Goal: Task Accomplishment & Management: Use online tool/utility

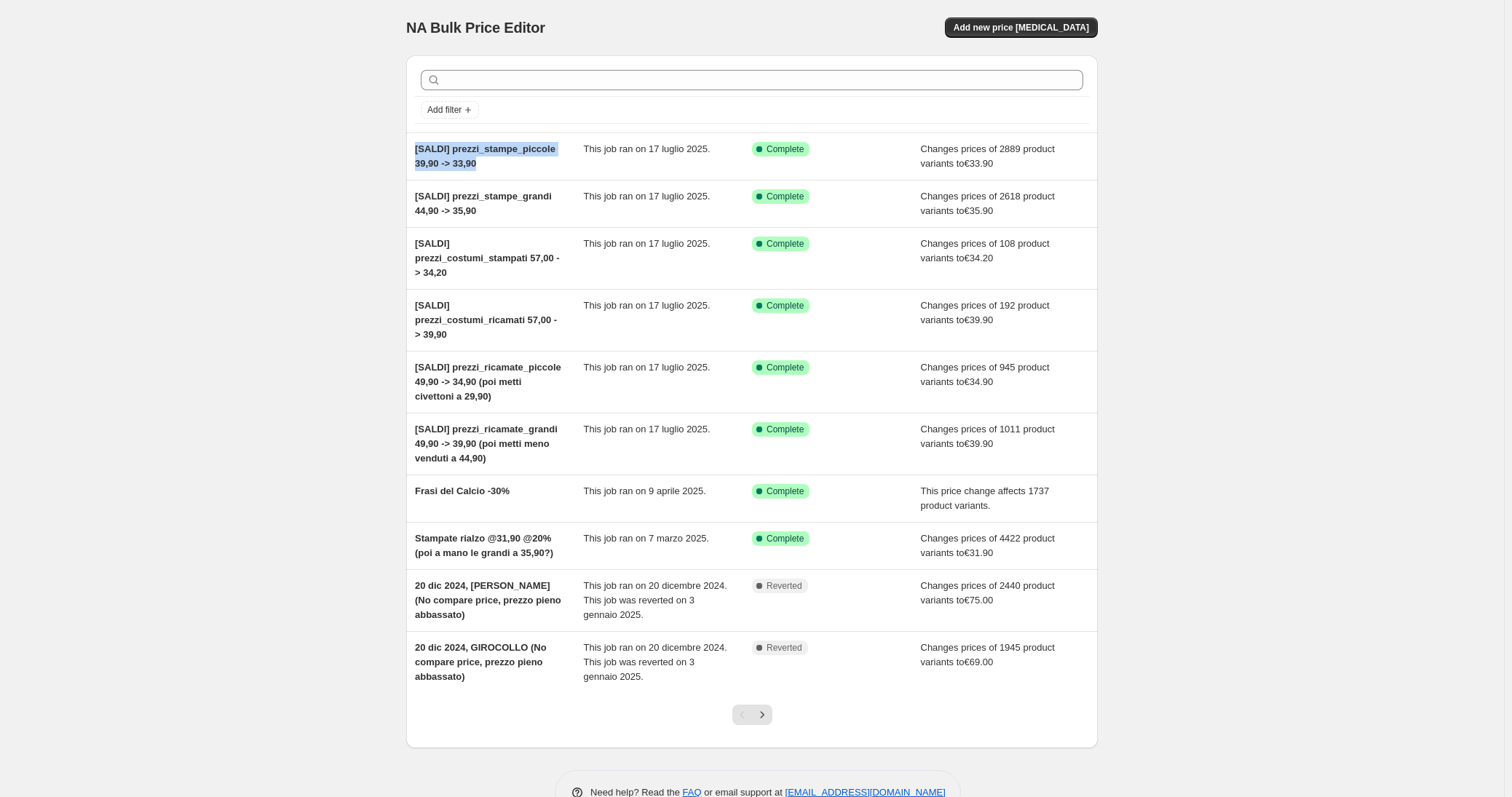
drag, startPoint x: 462, startPoint y: 176, endPoint x: 357, endPoint y: 147, distance: 108.9
click at [357, 147] on div "NA Bulk Price Editor. This page is ready NA Bulk Price Editor Add new price [ME…" at bounding box center [752, 419] width 1504 height 837
copy span "[SALDI] prezzi_stampe_piccole 39,90 -> 33,90"
click at [992, 30] on span "Add new price [MEDICAL_DATA]" at bounding box center [1020, 28] width 135 height 12
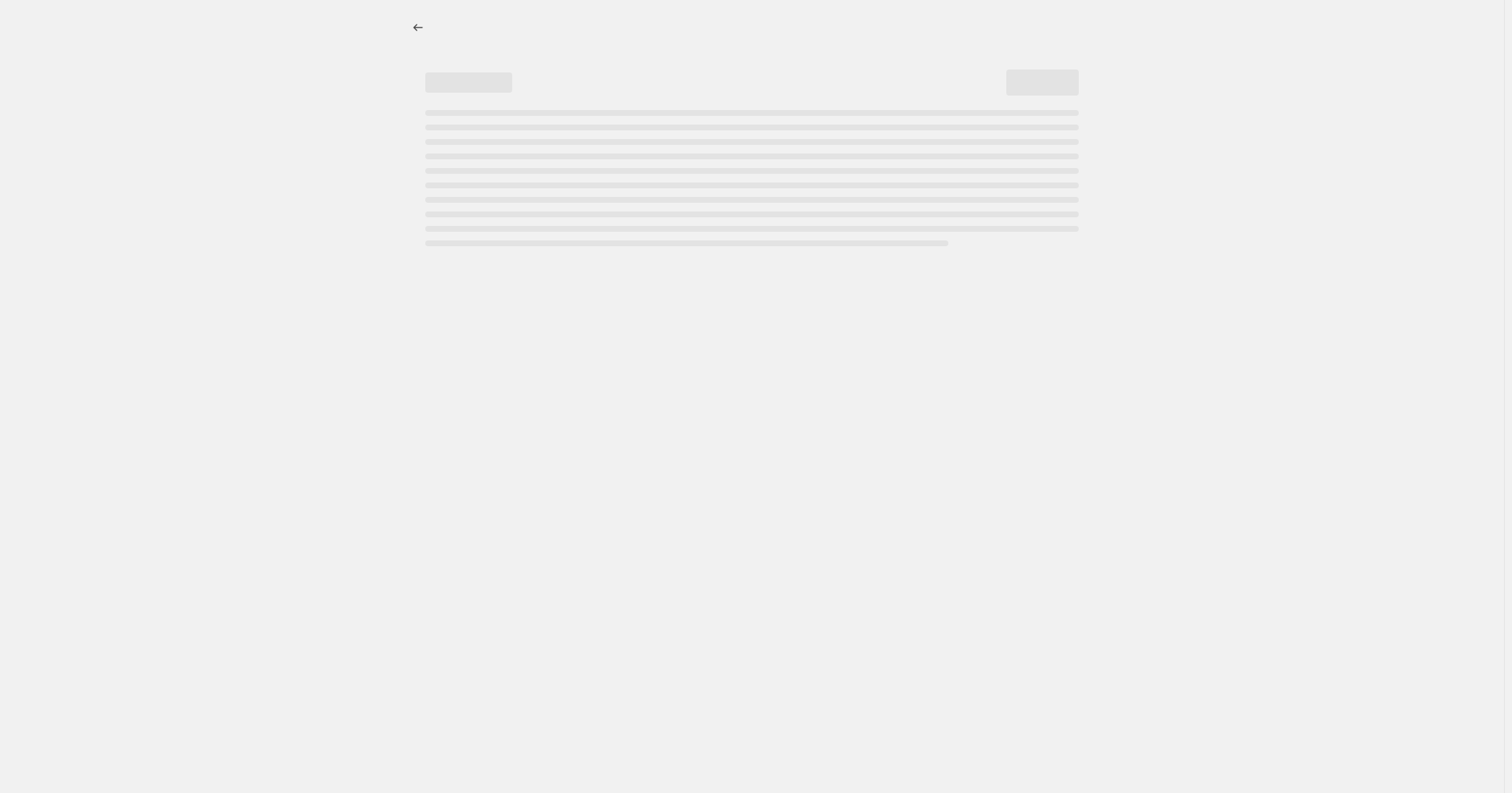
select select "percentage"
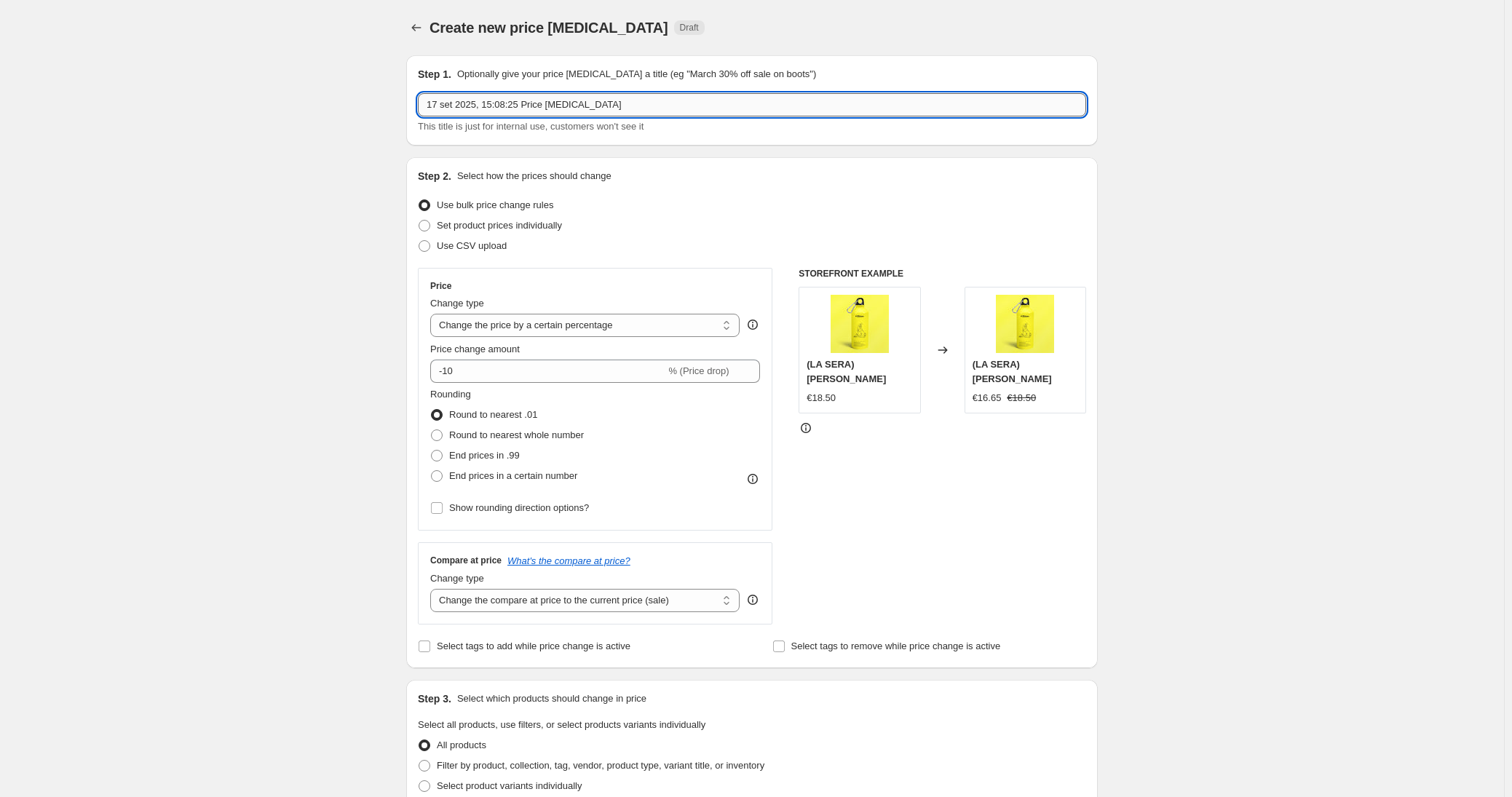
click at [474, 104] on input "17 set 2025, 15:08:25 Price [MEDICAL_DATA]" at bounding box center [752, 105] width 668 height 24
paste input "[SALDI] prezzi_stampe_piccole 39,90 -> 33,90"
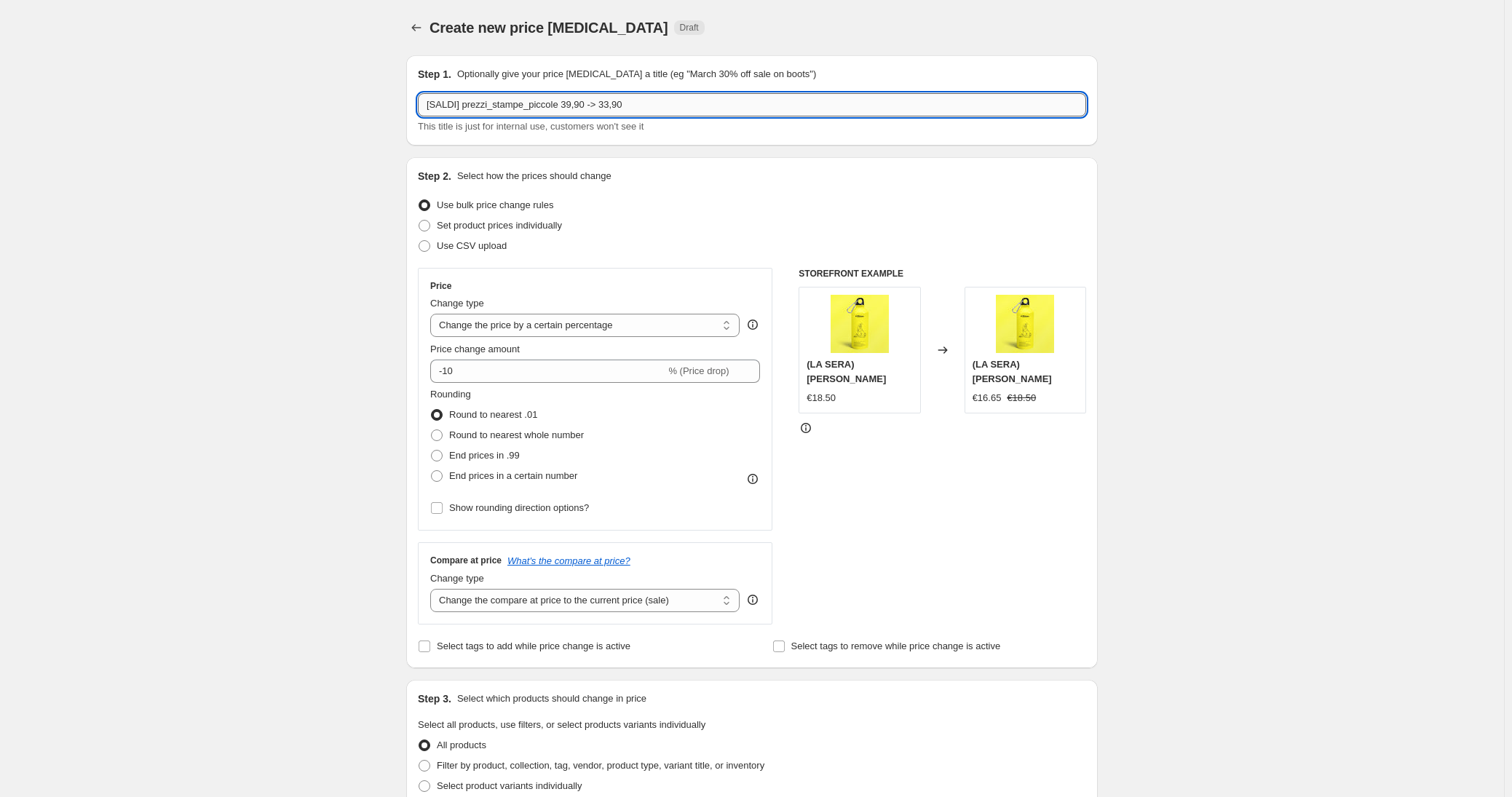
click at [451, 103] on input "[SALDI] prezzi_stampe_piccole 39,90 -> 33,90" at bounding box center [752, 105] width 668 height 24
click at [604, 105] on input "[AUMENTO FELP] prezzi_stampe_piccole 39,90 -> 33,90" at bounding box center [752, 105] width 668 height 24
paste input "cappuccio_stampat"
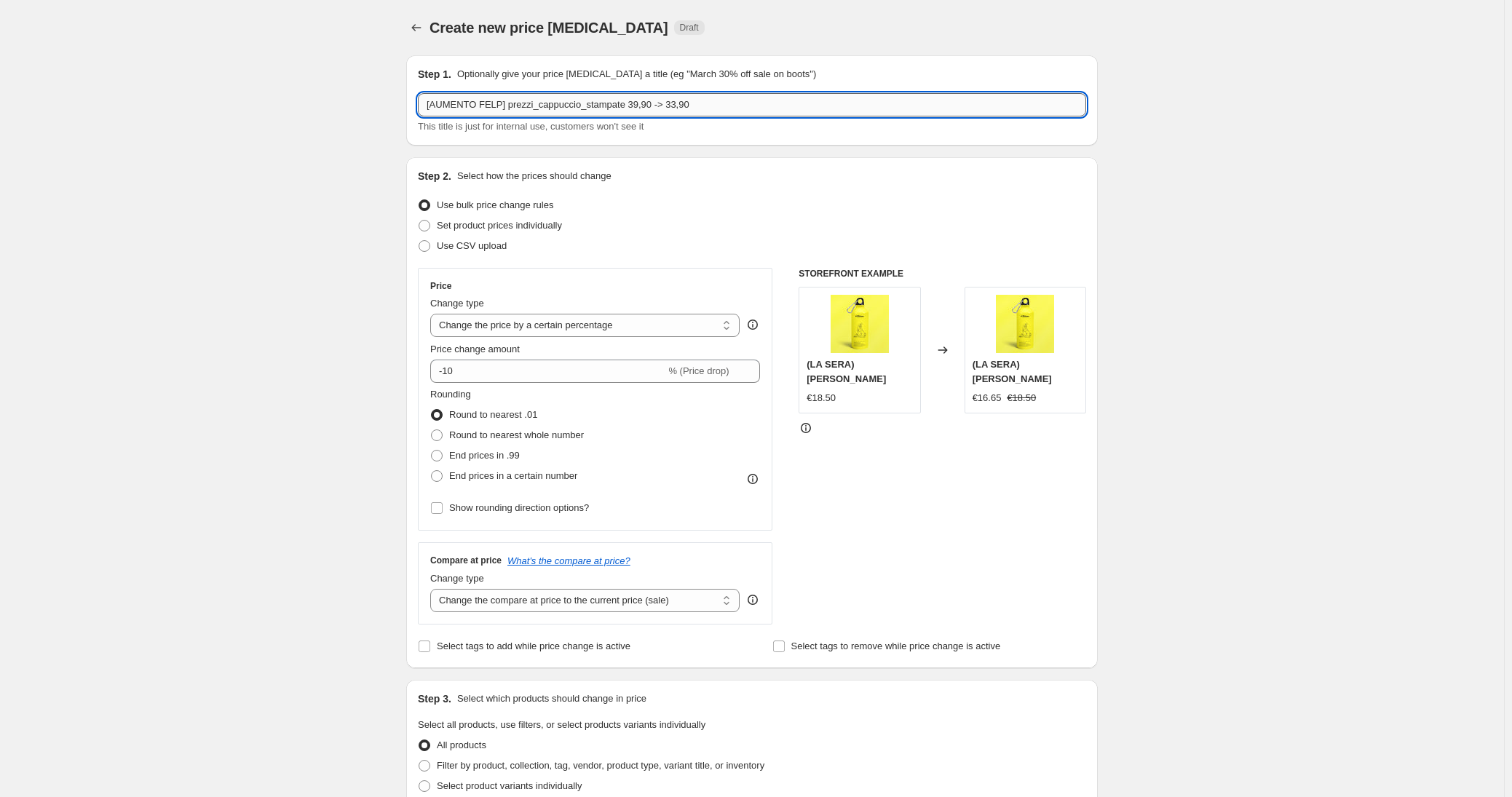
drag, startPoint x: 644, startPoint y: 105, endPoint x: 773, endPoint y: 105, distance: 129.0
click at [773, 105] on input "[AUMENTO FELP] prezzi_cappuccio_stampate 39,90 -> 33,90" at bounding box center [752, 105] width 668 height 24
click at [506, 105] on input "[AUMENTO FELP] prezzi_cappuccio_stampate 85 -> -15%" at bounding box center [752, 105] width 668 height 24
type input "[AUMENTO CAPPUCCIO] prezzi_cappuccio_stampate 85 -> -15%"
click at [529, 329] on select "Change the price to a certain amount Change the price by a certain amount Chang…" at bounding box center [585, 326] width 309 height 24
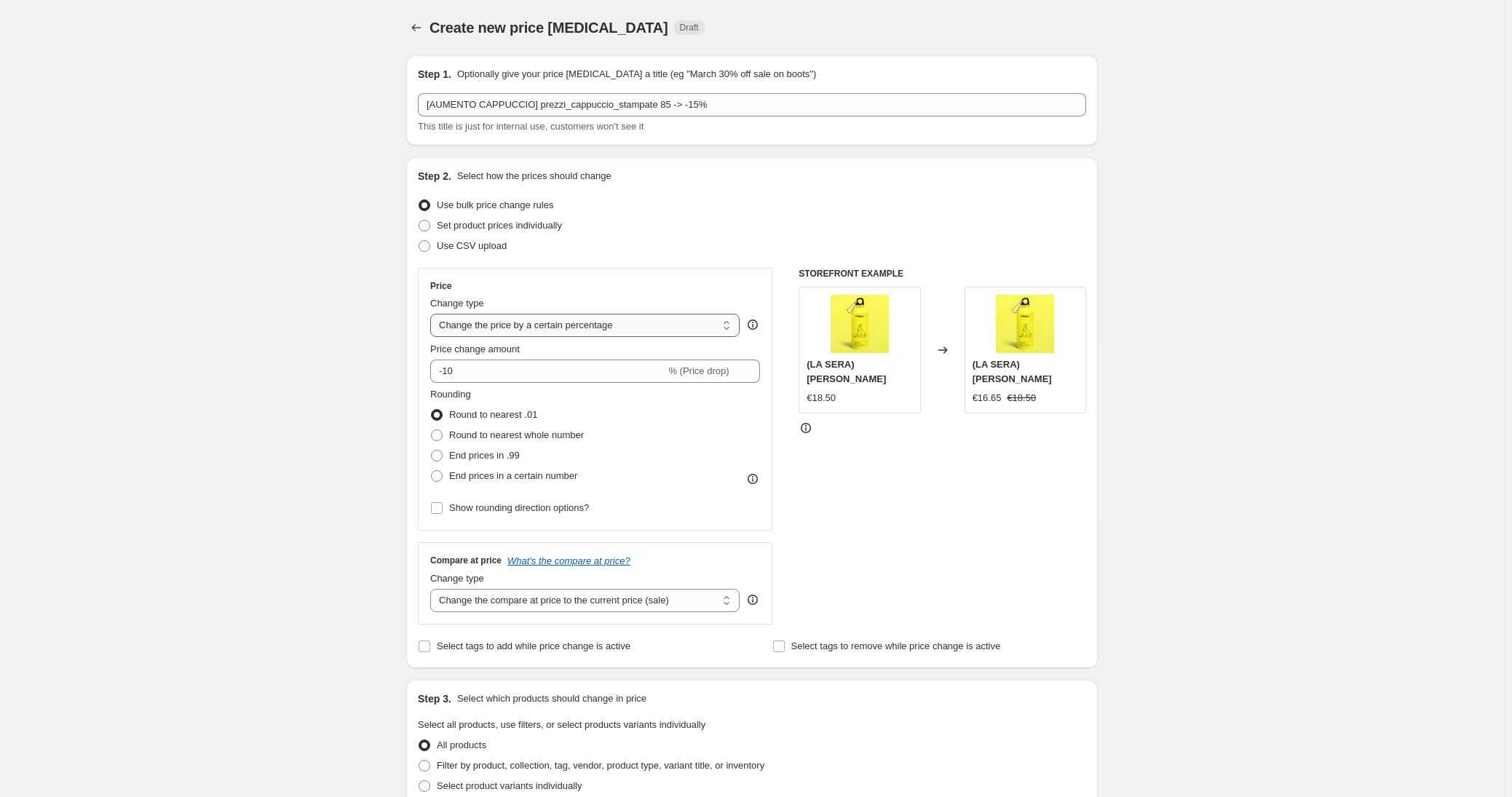
click at [433, 314] on select "Change the price to a certain amount Change the price by a certain amount Chang…" at bounding box center [585, 326] width 309 height 24
click at [509, 333] on select "Change the price to a certain amount Change the price by a certain amount Chang…" at bounding box center [585, 326] width 309 height 24
select select "pcap"
click at [433, 314] on select "Change the price to a certain amount Change the price by a certain amount Chang…" at bounding box center [585, 326] width 309 height 24
type input "-20"
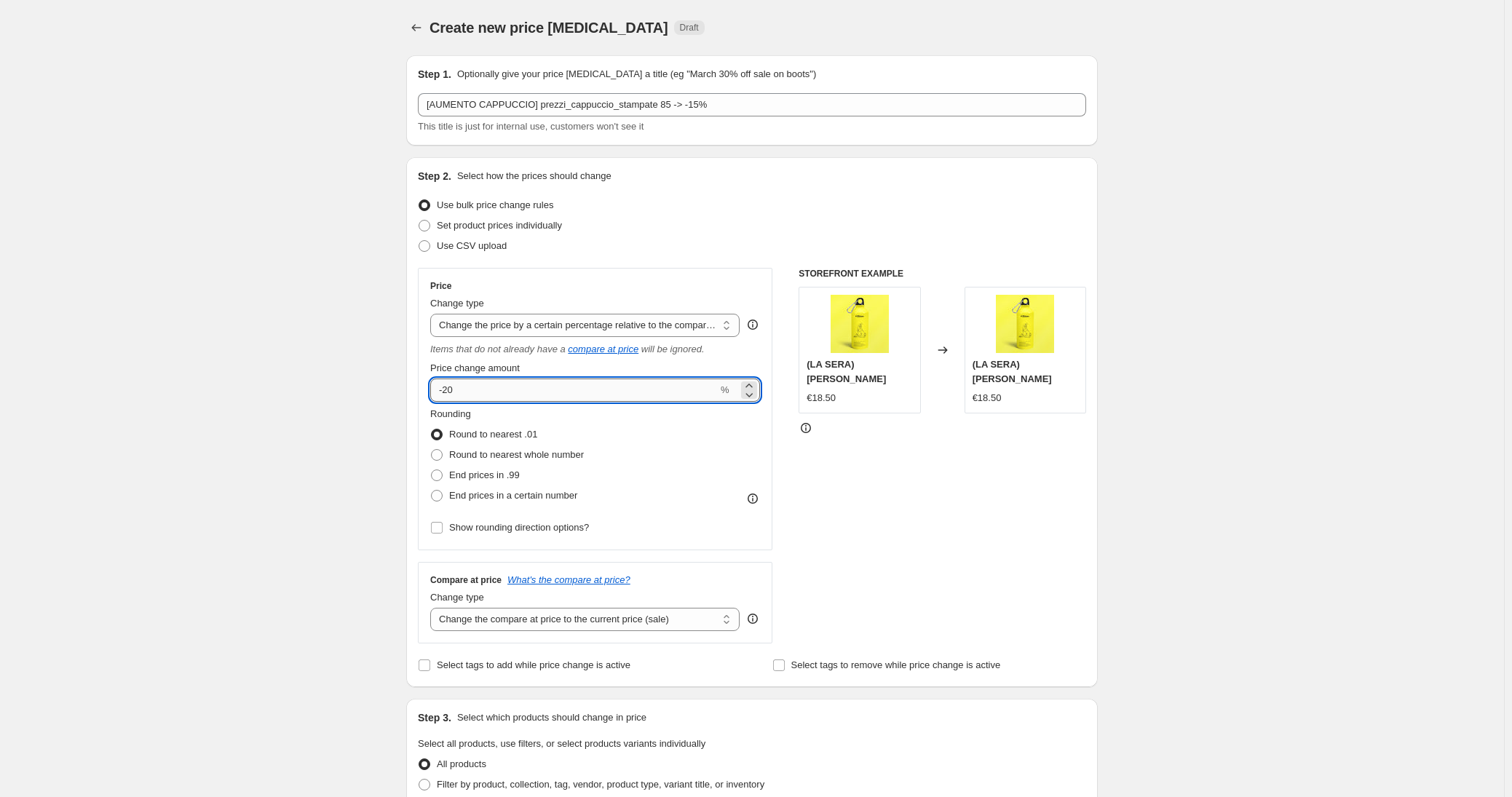
click at [512, 391] on input "-20" at bounding box center [574, 390] width 288 height 24
type input "-15"
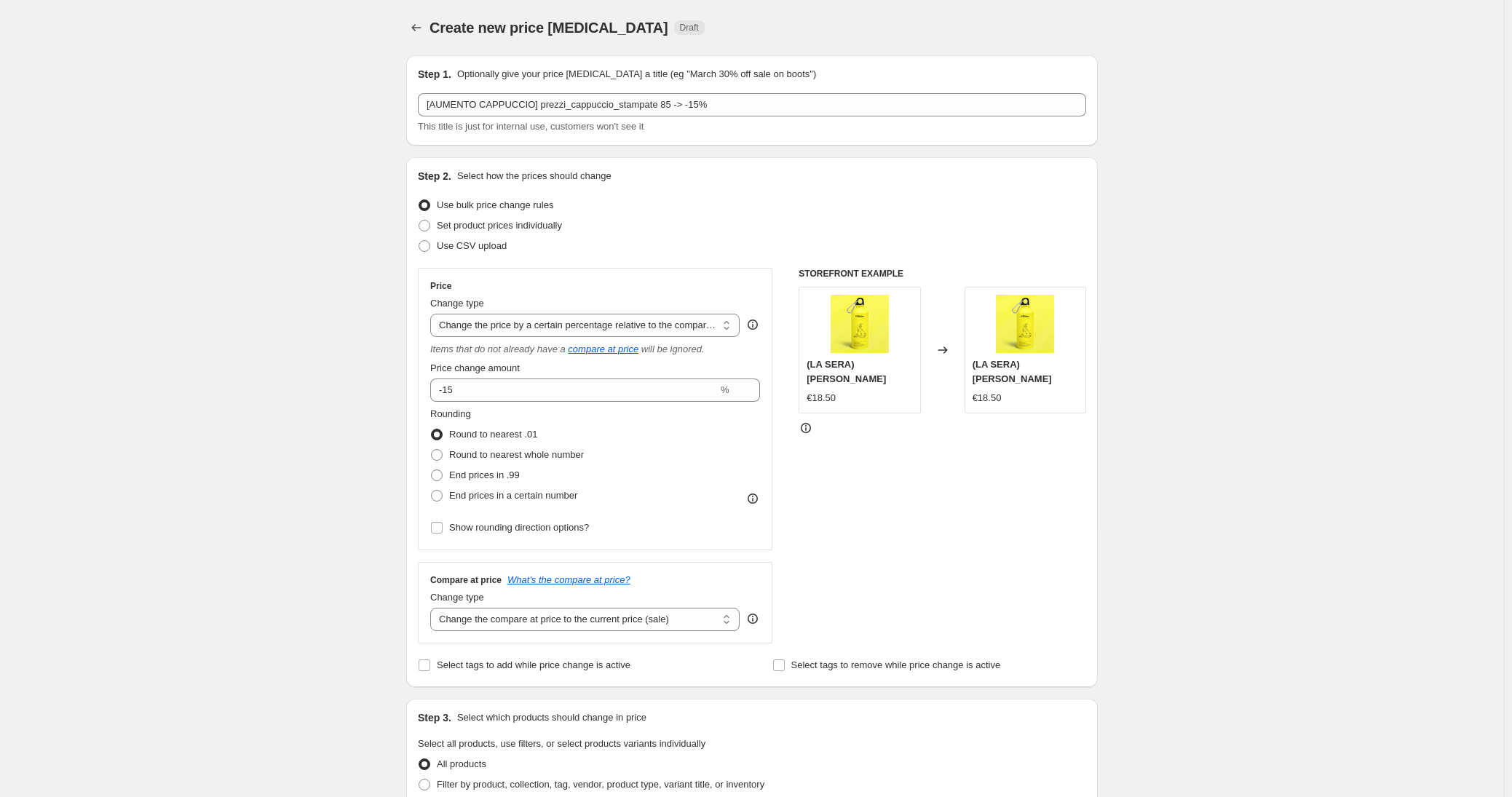
click at [316, 510] on div "Create new price [MEDICAL_DATA]. This page is ready Create new price [MEDICAL_D…" at bounding box center [752, 737] width 1504 height 1474
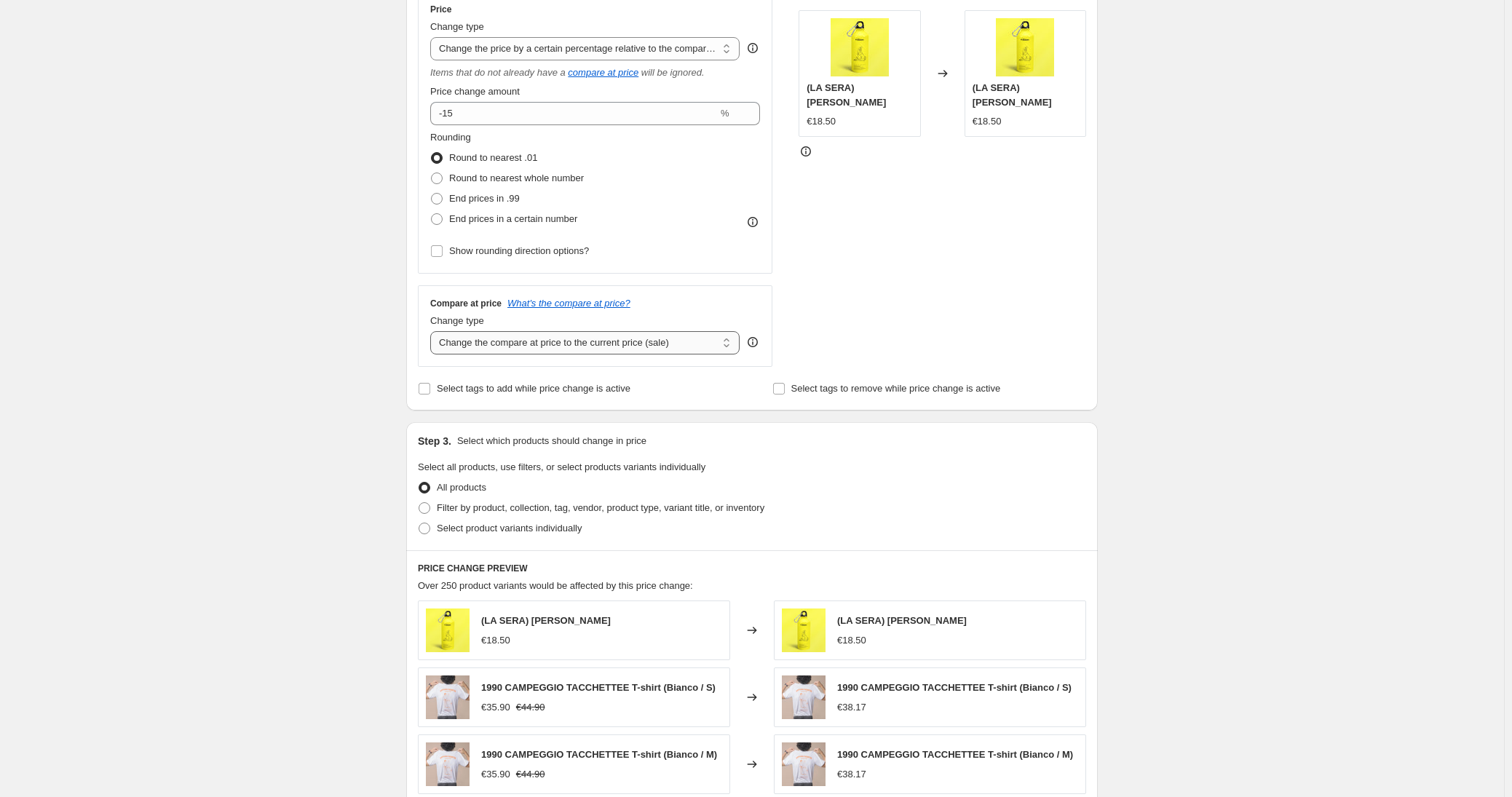
scroll to position [278, 0]
click at [454, 250] on span "Show rounding direction options?" at bounding box center [519, 249] width 140 height 11
click at [442, 250] on input "Show rounding direction options?" at bounding box center [436, 250] width 12 height 12
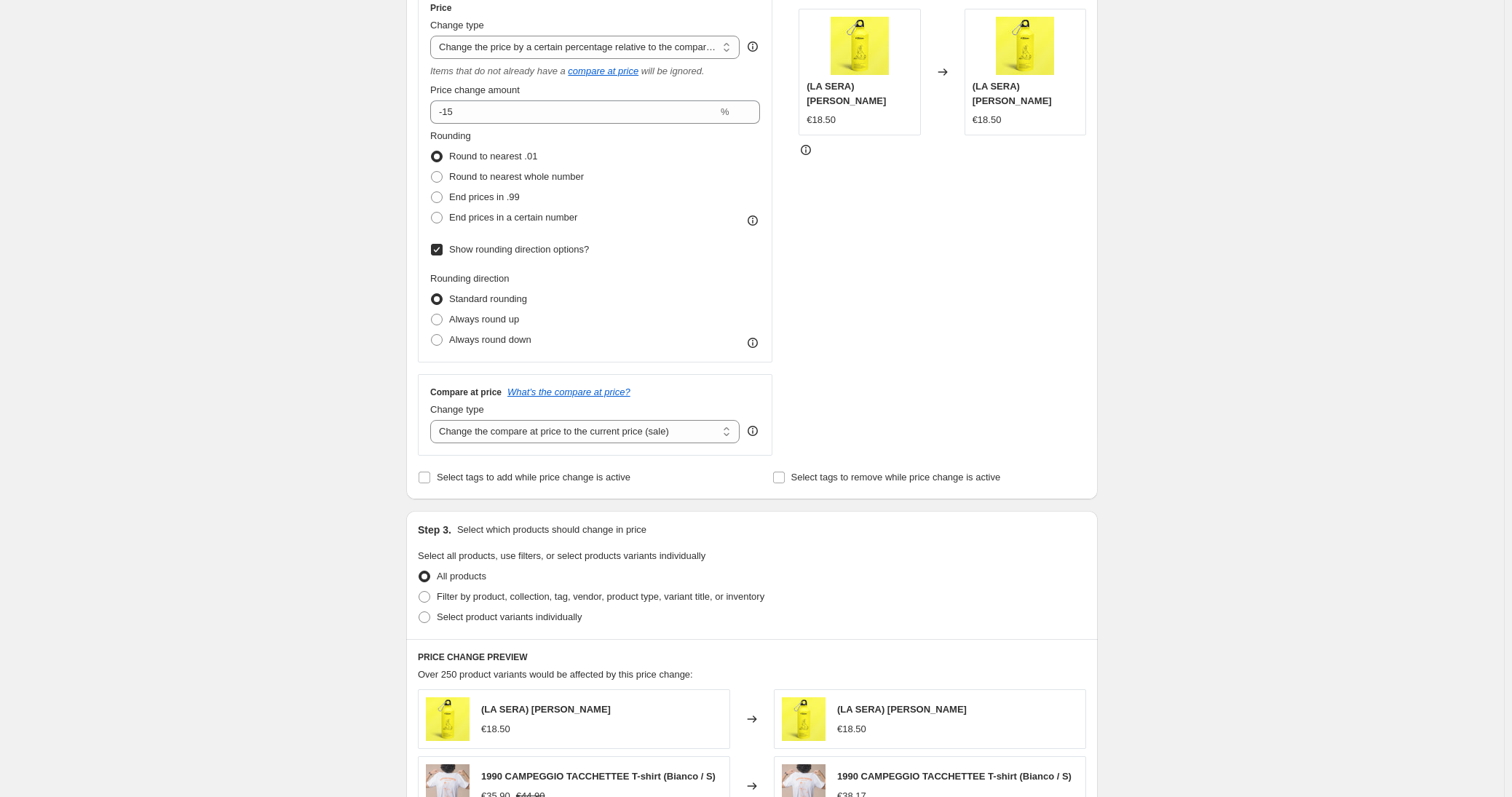
click at [454, 250] on span "Show rounding direction options?" at bounding box center [519, 249] width 140 height 11
click at [442, 250] on input "Show rounding direction options?" at bounding box center [436, 250] width 12 height 12
checkbox input "false"
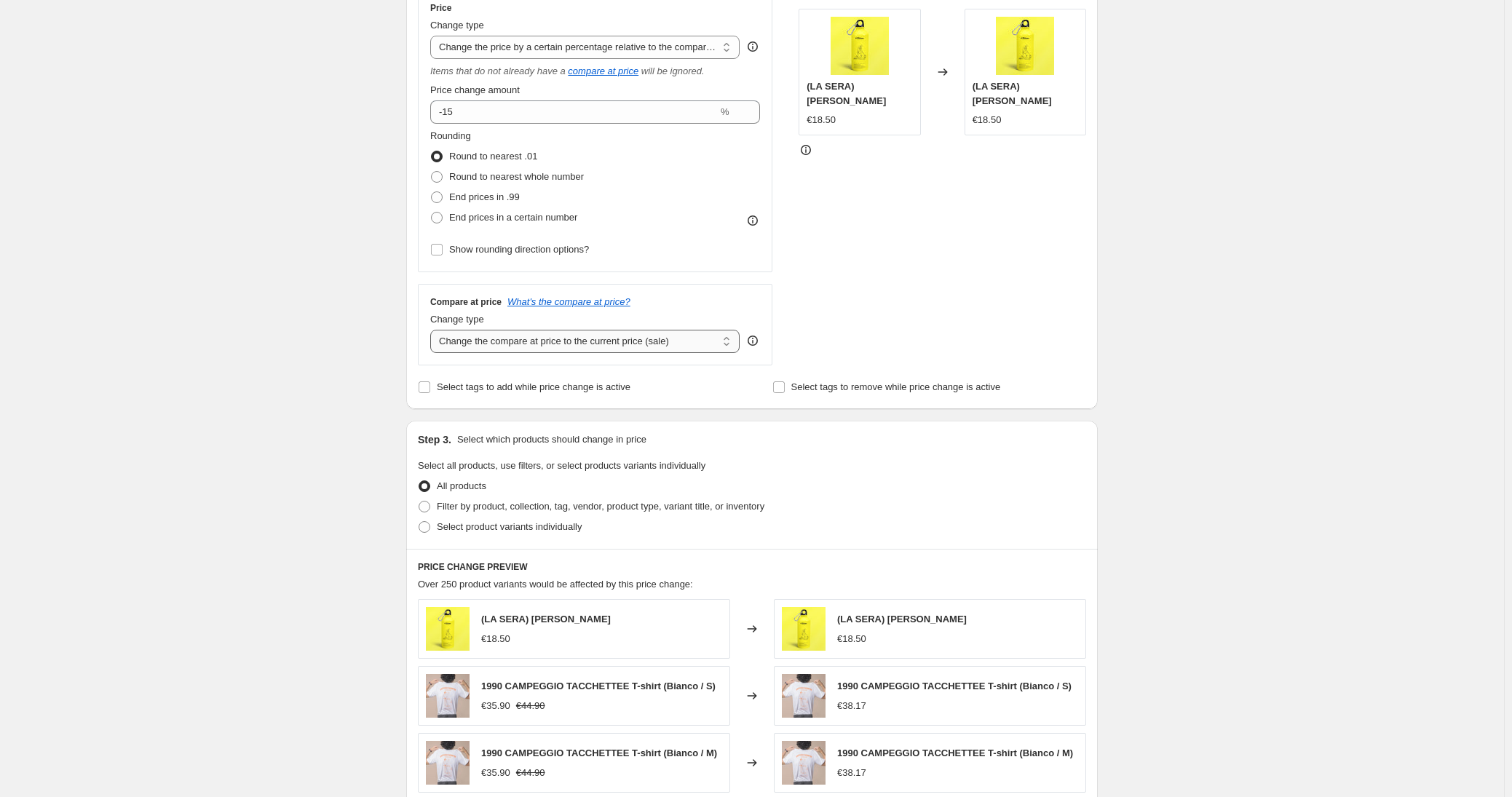
click at [516, 343] on select "Change the compare at price to the current price (sale) Change the compare at p…" at bounding box center [585, 342] width 309 height 24
select select "no_change"
click at [433, 330] on select "Change the compare at price to the current price (sale) Change the compare at p…" at bounding box center [585, 342] width 309 height 24
click at [537, 394] on label "Select tags to add while price change is active" at bounding box center [524, 387] width 213 height 21
click at [430, 393] on input "Select tags to add while price change is active" at bounding box center [425, 387] width 12 height 12
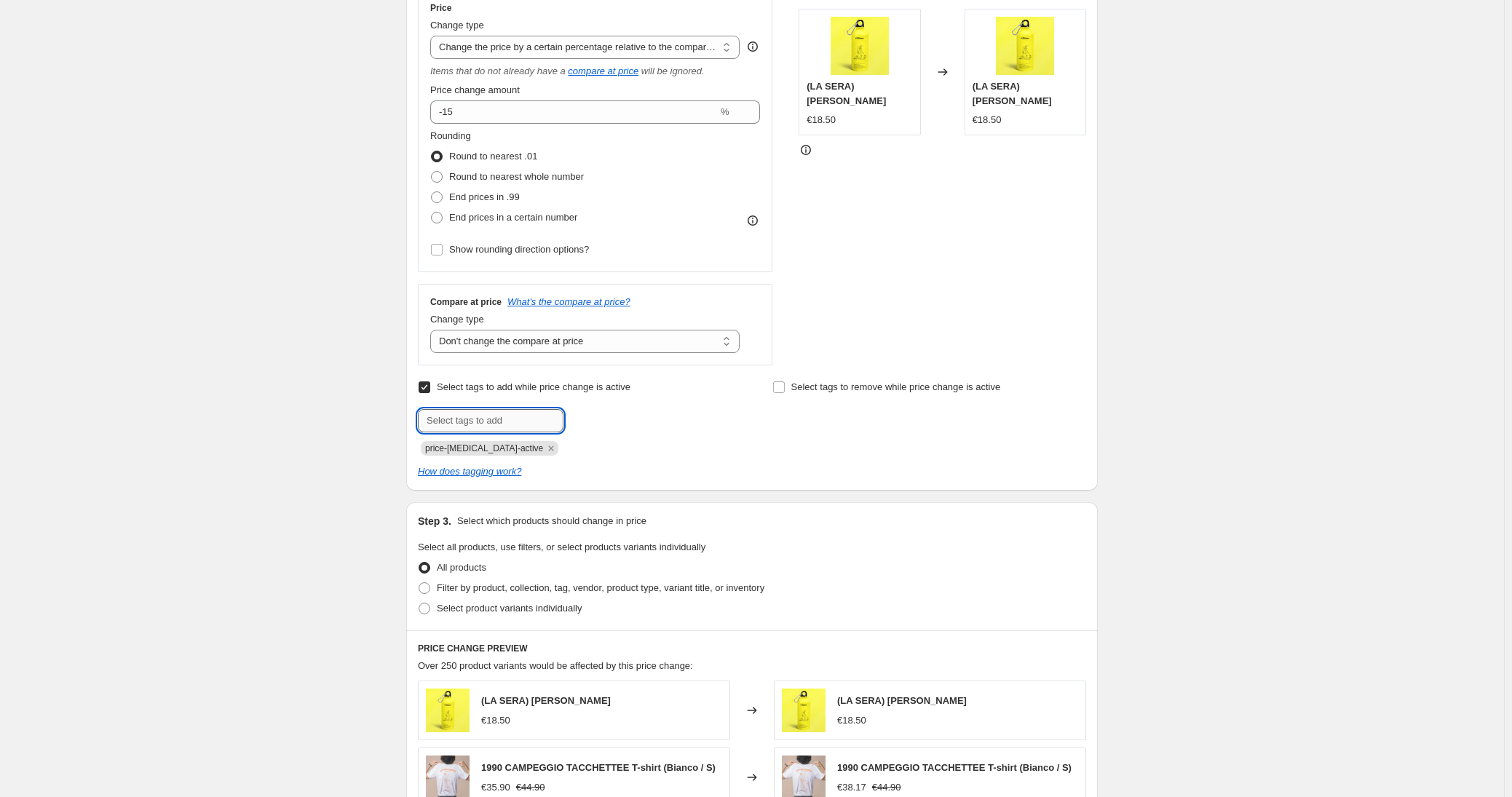
click at [531, 417] on input "text" at bounding box center [491, 421] width 146 height 24
click at [467, 388] on span "Select tags to add while price change is active" at bounding box center [533, 386] width 194 height 11
click at [430, 388] on input "Select tags to add while price change is active" at bounding box center [425, 387] width 12 height 12
checkbox input "false"
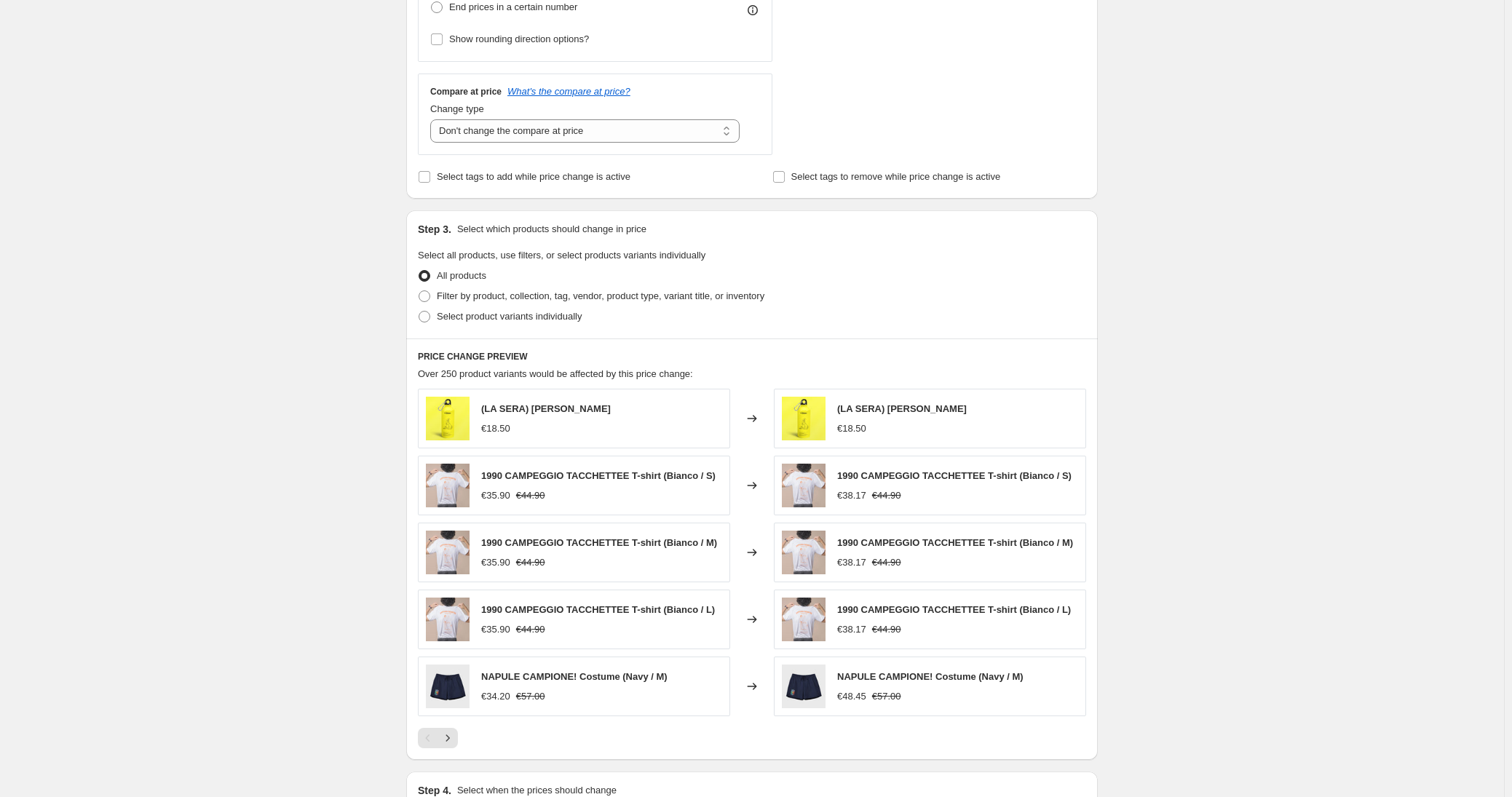
scroll to position [493, 0]
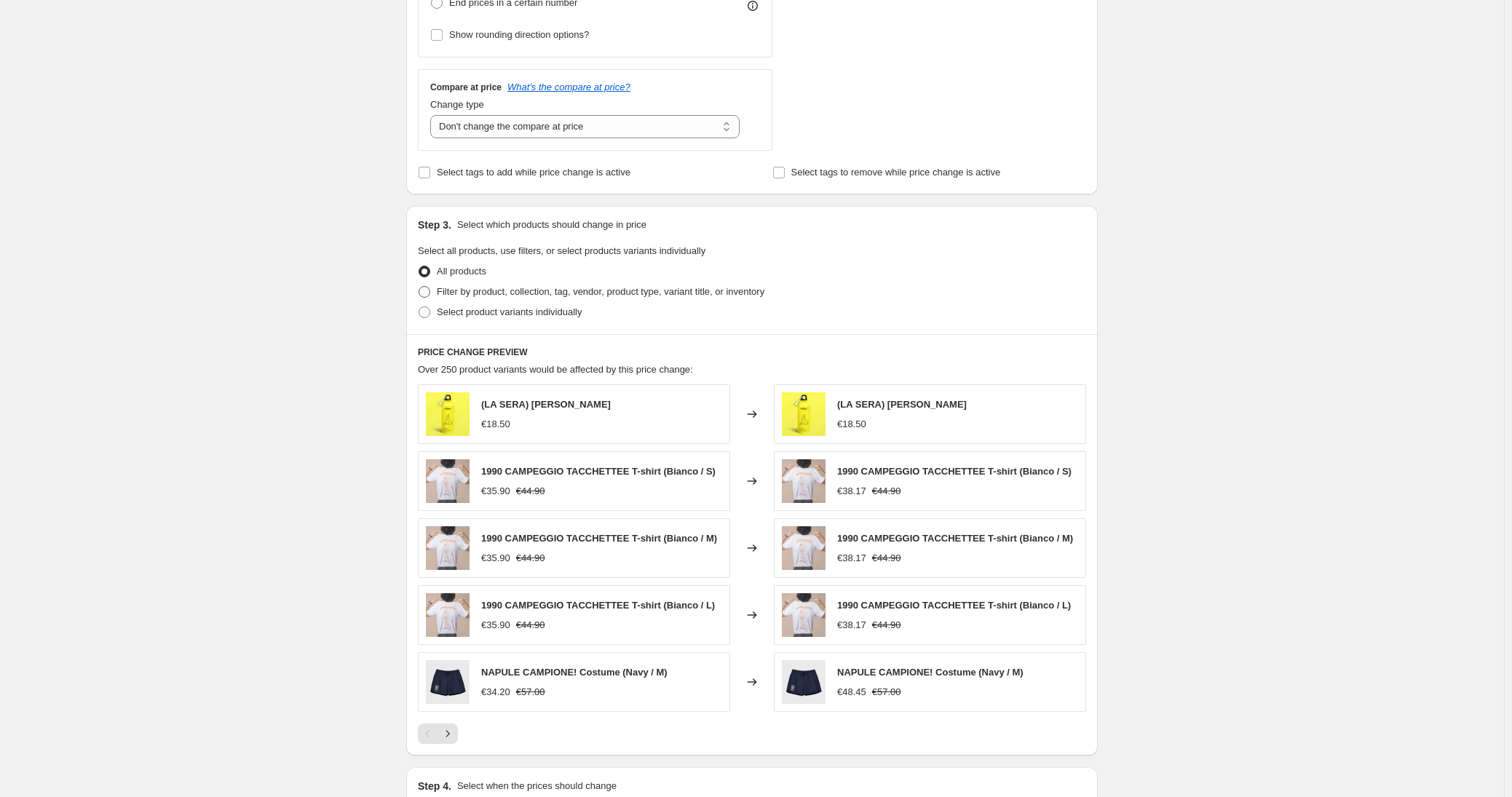
click at [428, 296] on span at bounding box center [425, 292] width 12 height 12
click at [420, 287] on input "Filter by product, collection, tag, vendor, product type, variant title, or inv…" at bounding box center [419, 286] width 1 height 1
radio input "true"
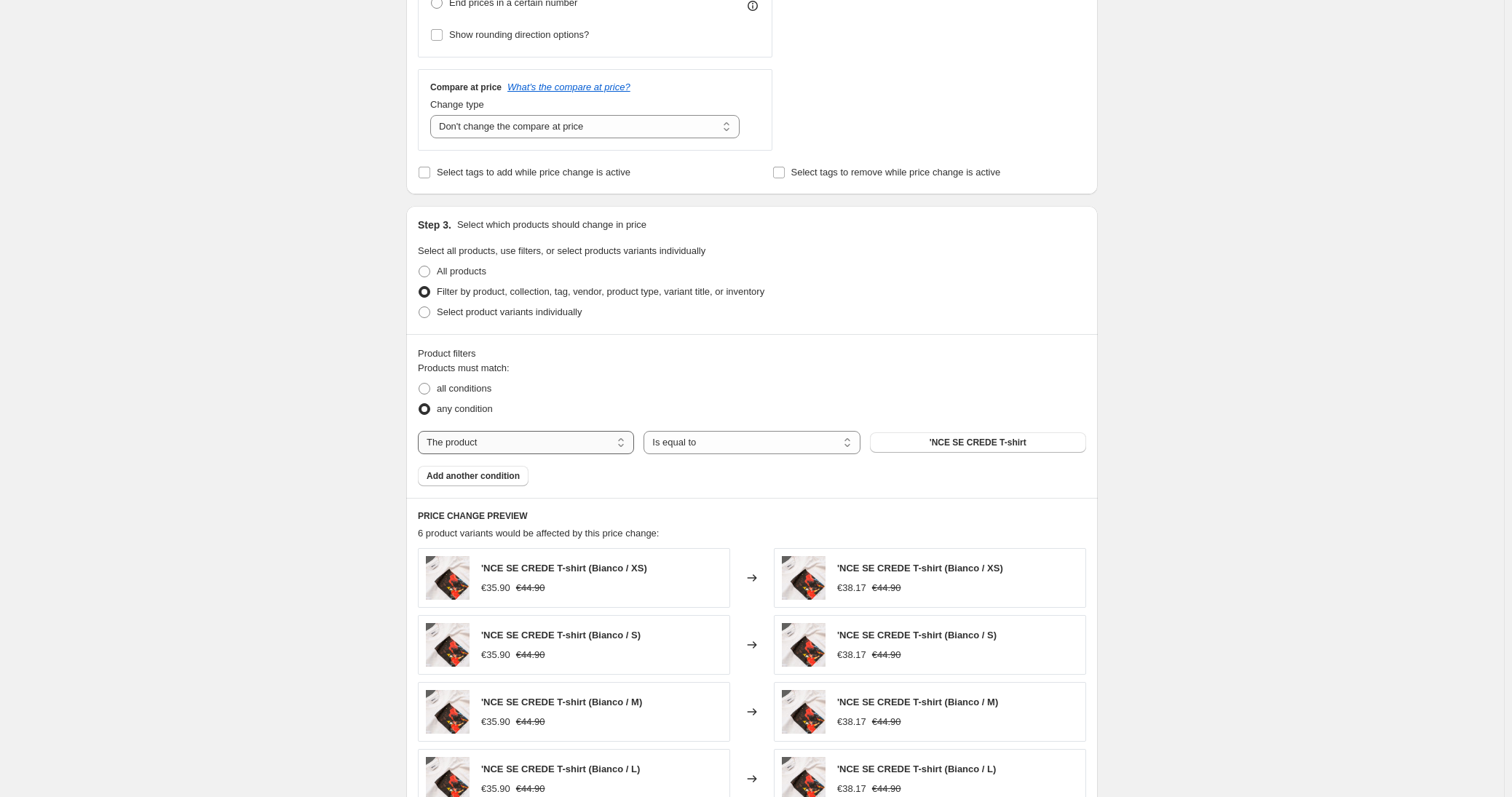
click at [523, 442] on select "The product The product's collection The product's tag The product's vendor The…" at bounding box center [525, 442] width 216 height 24
select select "tag"
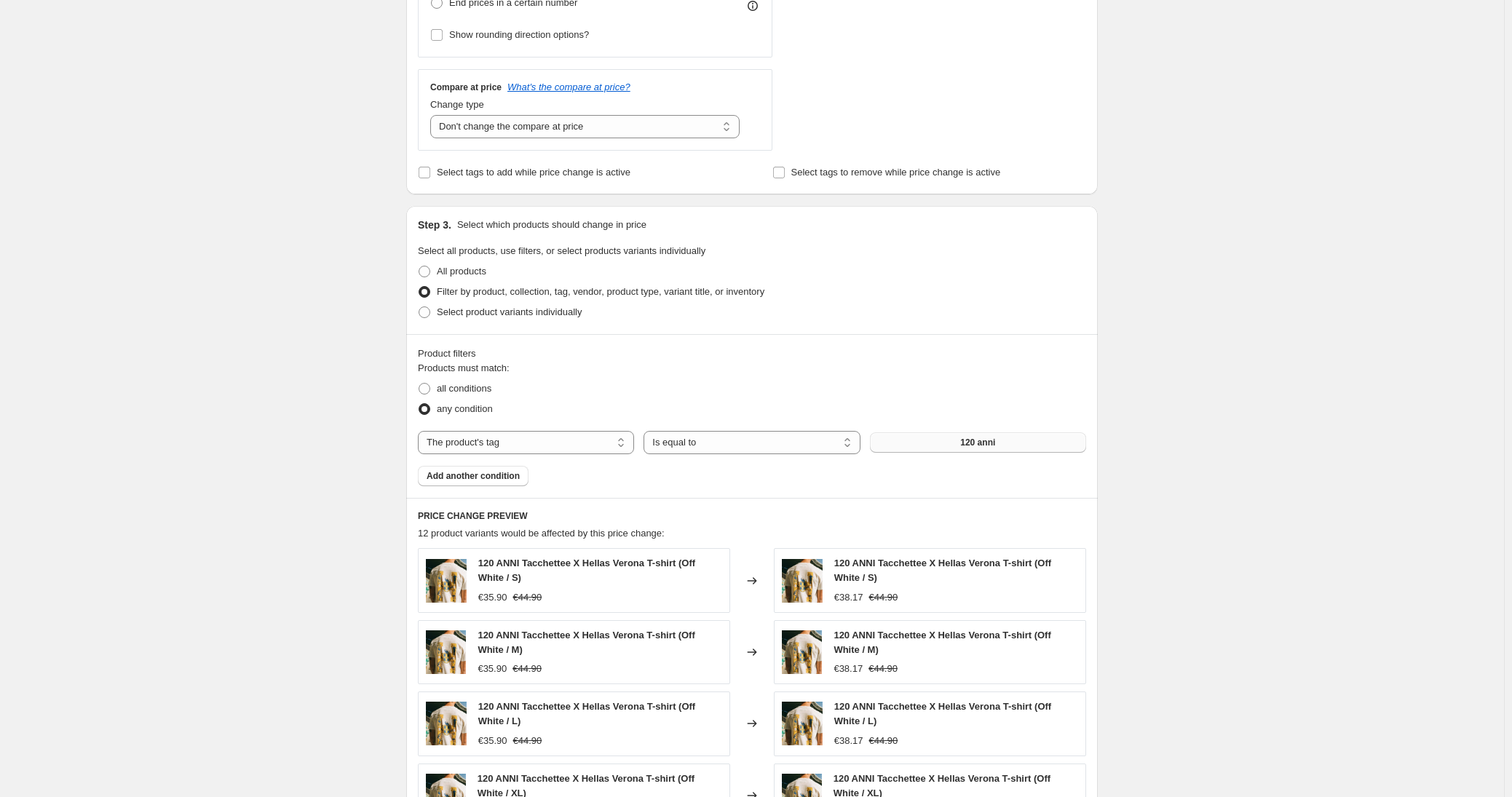
click at [945, 444] on button "120 anni" at bounding box center [977, 442] width 216 height 21
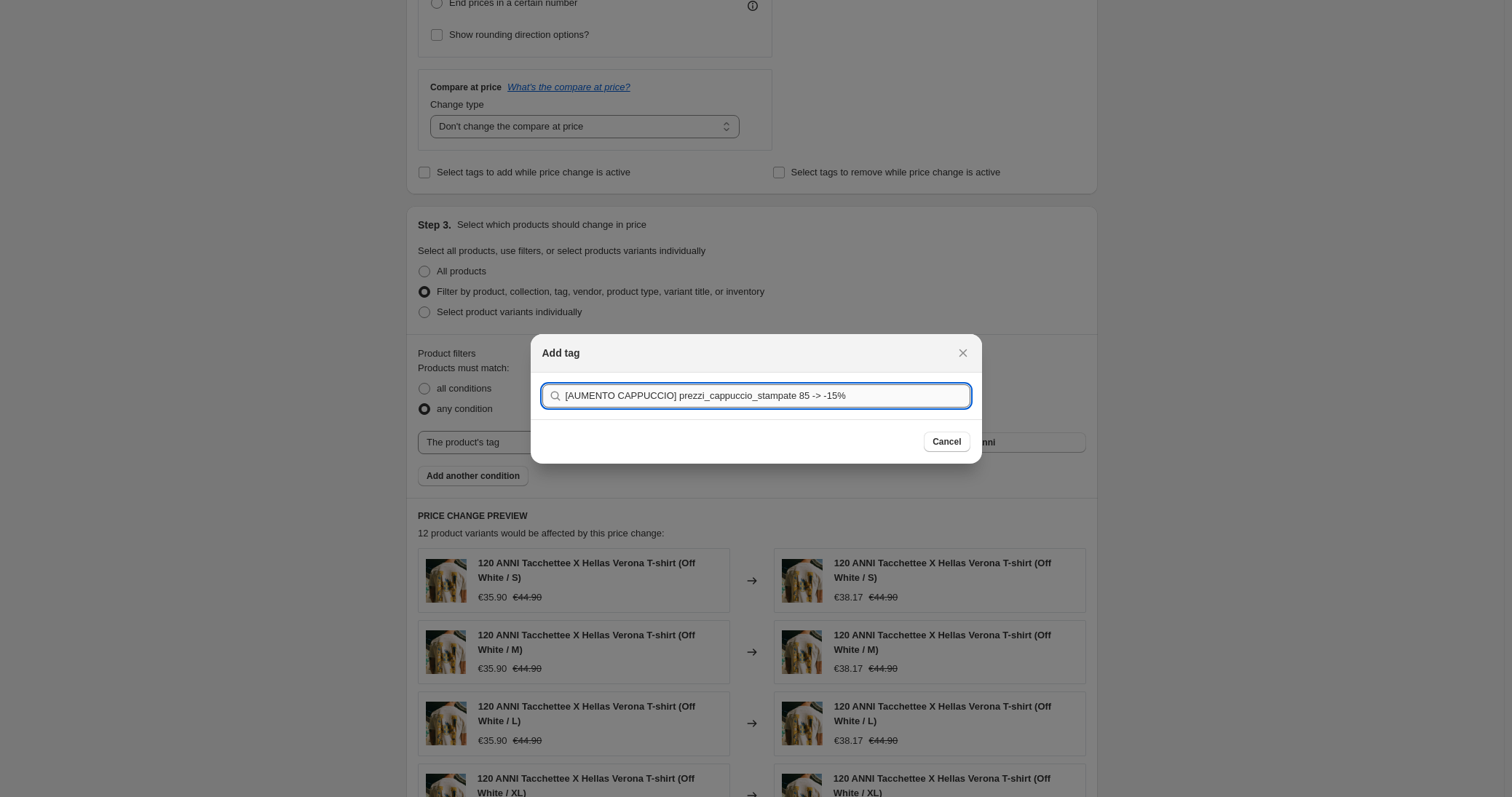
click at [818, 397] on input "[AUMENTO CAPPUCCIO] prezzi_cappuccio_stampate 85 -> -15%" at bounding box center [767, 396] width 405 height 24
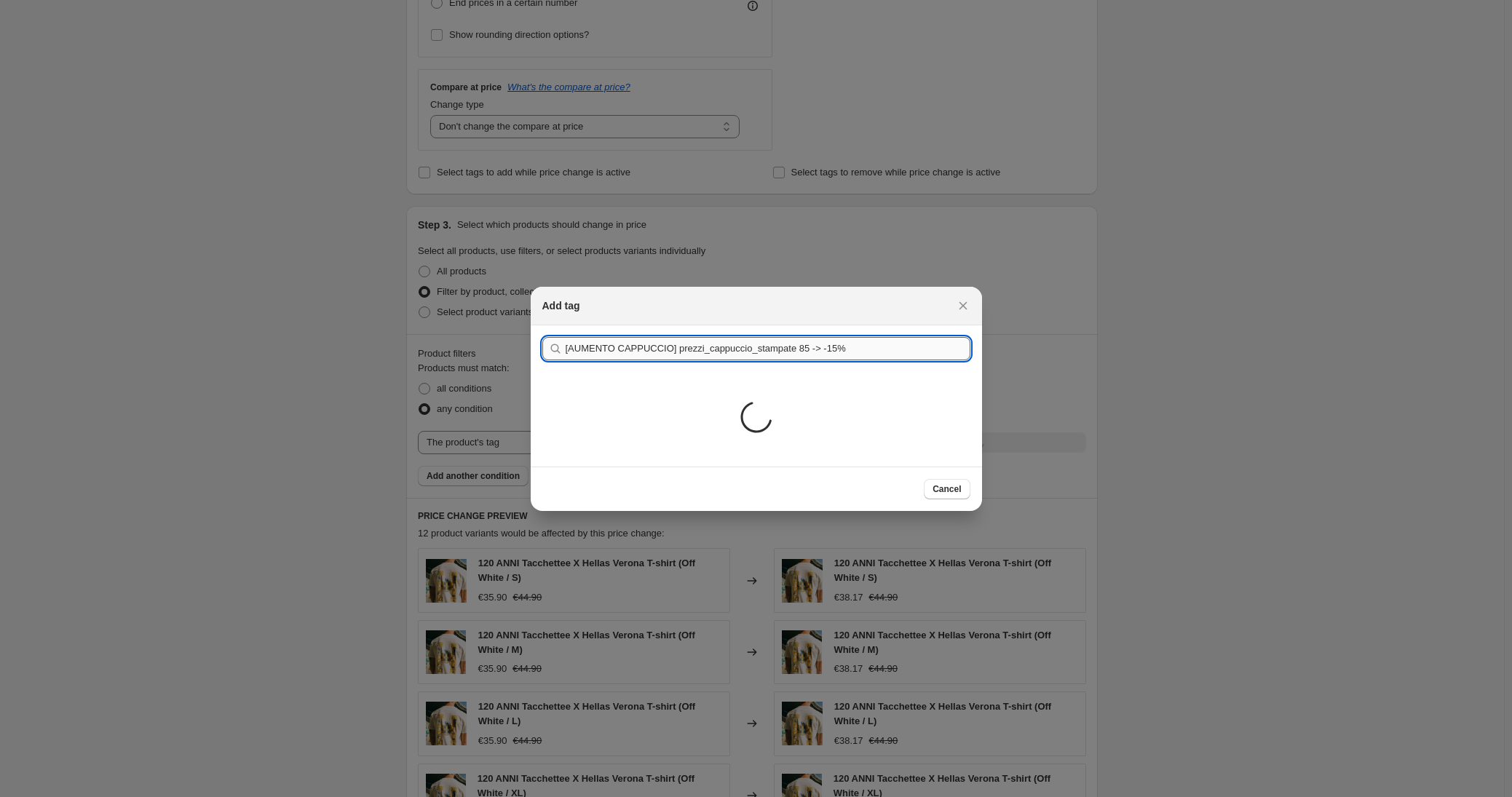
click at [818, 397] on div "Loading..." at bounding box center [756, 420] width 451 height 95
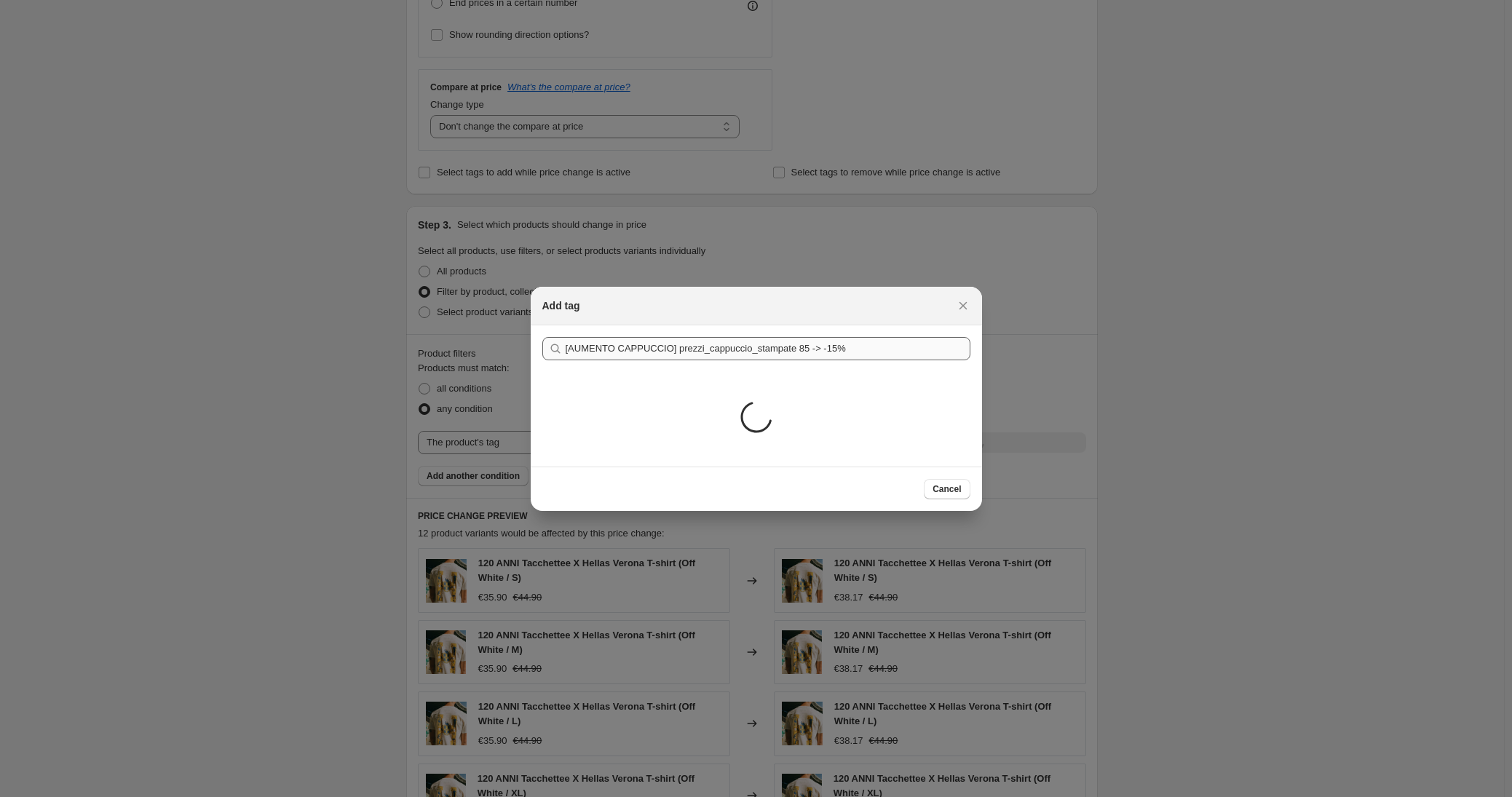
click at [818, 397] on div "Loading..." at bounding box center [756, 420] width 451 height 95
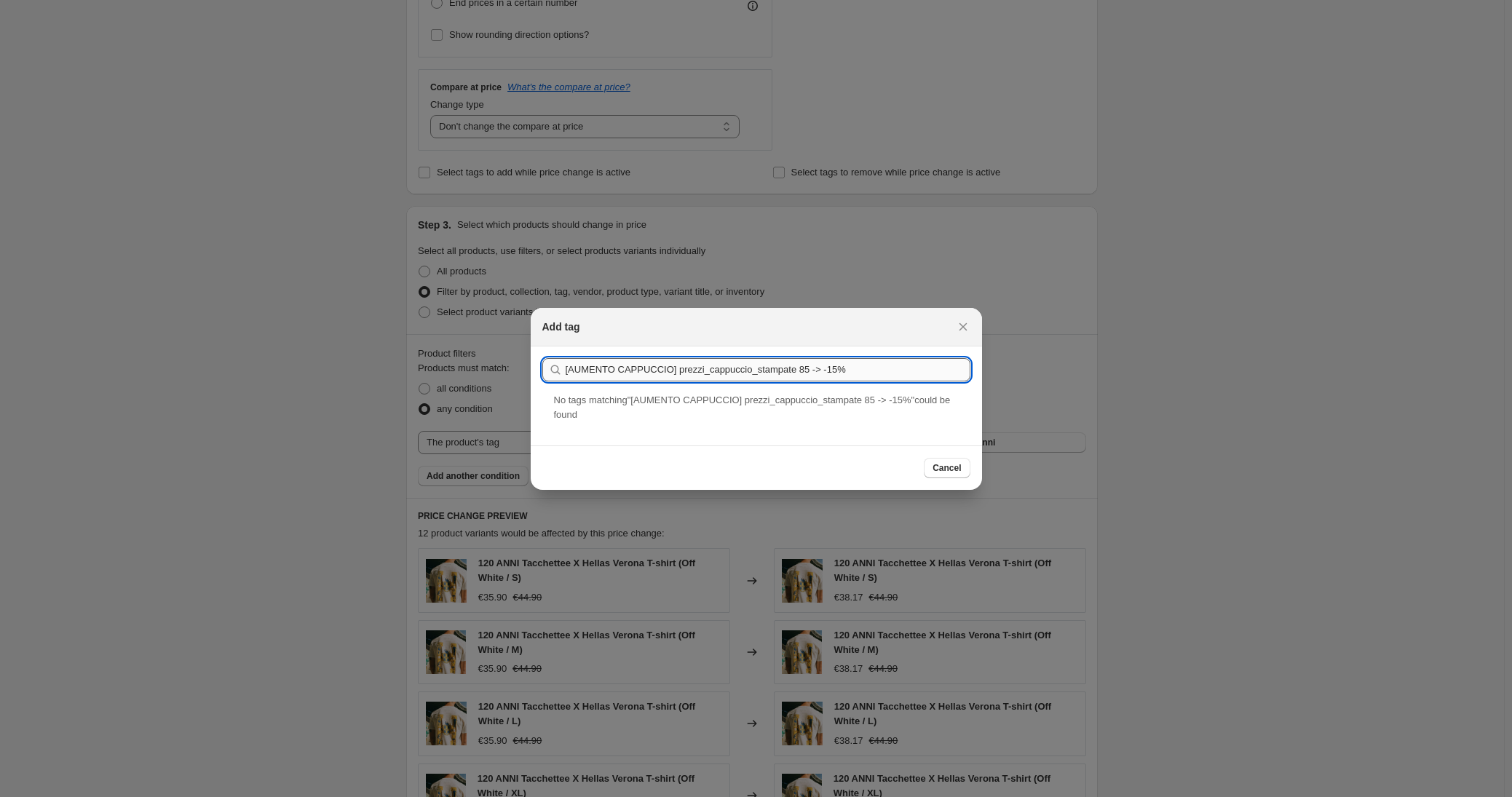
click at [787, 378] on input "[AUMENTO CAPPUCCIO] prezzi_cappuccio_stampate 85 -> -15%" at bounding box center [767, 370] width 405 height 24
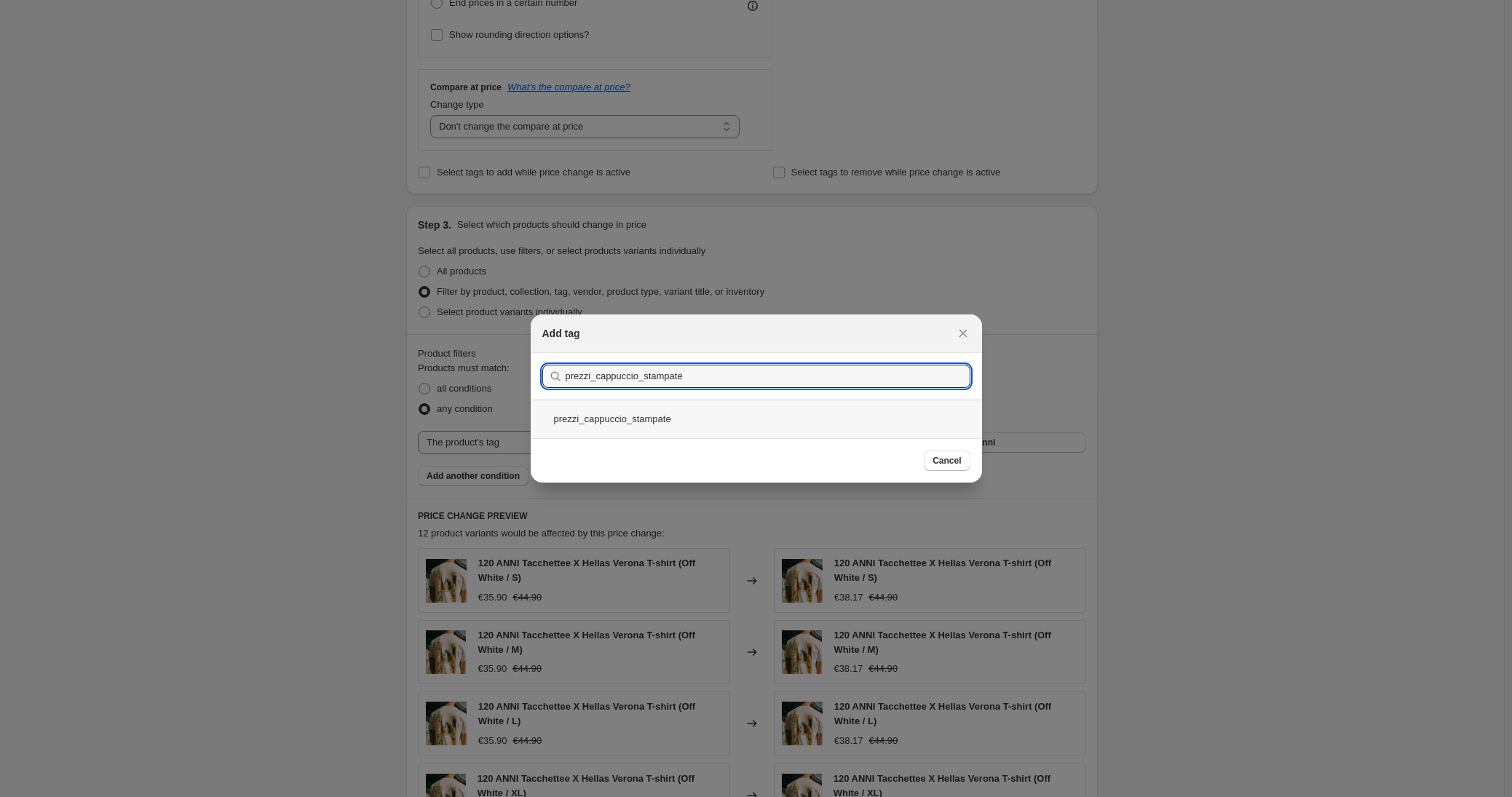
type input "prezzi_cappuccio_stampate"
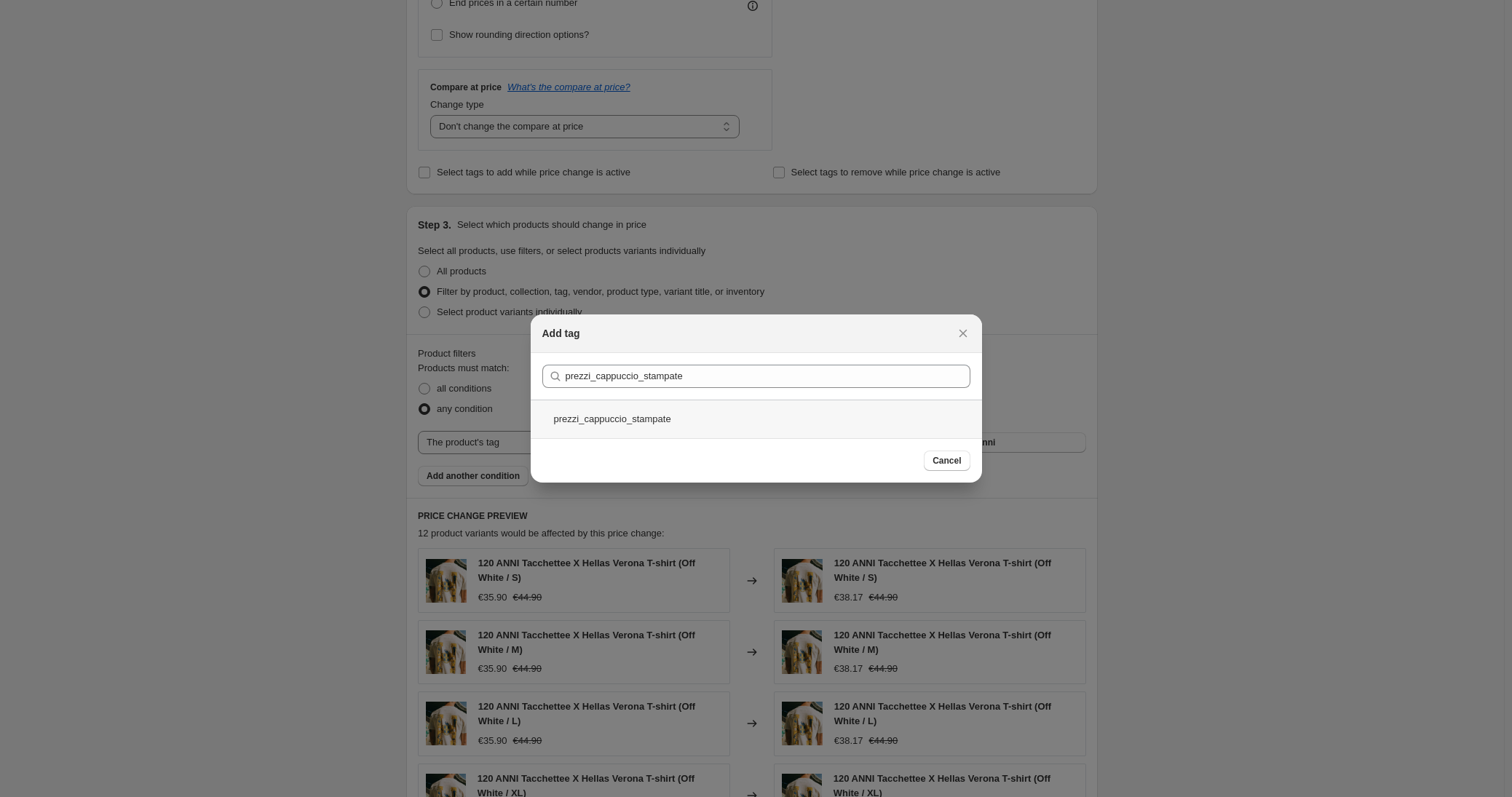
click at [654, 420] on div "prezzi_cappuccio_stampate" at bounding box center [756, 419] width 451 height 38
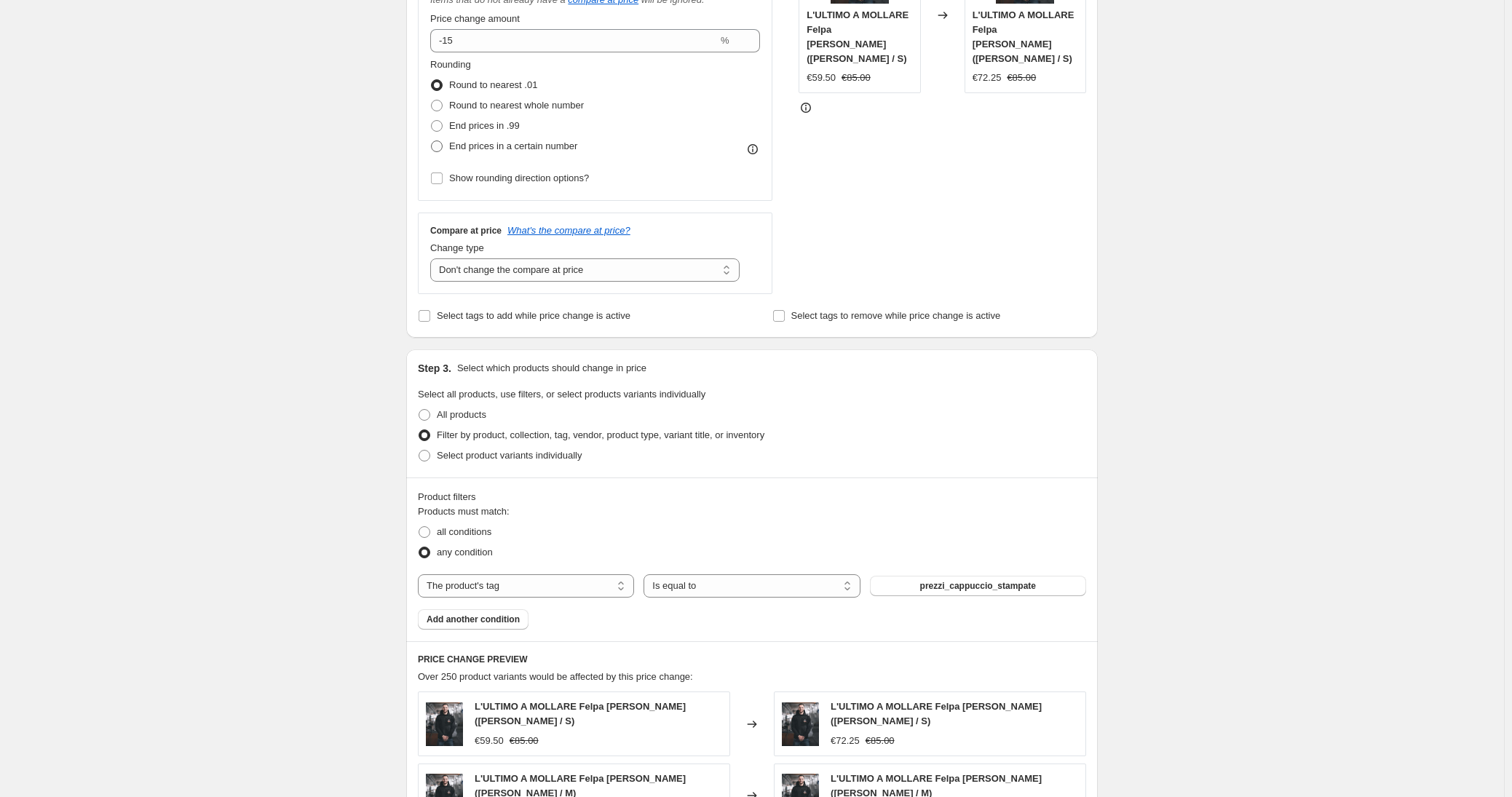
scroll to position [289, 0]
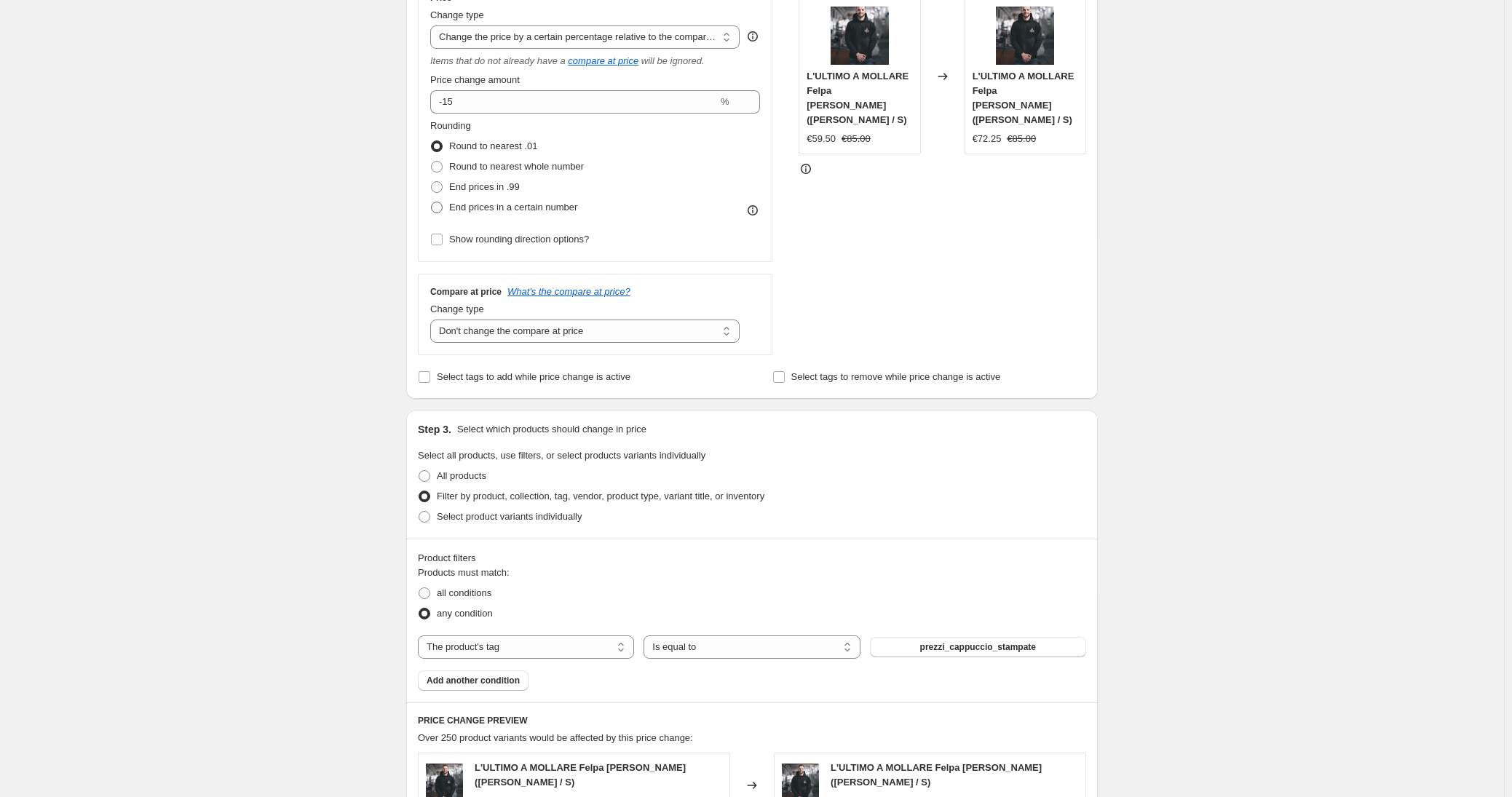
click at [442, 208] on span at bounding box center [436, 208] width 12 height 12
click at [431, 202] on input "End prices in a certain number" at bounding box center [430, 202] width 1 height 1
radio input "true"
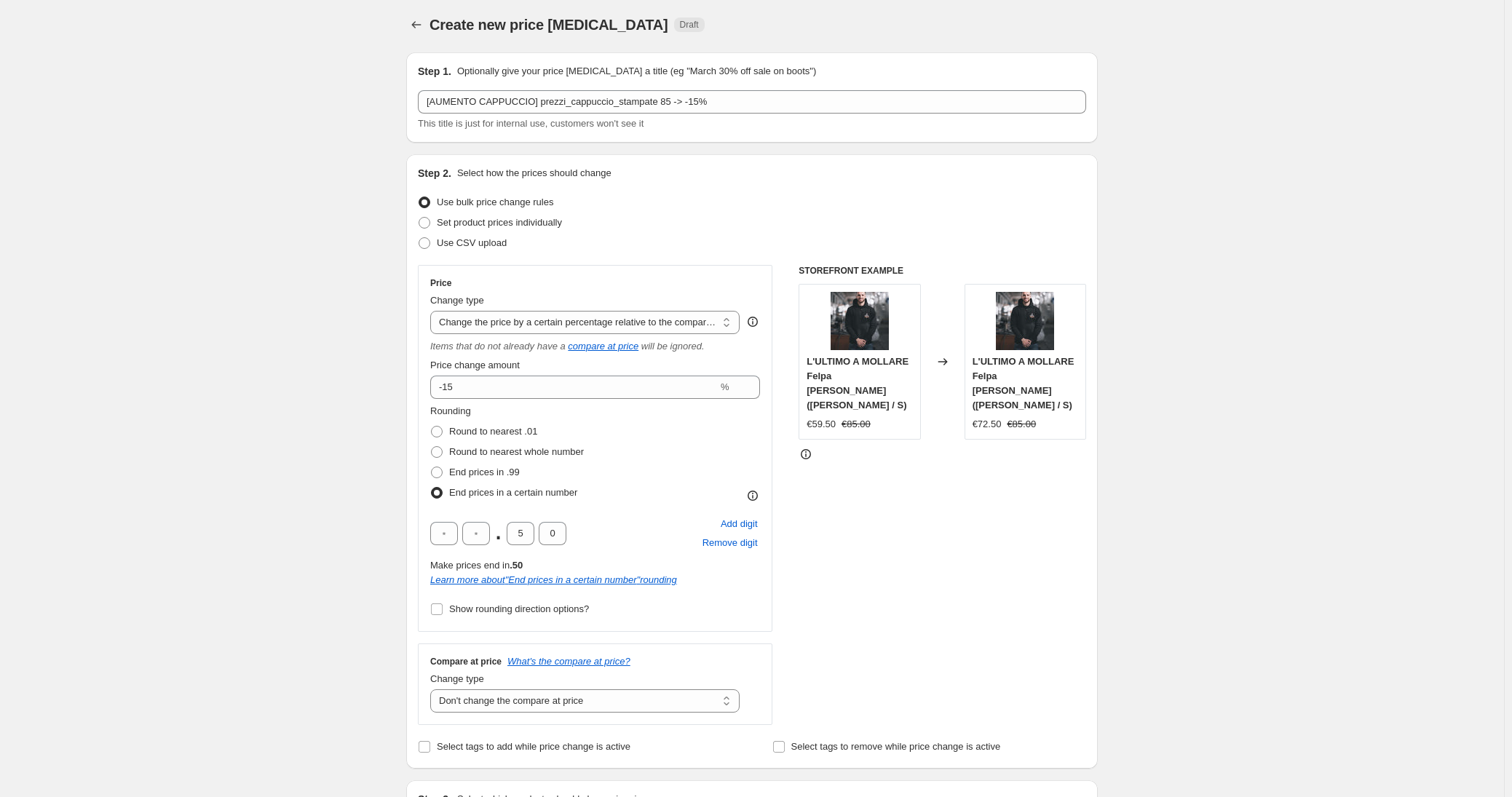
scroll to position [0, 0]
click at [755, 498] on icon at bounding box center [753, 498] width 15 height 15
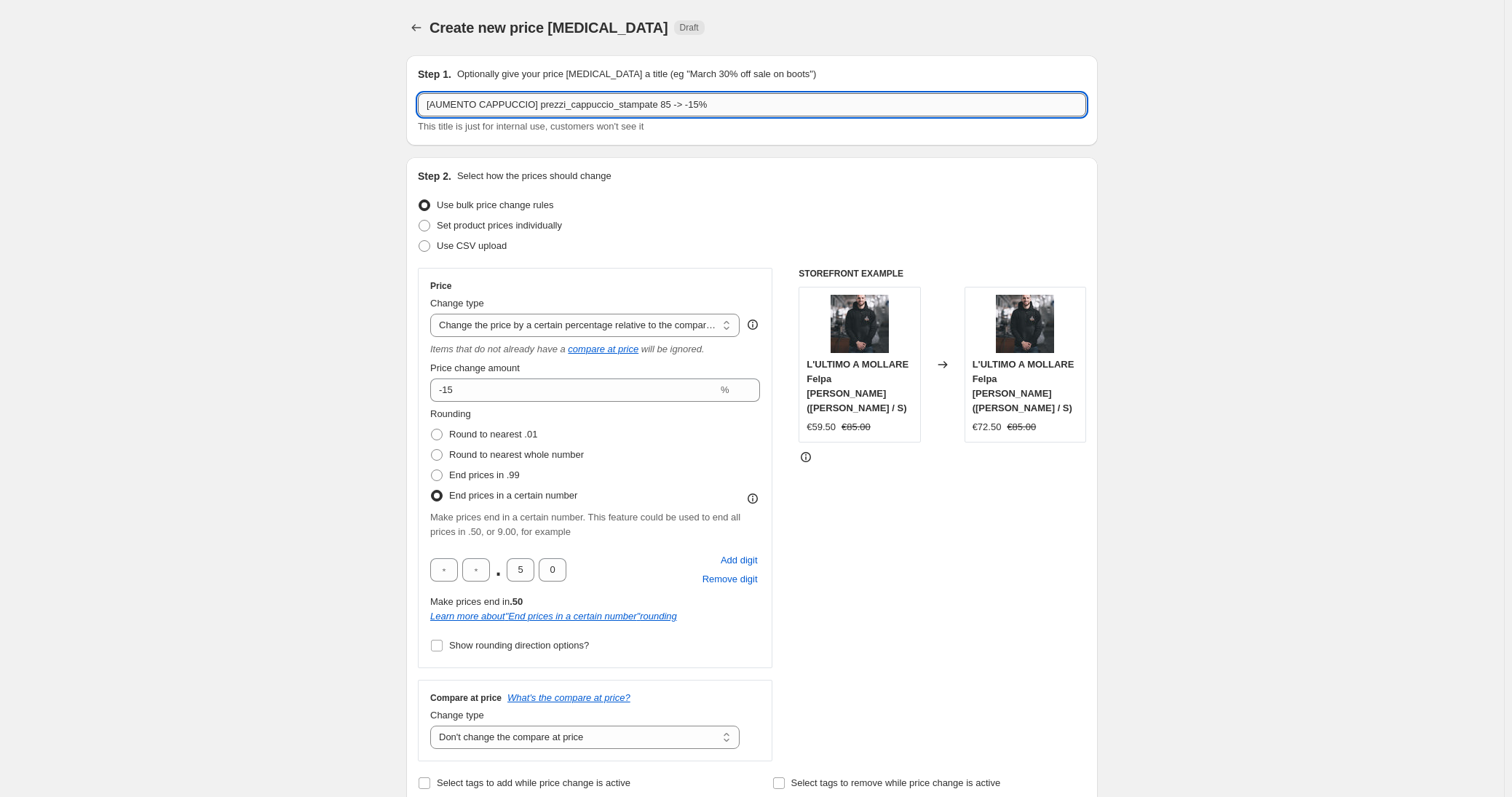
click at [495, 114] on input "[AUMENTO CAPPUCCIO] prezzi_cappuccio_stampate 85 -> -15%" at bounding box center [752, 105] width 668 height 24
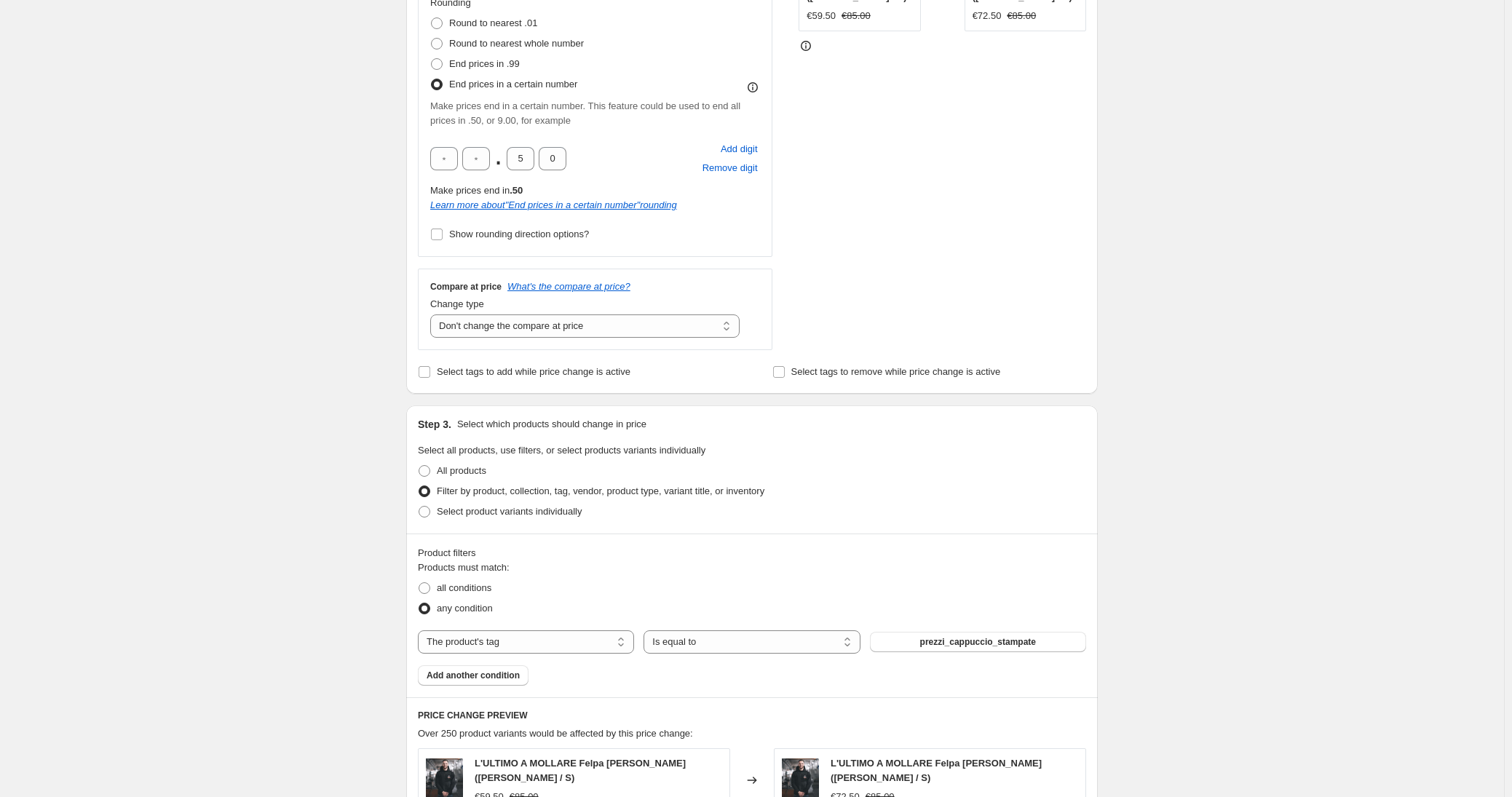
scroll to position [959, 0]
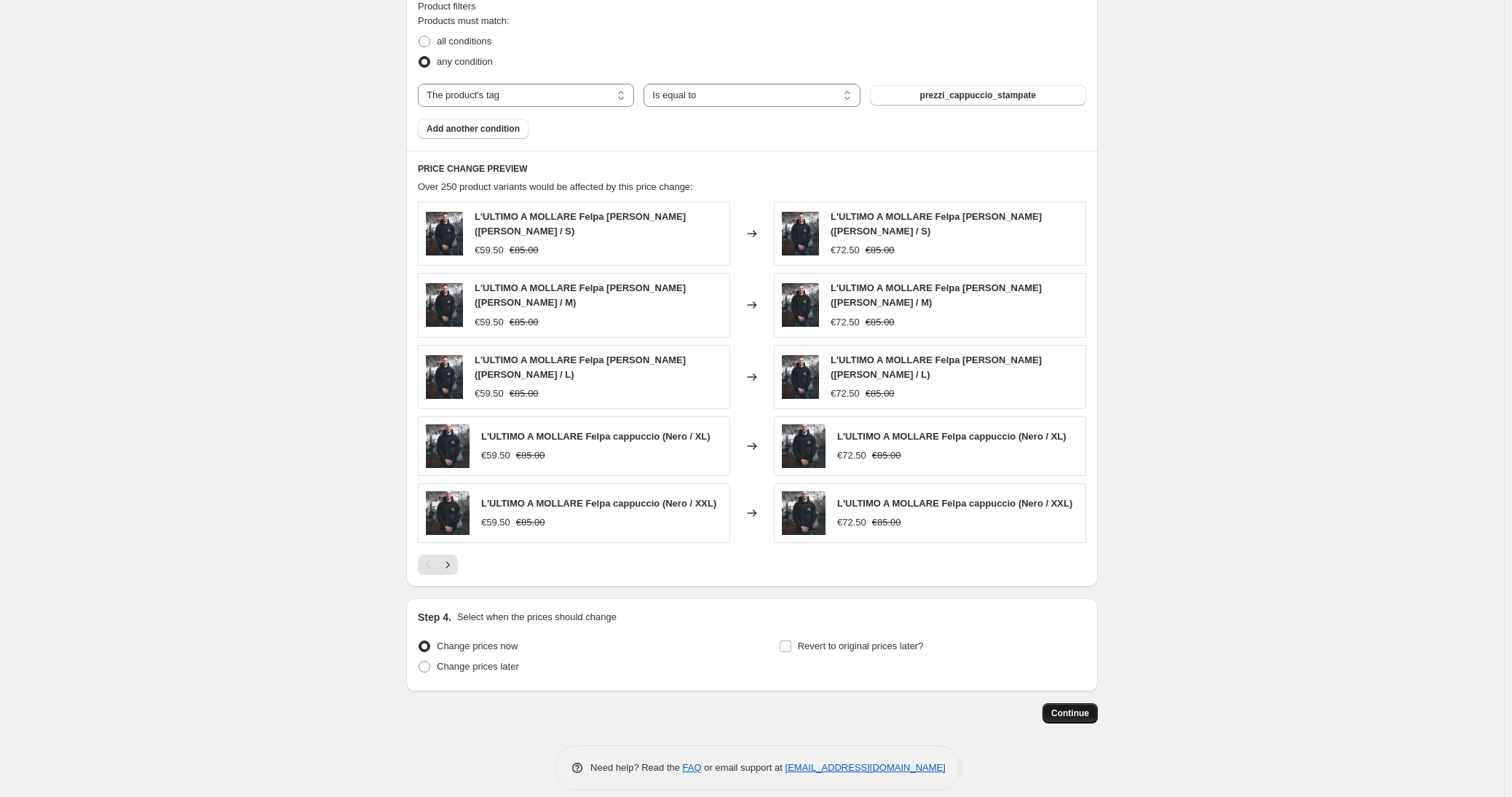
click at [1069, 707] on span "Continue" at bounding box center [1070, 713] width 37 height 12
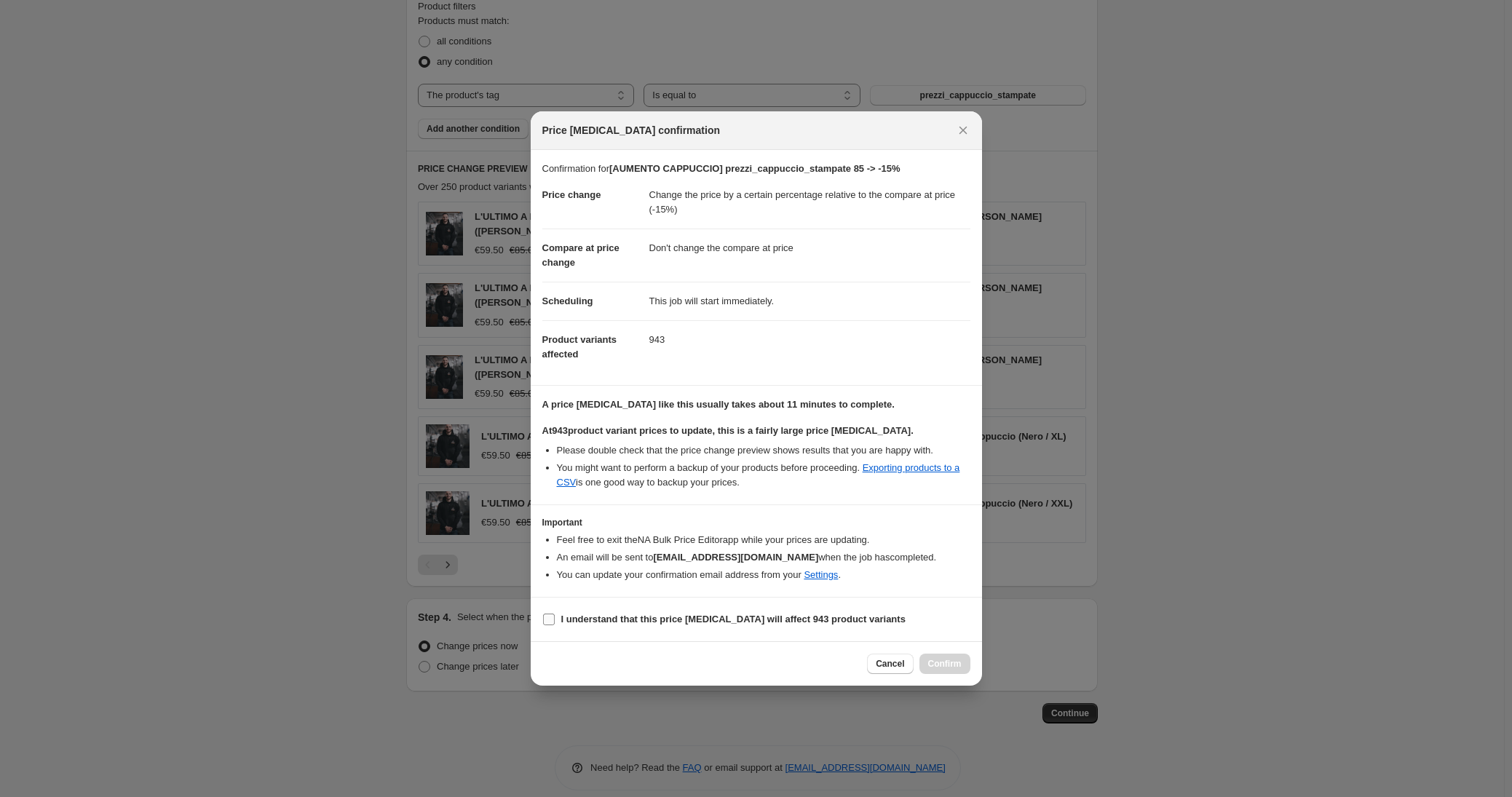
click at [710, 618] on b "I understand that this price [MEDICAL_DATA] will affect 943 product variants" at bounding box center [734, 619] width 345 height 11
click at [555, 618] on input "I understand that this price [MEDICAL_DATA] will affect 943 product variants" at bounding box center [549, 620] width 12 height 12
checkbox input "true"
drag, startPoint x: 948, startPoint y: 665, endPoint x: 887, endPoint y: 593, distance: 94.4
click at [887, 593] on div "Price [MEDICAL_DATA] confirmation Confirmation for [AUMENTO [PERSON_NAME]] prez…" at bounding box center [756, 398] width 451 height 574
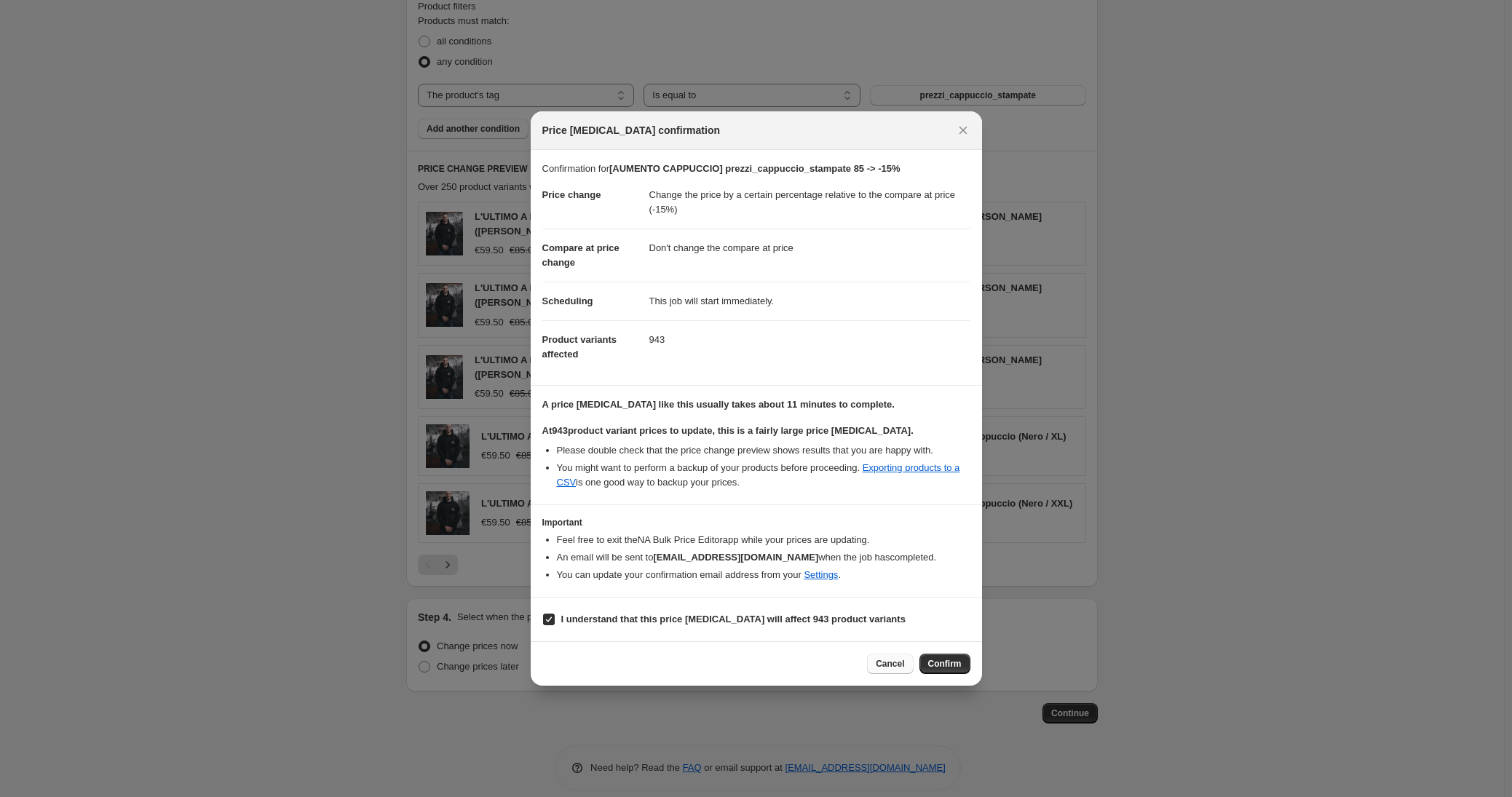
click at [887, 666] on span "Cancel" at bounding box center [889, 664] width 29 height 12
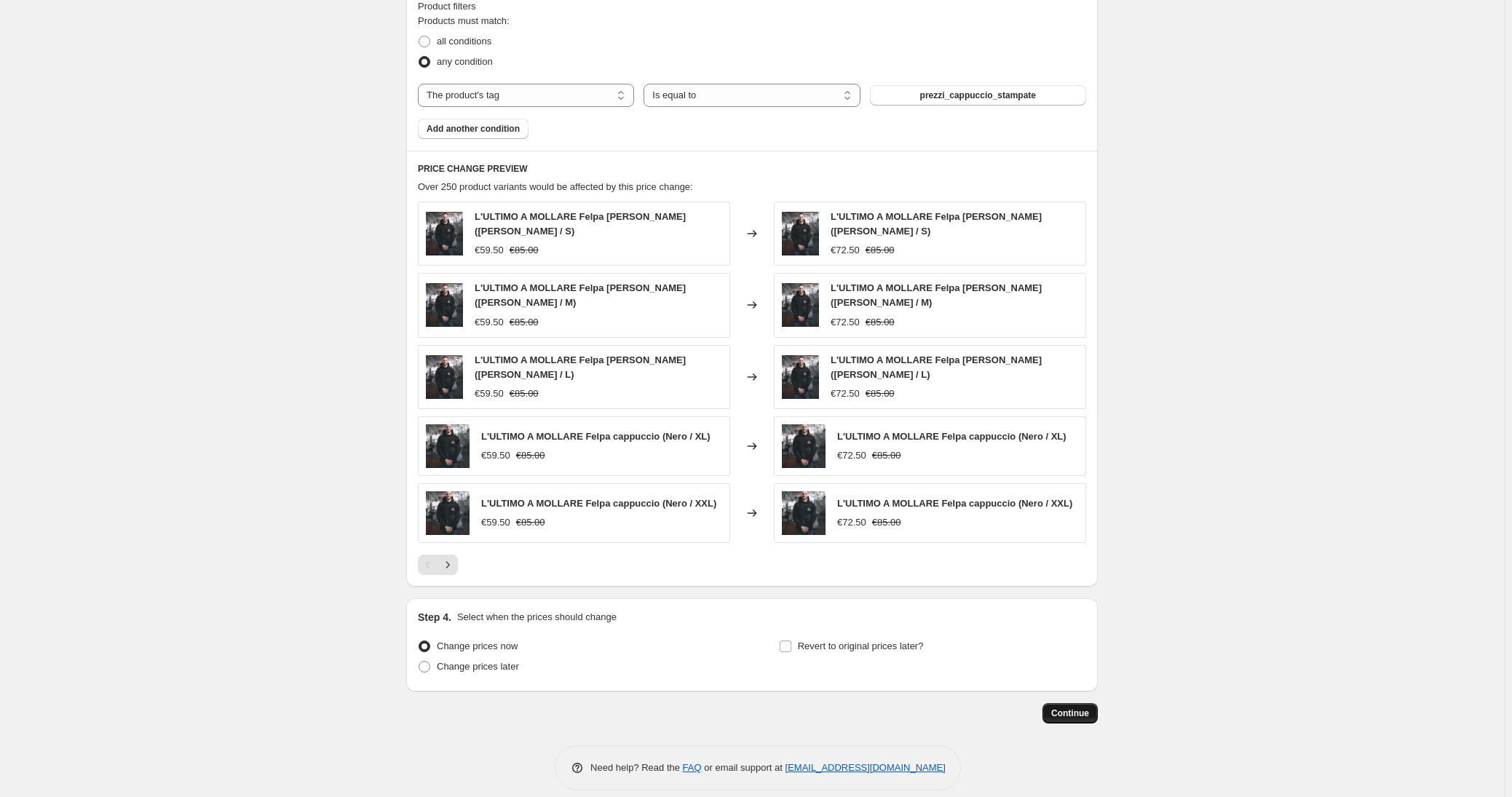
click at [1069, 707] on span "Continue" at bounding box center [1070, 713] width 37 height 12
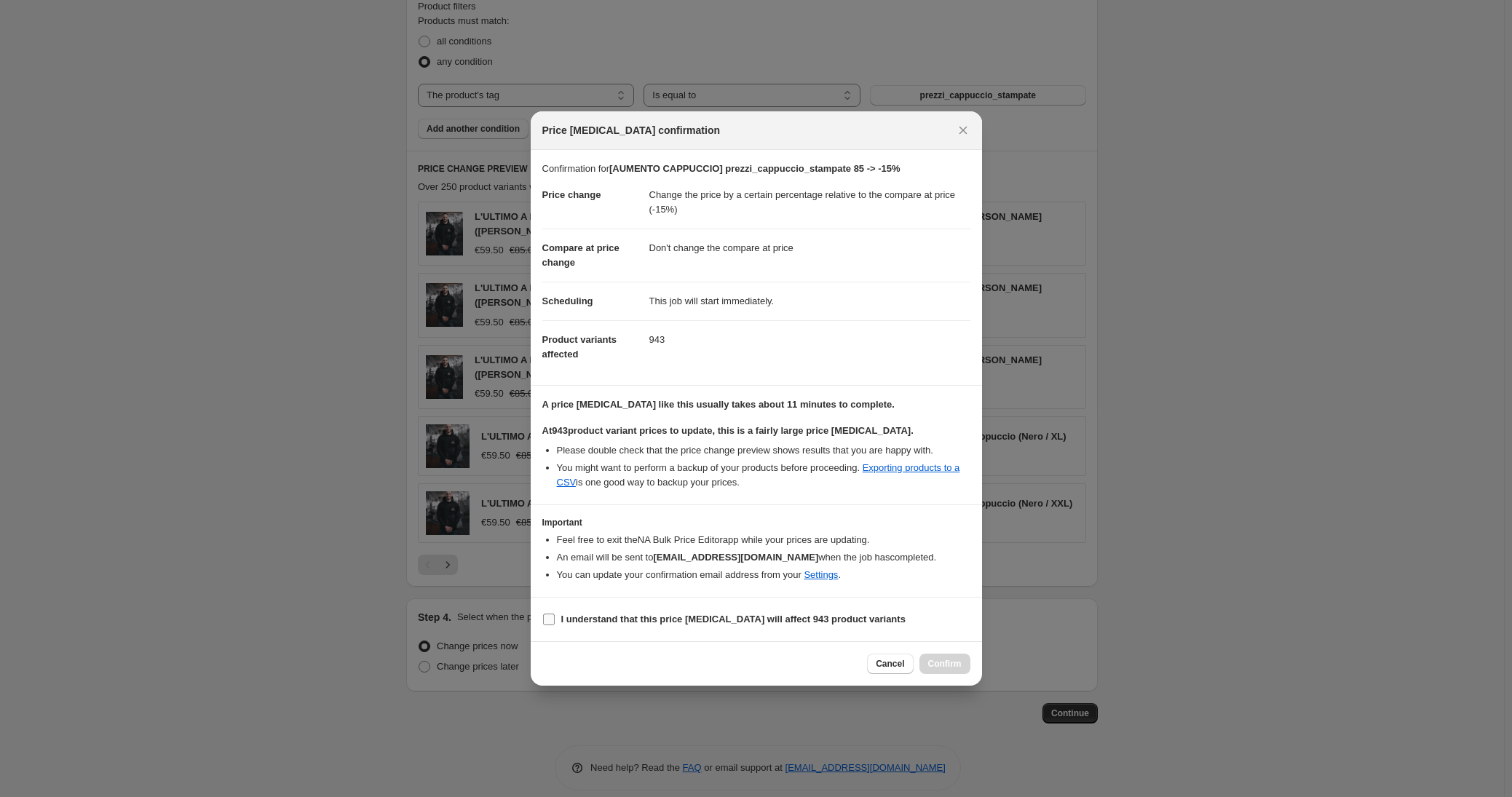
click at [791, 624] on b "I understand that this price [MEDICAL_DATA] will affect 943 product variants" at bounding box center [734, 619] width 345 height 11
click at [555, 624] on input "I understand that this price [MEDICAL_DATA] will affect 943 product variants" at bounding box center [549, 620] width 12 height 12
checkbox input "true"
click at [939, 654] on button "Confirm" at bounding box center [945, 664] width 51 height 21
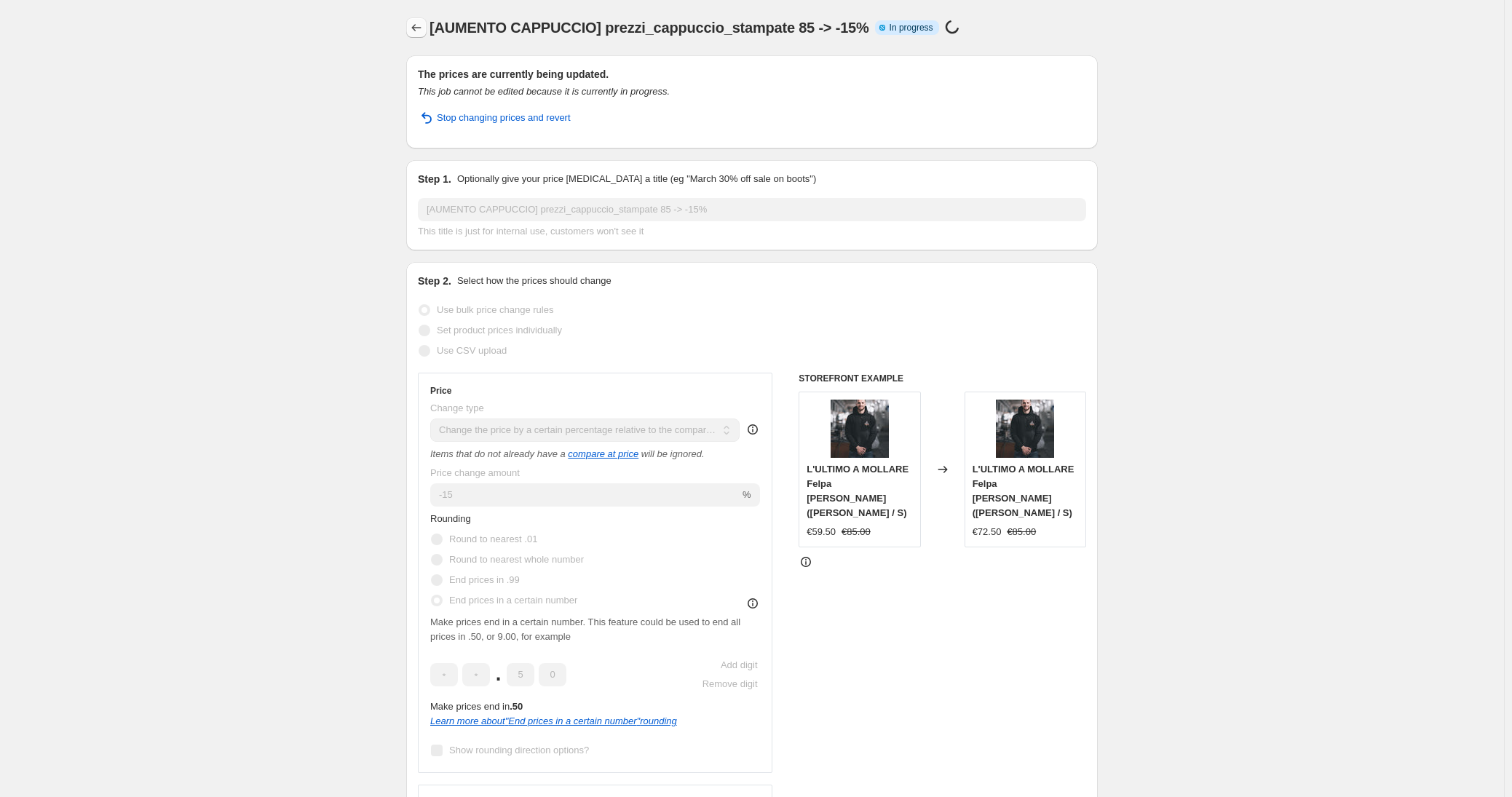
click at [415, 27] on icon "Price change jobs" at bounding box center [416, 28] width 15 height 15
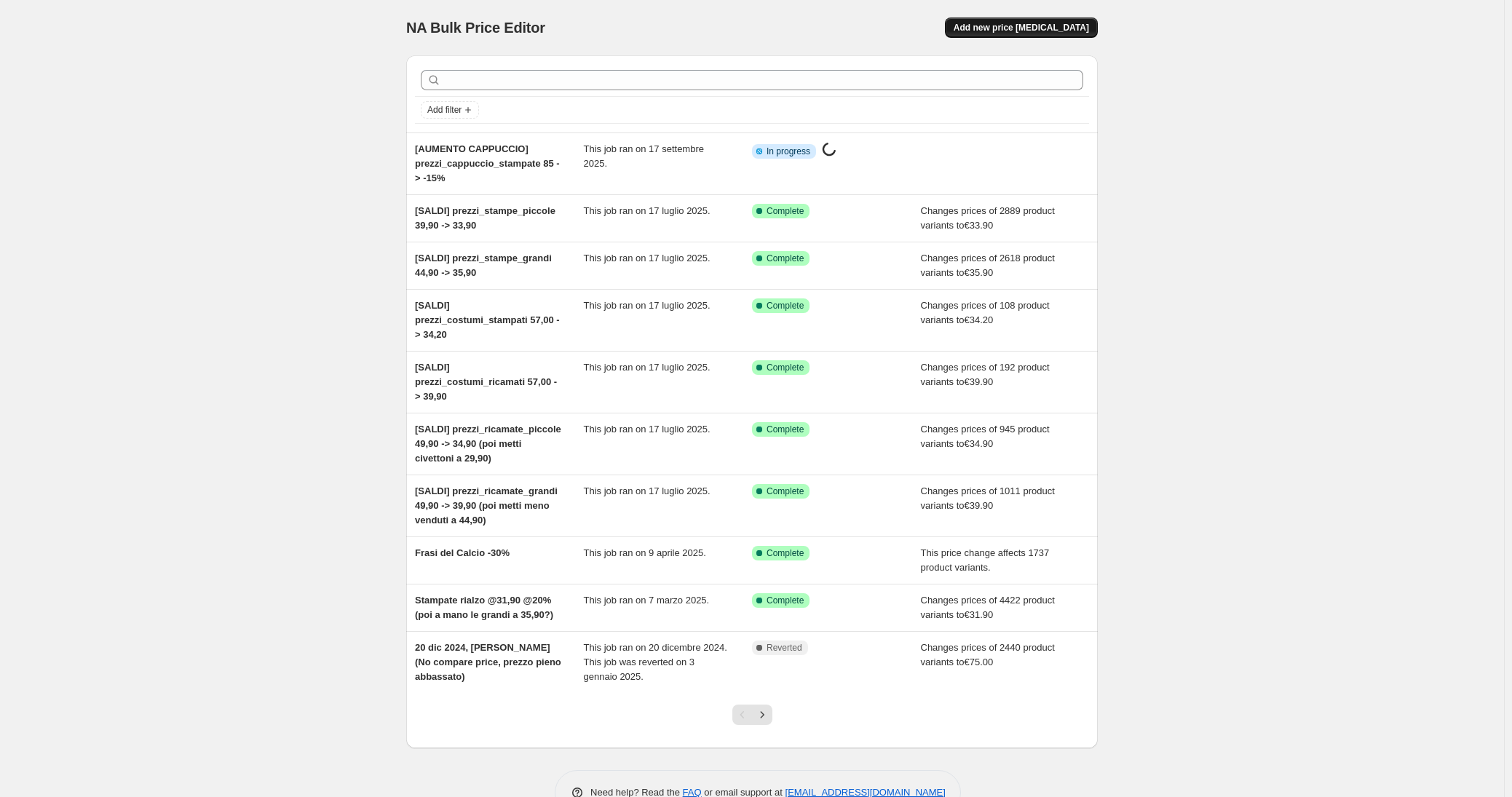
click at [1035, 23] on span "Add new price [MEDICAL_DATA]" at bounding box center [1020, 28] width 135 height 12
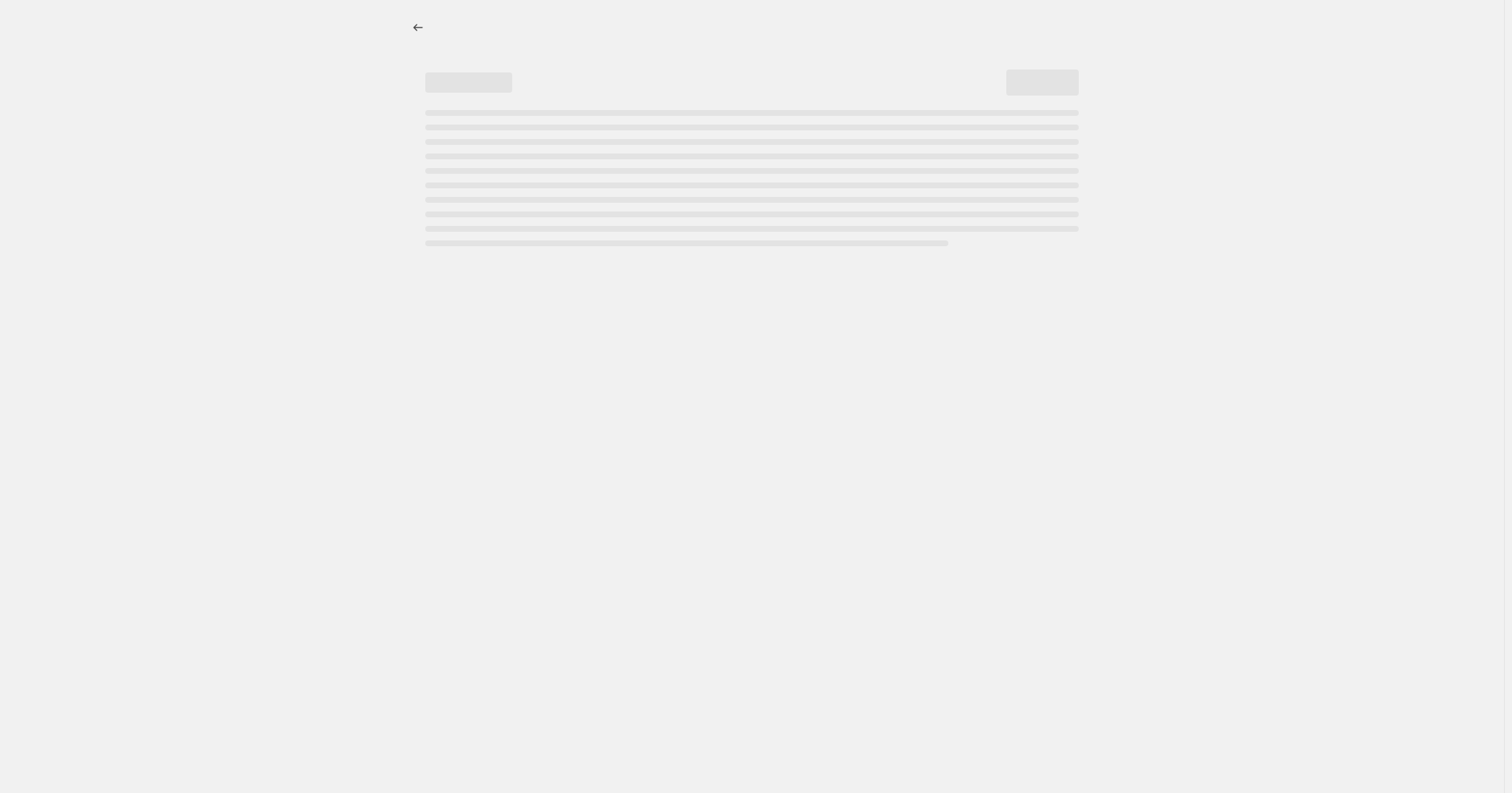
select select "percentage"
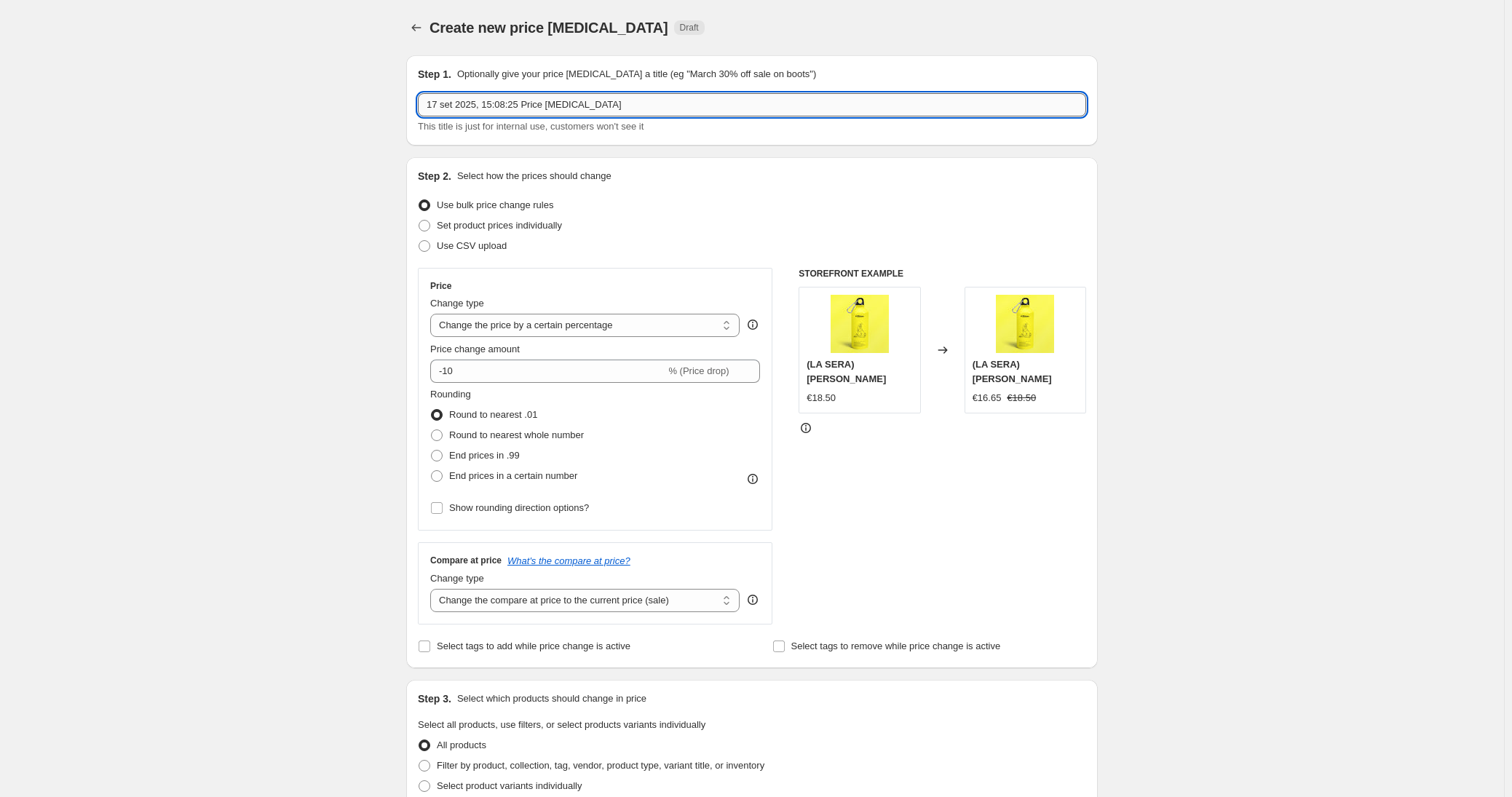
click at [605, 106] on input "17 set 2025, 15:08:25 Price [MEDICAL_DATA]" at bounding box center [752, 105] width 668 height 24
paste input "[AUMENTO CAPPUCCIO] prezzi_cappuccio_stampate 85 -> -15%"
click at [650, 97] on input "[AUMENTO CAPPUCCIO] prezzi_cappuccio_stampate 85 -> -15%" at bounding box center [752, 105] width 668 height 24
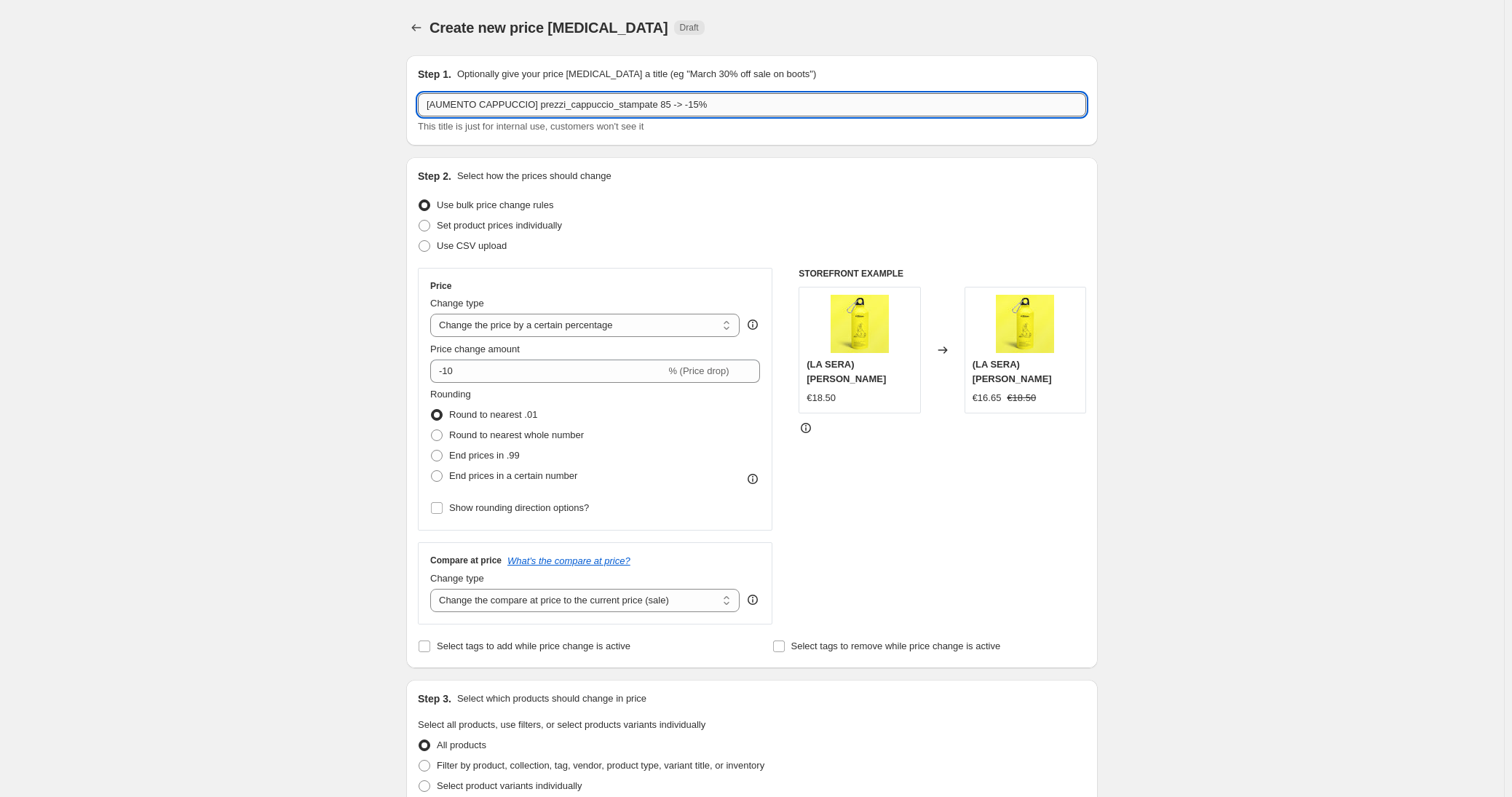
click at [669, 104] on input "[AUMENTO CAPPUCCIO] prezzi_cappuccio_stampate 85 -> -15%" at bounding box center [752, 105] width 668 height 24
click at [751, 101] on input "[AUMENTO CAPPUCCIO] prezzi_cappuccio_stampate_piccole 85 -> -15%" at bounding box center [752, 105] width 668 height 24
drag, startPoint x: 707, startPoint y: 103, endPoint x: 546, endPoint y: 103, distance: 161.0
click at [546, 103] on input "[AUMENTO CAPPUCCIO] prezzi_cappuccio_stampate_piccole 85 -> -20%" at bounding box center [752, 105] width 668 height 24
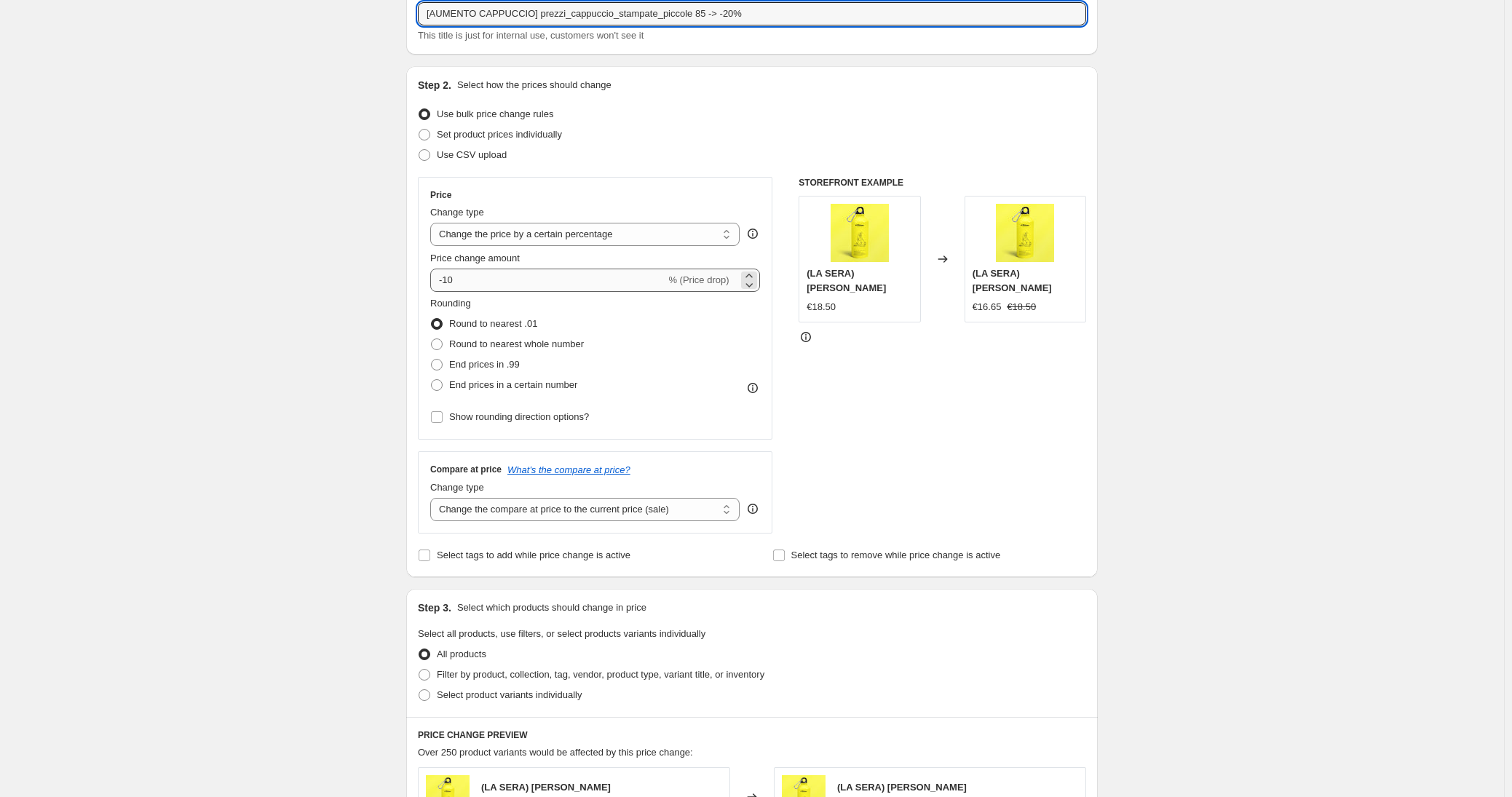
type input "[AUMENTO CAPPUCCIO] prezzi_cappuccio_stampate_piccole 85 -> -20%"
click at [517, 271] on input "-10" at bounding box center [548, 281] width 235 height 24
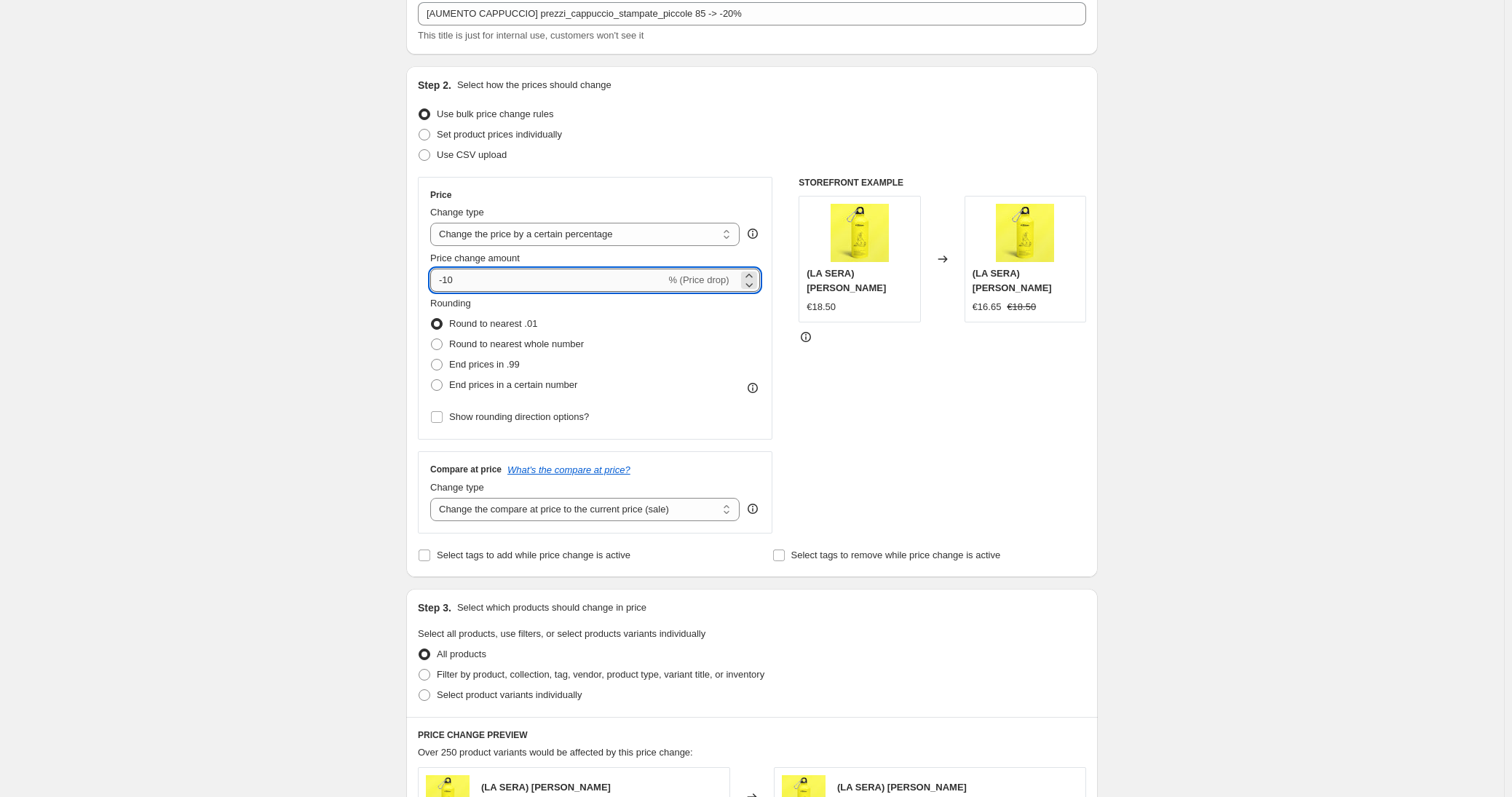
type input "-1"
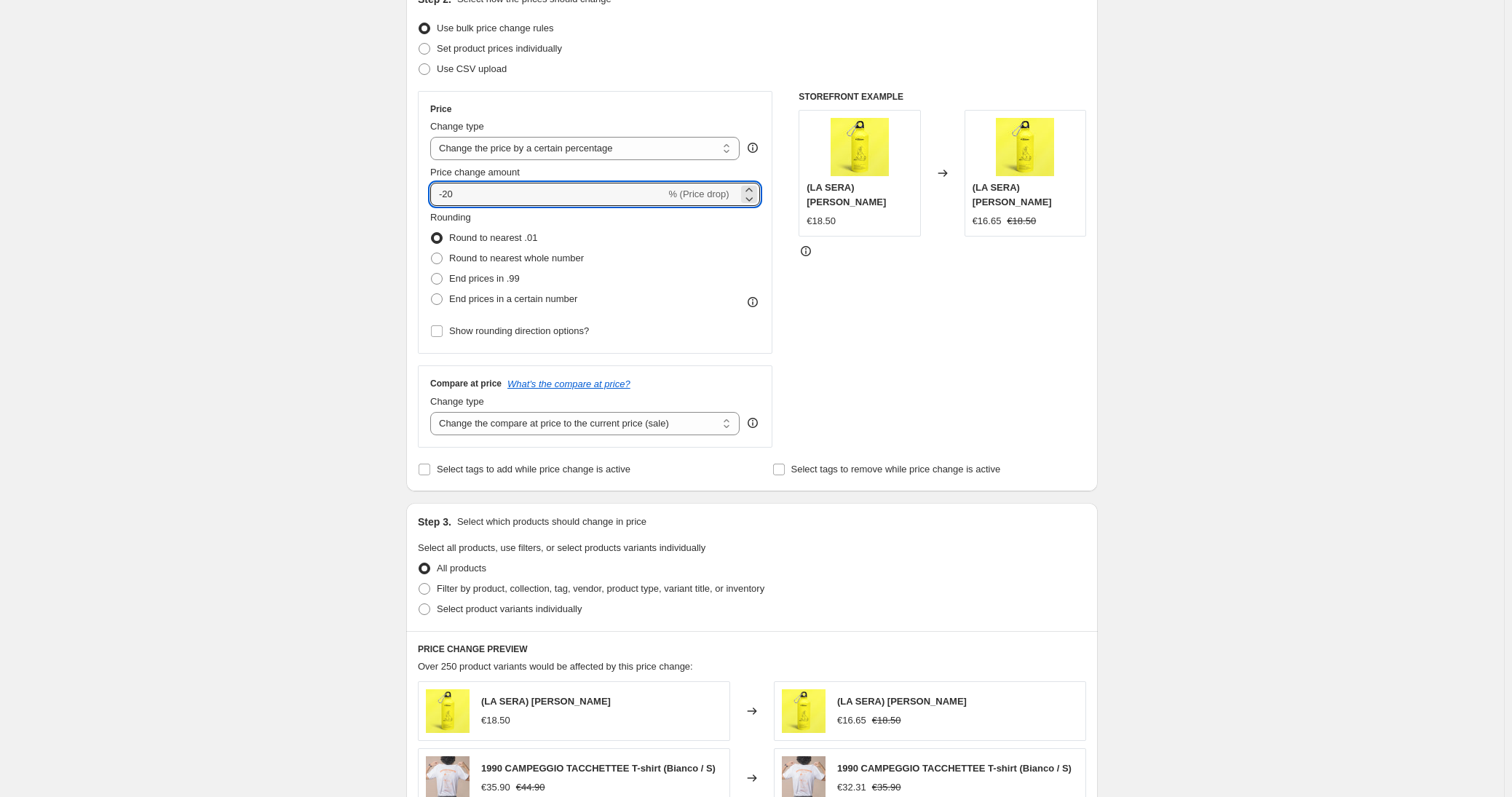
scroll to position [199, 0]
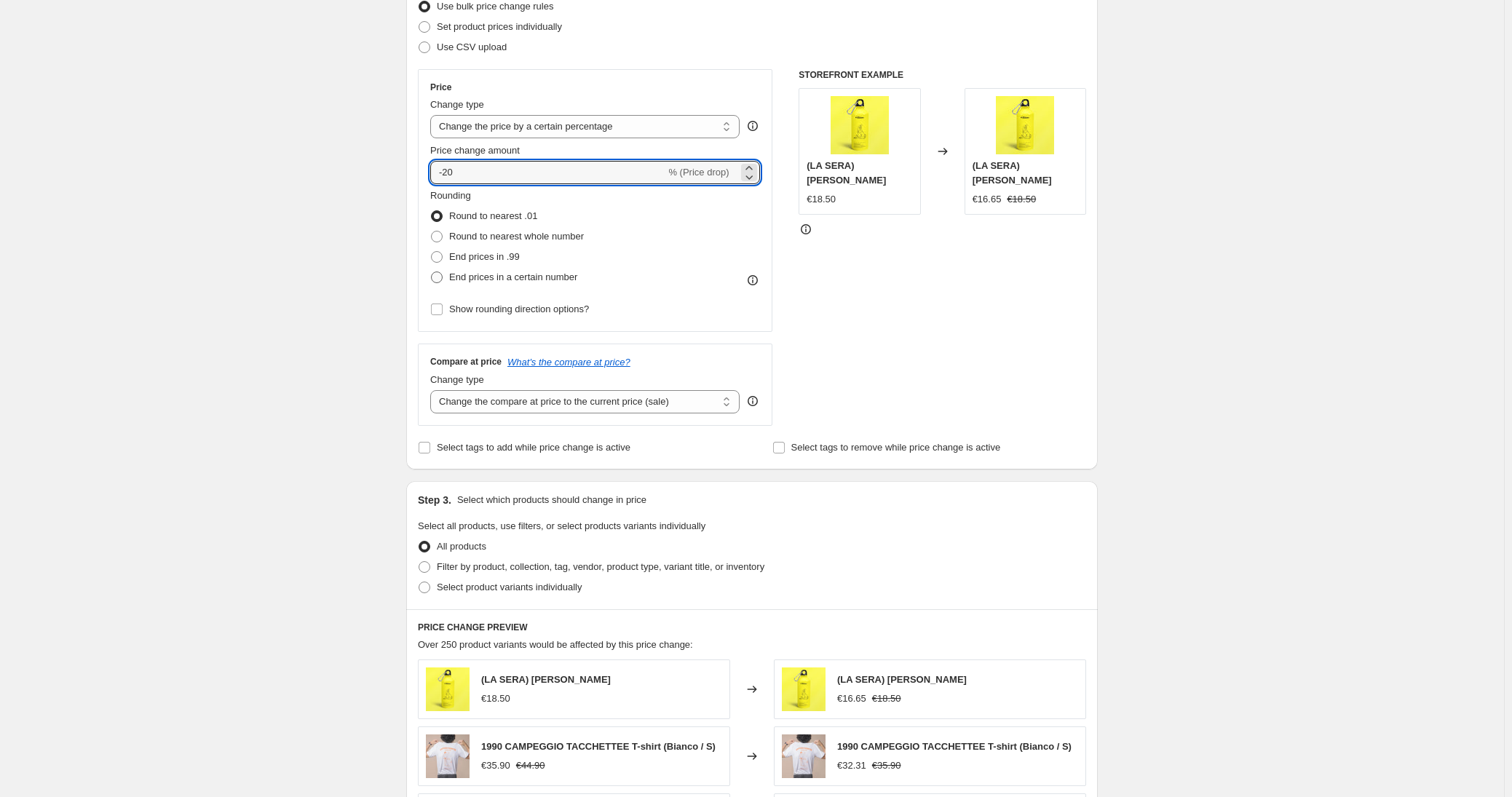
type input "-20"
click at [467, 286] on label "End prices in a certain number" at bounding box center [503, 277] width 147 height 21
click at [431, 272] on input "End prices in a certain number" at bounding box center [430, 272] width 1 height 1
radio input "true"
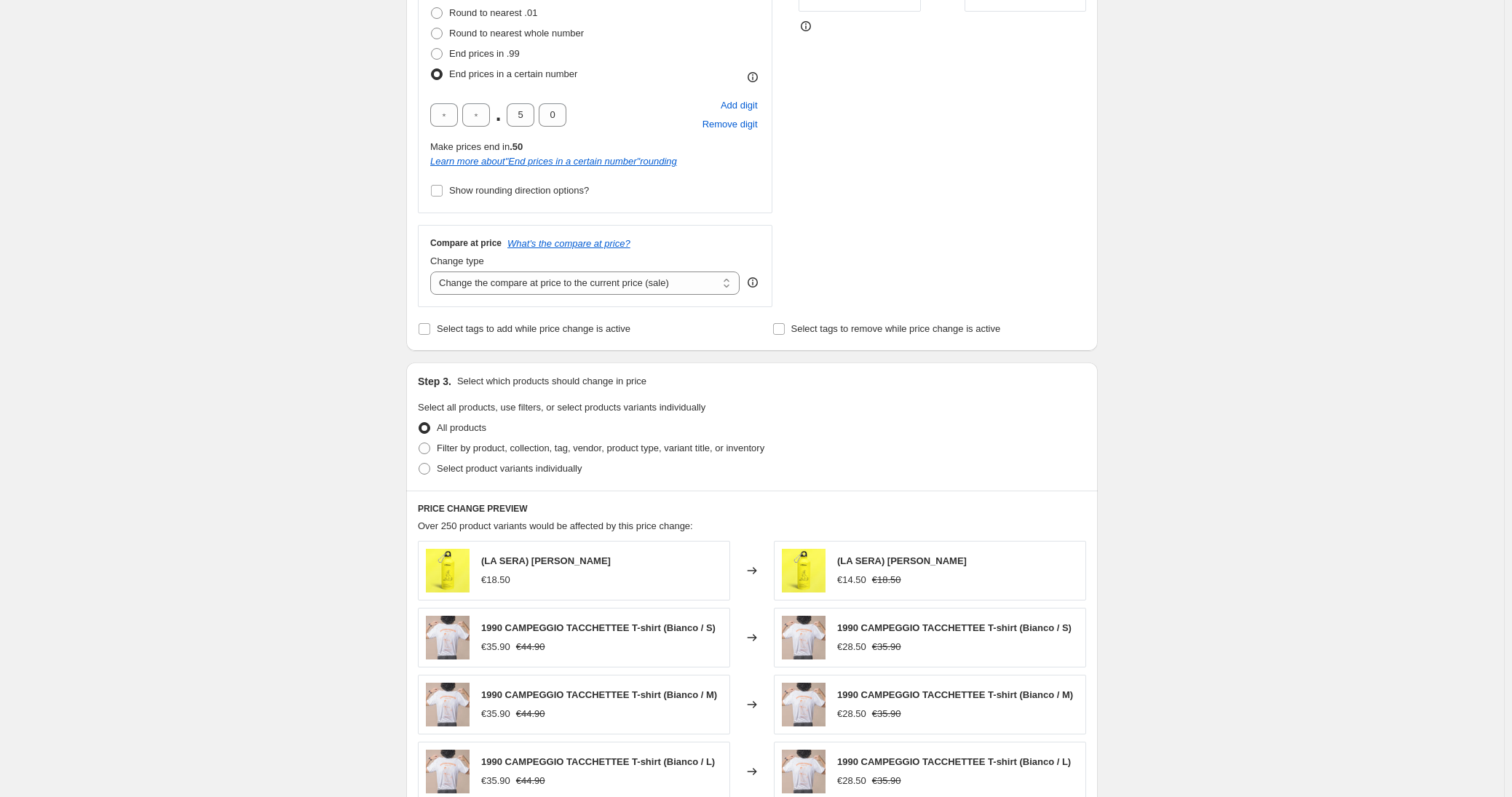
scroll to position [476, 0]
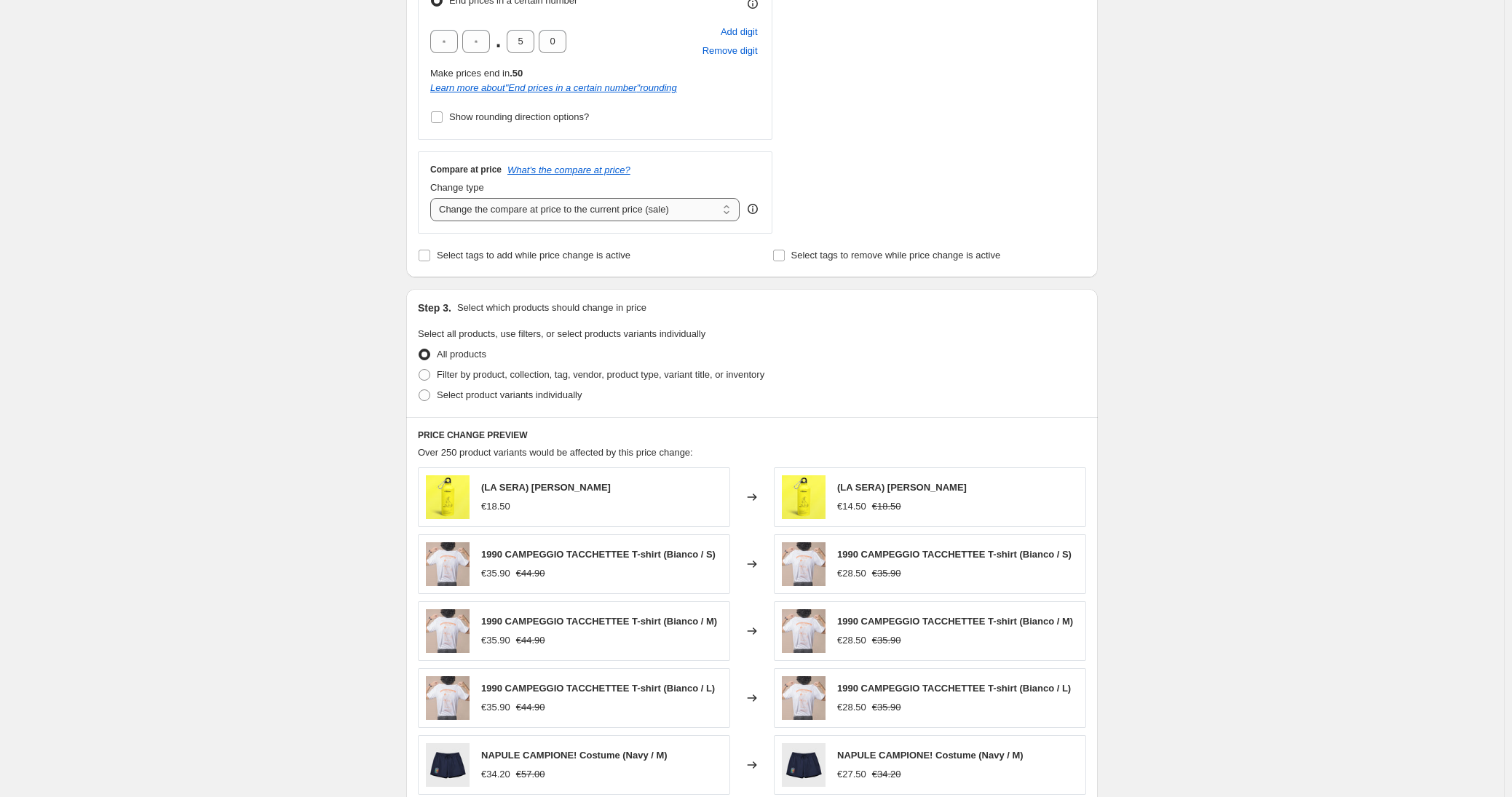
click at [509, 204] on select "Change the compare at price to the current price (sale) Change the compare at p…" at bounding box center [585, 210] width 309 height 24
select select "no_change"
click at [433, 198] on select "Change the compare at price to the current price (sale) Change the compare at p…" at bounding box center [585, 210] width 309 height 24
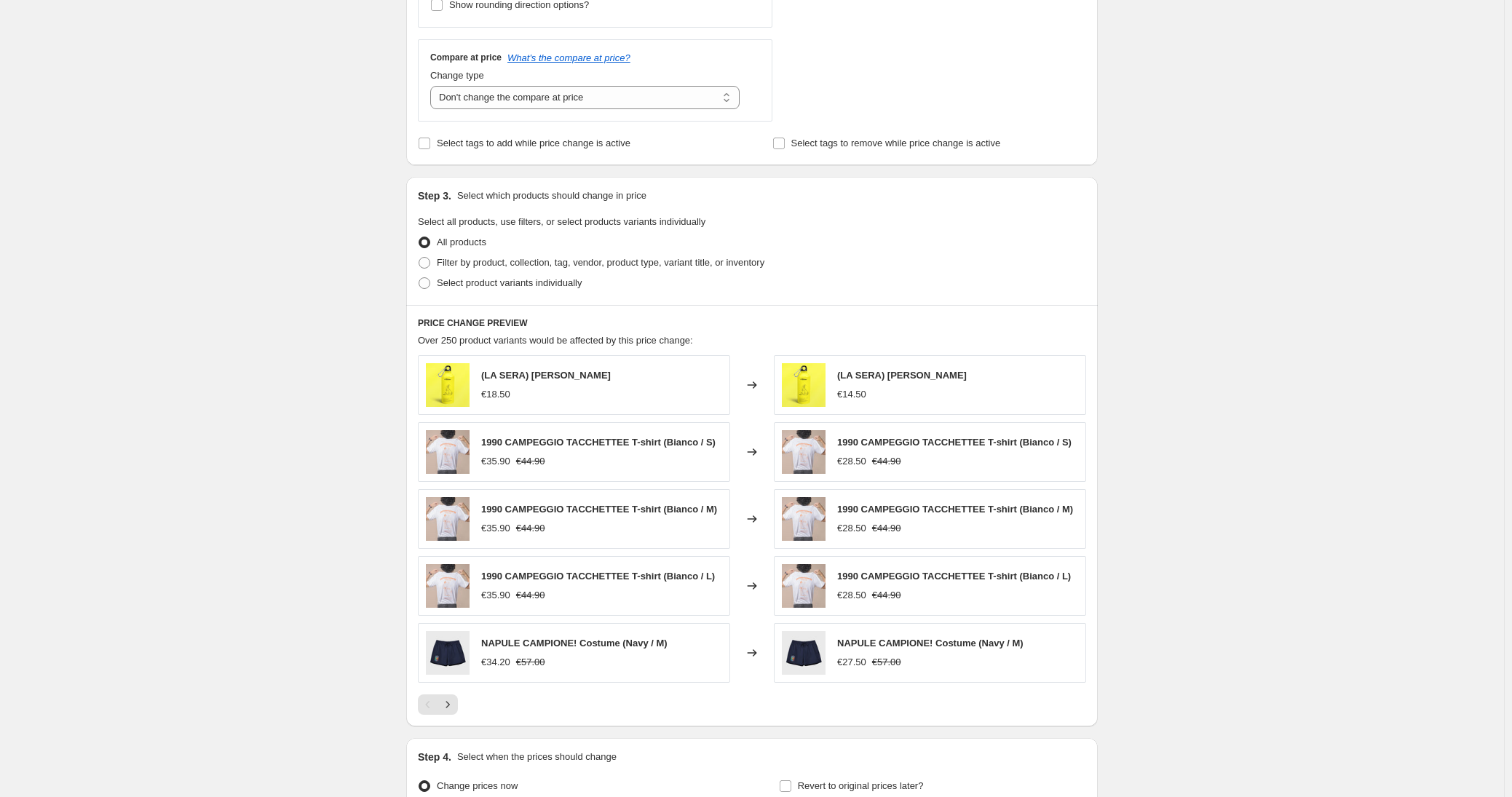
scroll to position [598, 0]
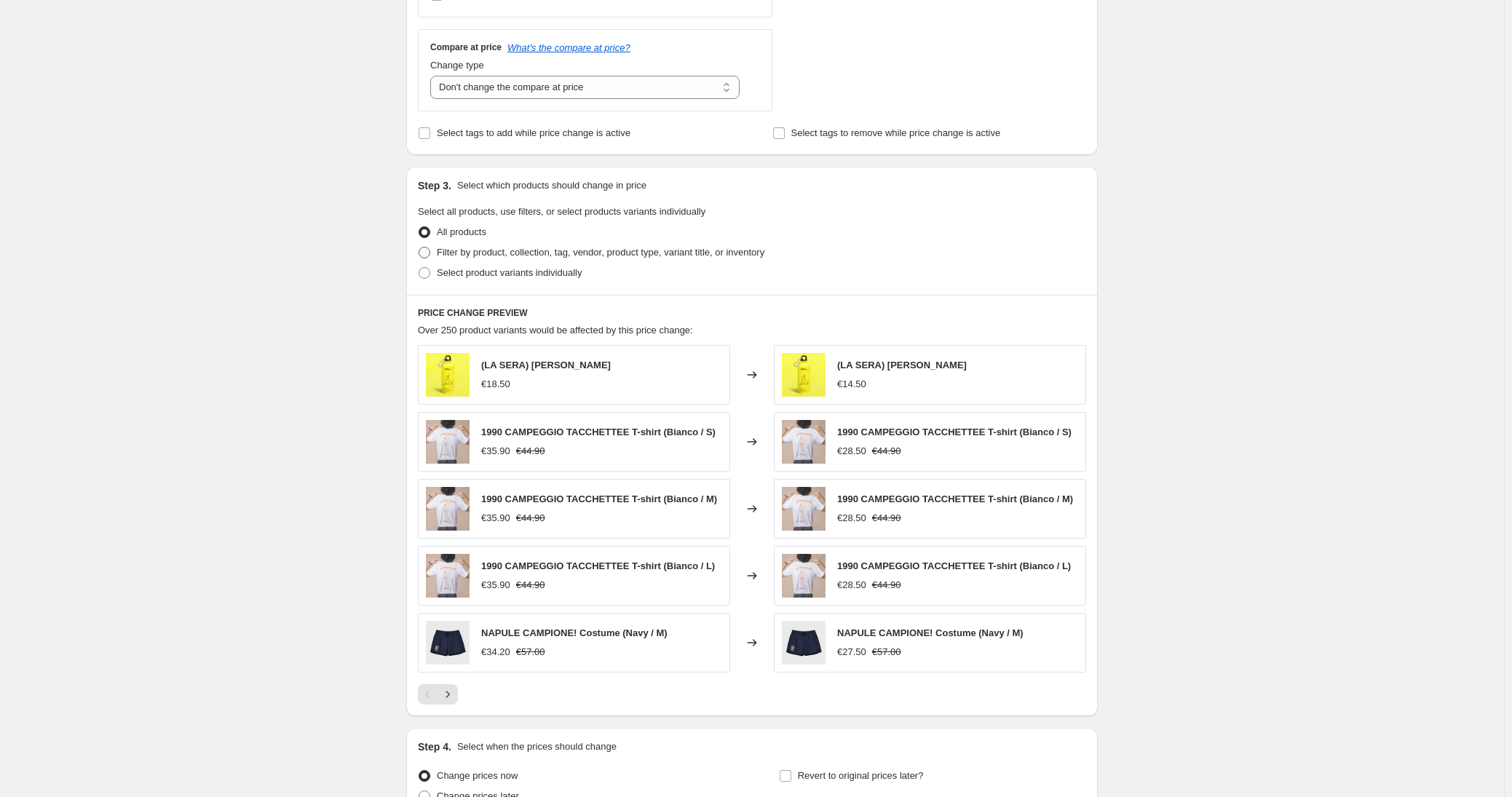
click at [476, 255] on span "Filter by product, collection, tag, vendor, product type, variant title, or inv…" at bounding box center [600, 252] width 328 height 11
click at [420, 247] on input "Filter by product, collection, tag, vendor, product type, variant title, or inv…" at bounding box center [419, 247] width 1 height 1
radio input "true"
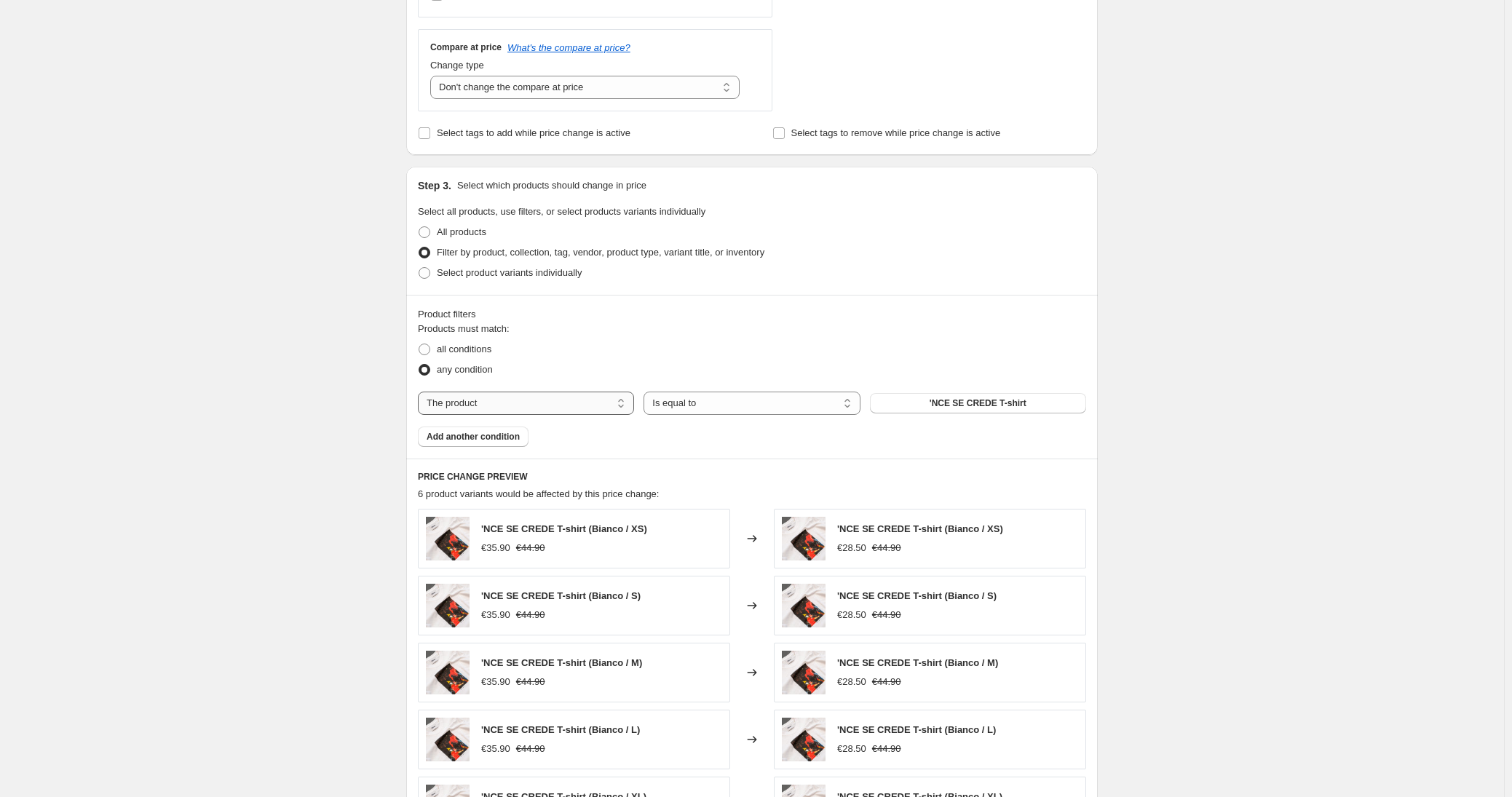
click at [570, 406] on select "The product The product's collection The product's tag The product's vendor The…" at bounding box center [525, 404] width 216 height 24
click at [572, 398] on select "The product The product's collection The product's tag The product's vendor The…" at bounding box center [525, 404] width 216 height 24
select select "tag"
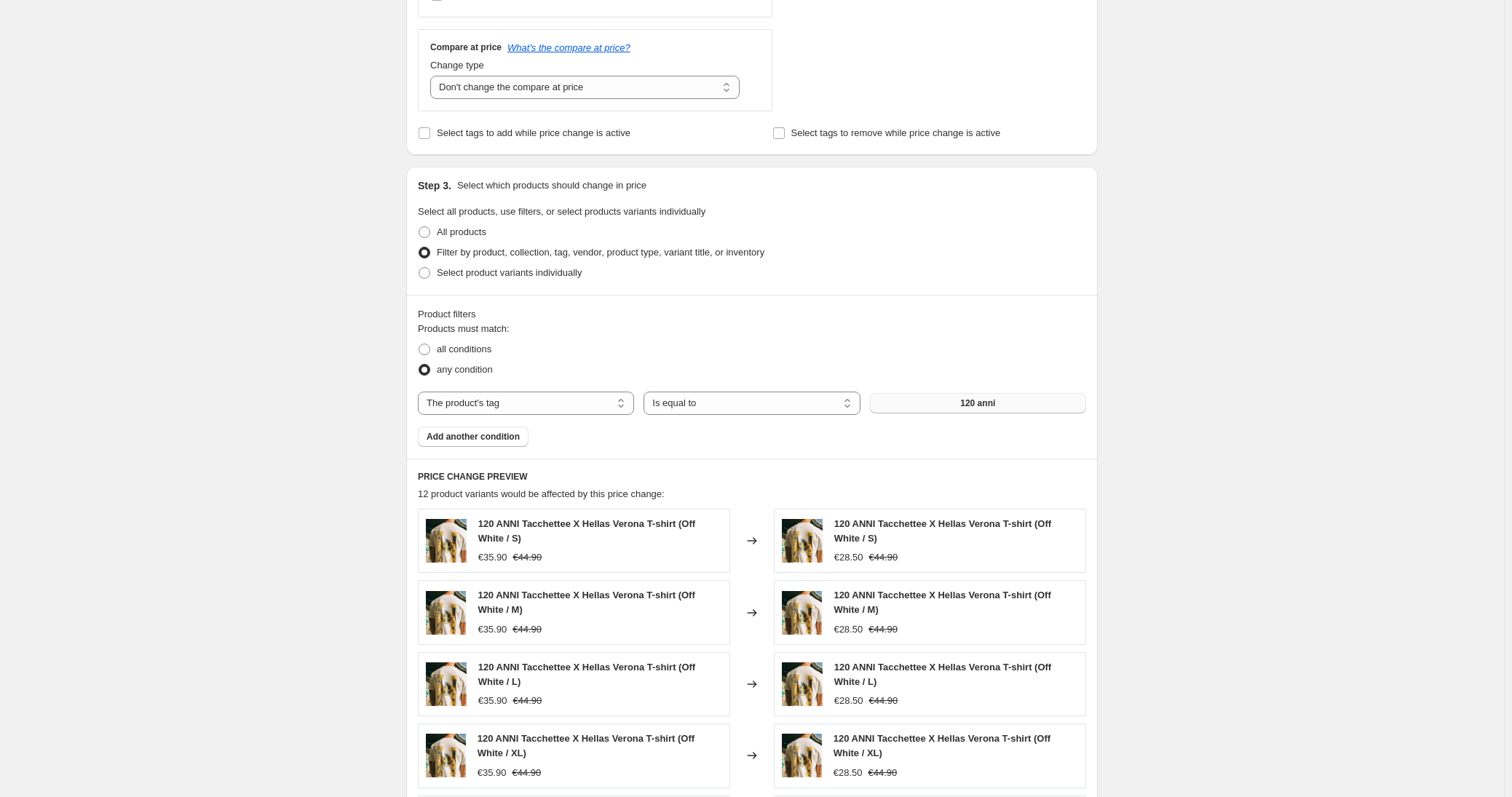
click at [936, 395] on button "120 anni" at bounding box center [977, 403] width 216 height 21
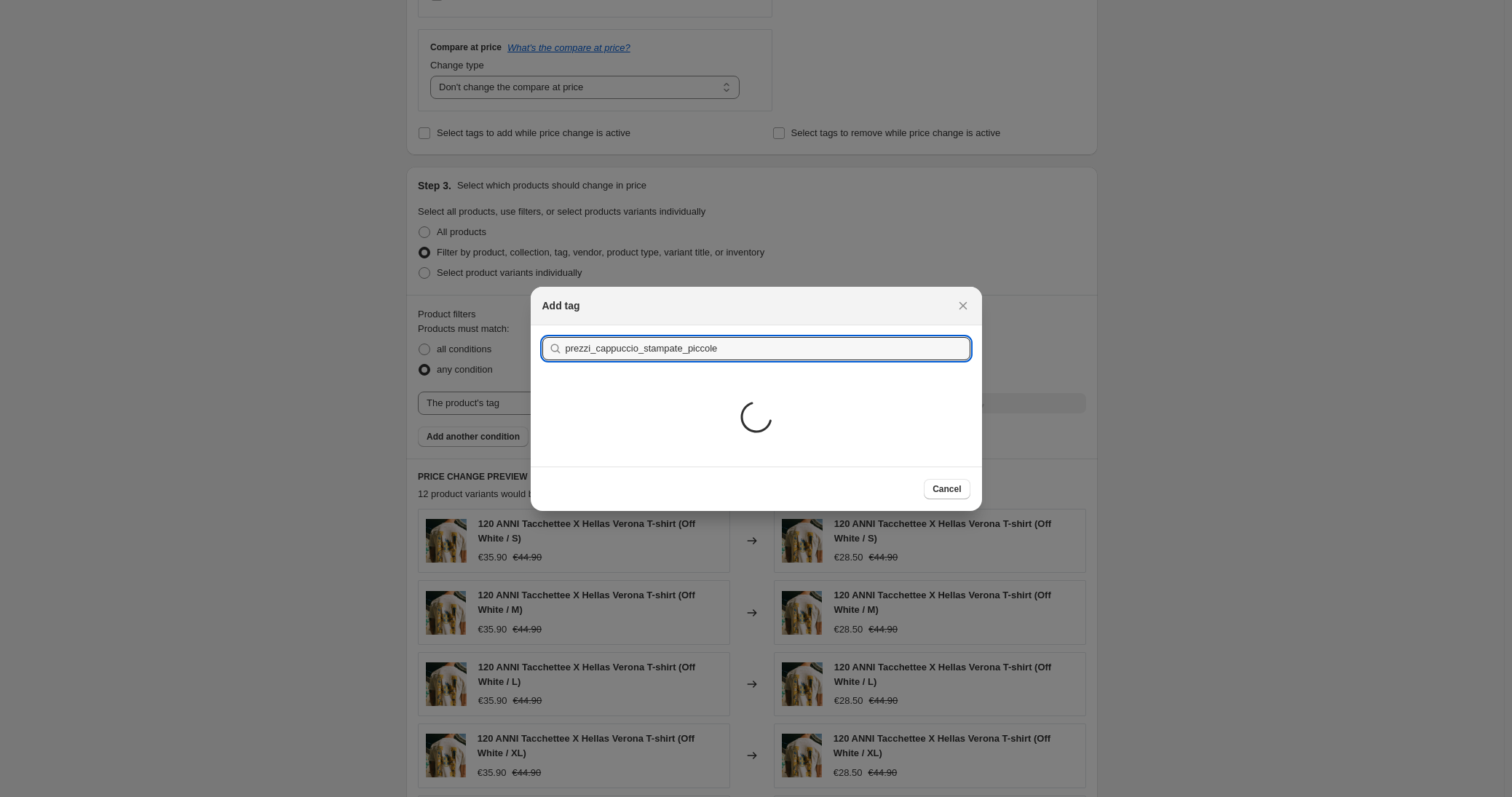
type input "prezzi_cappuccio_stampate_piccole"
click at [693, 412] on div "Loading..." at bounding box center [756, 420] width 451 height 95
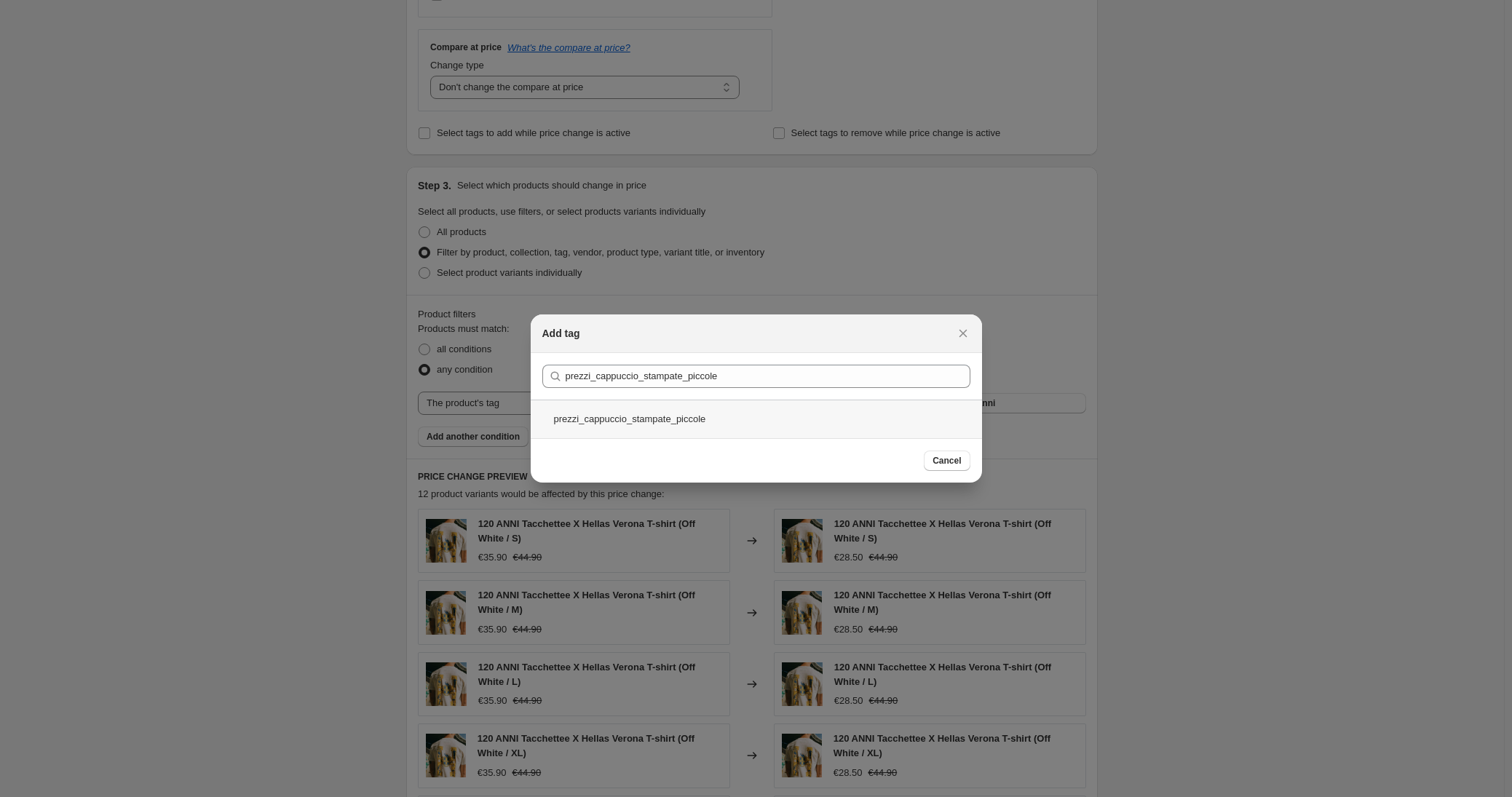
click at [681, 413] on div "prezzi_cappuccio_stampate_piccole" at bounding box center [756, 419] width 451 height 38
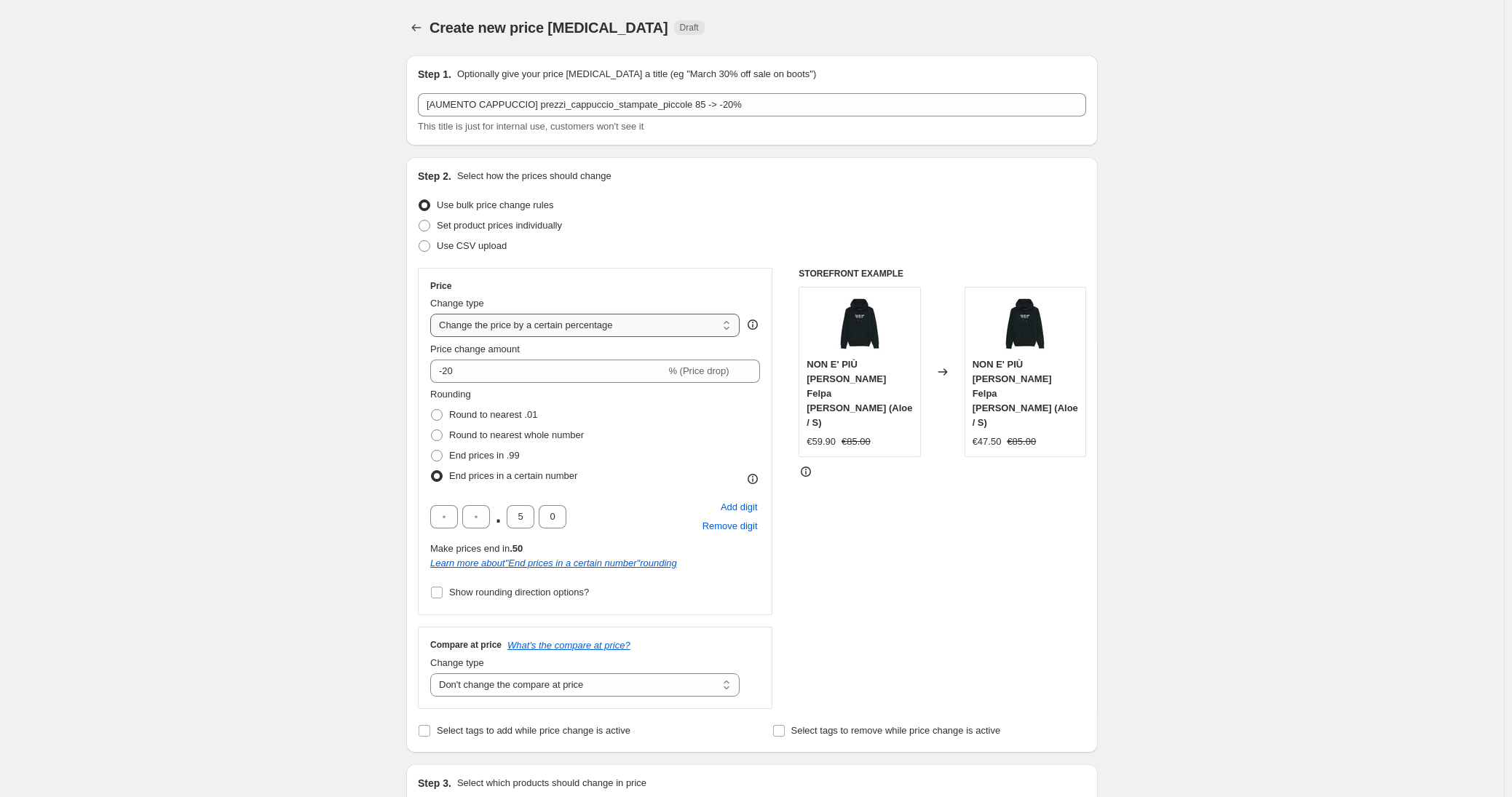
click at [598, 334] on select "Change the price to a certain amount Change the price by a certain amount Chang…" at bounding box center [585, 326] width 309 height 24
select select "pcap"
click at [433, 314] on select "Change the price to a certain amount Change the price by a certain amount Chang…" at bounding box center [585, 326] width 309 height 24
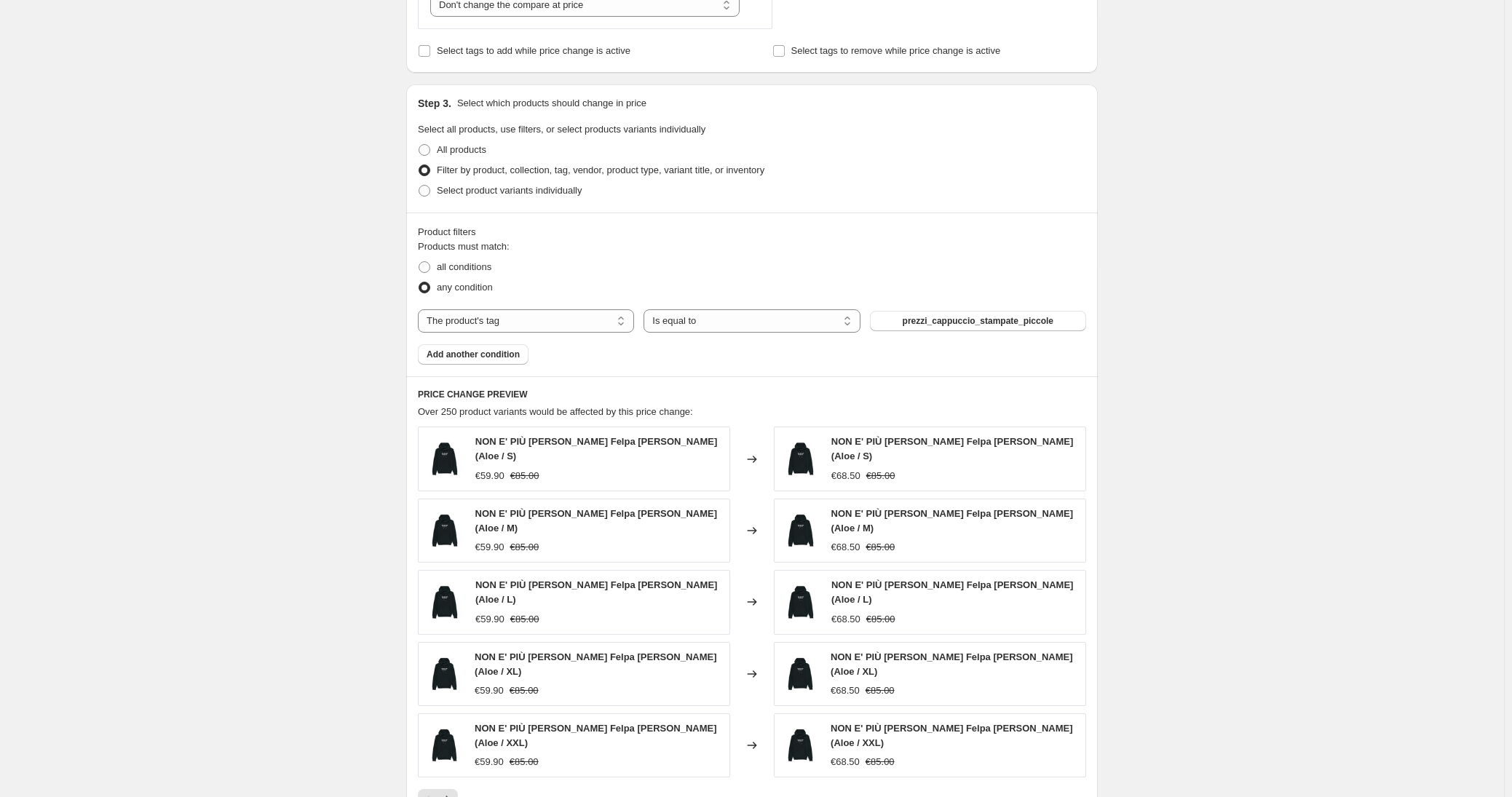
scroll to position [929, 0]
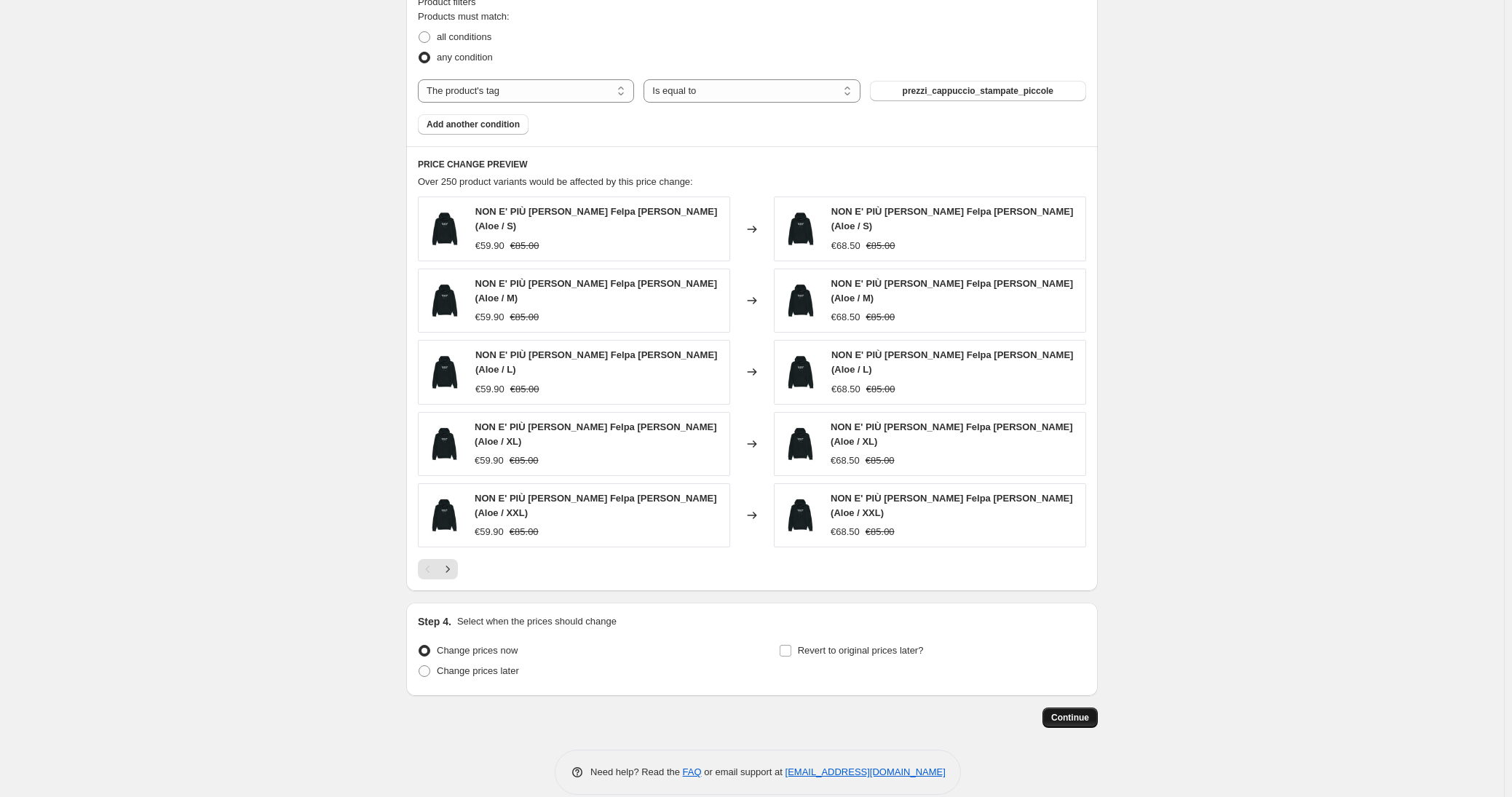
click at [1068, 712] on span "Continue" at bounding box center [1070, 718] width 37 height 12
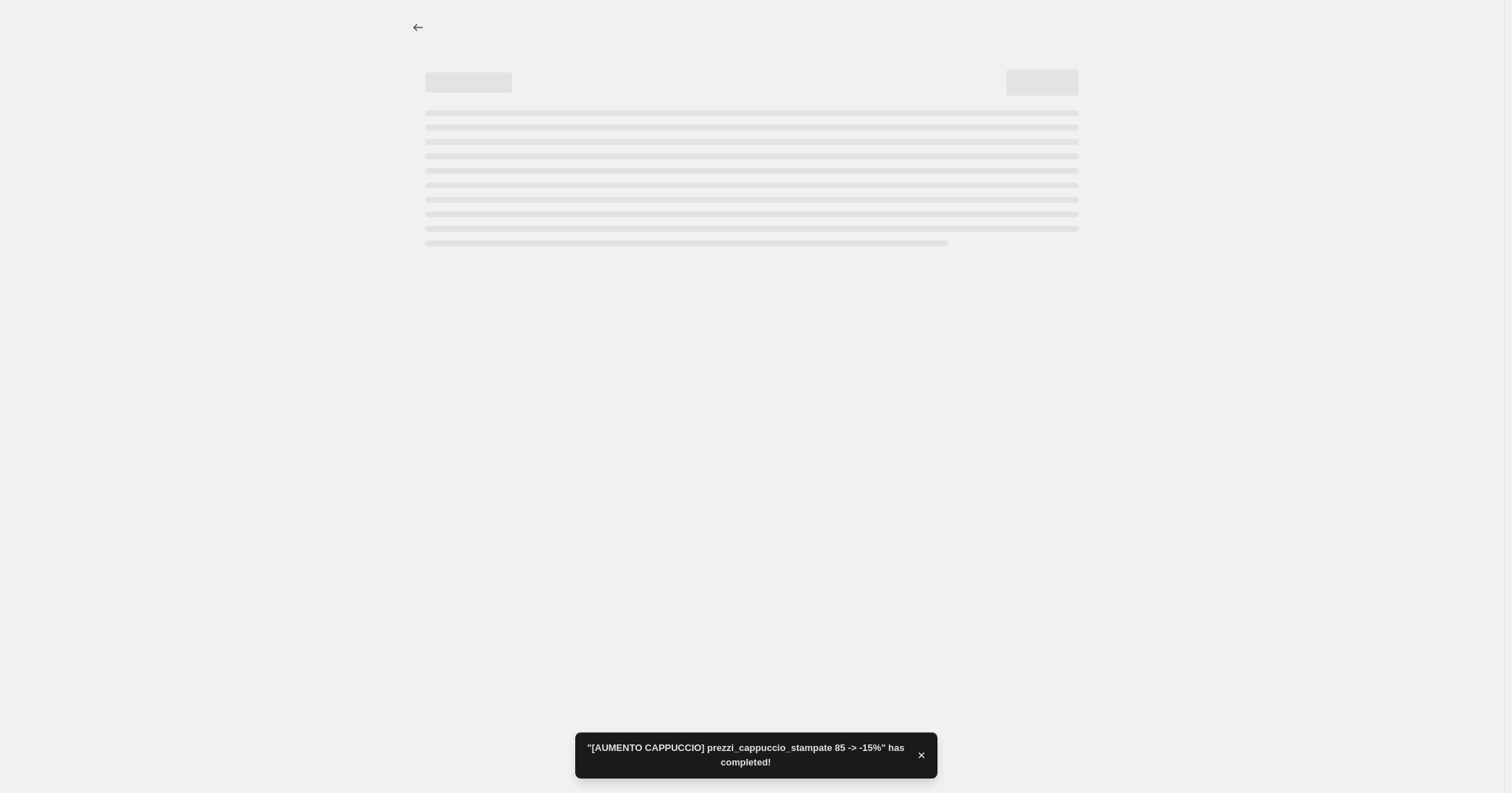
select select "pcap"
select select "no_change"
select select "tag"
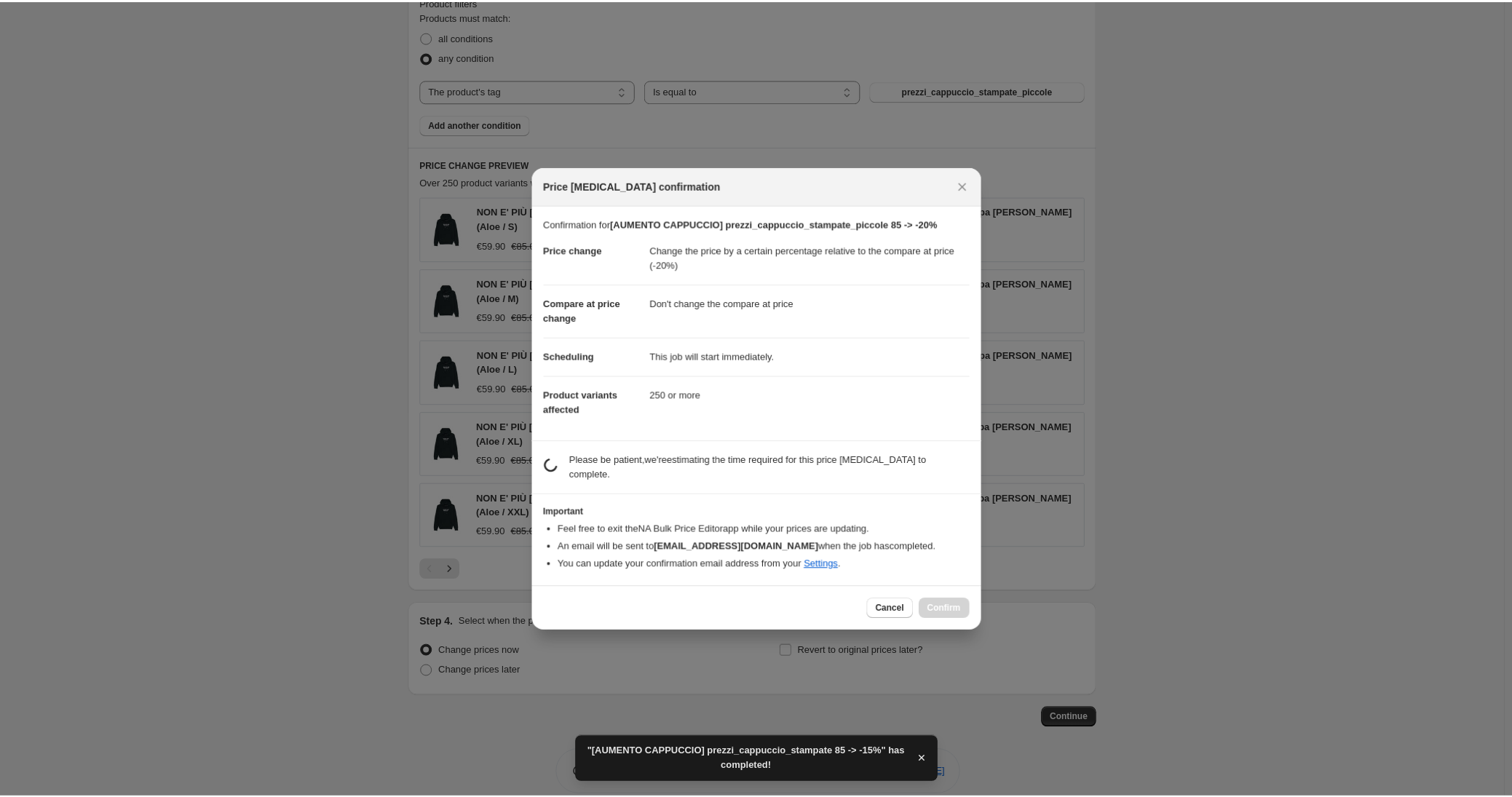
scroll to position [0, 0]
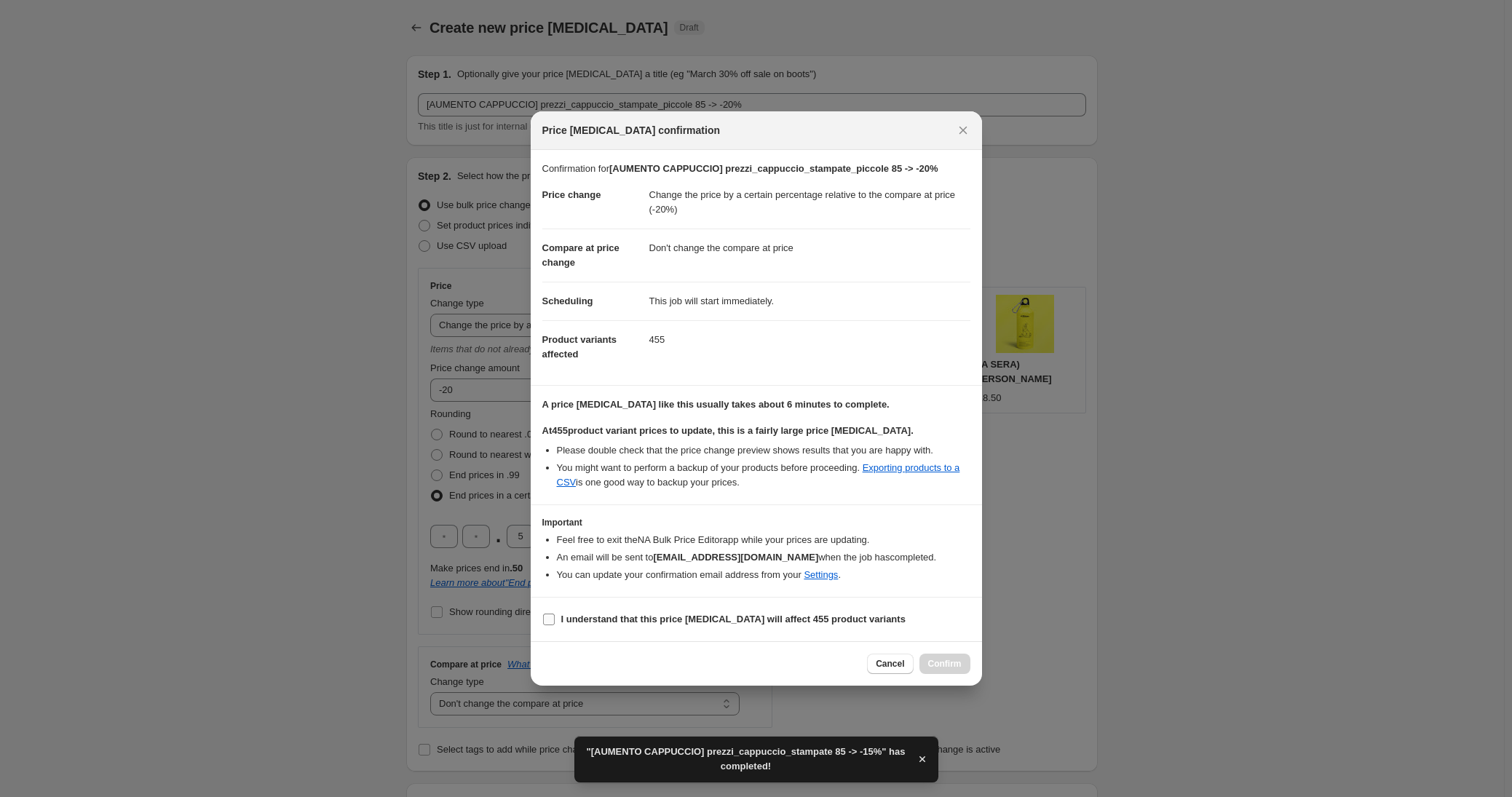
click at [685, 614] on b "I understand that this price [MEDICAL_DATA] will affect 455 product variants" at bounding box center [734, 619] width 345 height 11
click at [555, 614] on input "I understand that this price [MEDICAL_DATA] will affect 455 product variants" at bounding box center [549, 620] width 12 height 12
checkbox input "true"
click at [939, 660] on span "Confirm" at bounding box center [945, 664] width 33 height 12
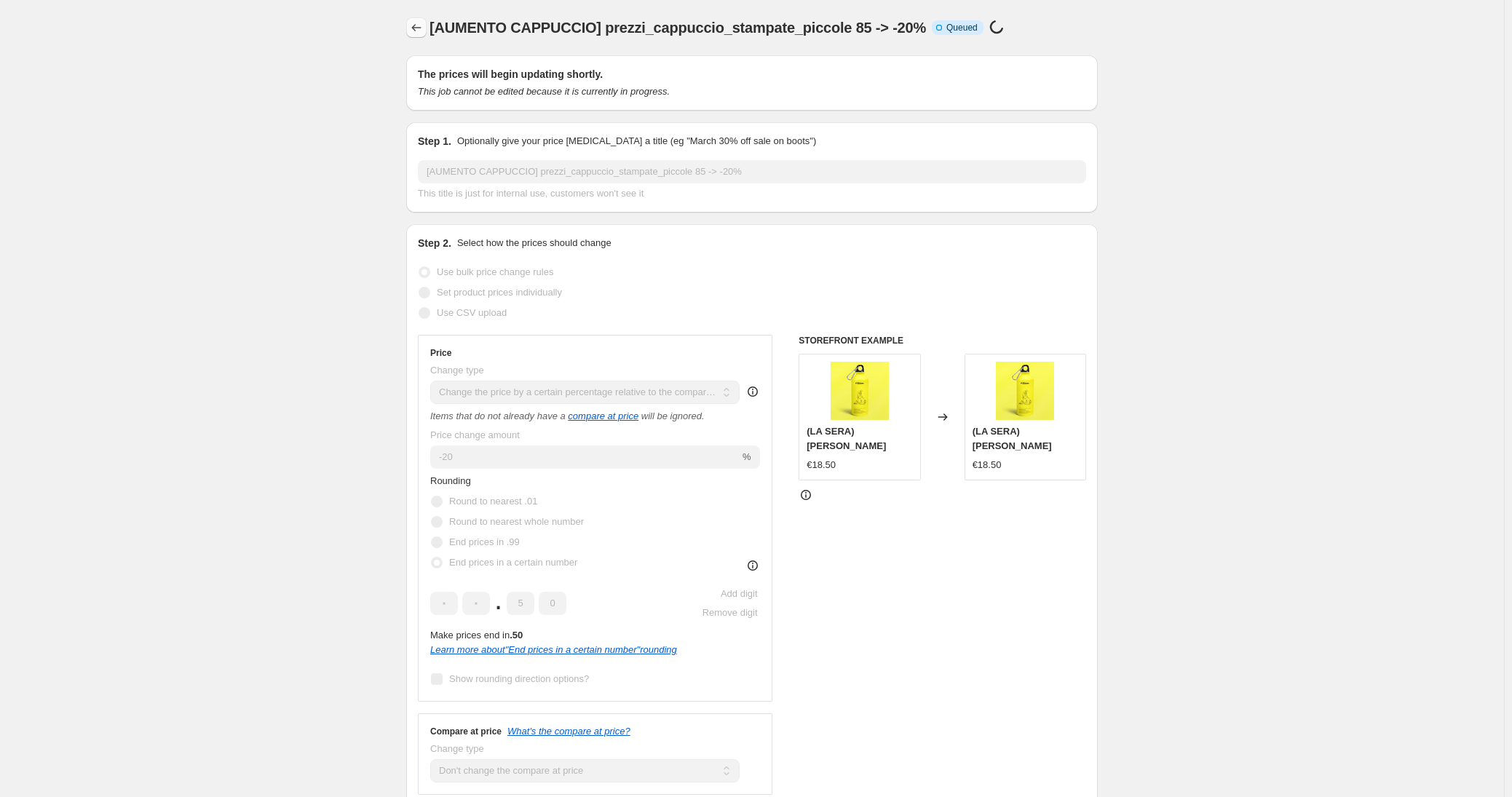
click at [418, 27] on icon "Price change jobs" at bounding box center [416, 28] width 15 height 15
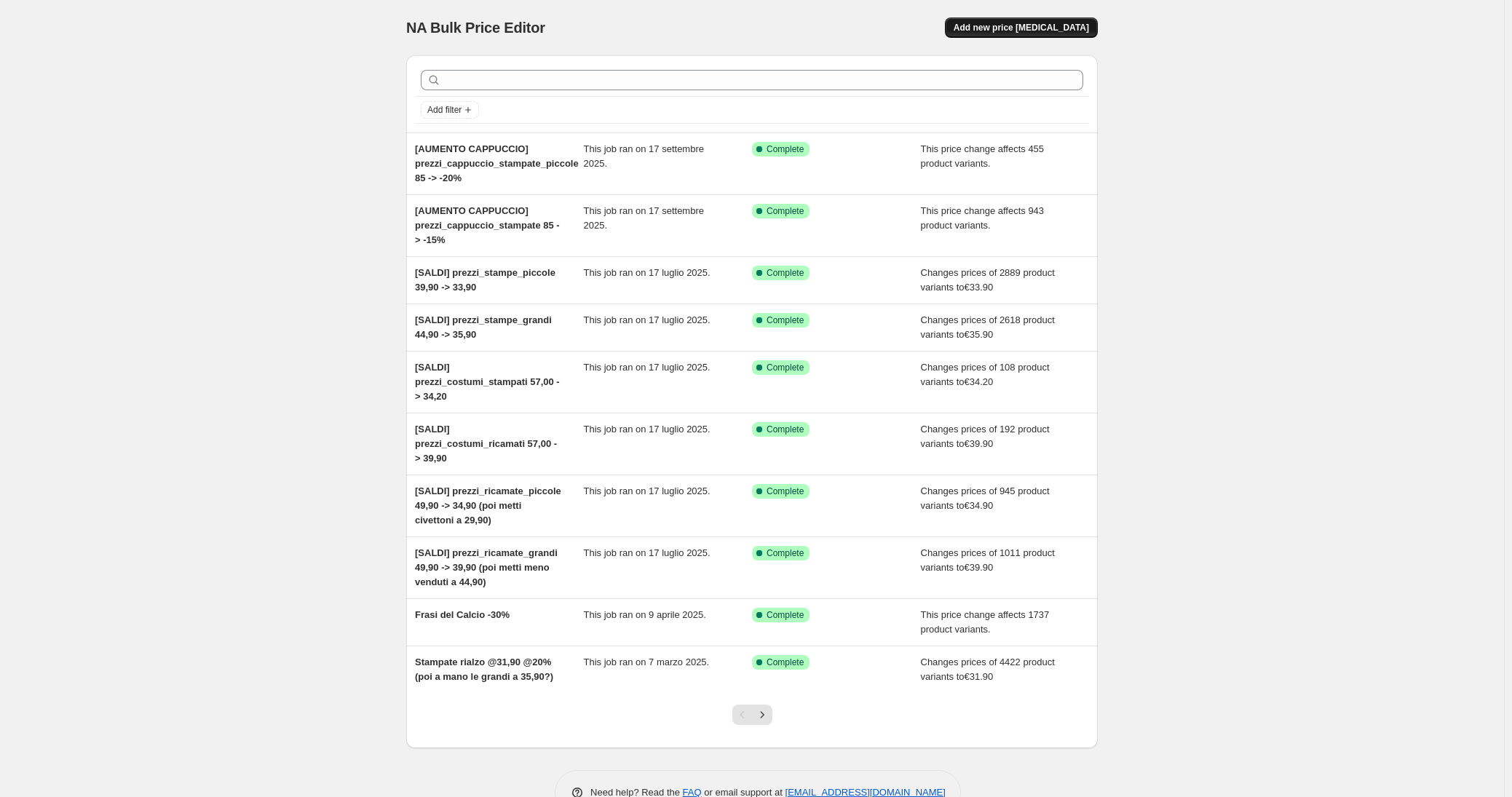
click at [1014, 21] on button "Add new price [MEDICAL_DATA]" at bounding box center [1020, 28] width 153 height 21
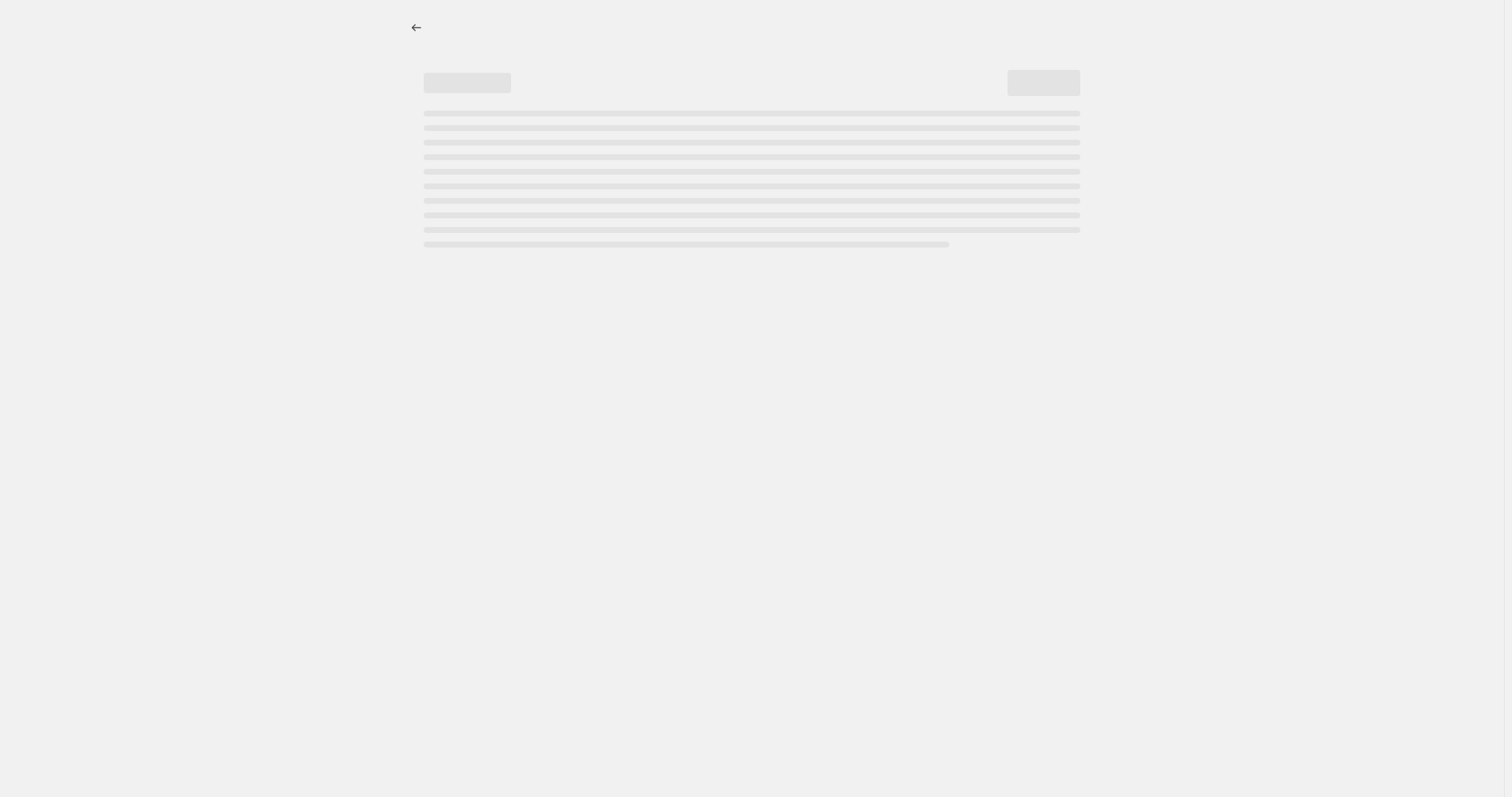
select select "percentage"
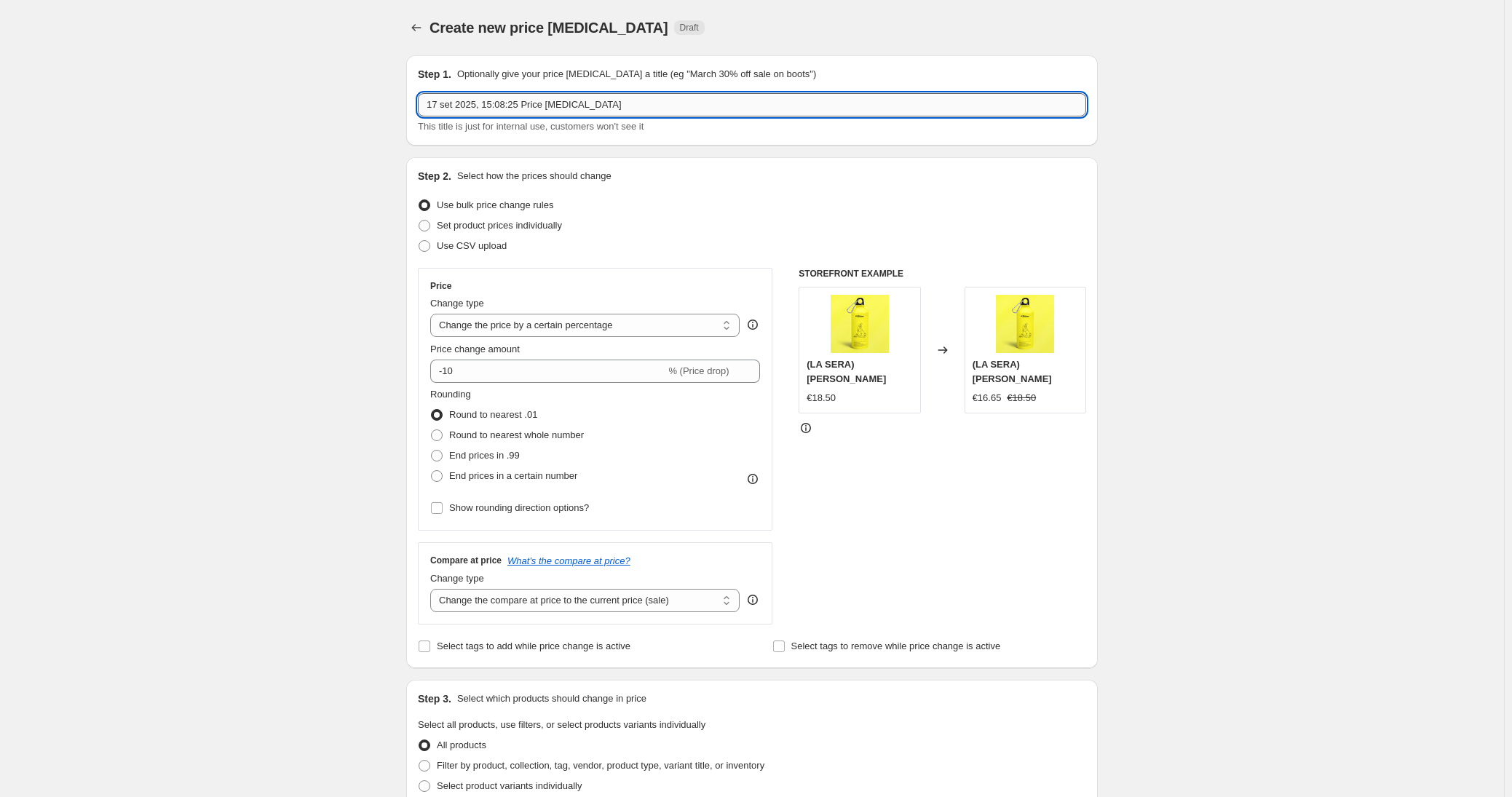
click at [529, 108] on input "17 set 2025, 15:08:25 Price [MEDICAL_DATA]" at bounding box center [752, 105] width 668 height 24
paste input "prezzi_cappuccio_stampate_piccole"
type input "prezzi_cappuccio_stampate_piccole"
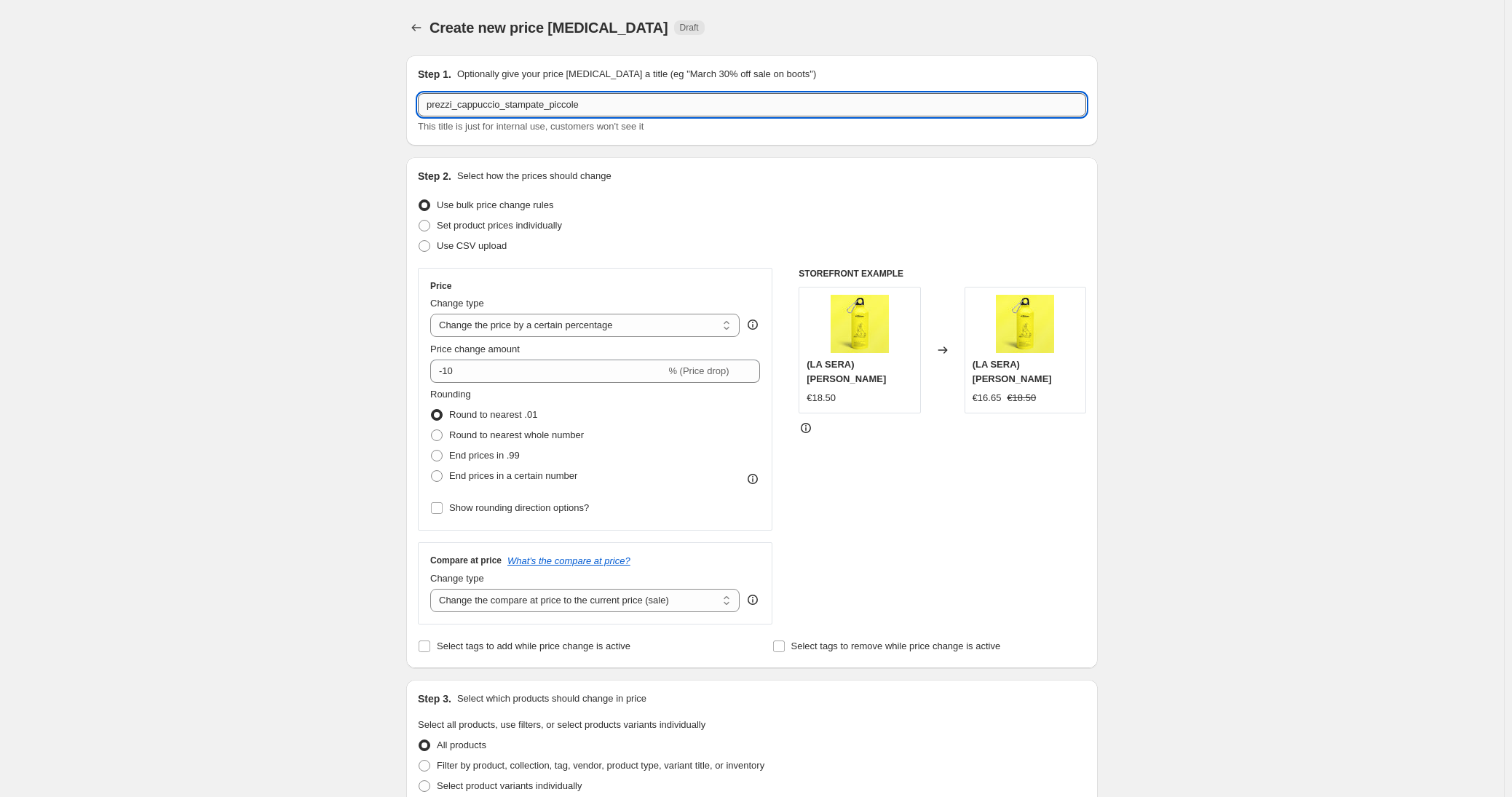
click at [476, 109] on input "prezzi_cappuccio_stampate_piccole" at bounding box center [752, 105] width 668 height 24
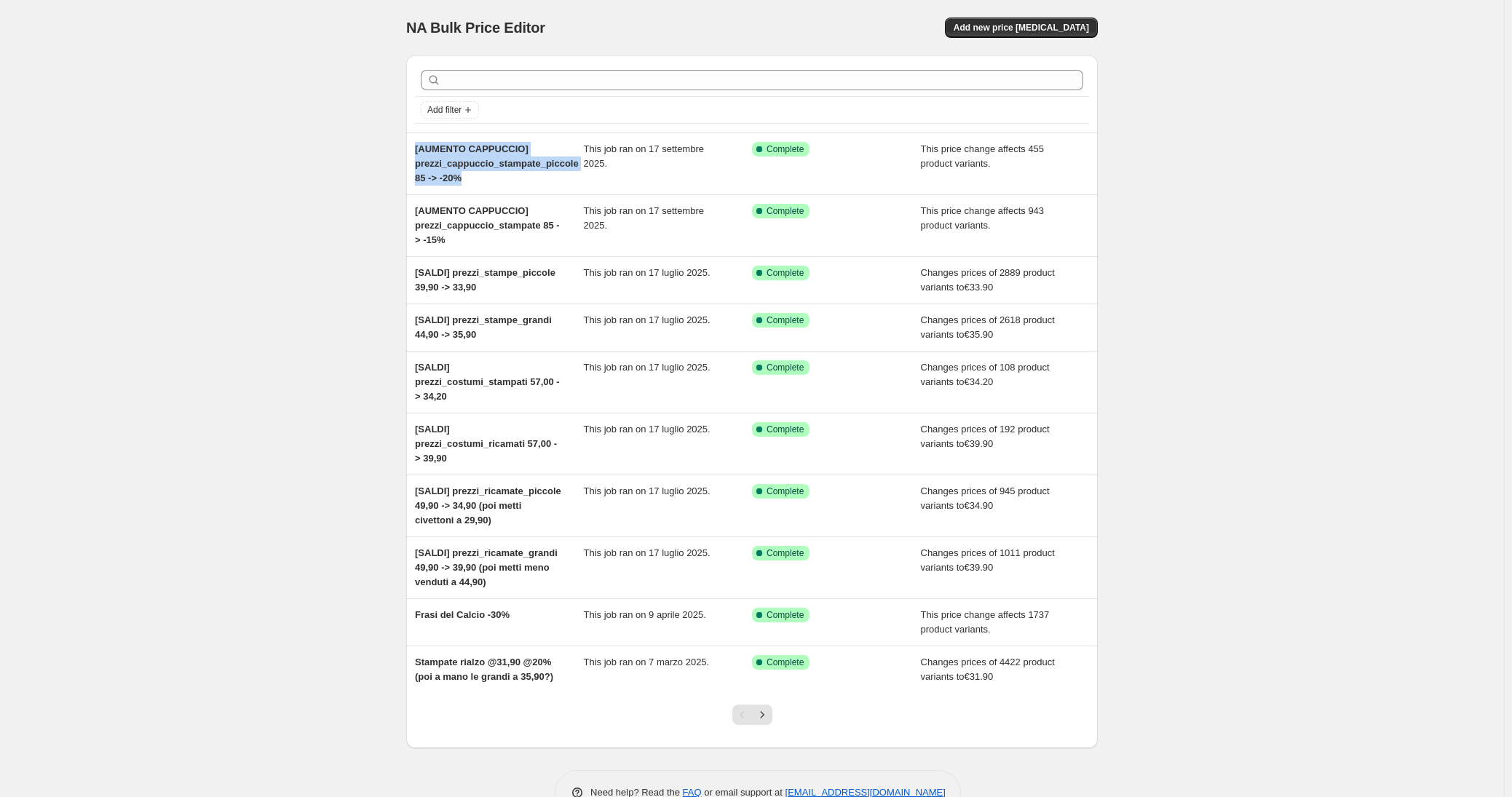
drag, startPoint x: 480, startPoint y: 177, endPoint x: 375, endPoint y: 137, distance: 112.4
click at [375, 137] on div "NA Bulk Price Editor. This page is ready NA Bulk Price Editor Add new price [ME…" at bounding box center [752, 419] width 1504 height 837
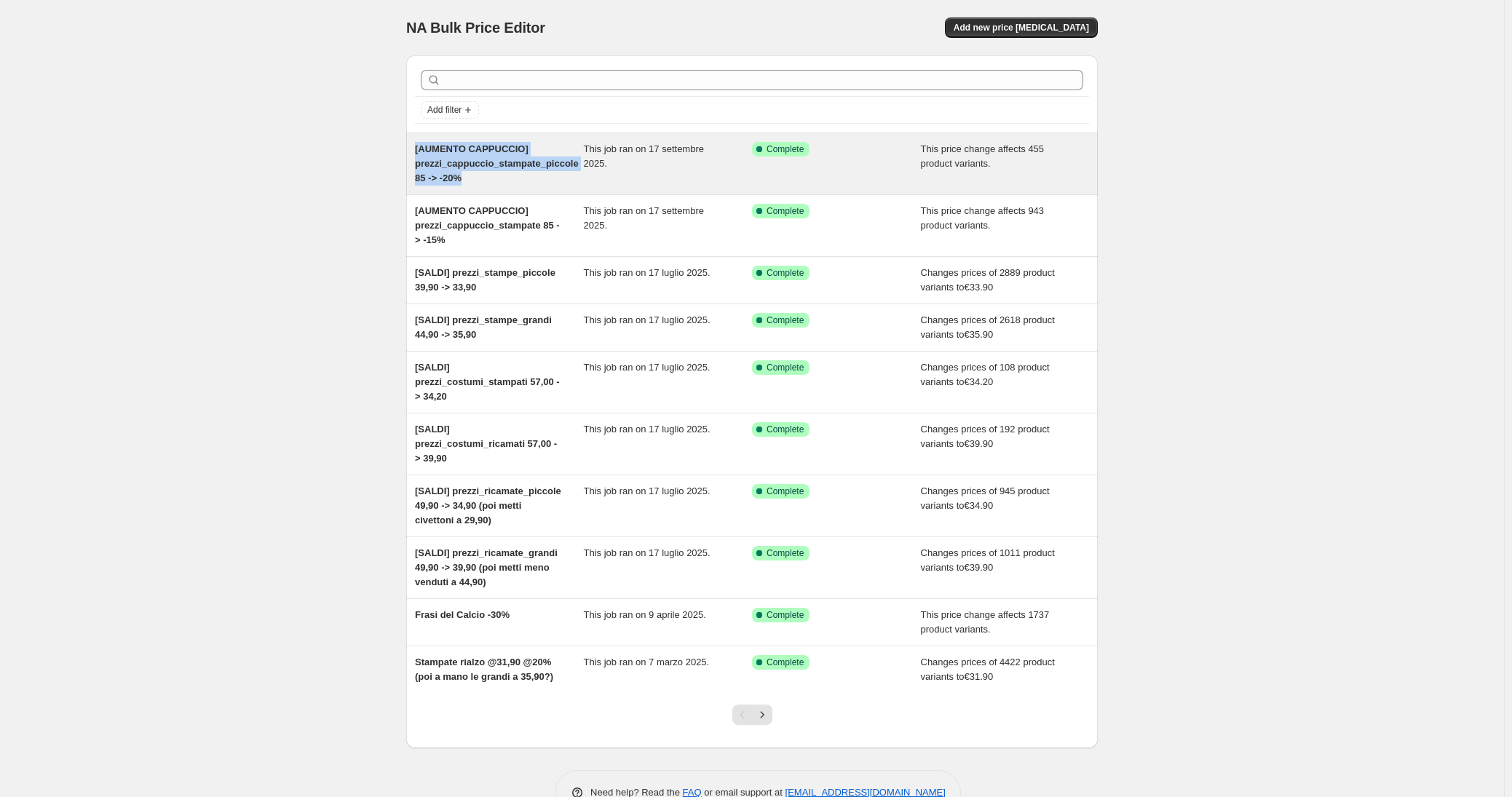
copy span "[AUMENTO CAPPUCCIO] prezzi_cappuccio_stampate_piccole 85 -> -20%"
click at [579, 157] on span "[AUMENTO CAPPUCCIO] prezzi_cappuccio_stampate_piccole 85 -> -20%" at bounding box center [496, 164] width 164 height 40
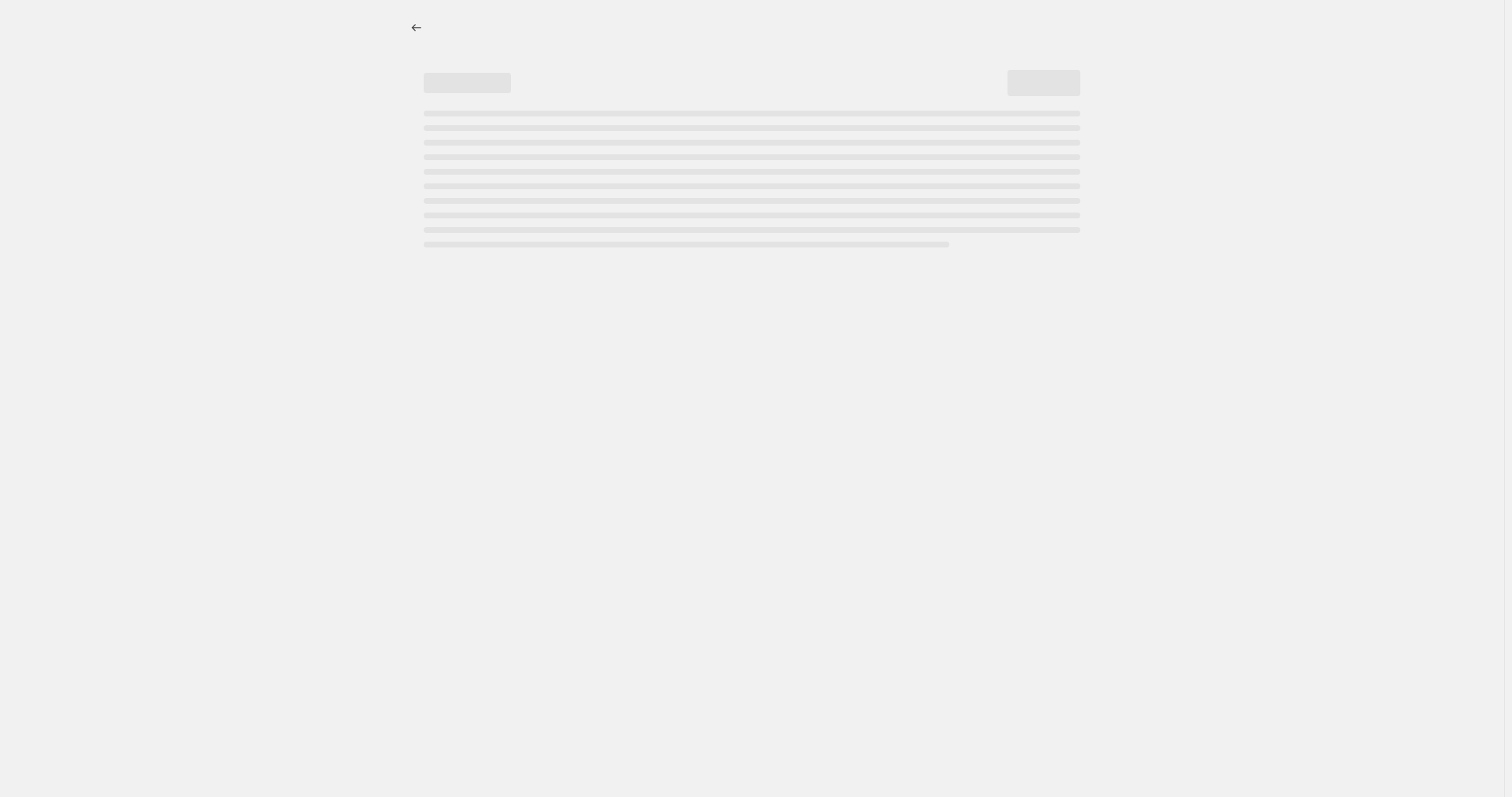
select select "pcap"
select select "no_change"
select select "tag"
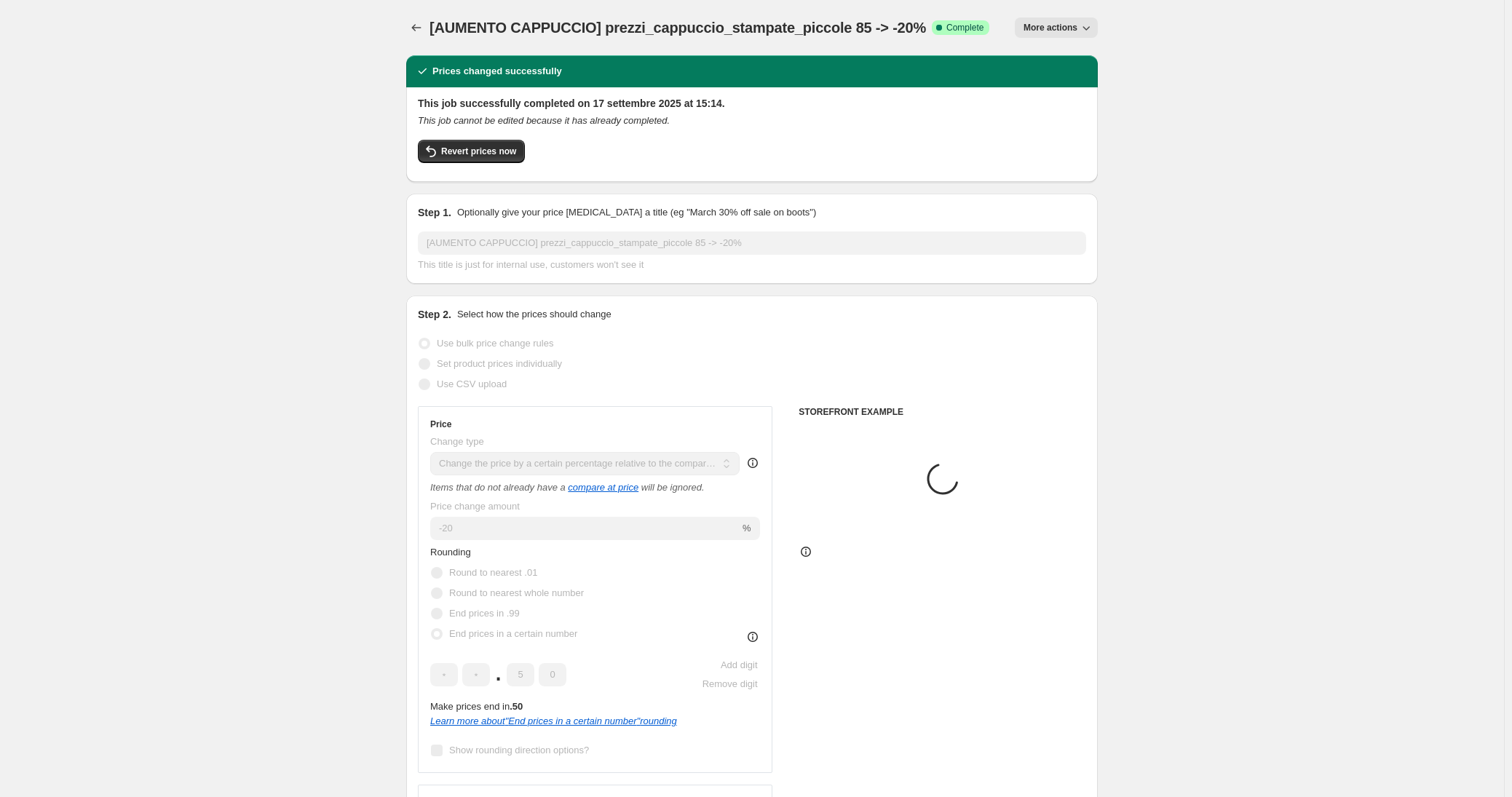
click at [1067, 22] on span "More actions" at bounding box center [1050, 28] width 54 height 12
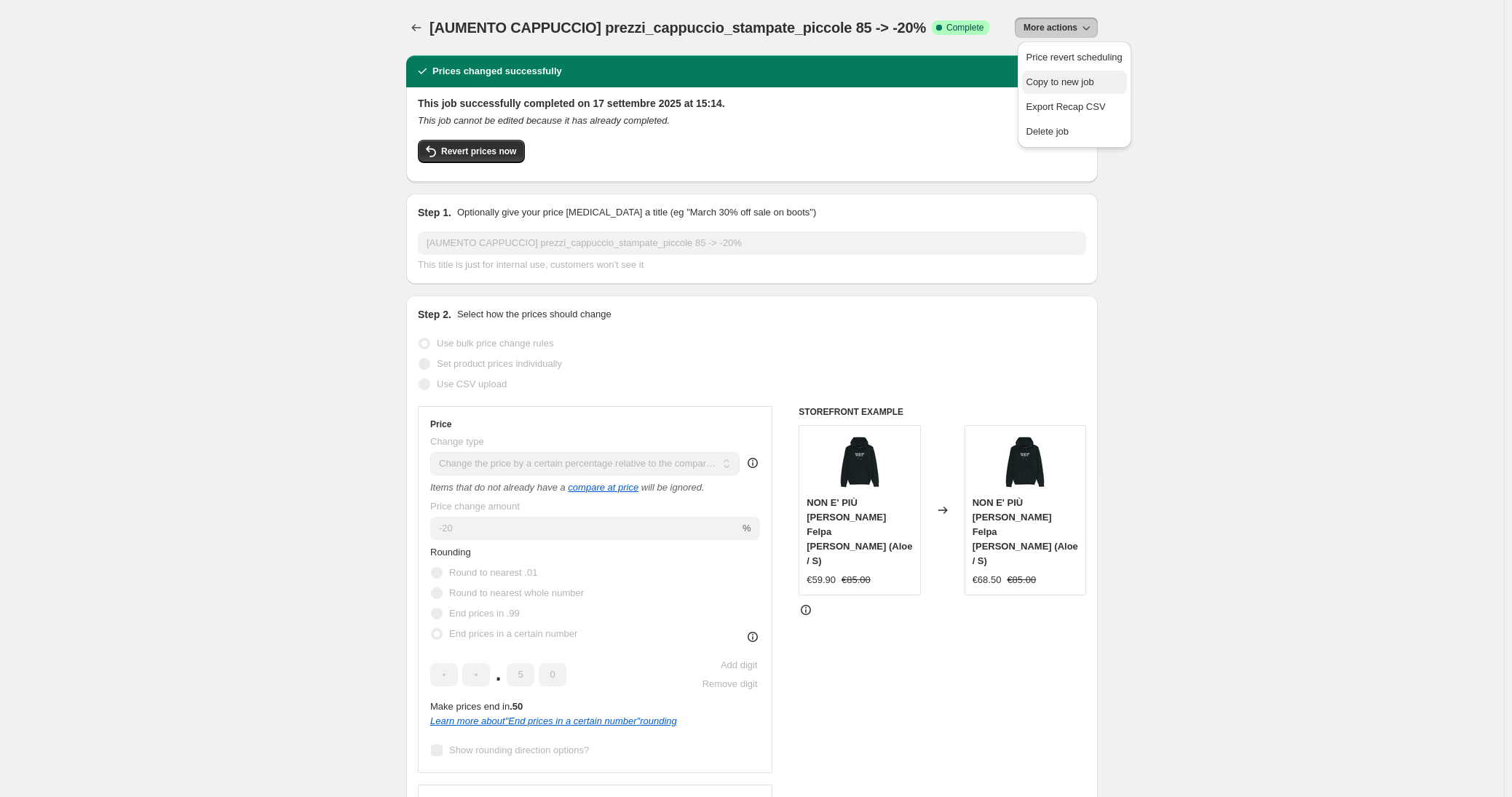
click at [1094, 80] on span "Copy to new job" at bounding box center [1060, 82] width 68 height 11
select select "pcap"
select select "no_change"
select select "tag"
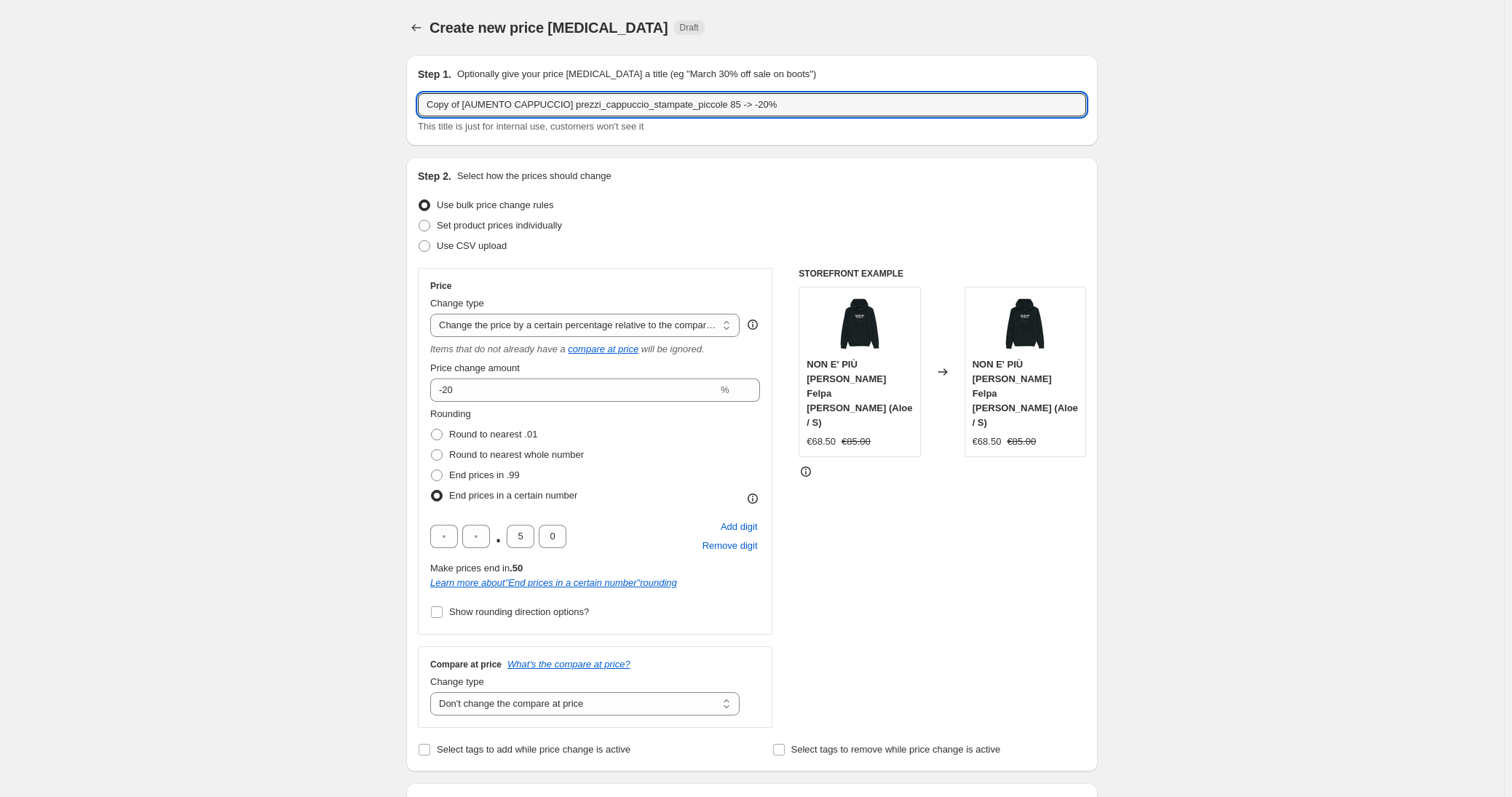
drag, startPoint x: 467, startPoint y: 102, endPoint x: 374, endPoint y: 104, distance: 93.0
click at [613, 100] on input "[AUMENTO CAPPUCCIO] prezzi_cappuccio_stampate_piccole 85 -> -20%" at bounding box center [752, 105] width 668 height 24
click at [634, 104] on input "[AUMENTO CAPPUCCIO] prezzi_cappuccio_stampate_piccole 85 -> -20%" at bounding box center [752, 105] width 668 height 24
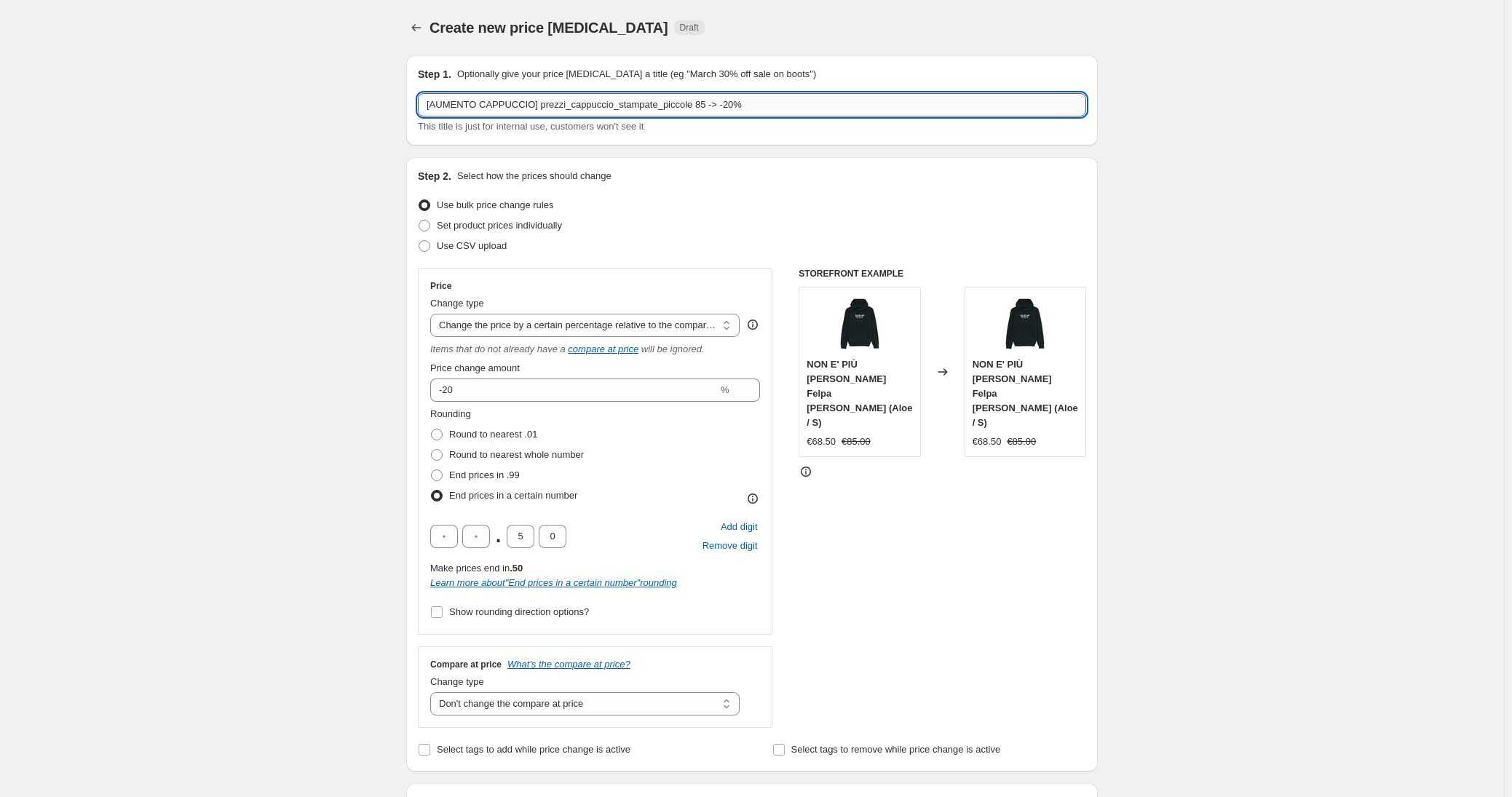
click at [657, 102] on input "[AUMENTO CAPPUCCIO] prezzi_cappuccio_stampate_piccole 85 -> -20%" at bounding box center [752, 105] width 668 height 24
click at [745, 101] on input "[AUMENTO CAPPUCCIO] prezzi_cappuccio_ricamate_piccole 85 -> -20%" at bounding box center [752, 105] width 668 height 24
click at [685, 104] on input "[AUMENTO CAPPUCCIO] prezzi_cappuccio_ricamate_piccole 85 -> -20%" at bounding box center [752, 105] width 668 height 24
drag, startPoint x: 665, startPoint y: 102, endPoint x: 547, endPoint y: 102, distance: 118.0
click at [547, 102] on input "[AUMENTO CAPPUCCIO] prezzi_cappuccio_ricamate 85 -> -20%" at bounding box center [752, 105] width 668 height 24
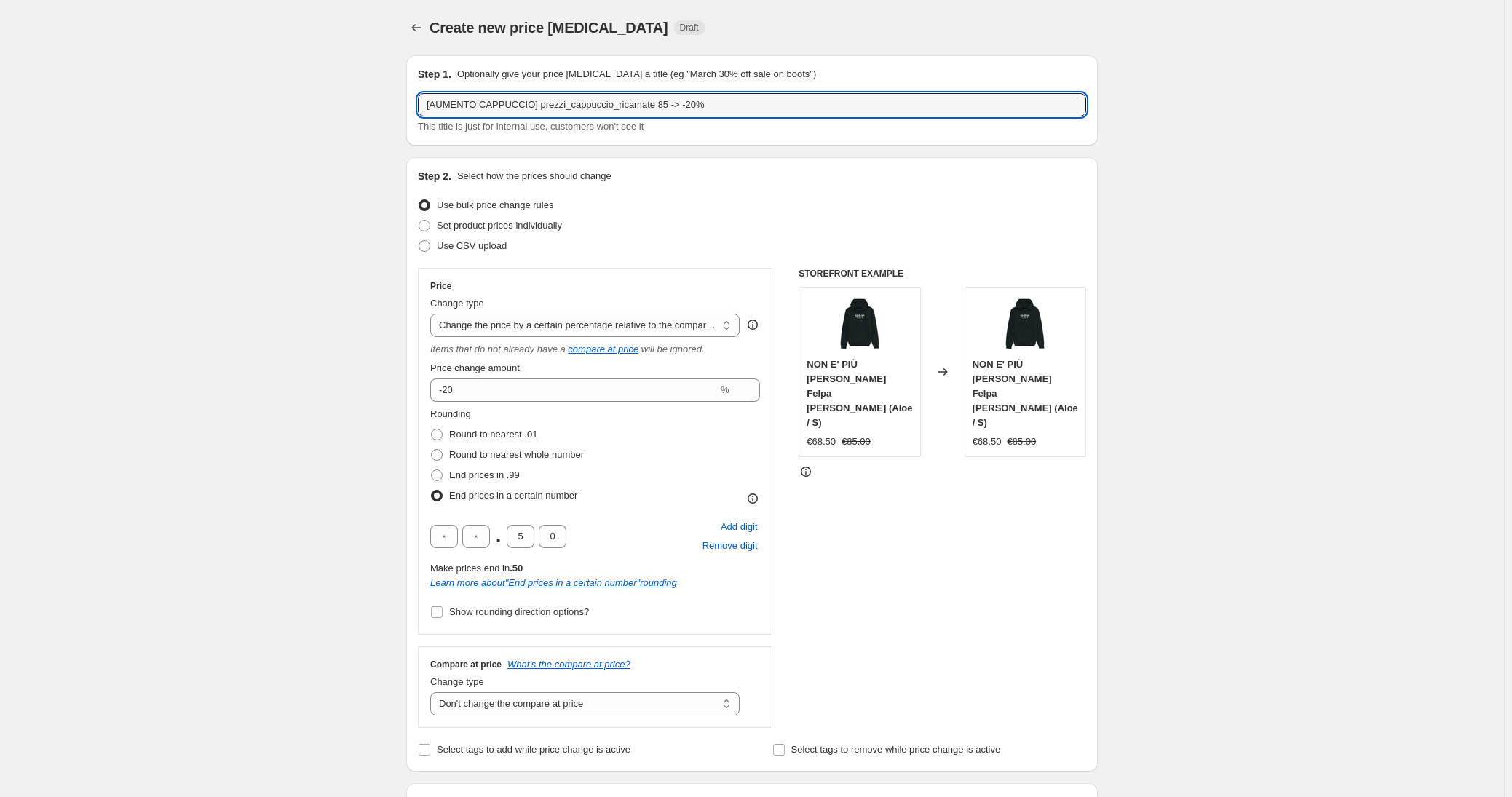
drag, startPoint x: 709, startPoint y: 101, endPoint x: 717, endPoint y: 116, distance: 17.0
click at [709, 101] on input "[AUMENTO CAPPUCCIO] prezzi_cappuccio_ricamate 85 -> -20%" at bounding box center [752, 105] width 668 height 24
type input "[AUMENTO CAPPUCCIO] prezzi_cappuccio_ricamate 85 -> -10%"
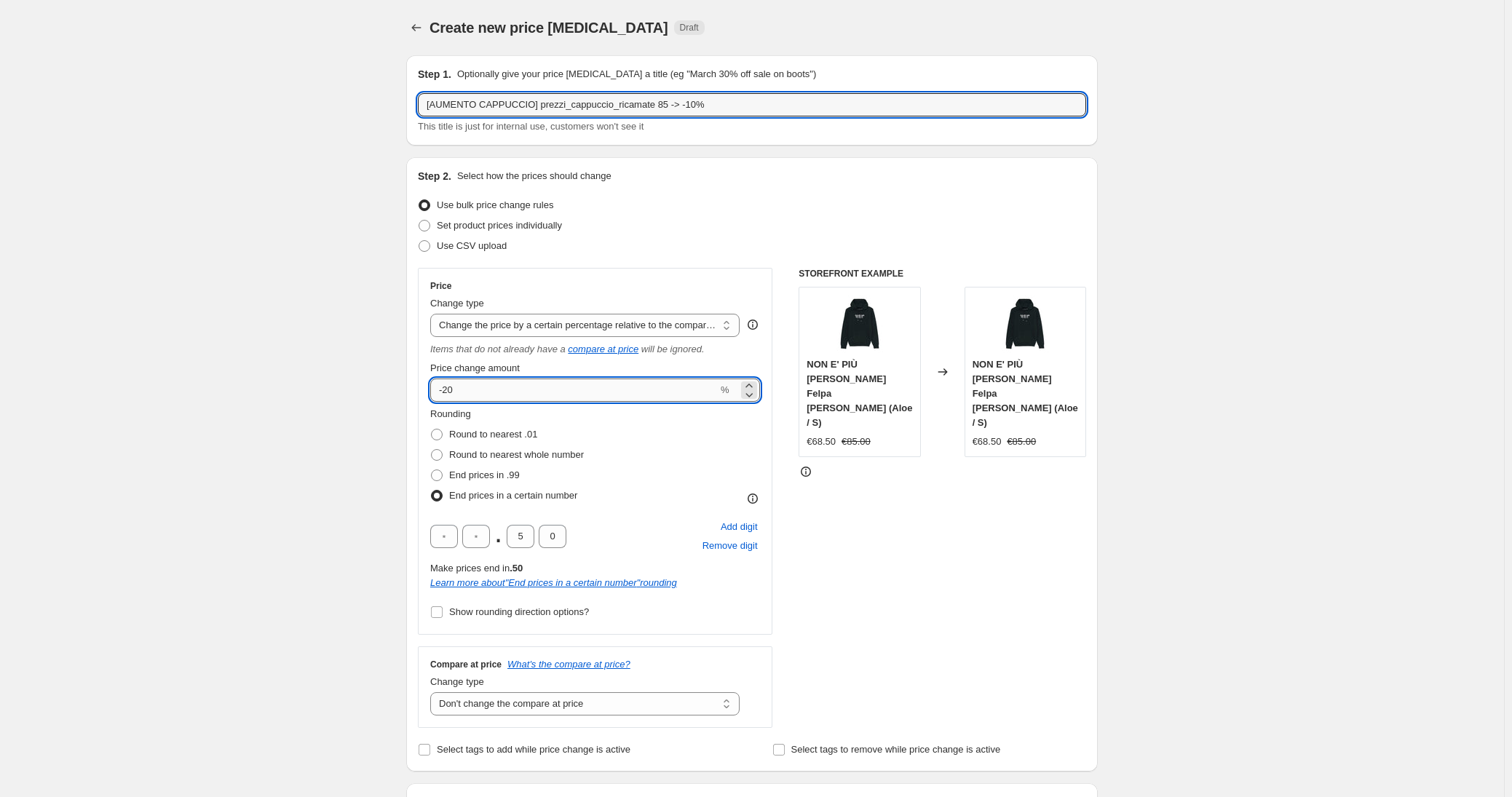
click at [517, 390] on input "-20" at bounding box center [574, 390] width 288 height 24
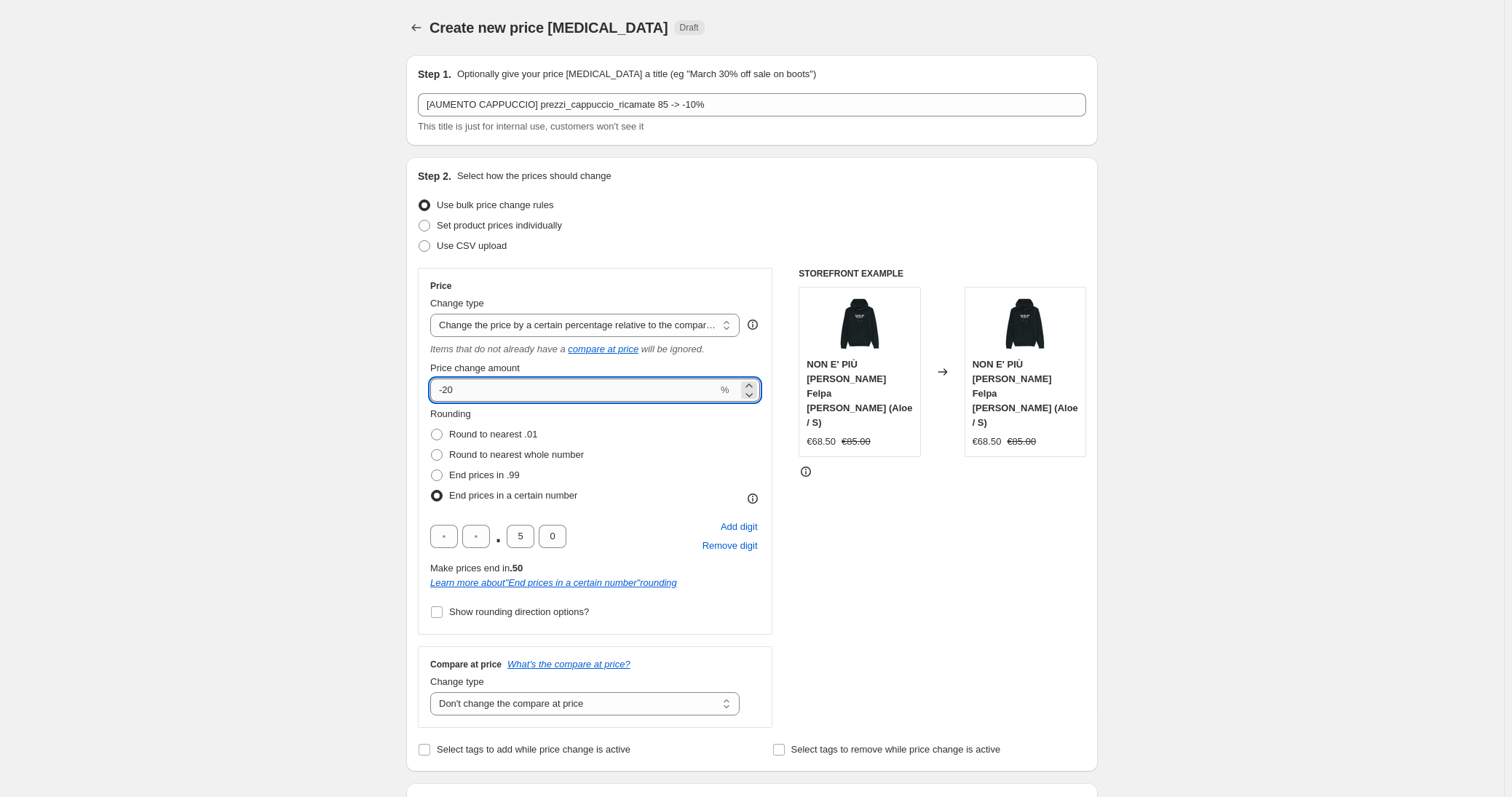
type input "-2"
type input "-10"
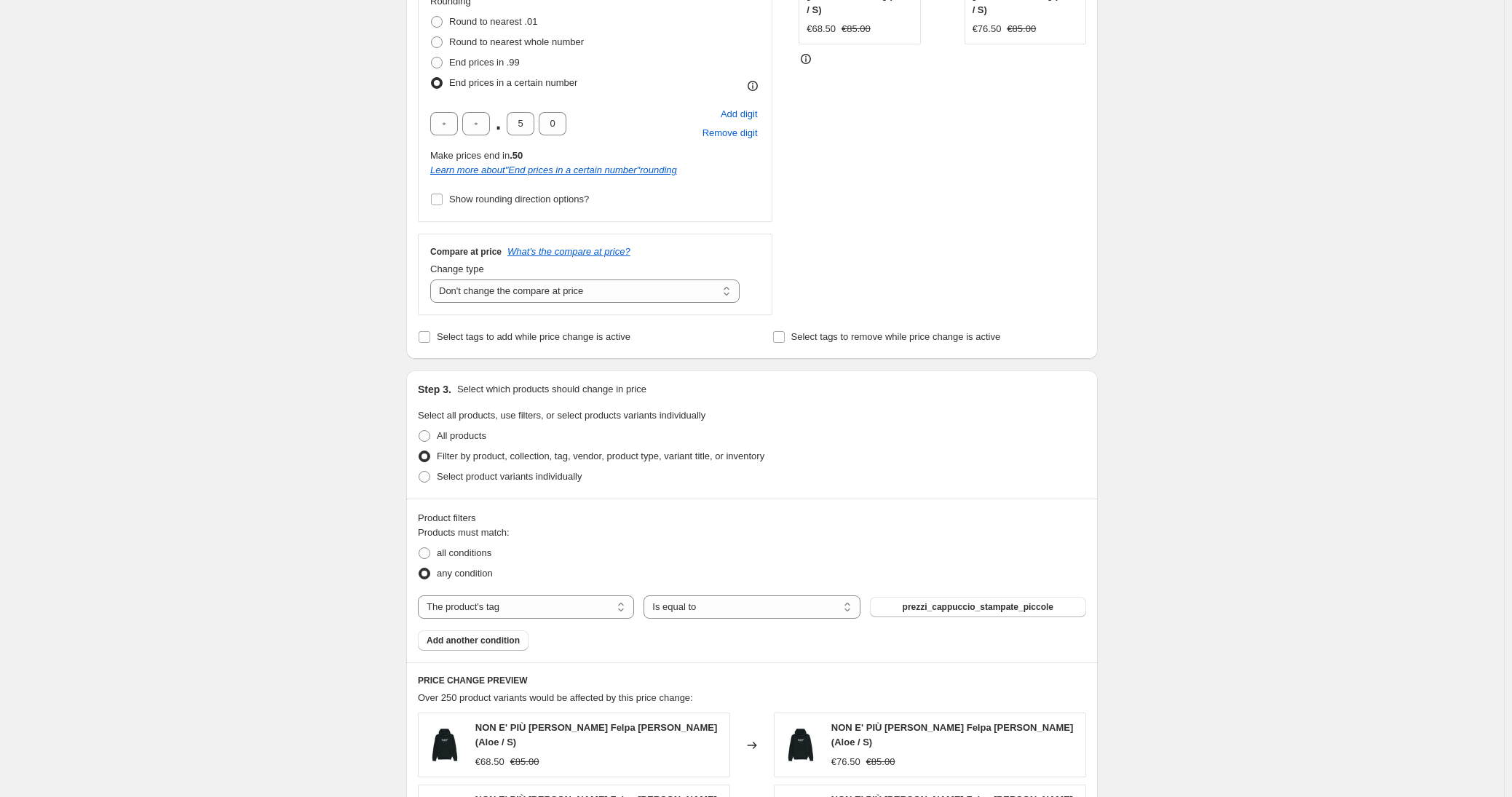
scroll to position [476, 0]
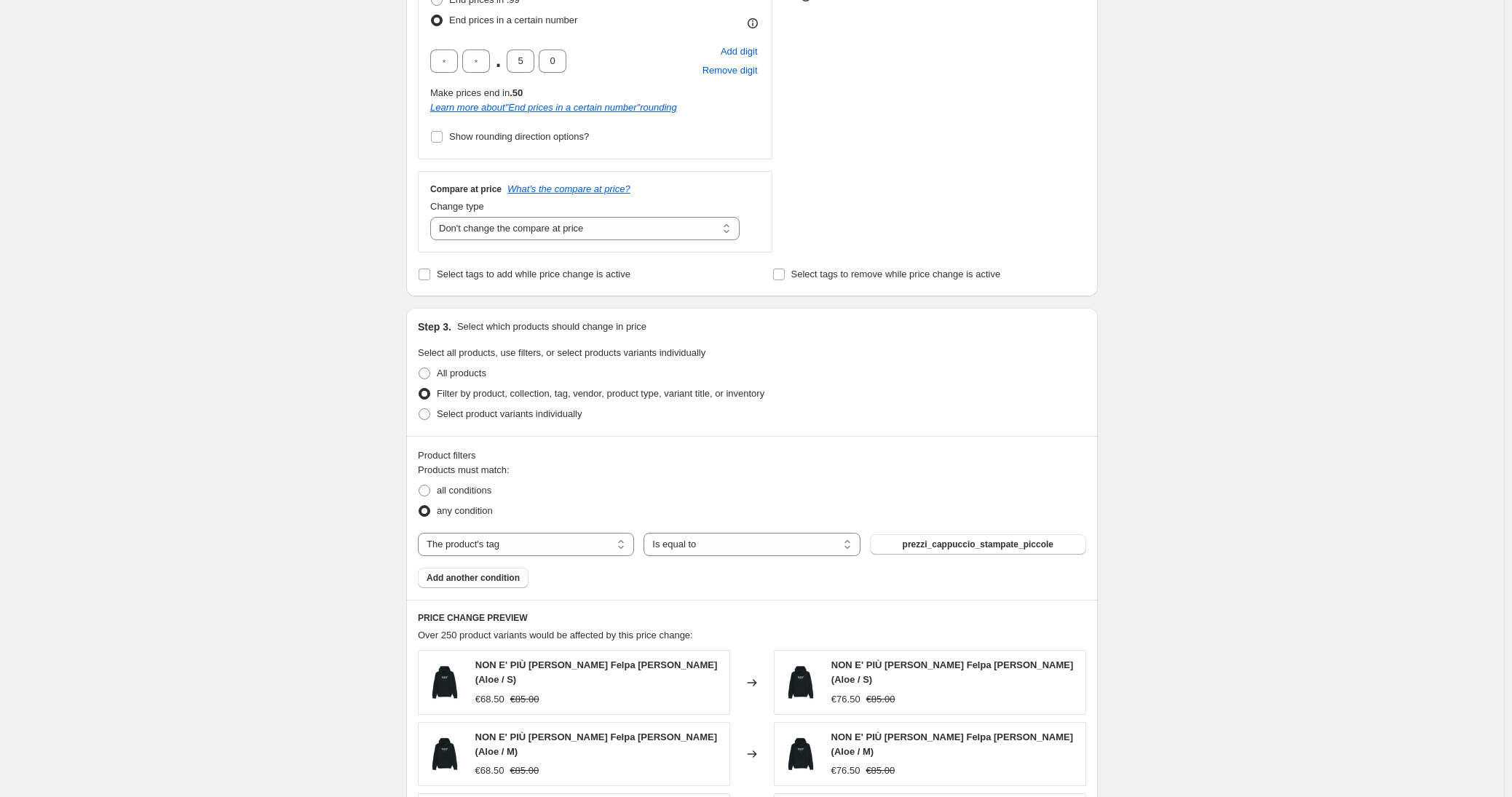
click at [930, 554] on div "The product The product's collection The product's tag The product's vendor The…" at bounding box center [752, 545] width 668 height 24
click at [916, 544] on span "prezzi_cappuccio_stampate_piccole" at bounding box center [977, 545] width 151 height 12
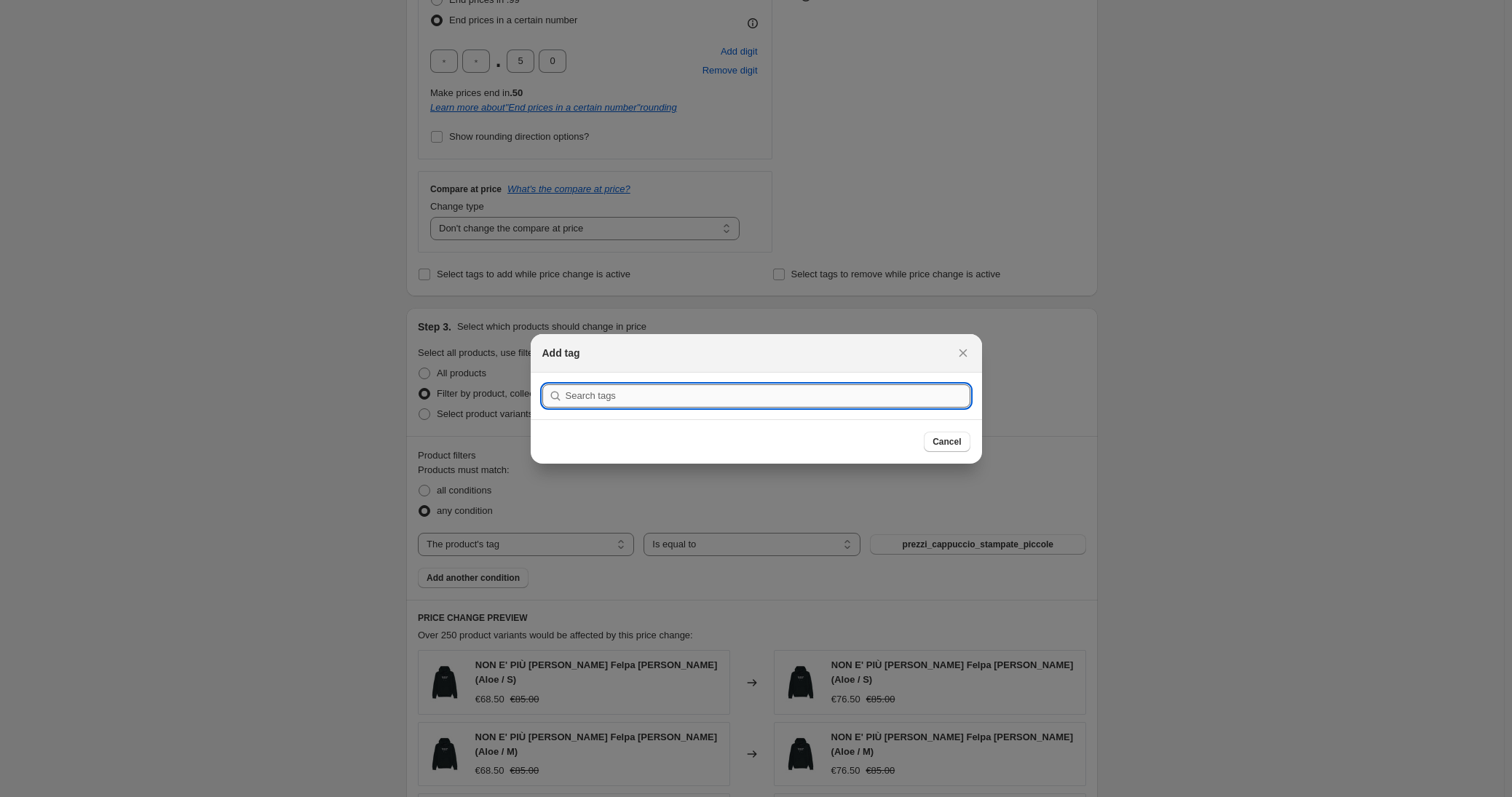
click at [647, 393] on input ":re9:" at bounding box center [767, 396] width 405 height 24
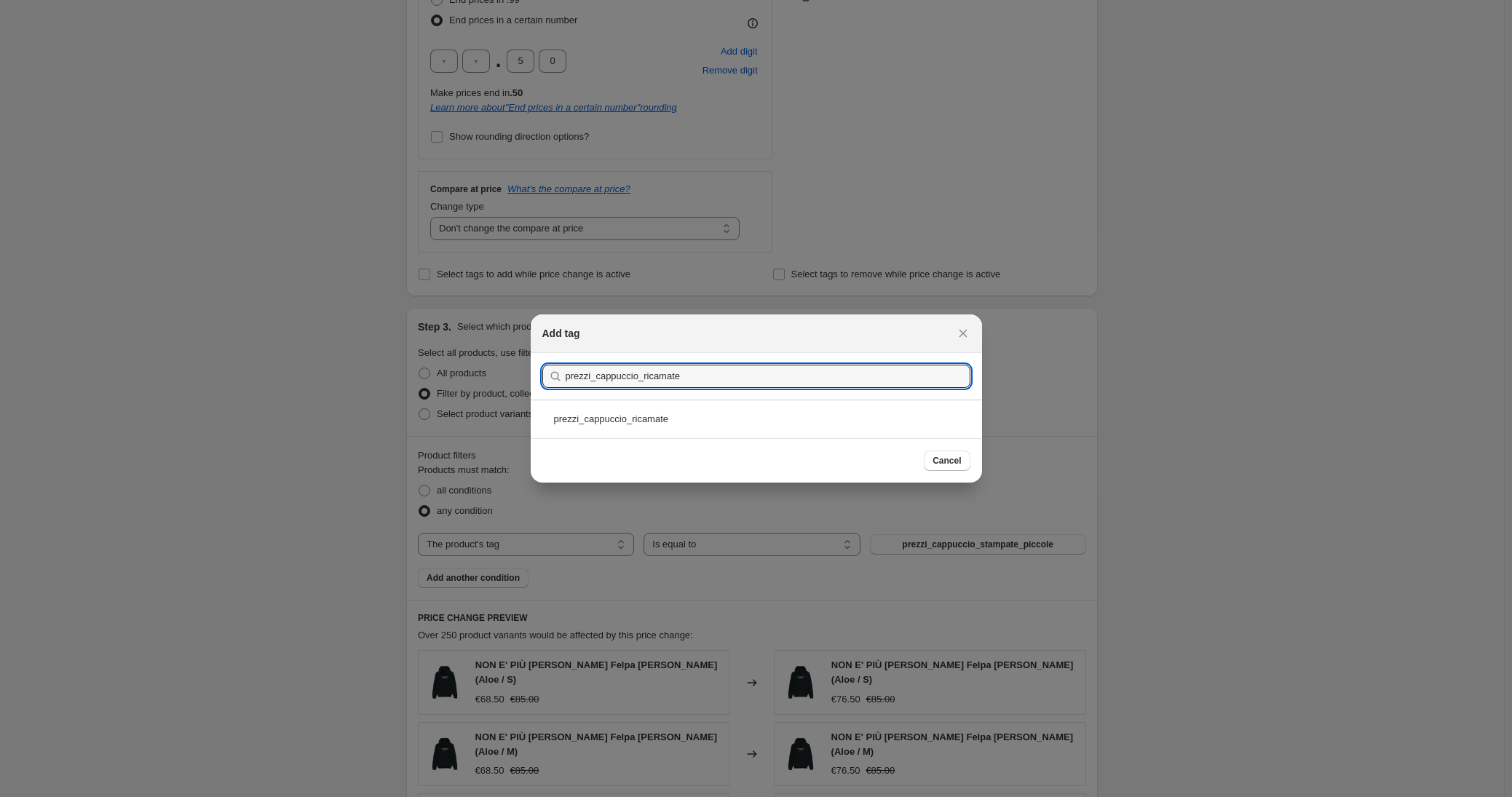
type input "prezzi_cappuccio_ricamate"
click at [664, 423] on div "prezzi_cappuccio_ricamate" at bounding box center [756, 419] width 451 height 38
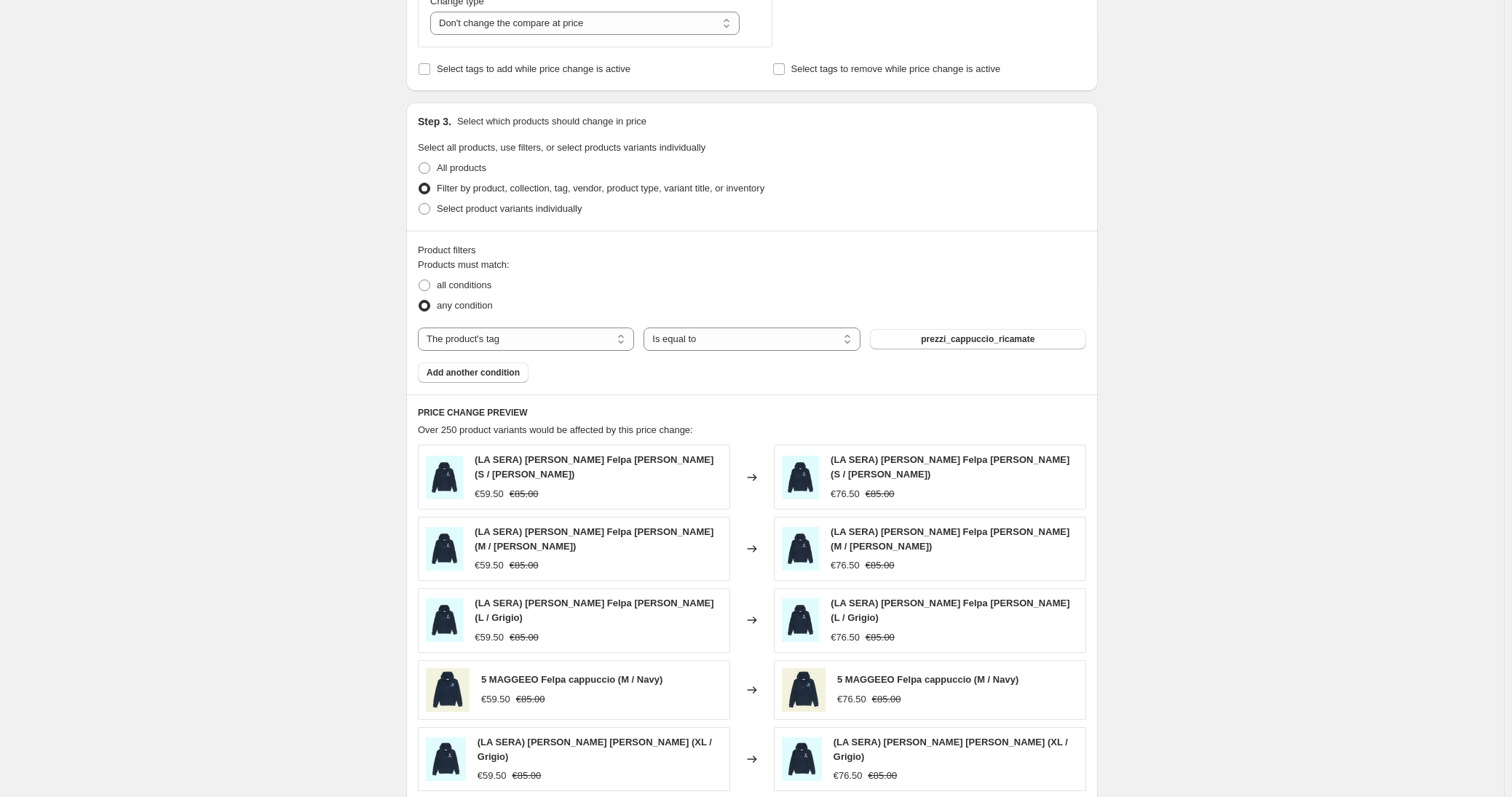
scroll to position [925, 0]
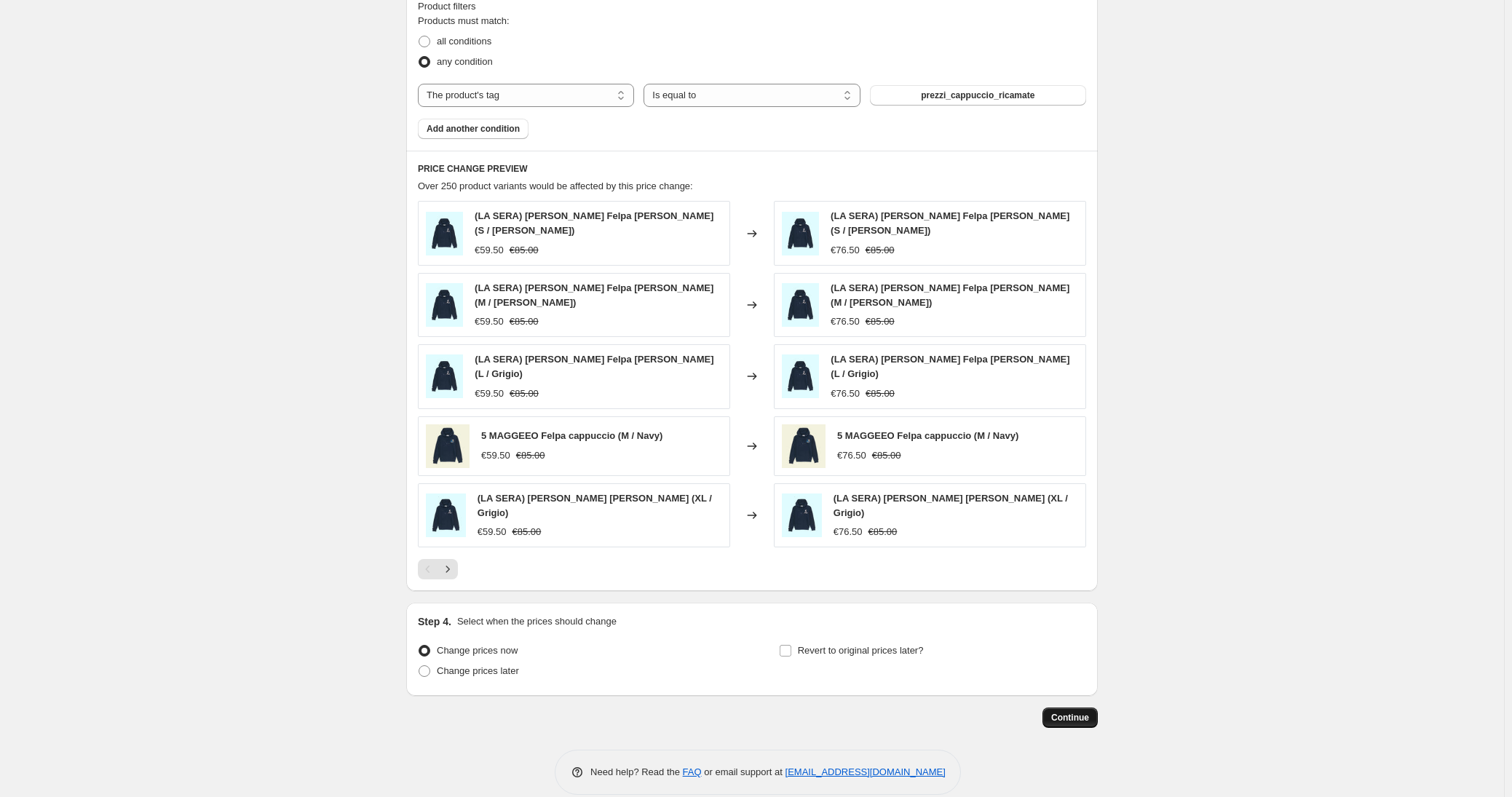
click at [1092, 707] on button "Continue" at bounding box center [1070, 717] width 55 height 21
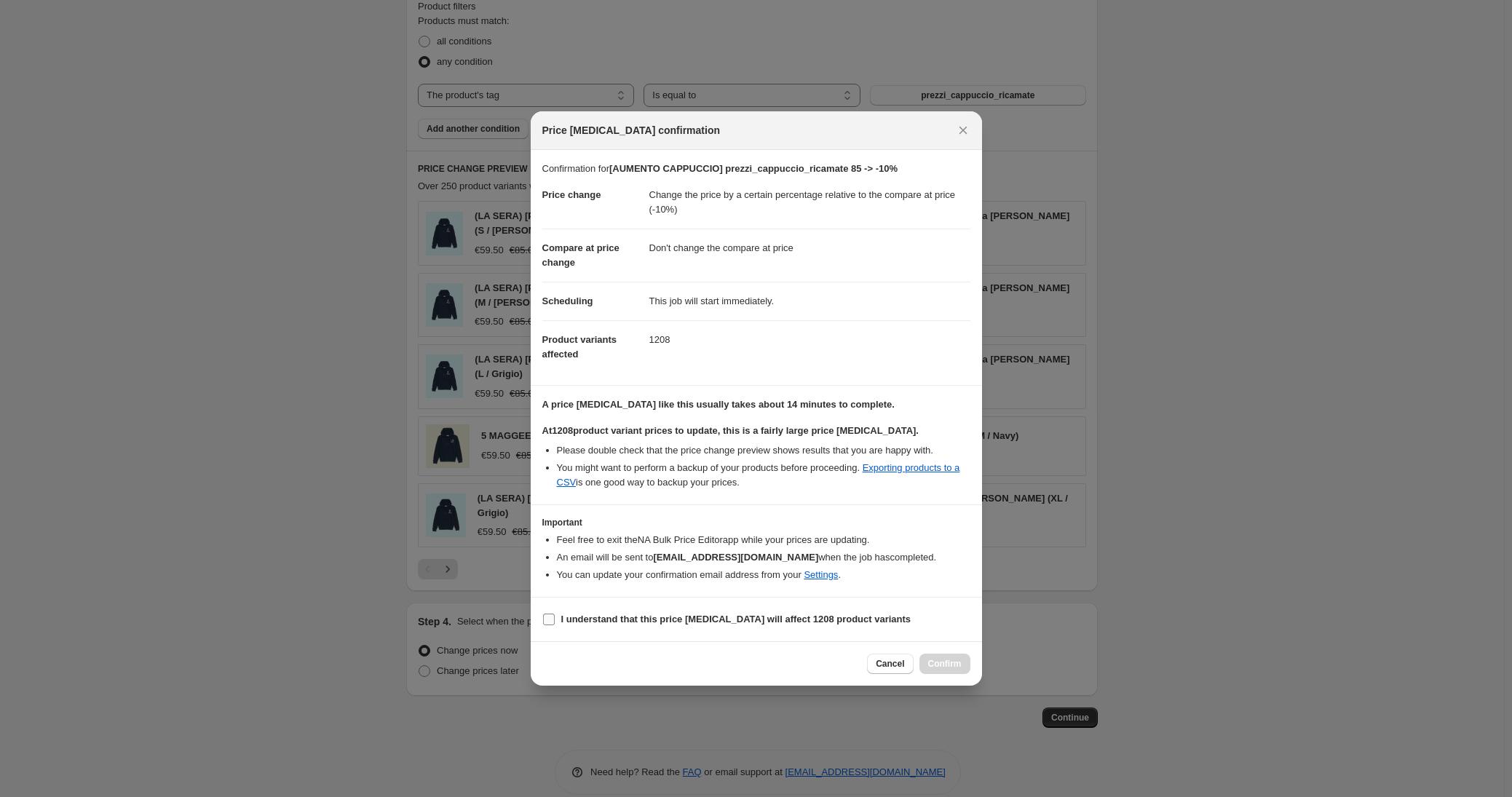
click at [598, 610] on label "I understand that this price [MEDICAL_DATA] will affect 1208 product variants" at bounding box center [727, 620] width 369 height 21
click at [555, 614] on input "I understand that this price [MEDICAL_DATA] will affect 1208 product variants" at bounding box center [549, 620] width 12 height 12
checkbox input "true"
click at [946, 664] on span "Confirm" at bounding box center [945, 664] width 33 height 12
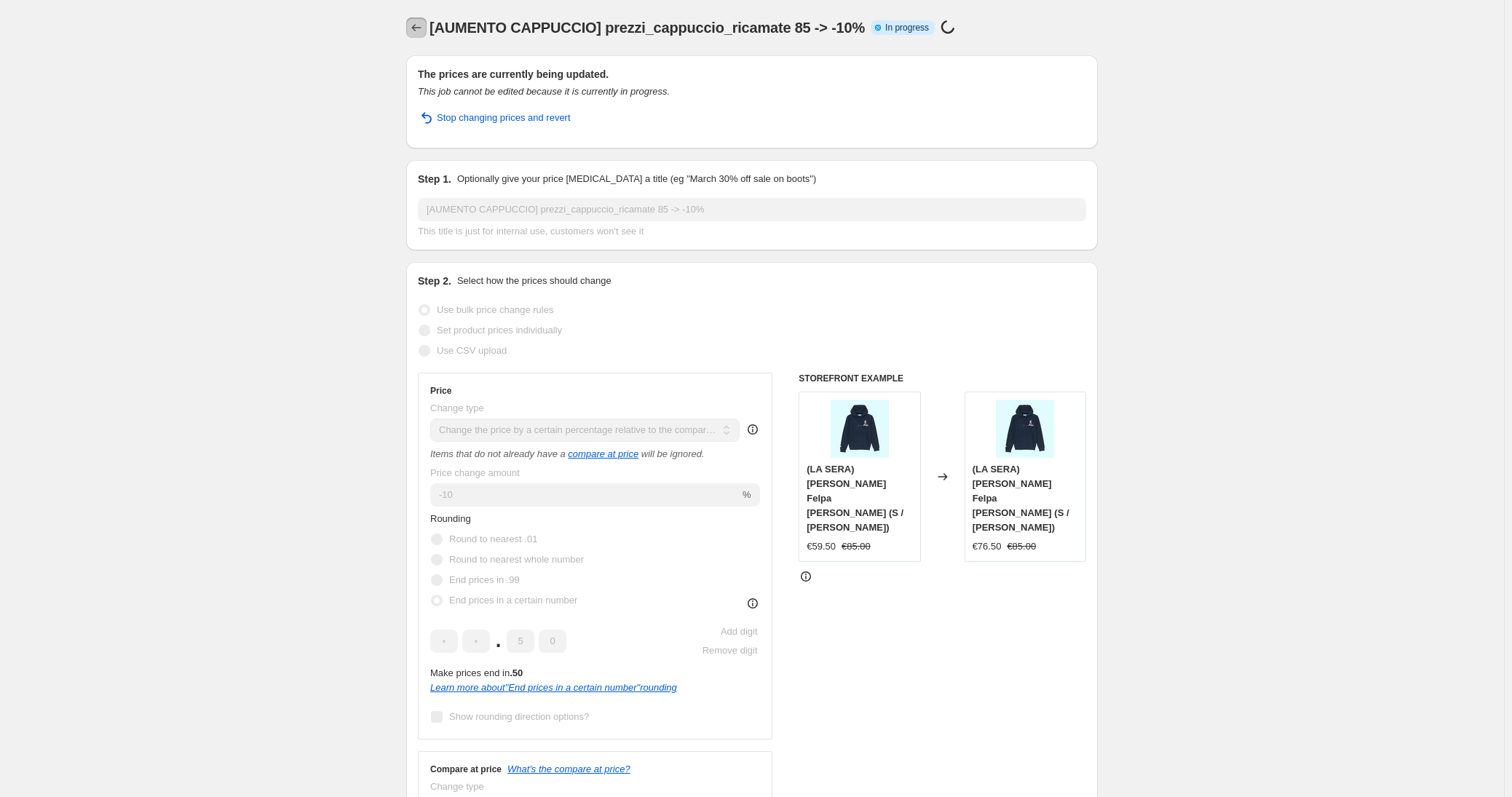
click at [418, 27] on icon "Price change jobs" at bounding box center [416, 28] width 15 height 15
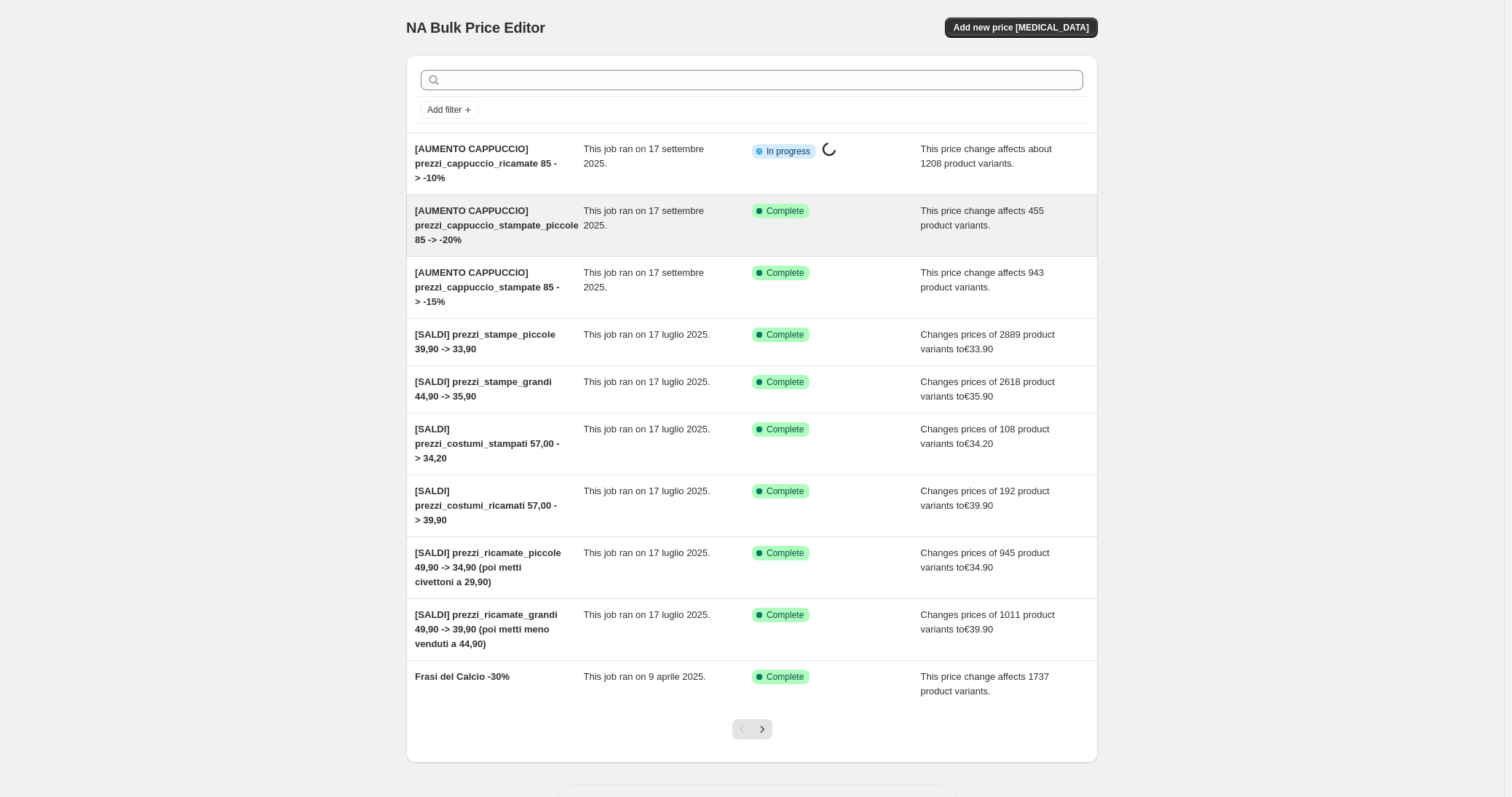
click at [753, 208] on div "This job ran on 17 settembre 2025." at bounding box center [668, 226] width 168 height 43
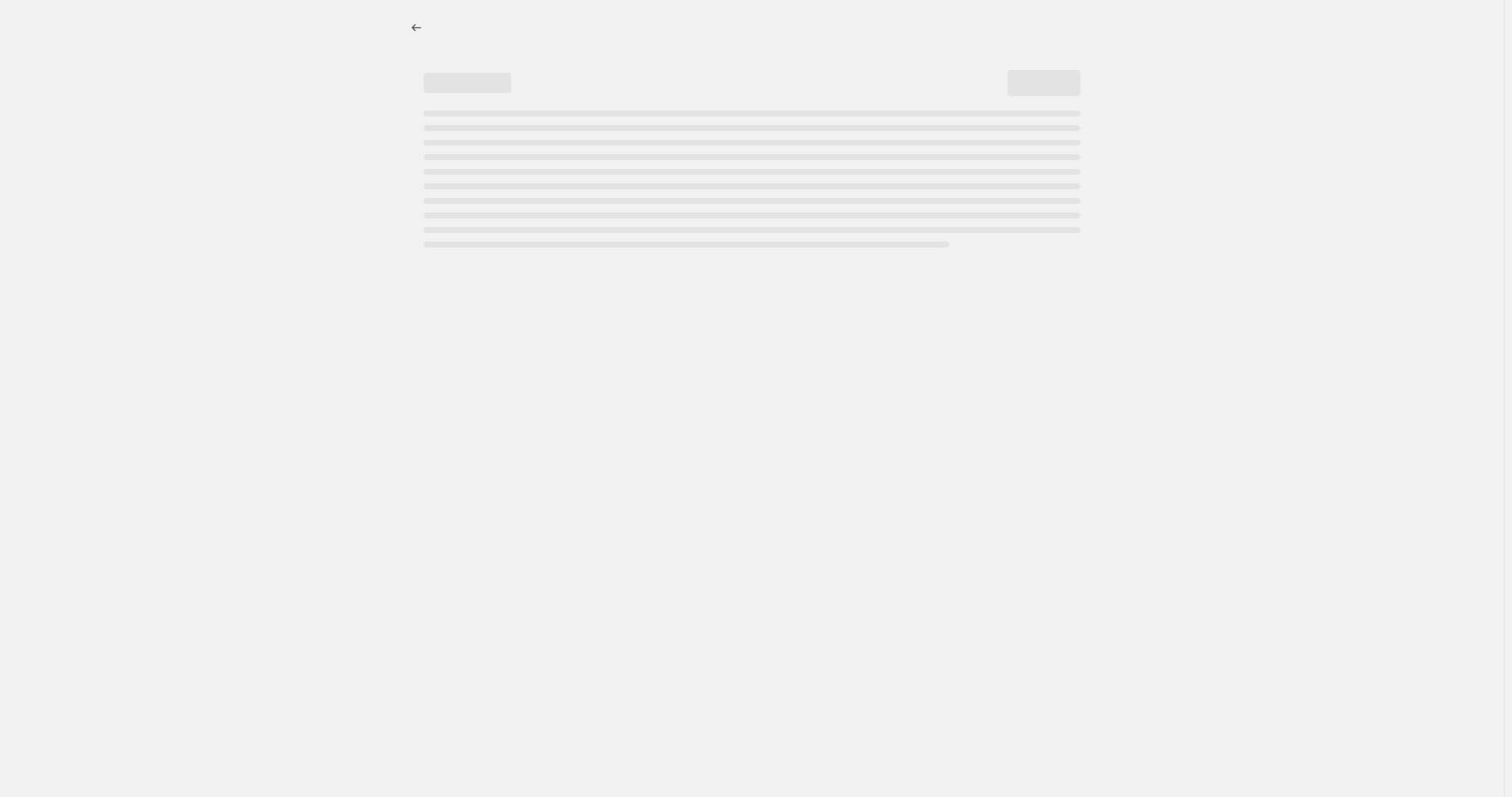
select select "pcap"
select select "no_change"
select select "tag"
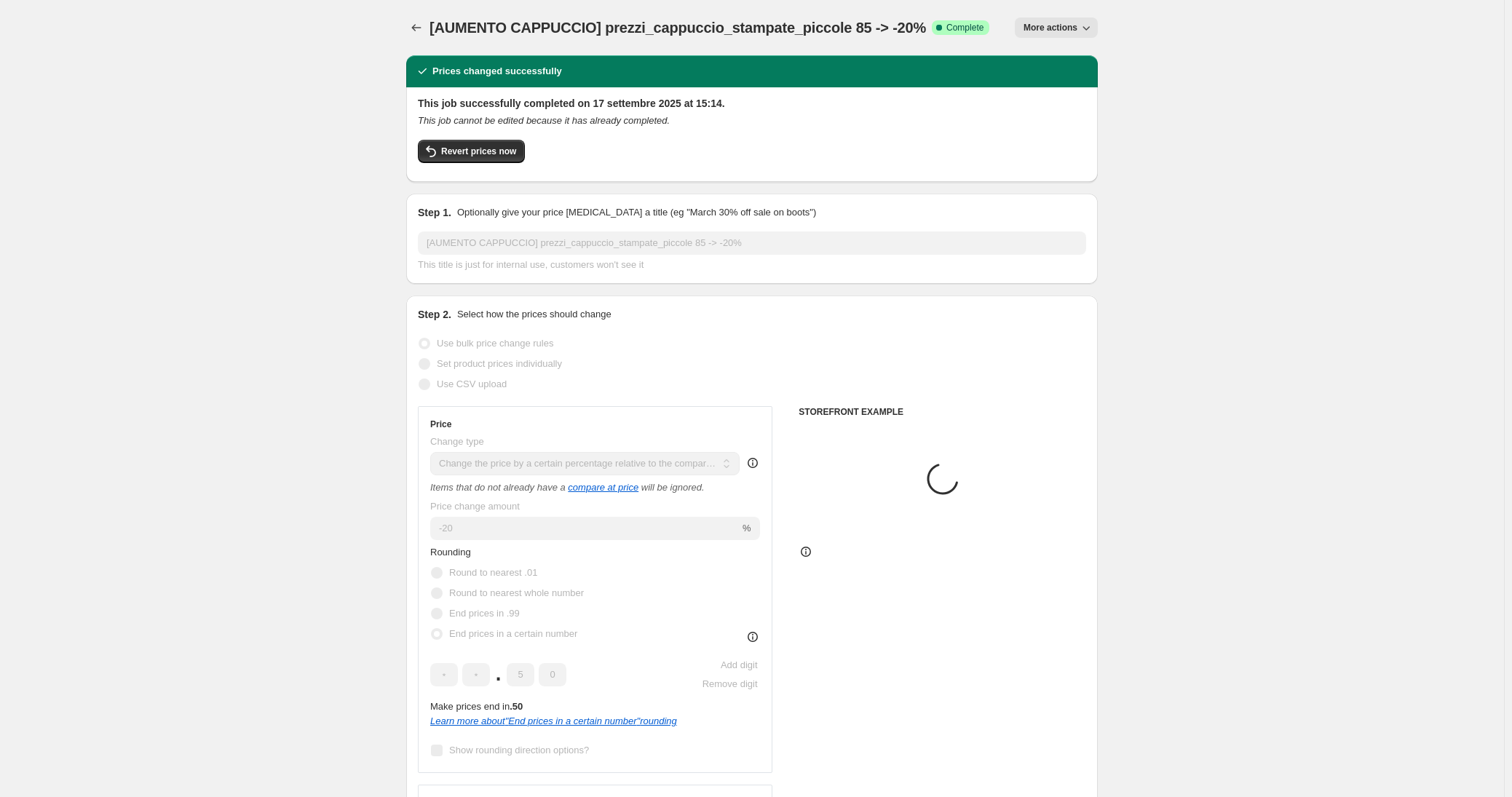
click at [1052, 24] on span "More actions" at bounding box center [1050, 28] width 54 height 12
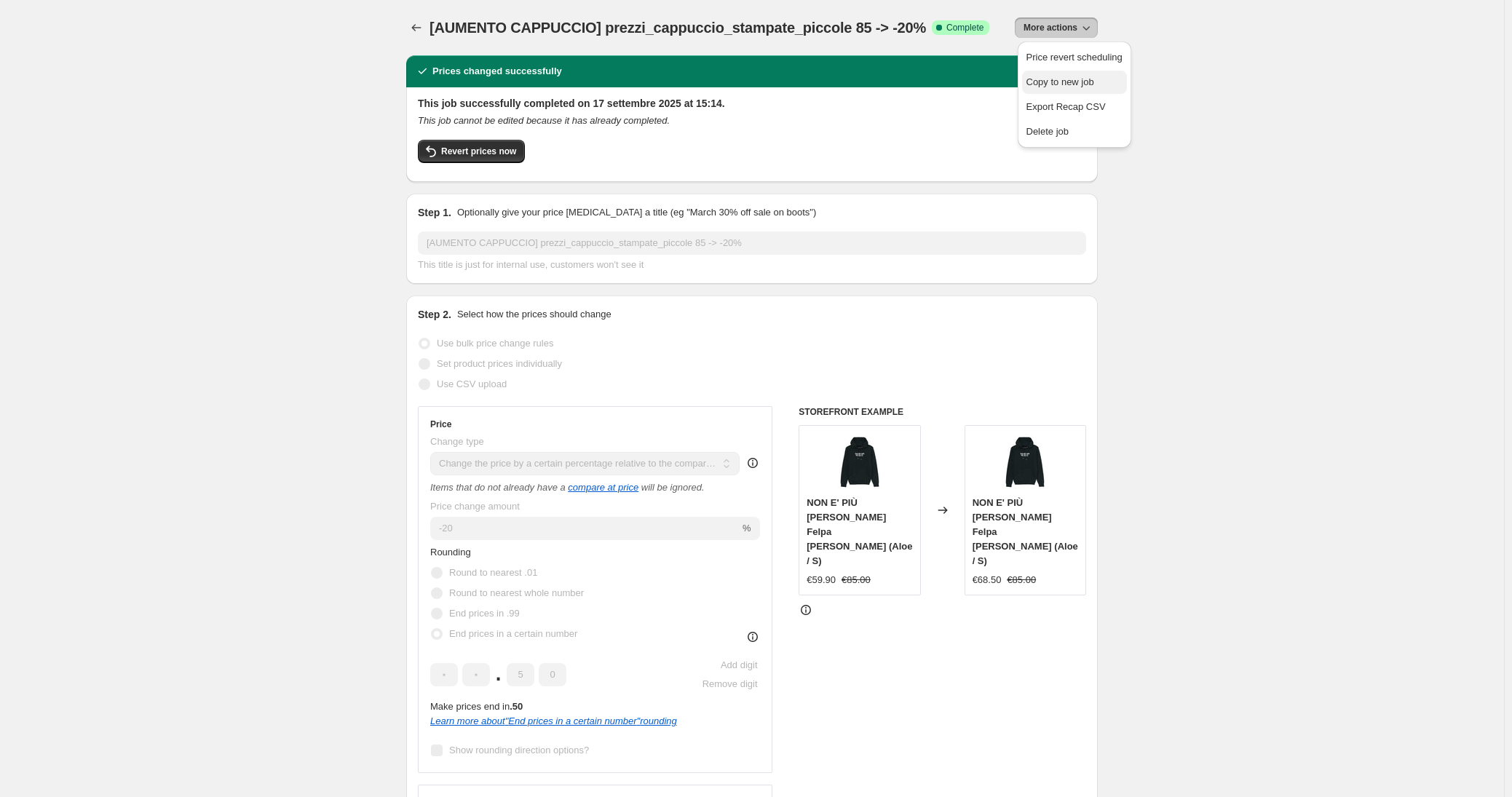
click at [1067, 83] on span "Copy to new job" at bounding box center [1060, 82] width 68 height 11
select select "pcap"
select select "no_change"
select select "tag"
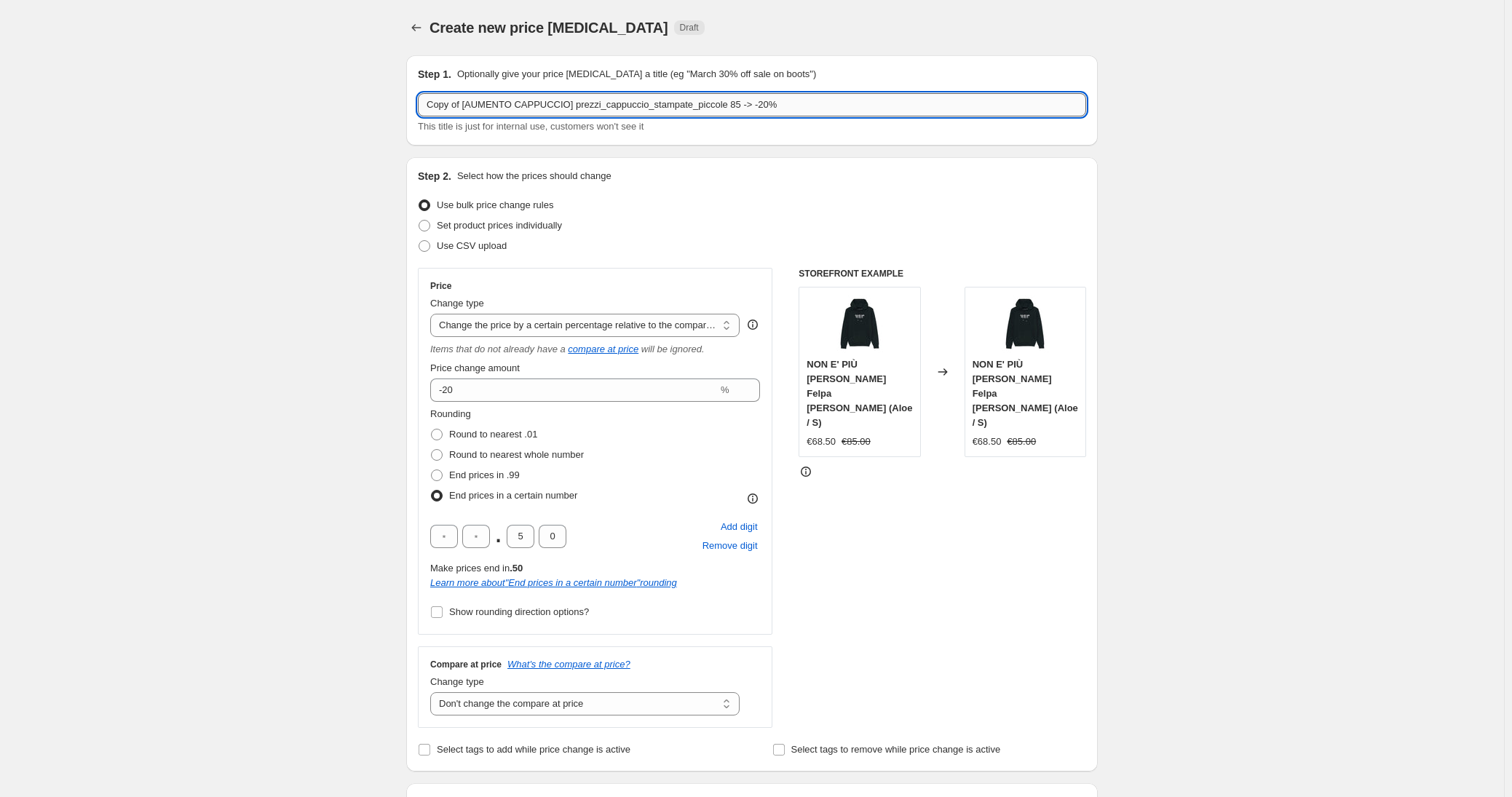
click at [728, 107] on input "Copy of [AUMENTO CAPPUCCIO] prezzi_cappuccio_stampate_piccole 85 -> -20%" at bounding box center [752, 105] width 668 height 24
click at [706, 102] on input "Copy of [AUMENTO CAPPUCCIO] prezzi_cappuccio_stampate_piccole 85 -> -20%" at bounding box center [752, 105] width 668 height 24
click at [778, 107] on input "Copy of [AUMENTO CAPPUCCIO] prezzi_cappuccio_ricamate_piccole 85 -> -20%" at bounding box center [752, 105] width 668 height 24
drag, startPoint x: 469, startPoint y: 102, endPoint x: 405, endPoint y: 100, distance: 64.0
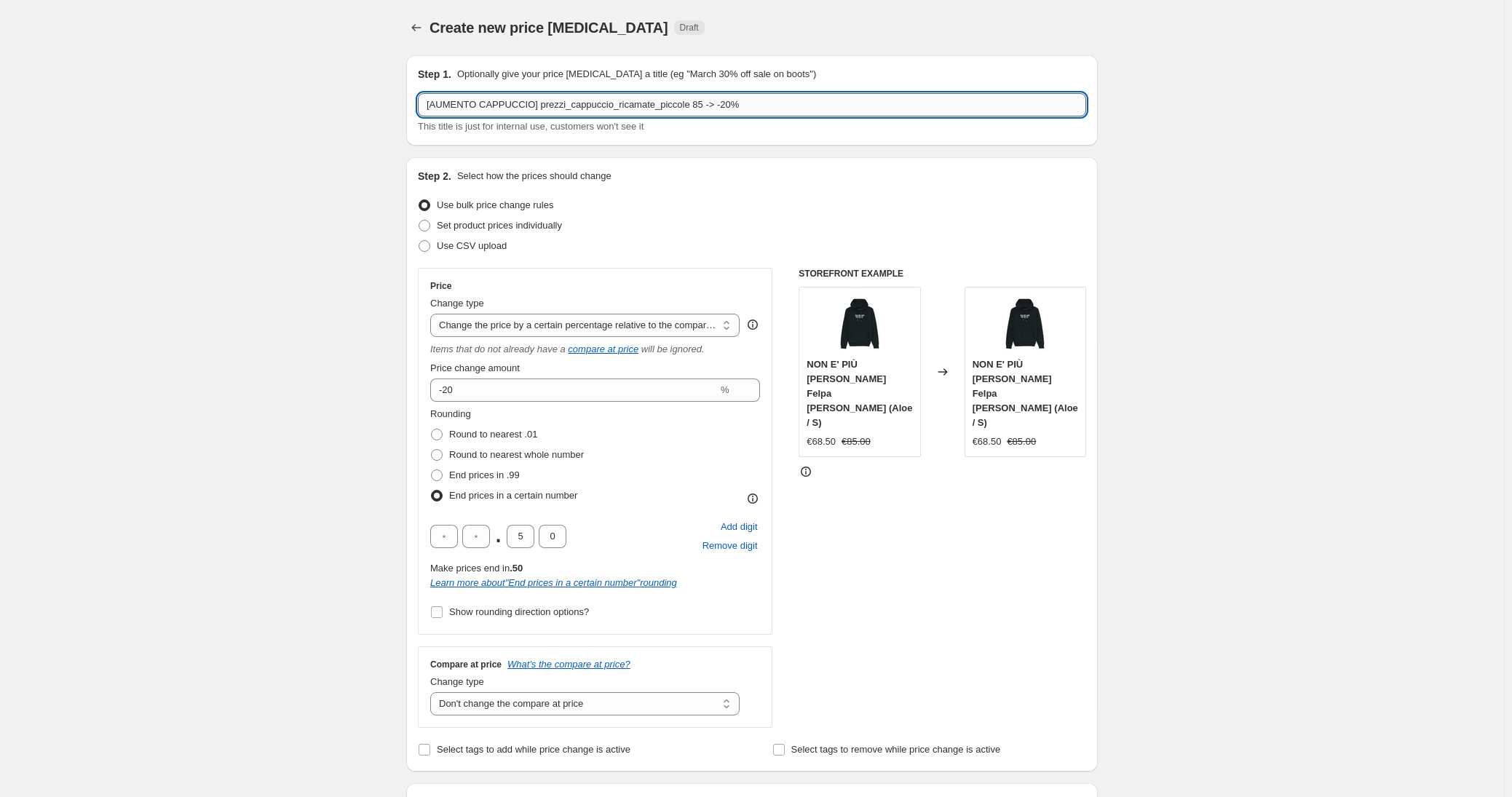
click at [782, 104] on input "[AUMENTO CAPPUCCIO] prezzi_cappuccio_ricamate_piccole 85 -> -20%" at bounding box center [752, 105] width 668 height 24
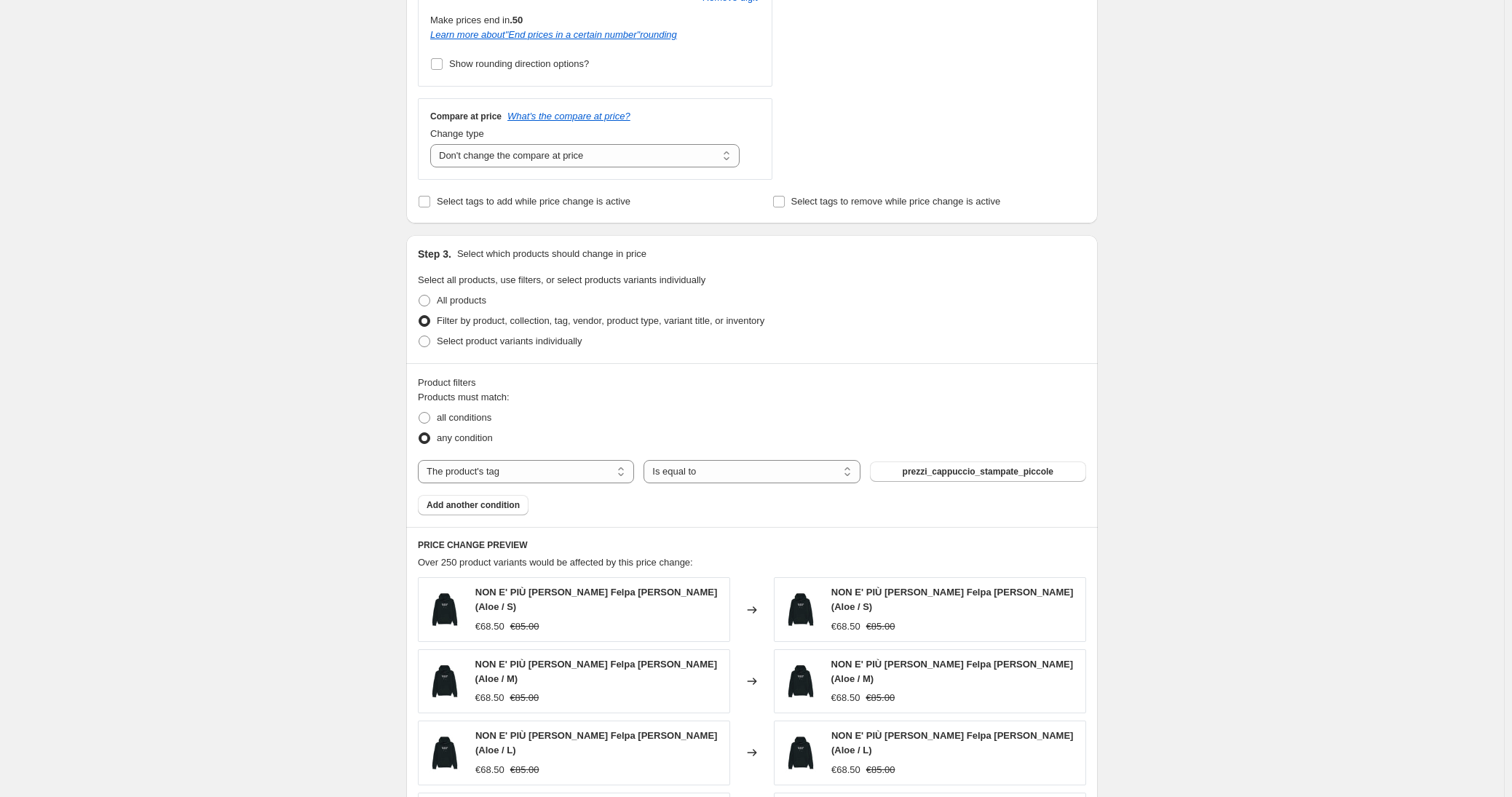
scroll to position [560, 0]
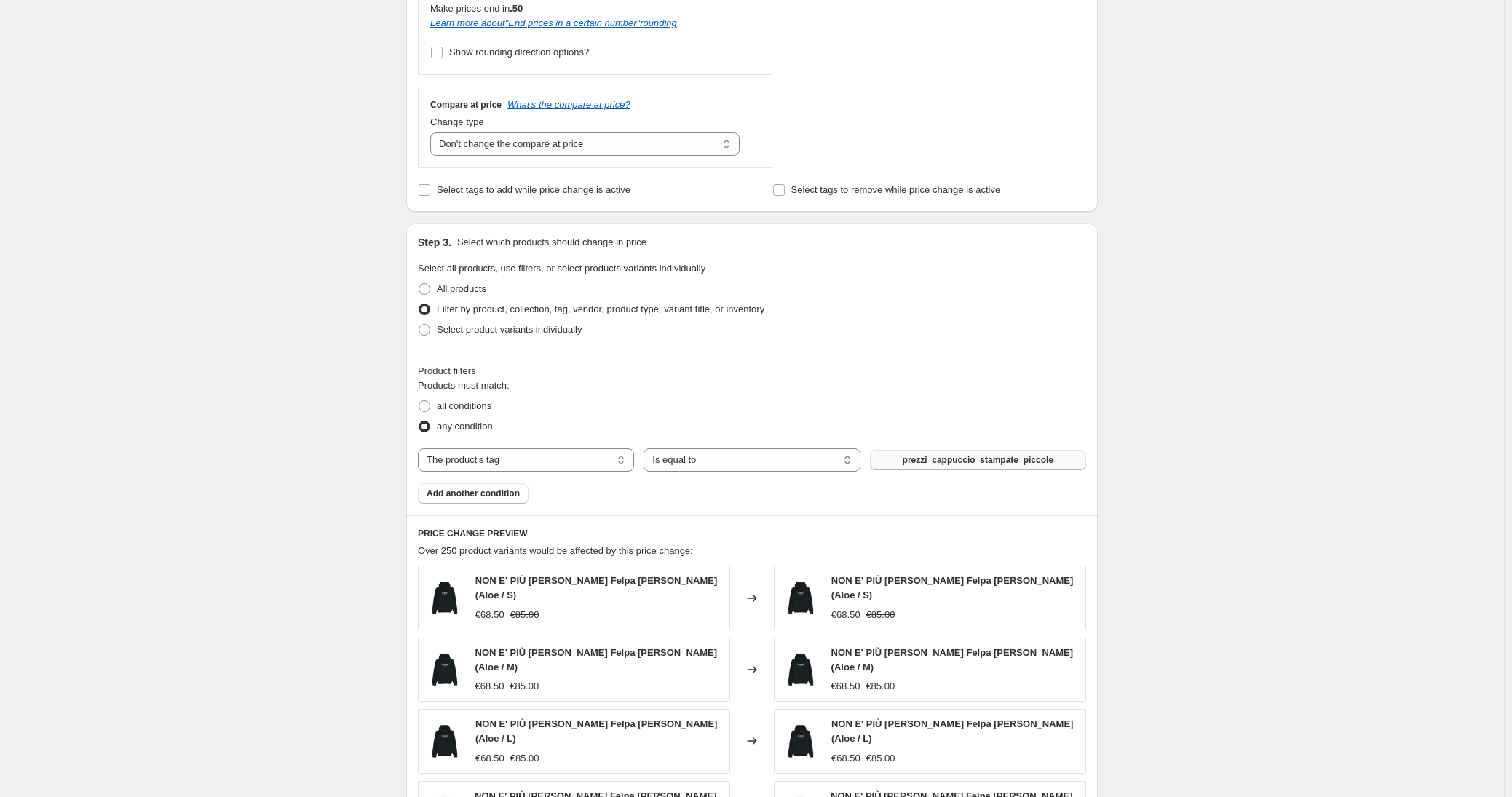
type input "[AUMENTO CAPPUCCIO] prezzi_cappuccio_ricamate_piccole 85 -> -20%"
click at [960, 462] on span "prezzi_cappuccio_stampate_piccole" at bounding box center [977, 460] width 151 height 12
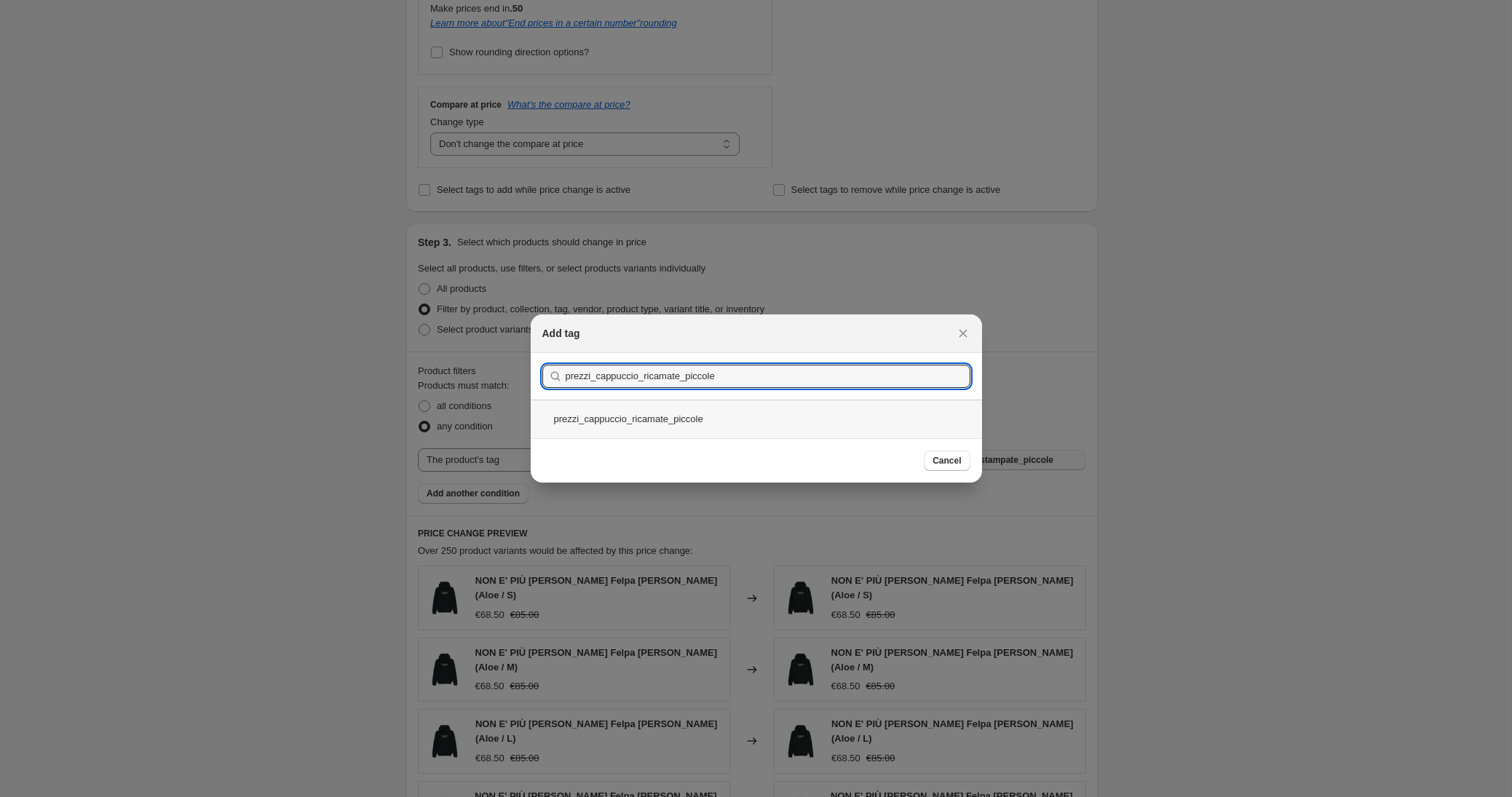
type input "prezzi_cappuccio_ricamate_piccole"
click at [634, 406] on div "prezzi_cappuccio_ricamate_piccole" at bounding box center [756, 419] width 451 height 38
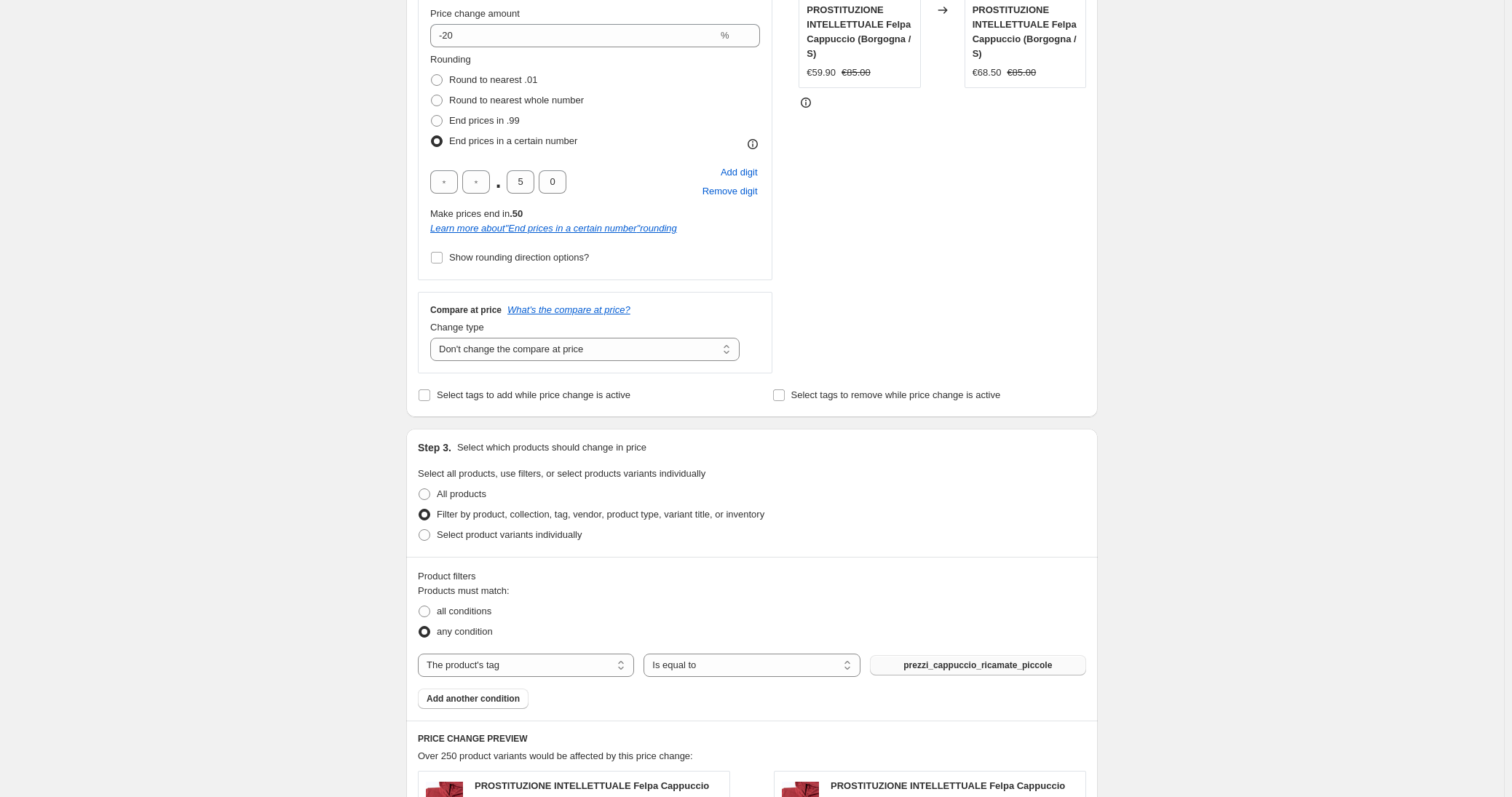
scroll to position [947, 0]
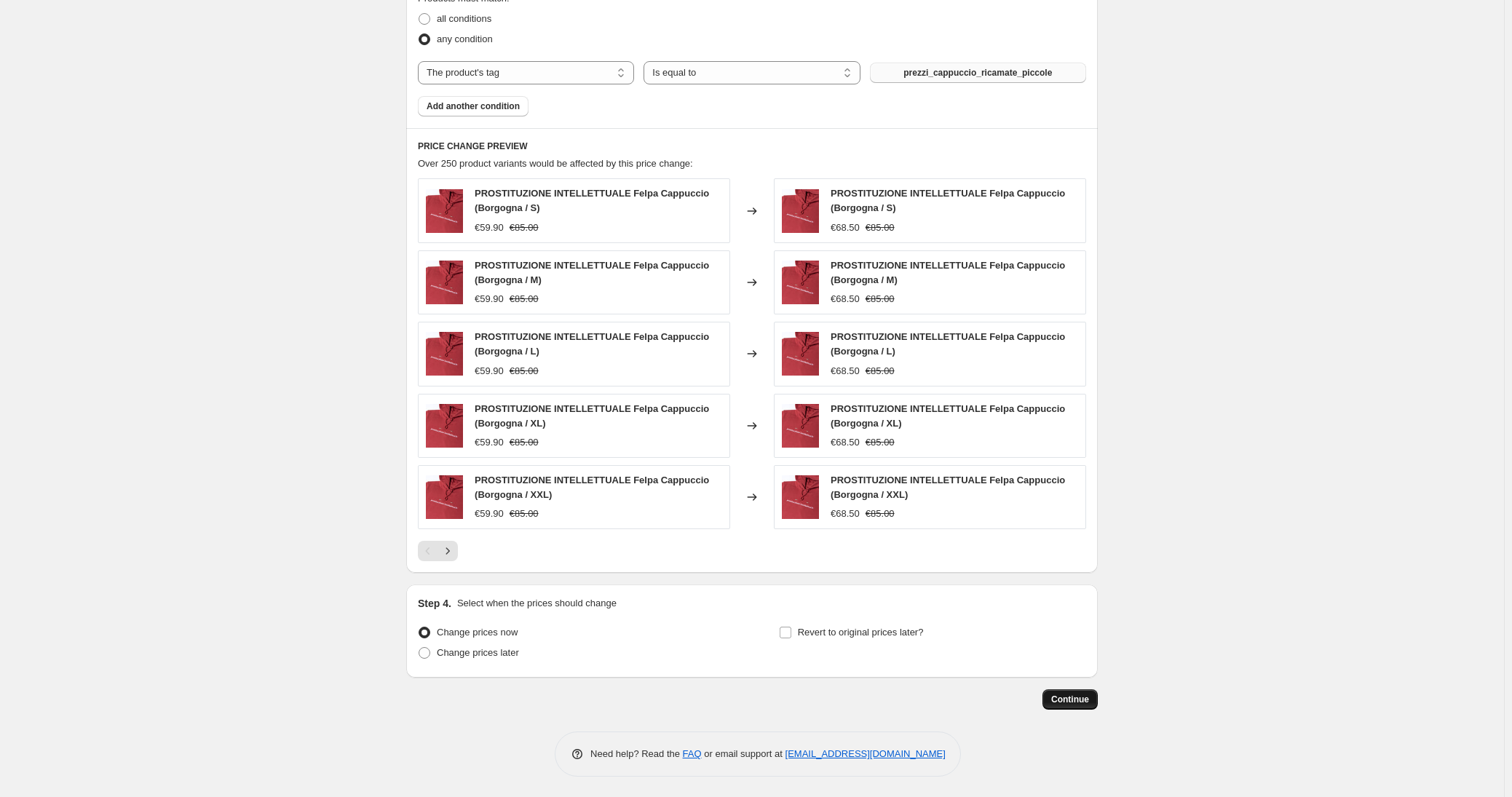
click at [1070, 697] on span "Continue" at bounding box center [1070, 699] width 37 height 12
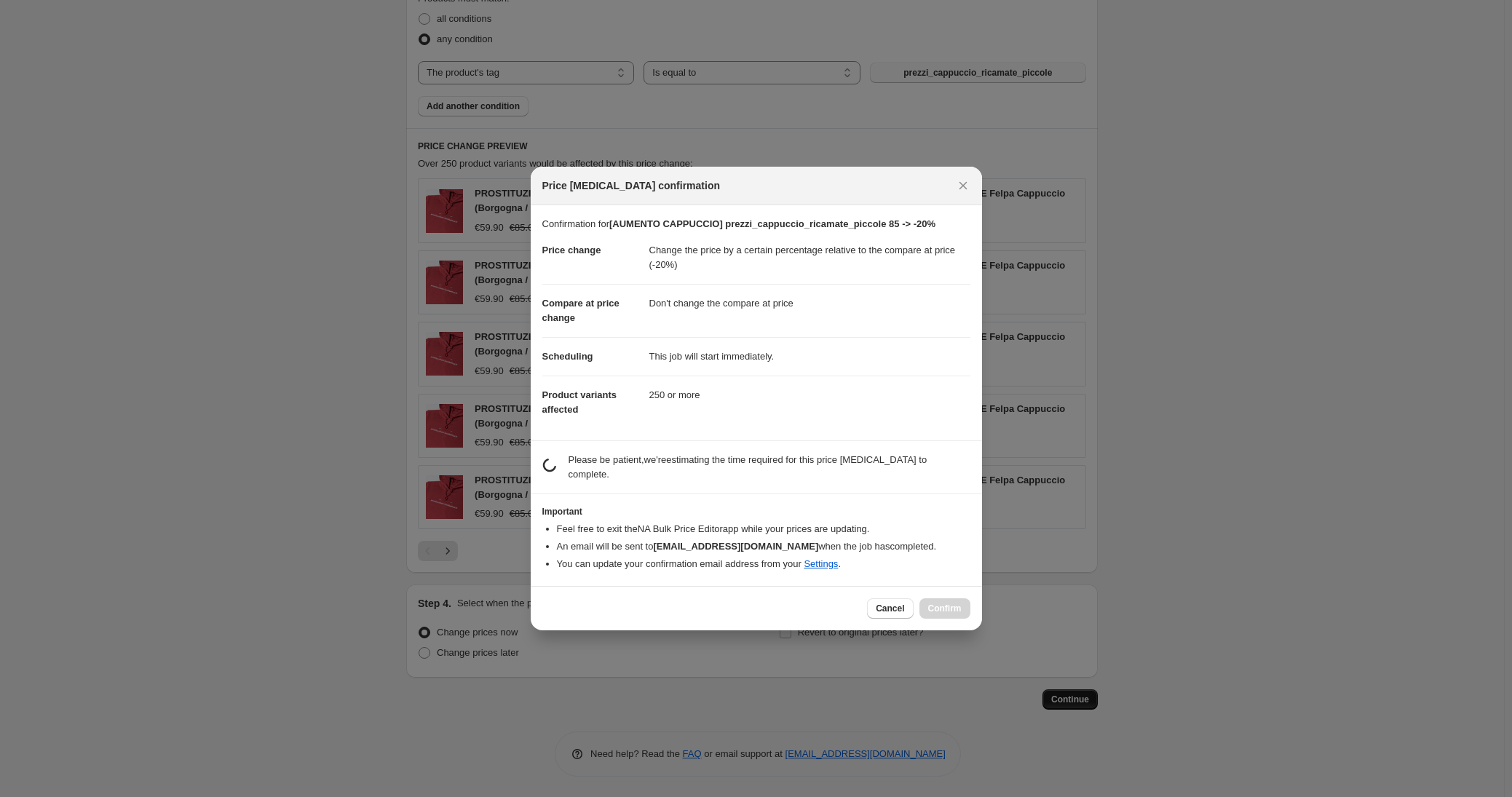
scroll to position [0, 0]
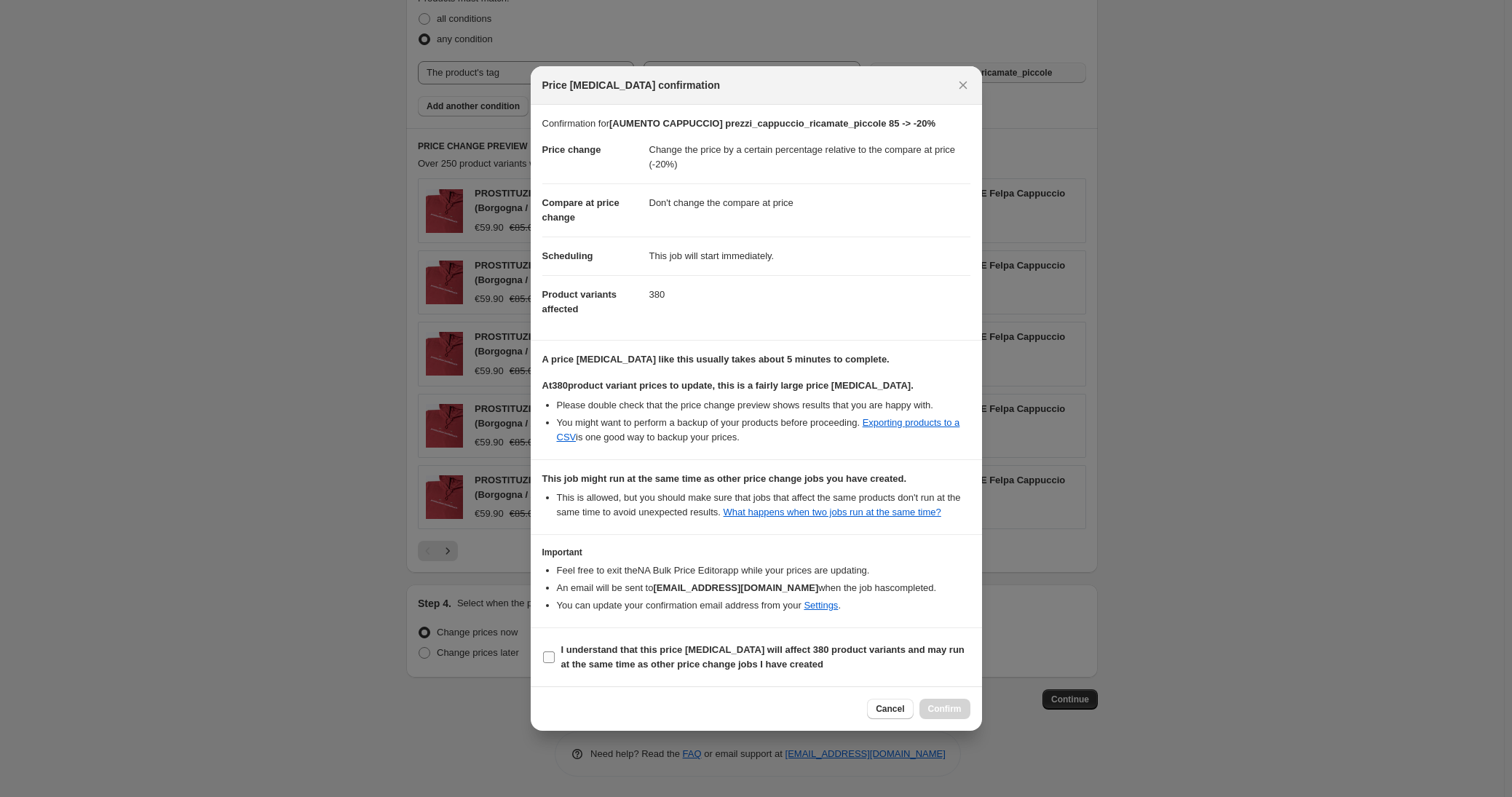
click at [618, 667] on b "I understand that this price [MEDICAL_DATA] will affect 380 product variants an…" at bounding box center [762, 657] width 403 height 26
click at [555, 663] on input "I understand that this price [MEDICAL_DATA] will affect 380 product variants an…" at bounding box center [549, 657] width 12 height 12
checkbox input "true"
click at [946, 715] on span "Confirm" at bounding box center [945, 709] width 33 height 12
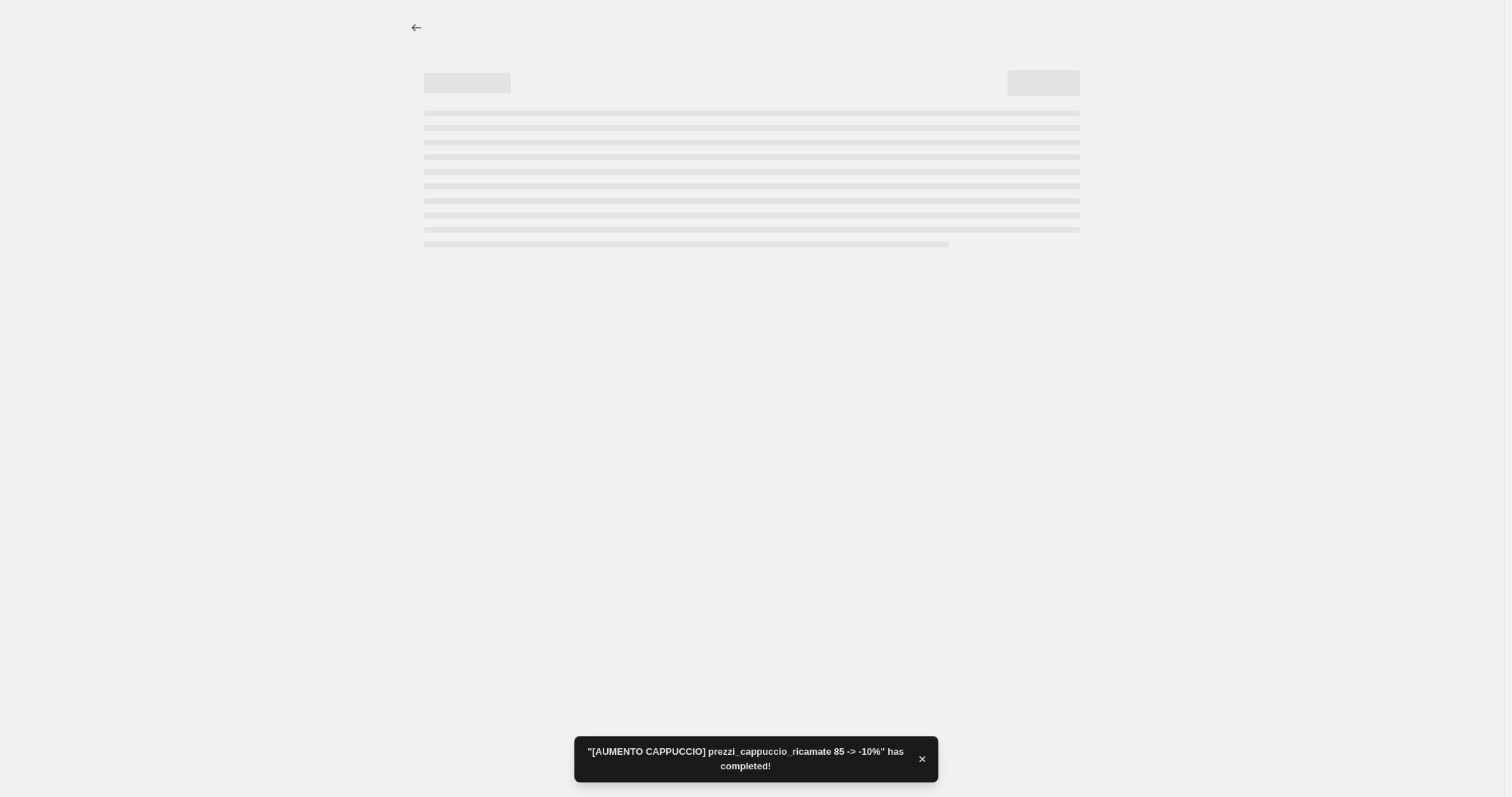
select select "pcap"
select select "no_change"
select select "tag"
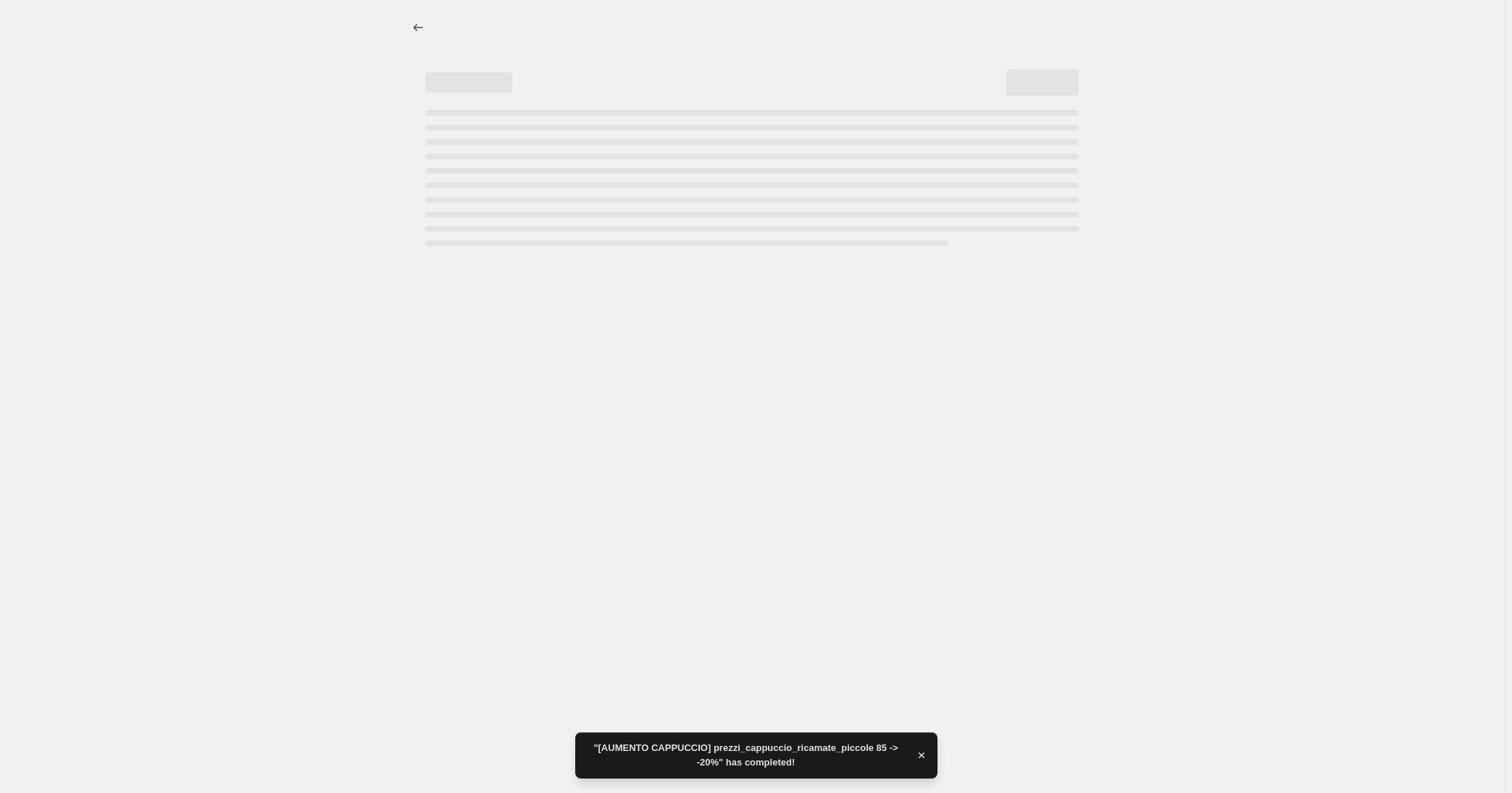
select select "pcap"
select select "no_change"
select select "tag"
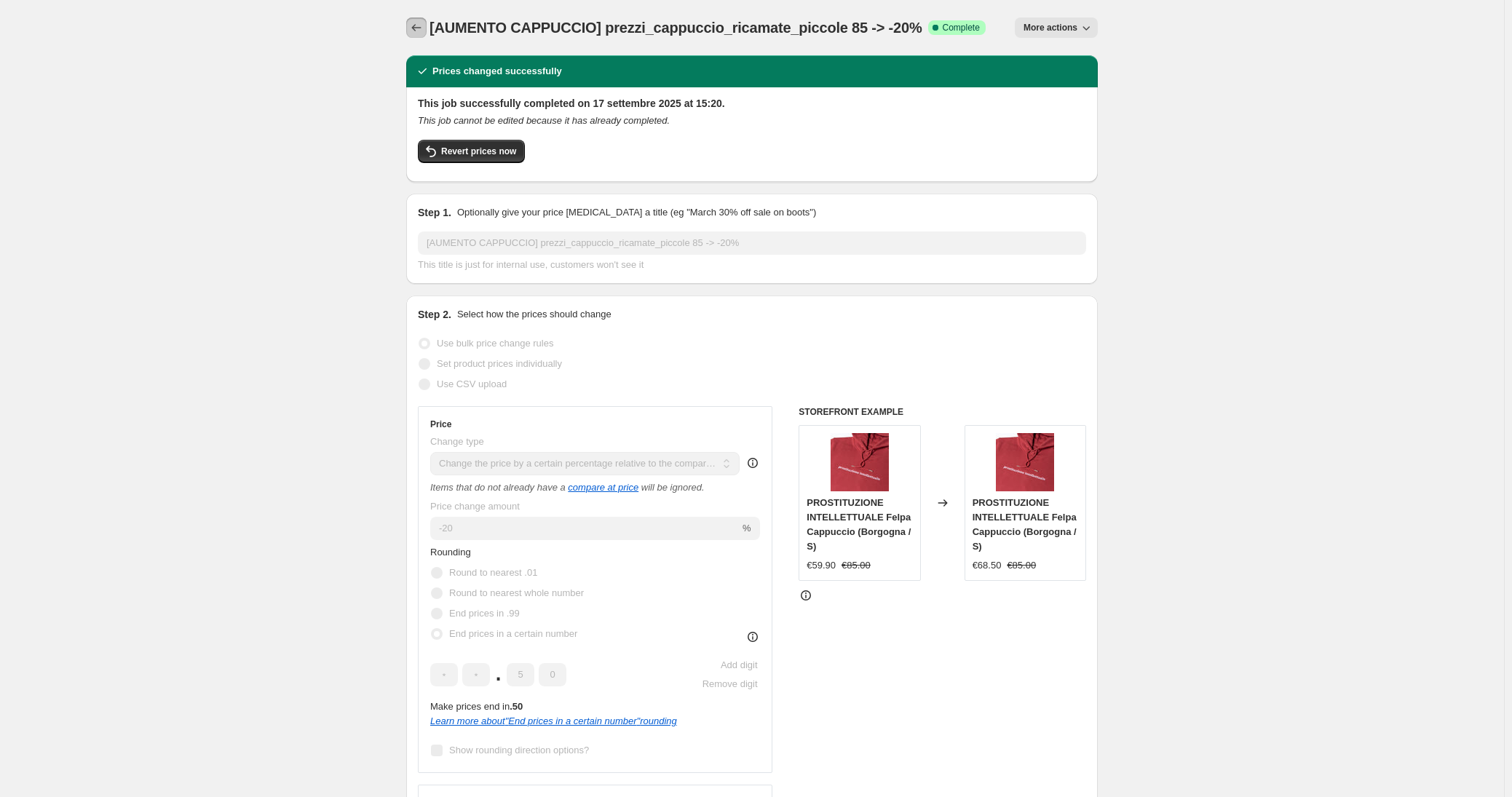
click at [423, 29] on icon "Price change jobs" at bounding box center [416, 28] width 15 height 15
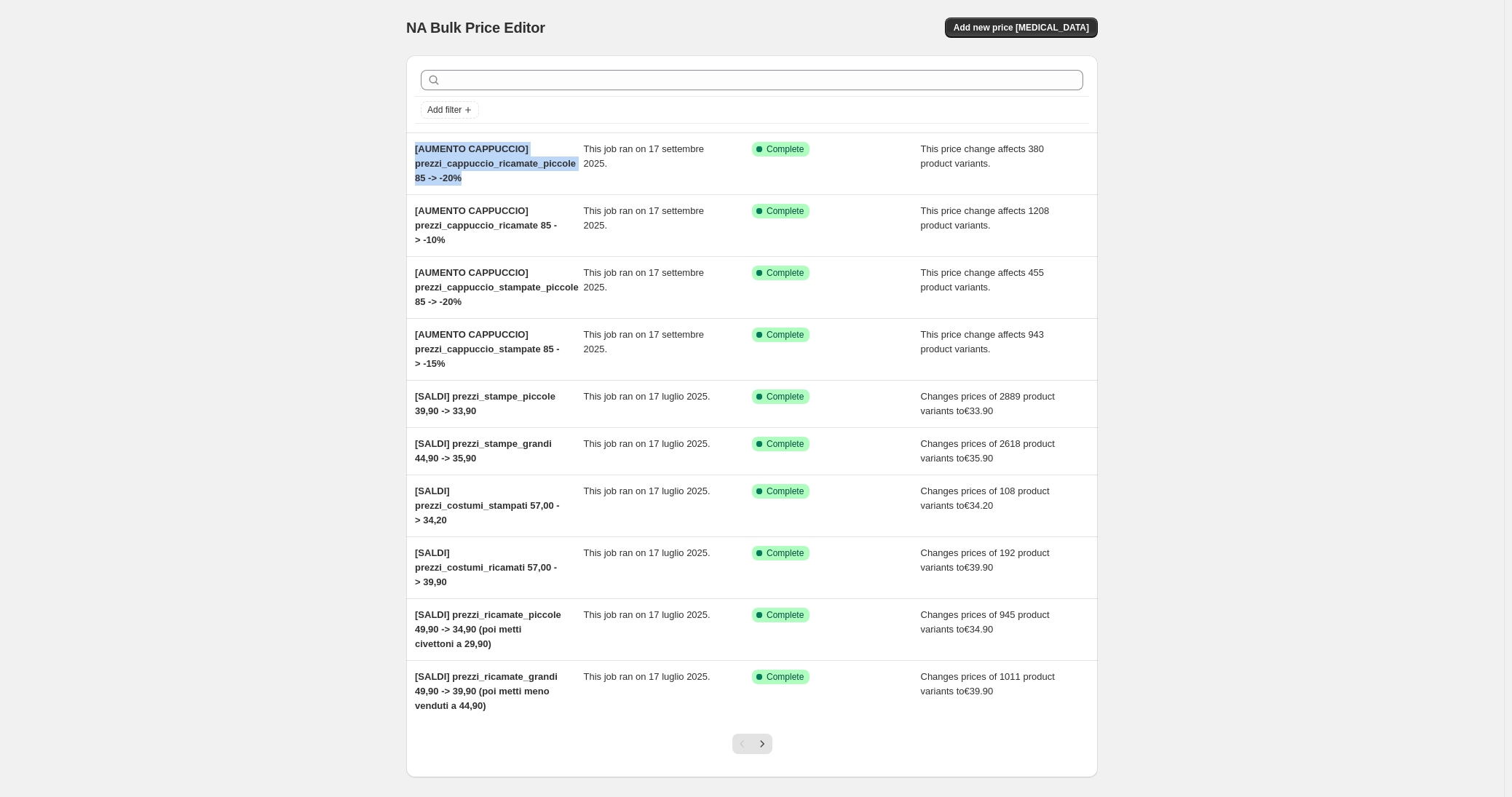
drag, startPoint x: 483, startPoint y: 171, endPoint x: 395, endPoint y: 147, distance: 91.2
click at [395, 147] on div "NA Bulk Price Editor. This page is ready NA Bulk Price Editor Add new price [ME…" at bounding box center [753, 432] width 727 height 866
copy span "[AUMENTO CAPPUCCIO] prezzi_cappuccio_ricamate_piccole 85 -> -20%"
click at [342, 194] on div "NA Bulk Price Editor. This page is ready NA Bulk Price Editor Add new price [ME…" at bounding box center [752, 432] width 1504 height 866
drag, startPoint x: 481, startPoint y: 301, endPoint x: 392, endPoint y: 259, distance: 98.4
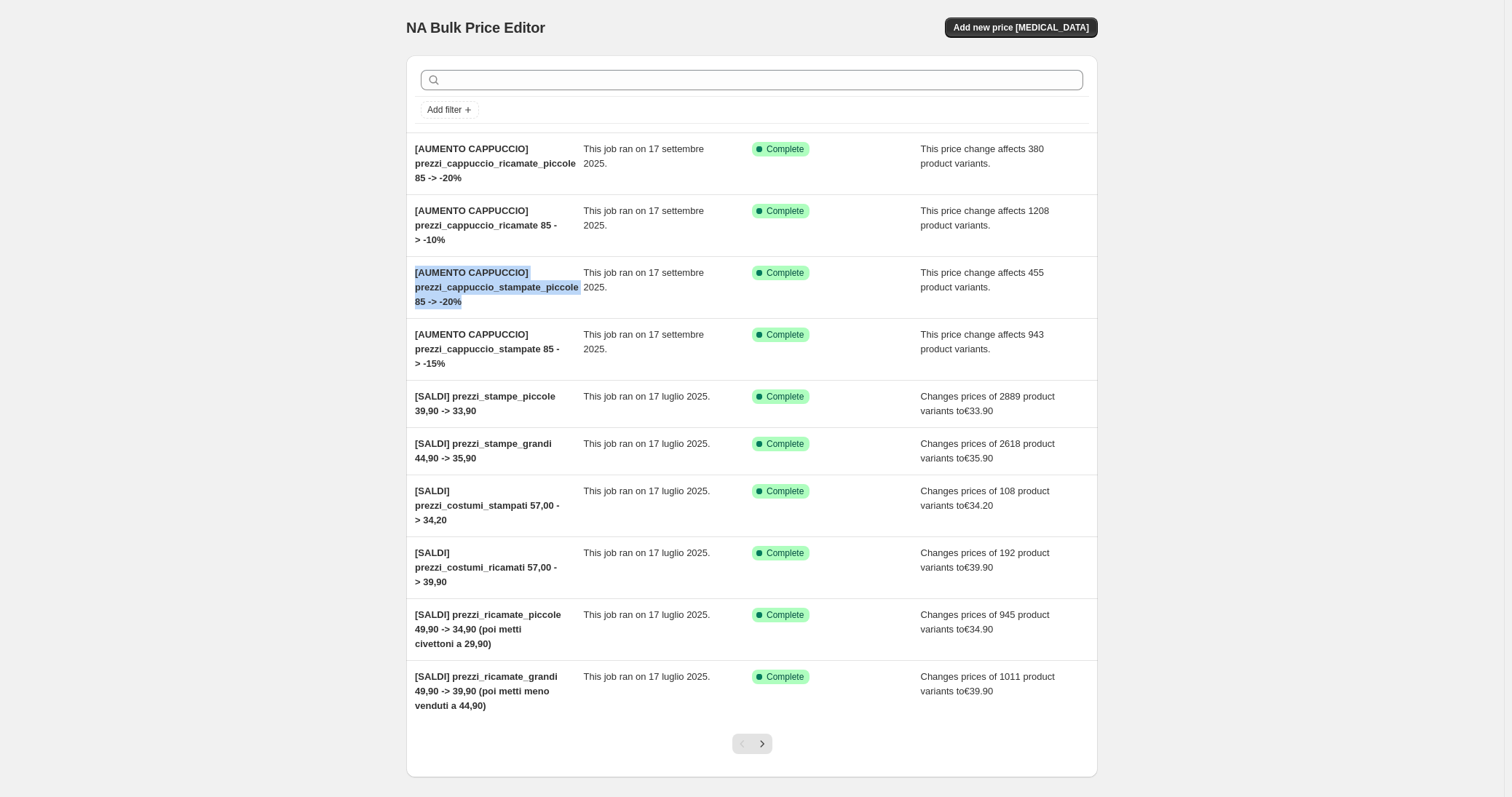
click at [392, 259] on div "NA Bulk Price Editor. This page is ready NA Bulk Price Editor Add new price [ME…" at bounding box center [753, 432] width 727 height 866
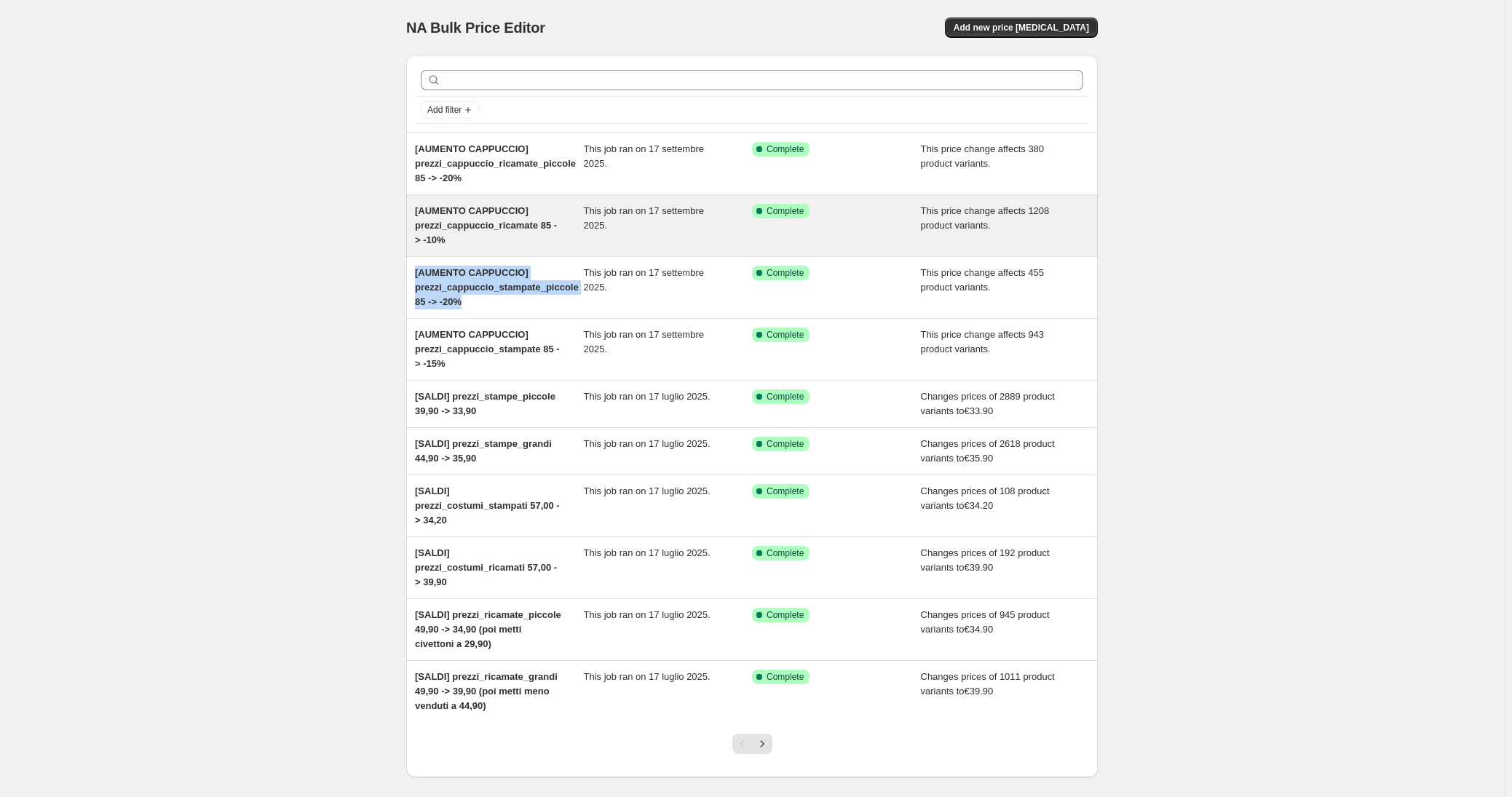
copy span "[AUMENTO CAPPUCCIO] prezzi_cappuccio_stampate_piccole 85 -> -20%"
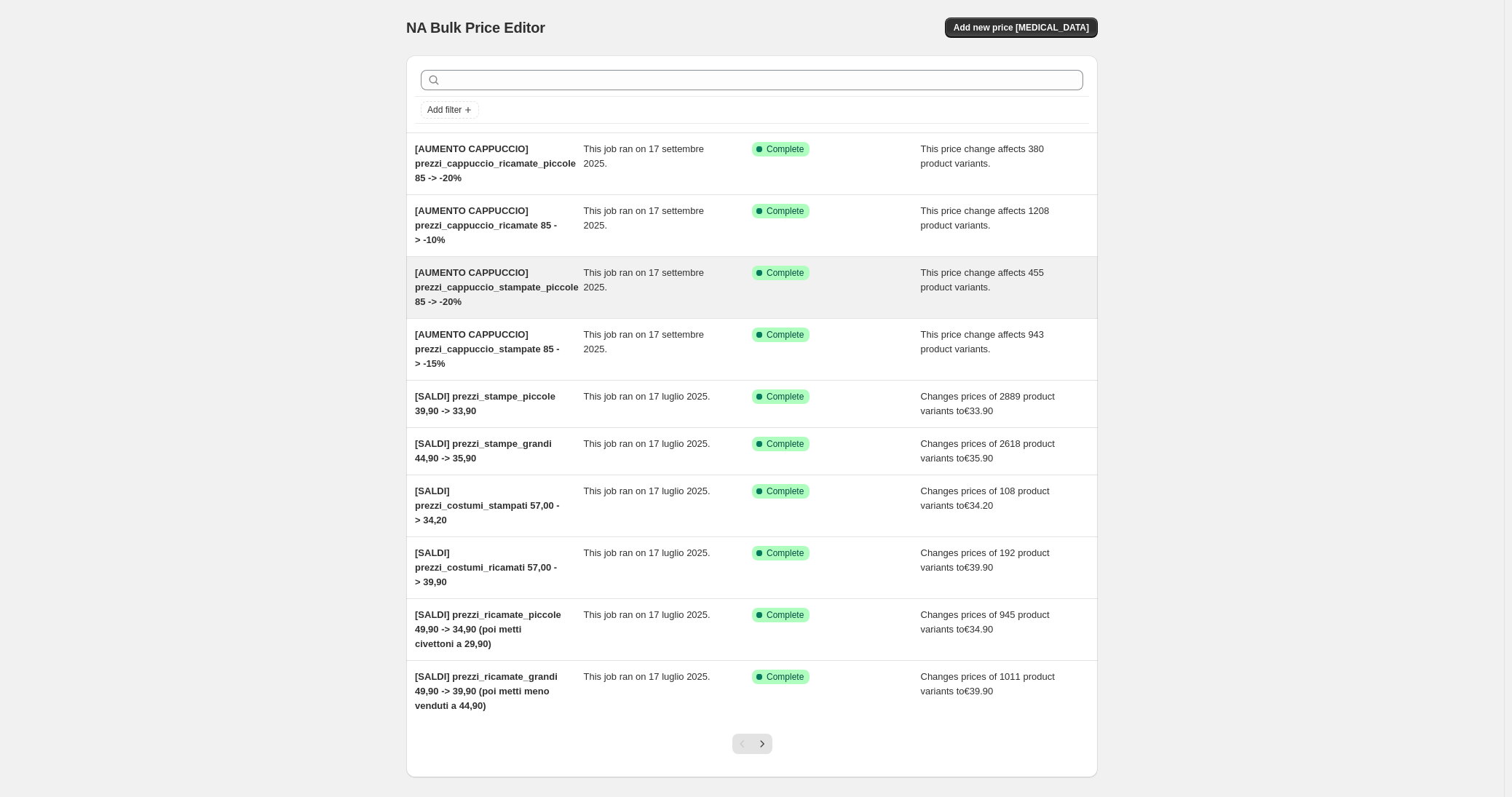
click at [714, 276] on div "This job ran on 17 settembre 2025." at bounding box center [668, 288] width 168 height 43
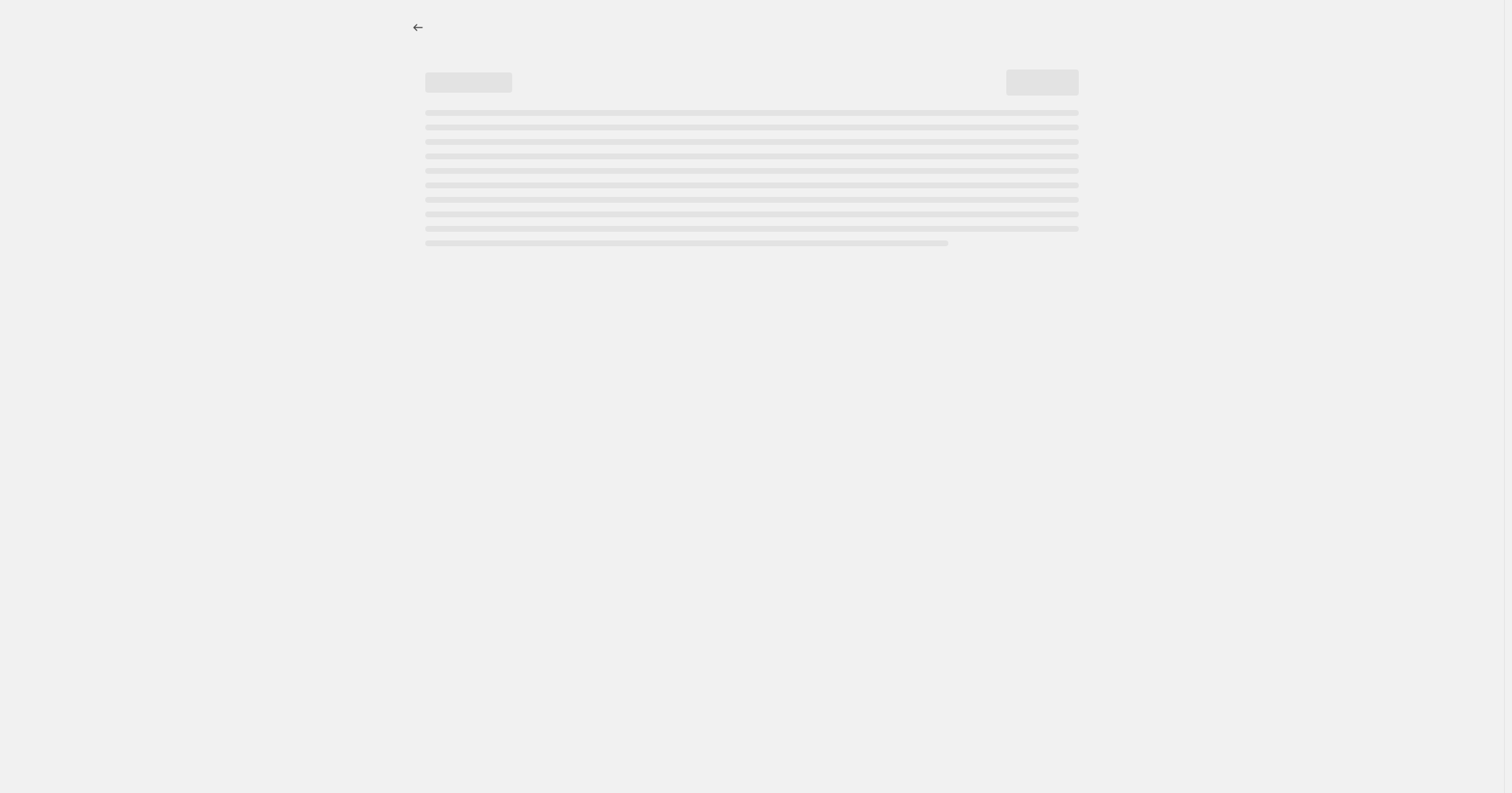
select select "pcap"
select select "no_change"
select select "tag"
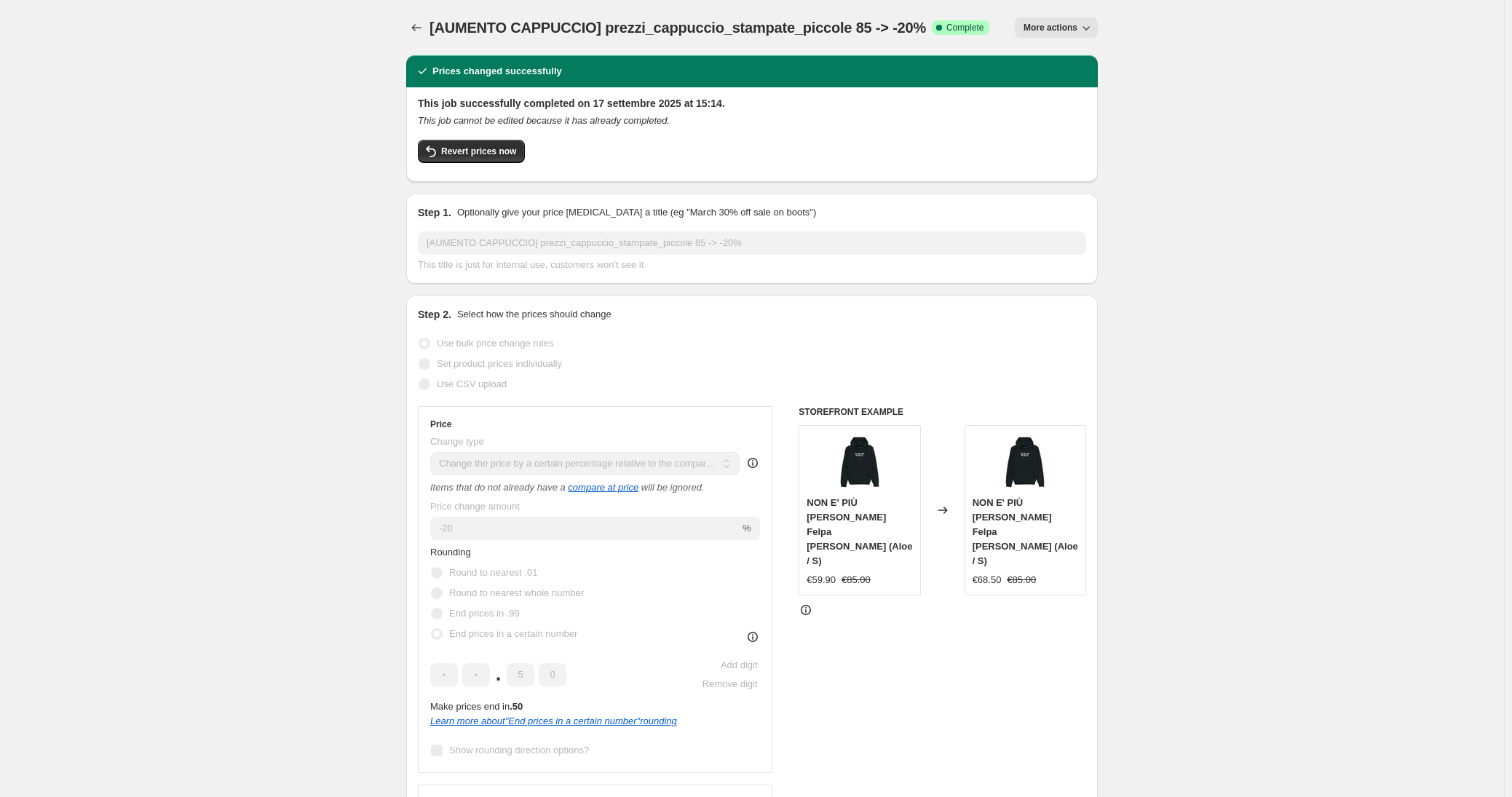
click at [1030, 33] on span "More actions" at bounding box center [1050, 28] width 54 height 12
click at [1081, 83] on span "Copy to new job" at bounding box center [1060, 82] width 68 height 11
select select "pcap"
select select "no_change"
select select "tag"
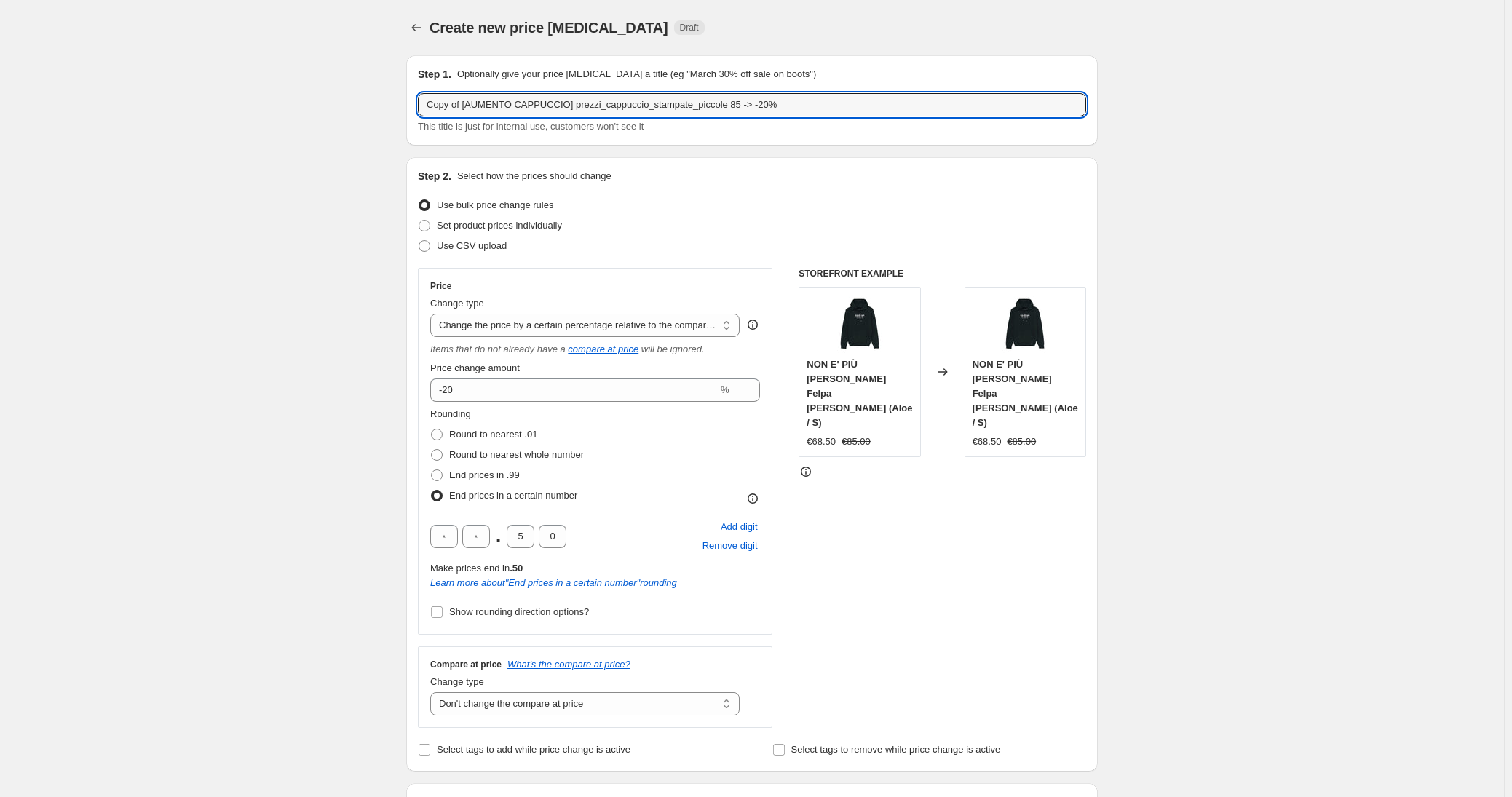
drag, startPoint x: 466, startPoint y: 100, endPoint x: 395, endPoint y: 101, distance: 71.0
click at [507, 104] on input "[AUMENTO CAPPUCCIO] prezzi_cappuccio_stampate_piccole 85 -> -20%" at bounding box center [752, 105] width 668 height 24
click at [506, 102] on input "[AUMENTO CAPPUCCIO] prezzi_cappuccio_stampate_piccole 85 -> -20%" at bounding box center [752, 105] width 668 height 24
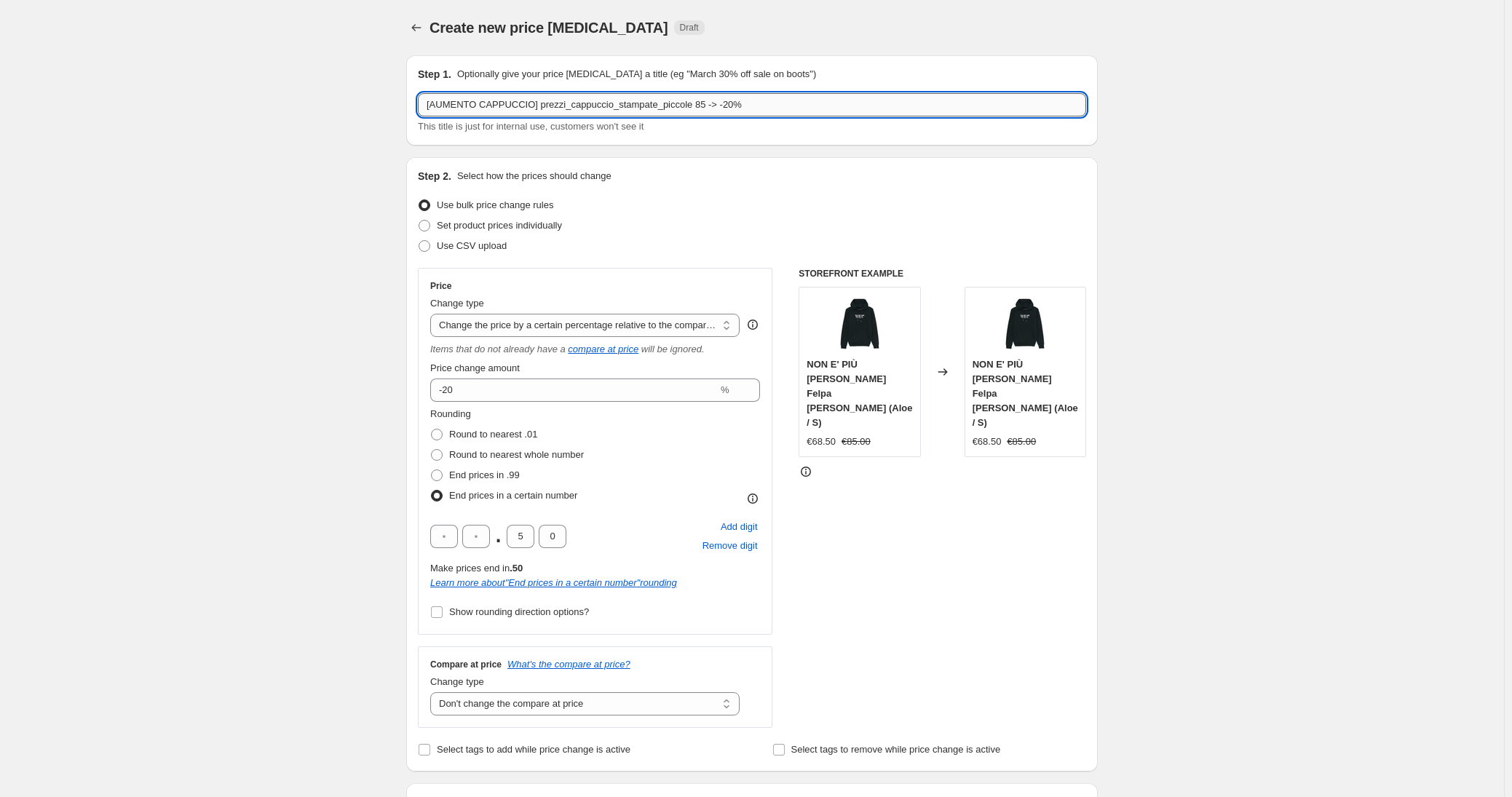
click at [506, 102] on input "[AUMENTO CAPPUCCIO] prezzi_cappuccio_stampate_piccole 85 -> -20%" at bounding box center [752, 105] width 668 height 24
click at [654, 100] on input "[AUMENTO GIROCOLLO] prezzi_cappuccio_stampate_piccole 85 -> -20%" at bounding box center [752, 105] width 668 height 24
click at [721, 101] on input "[AUMENTO GIROCOLLO] prezzi_cappuccio_stampate_piccole 85 -> -20%" at bounding box center [752, 105] width 668 height 24
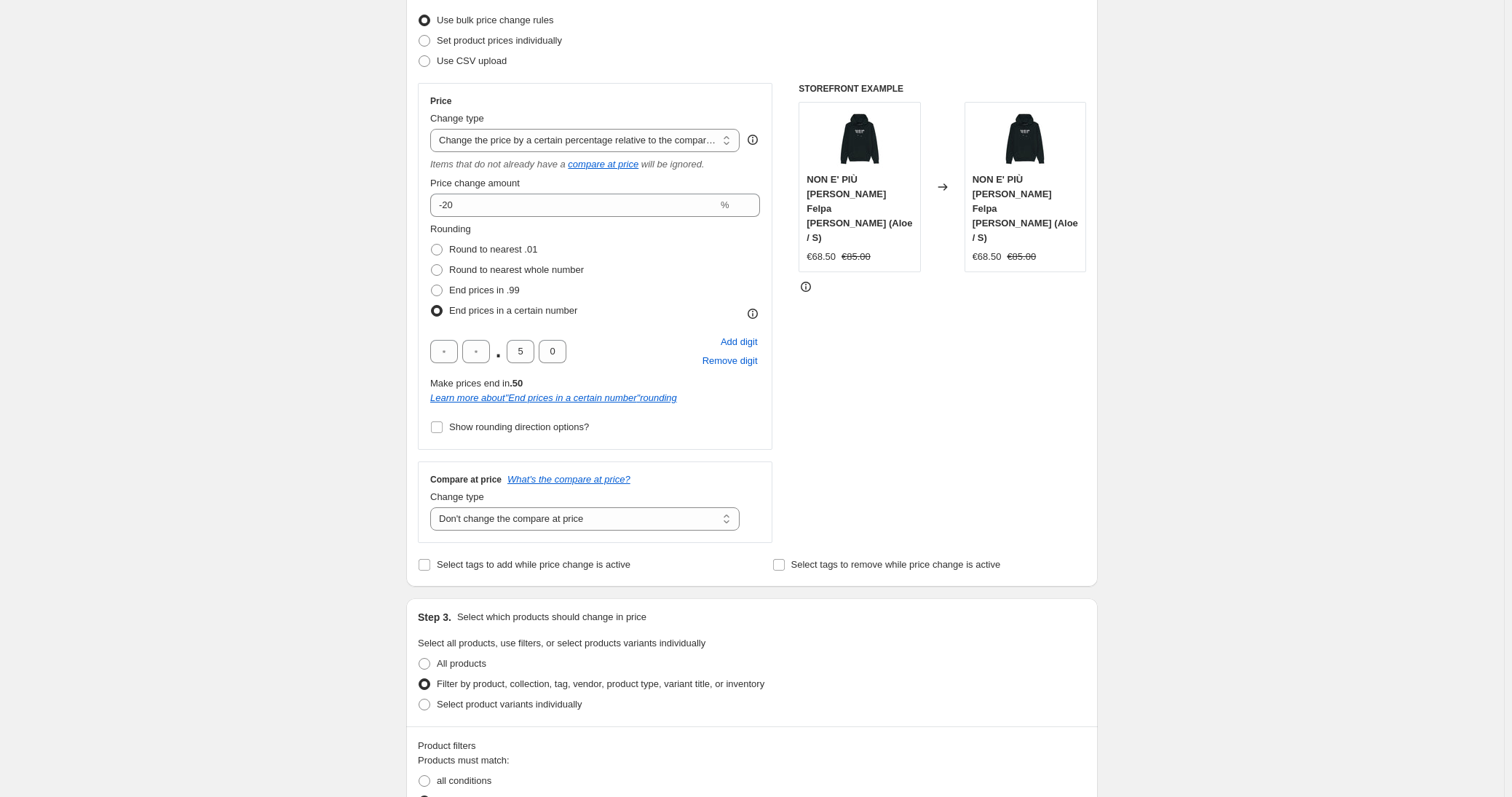
scroll to position [425, 0]
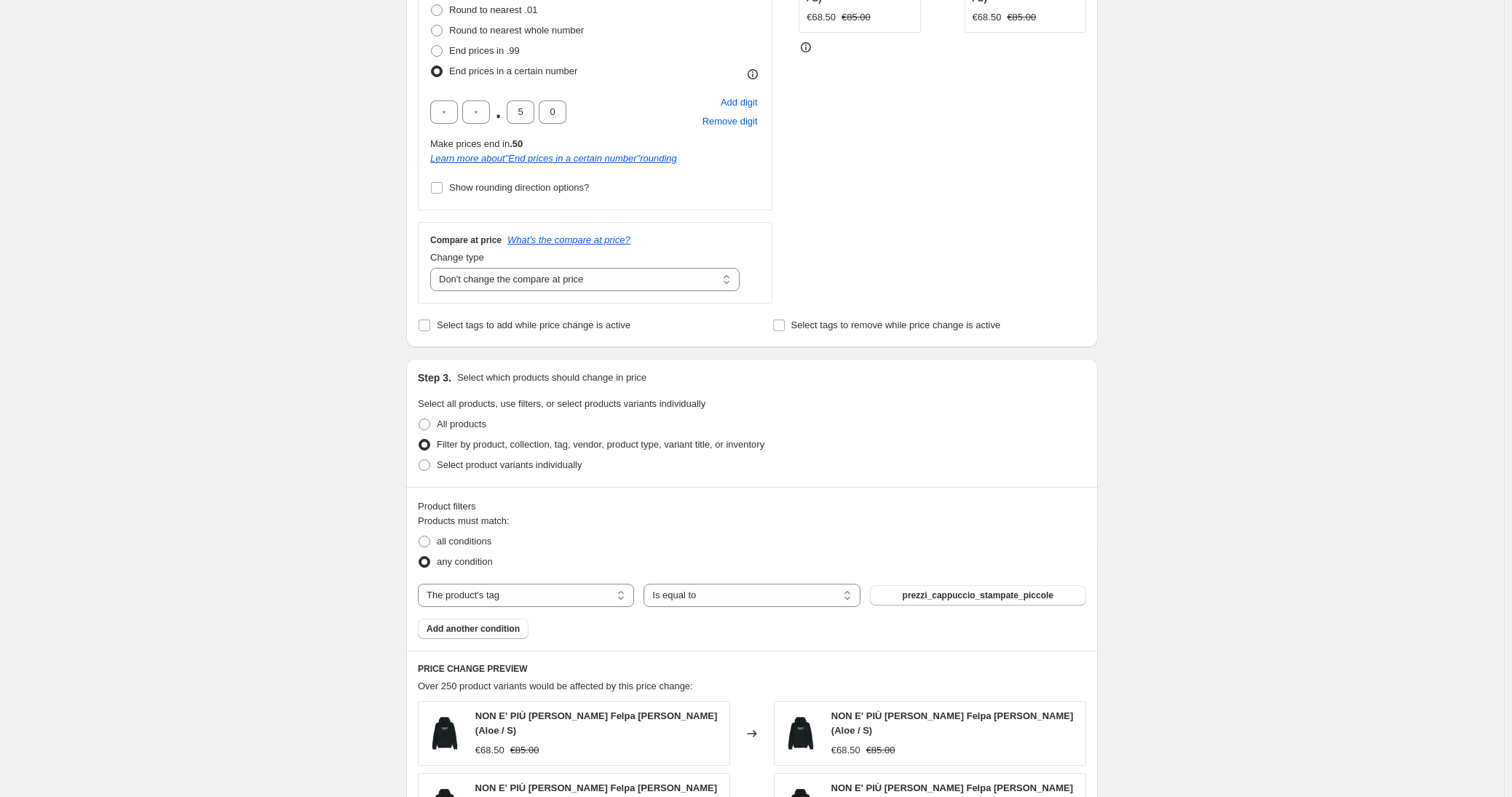
type input "[AUMENTO GIROCOLLO] prezzi_cappuccio_stampate_piccole 80 -> -20%"
click at [955, 590] on span "prezzi_cappuccio_stampate_piccole" at bounding box center [977, 596] width 151 height 12
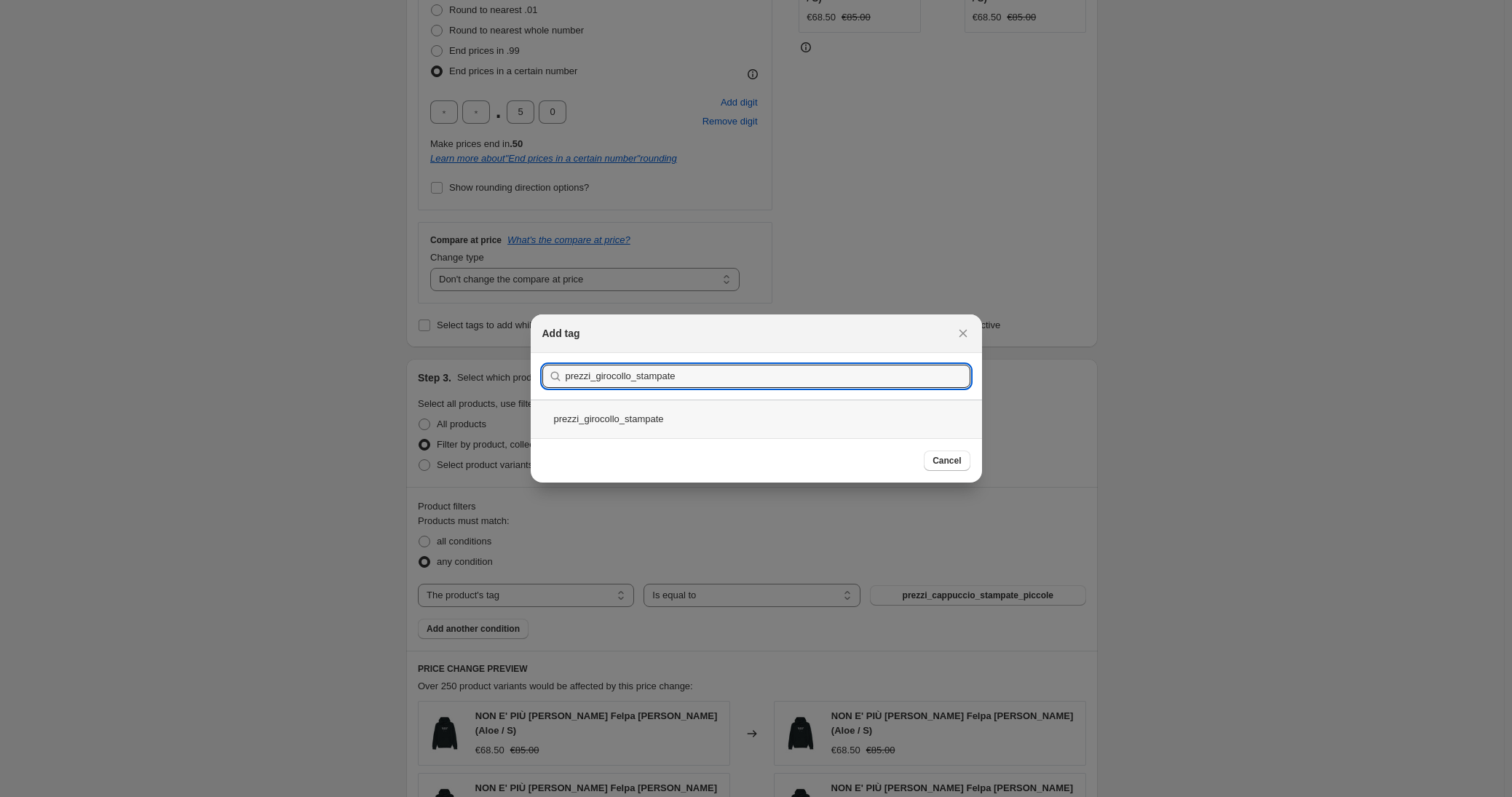
type input "prezzi_girocollo_stampate"
click at [631, 416] on div "prezzi_girocollo_stampate" at bounding box center [756, 419] width 451 height 38
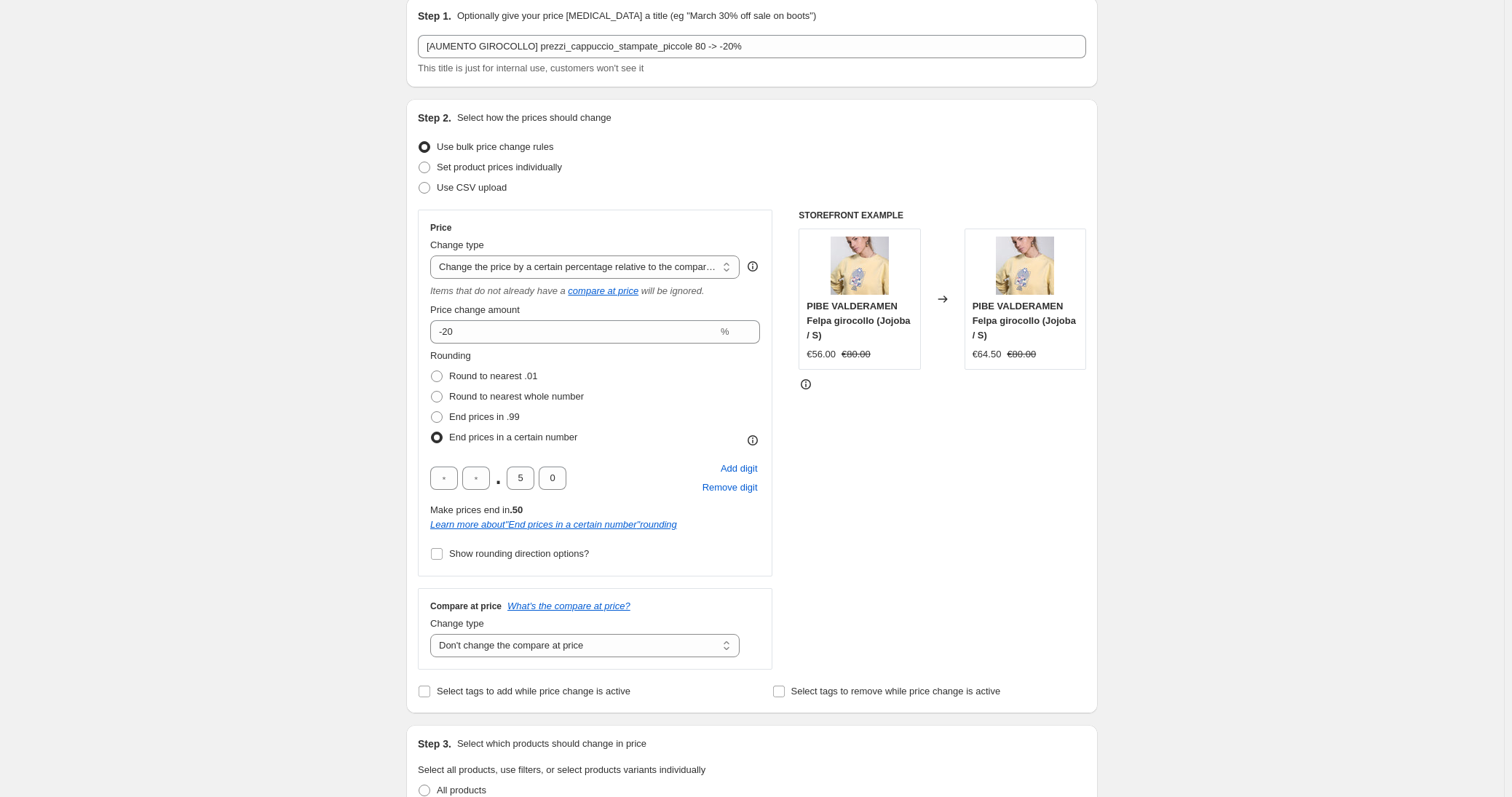
scroll to position [0, 0]
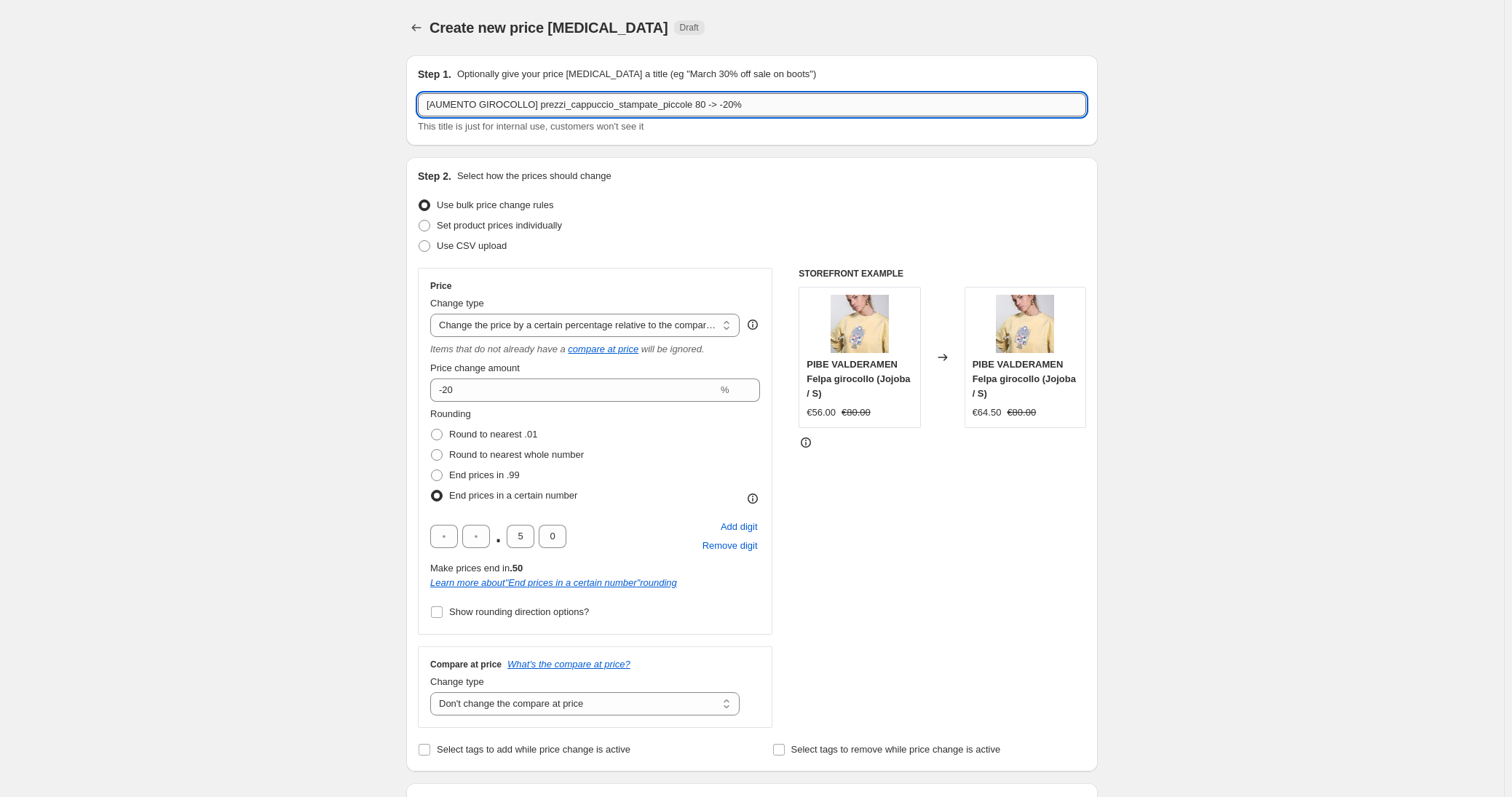
drag, startPoint x: 546, startPoint y: 104, endPoint x: 707, endPoint y: 100, distance: 161.0
click at [707, 100] on input "[AUMENTO GIROCOLLO] prezzi_cappuccio_stampate_piccole 80 -> -20%" at bounding box center [752, 105] width 668 height 24
paste input "girocollo_stampat"
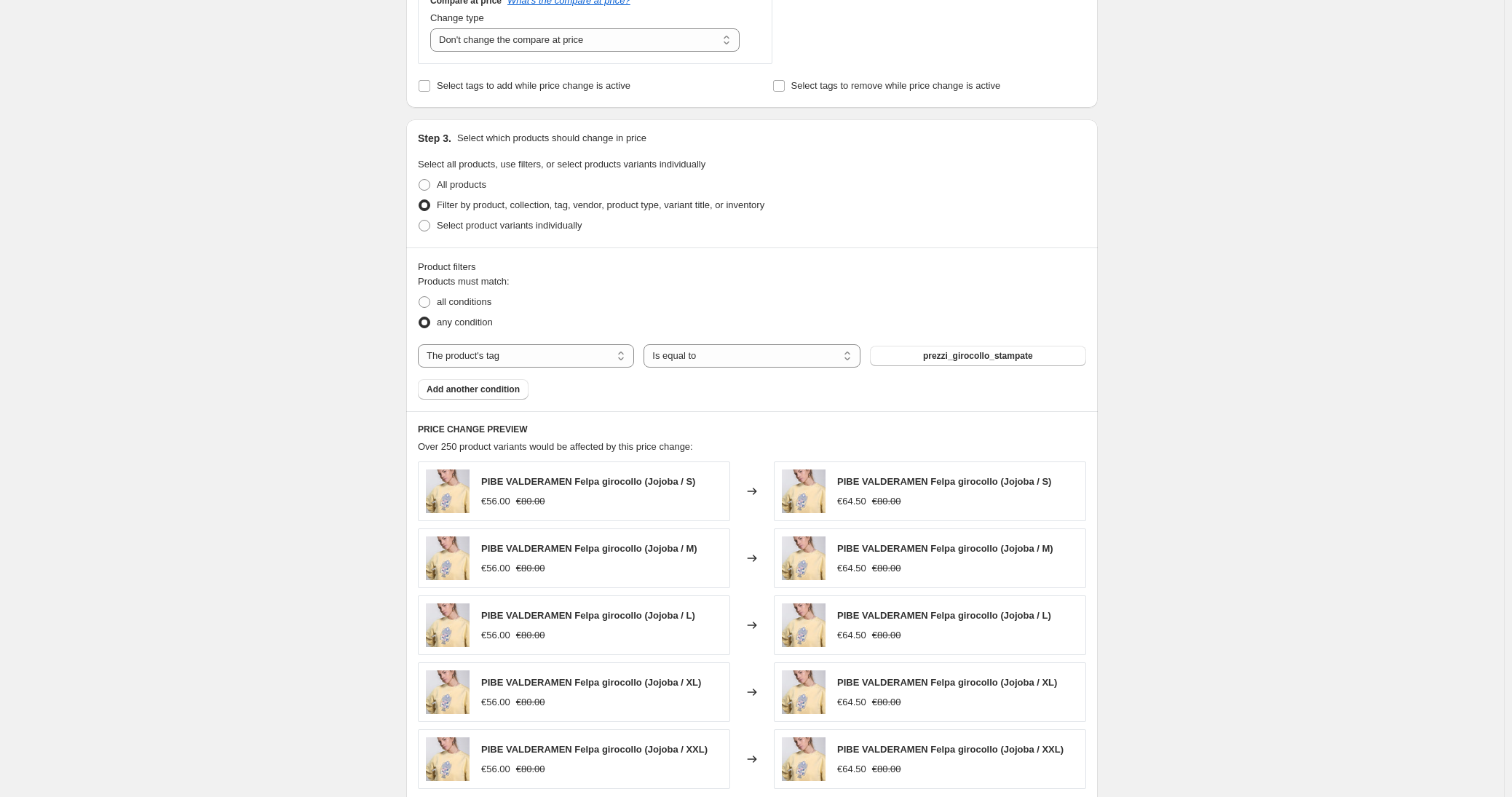
scroll to position [925, 0]
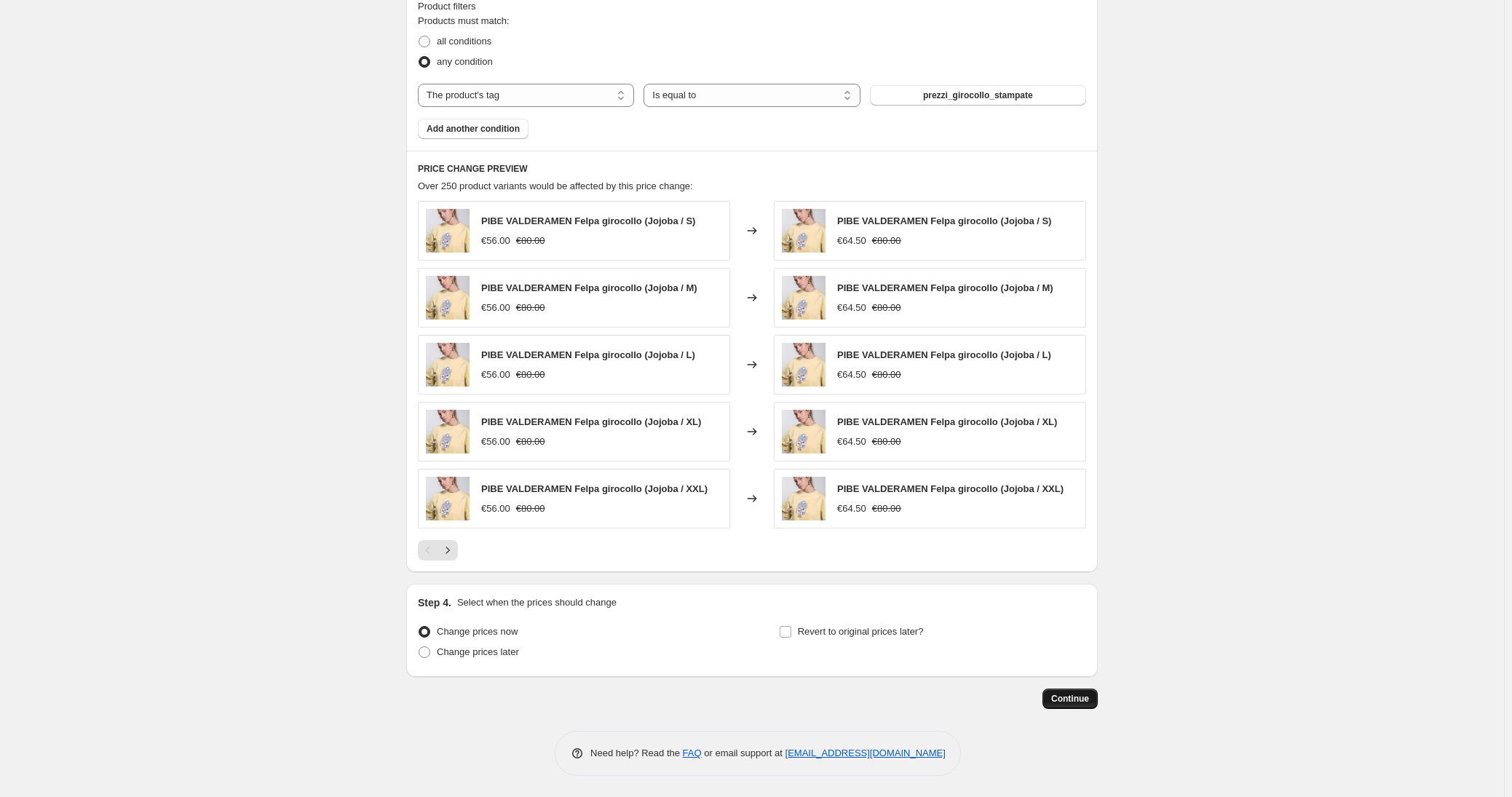
type input "[AUMENTO GIROCOLLO] prezzi_girocollo_stampate 80 -> -20%"
click at [1066, 696] on span "Continue" at bounding box center [1070, 699] width 37 height 12
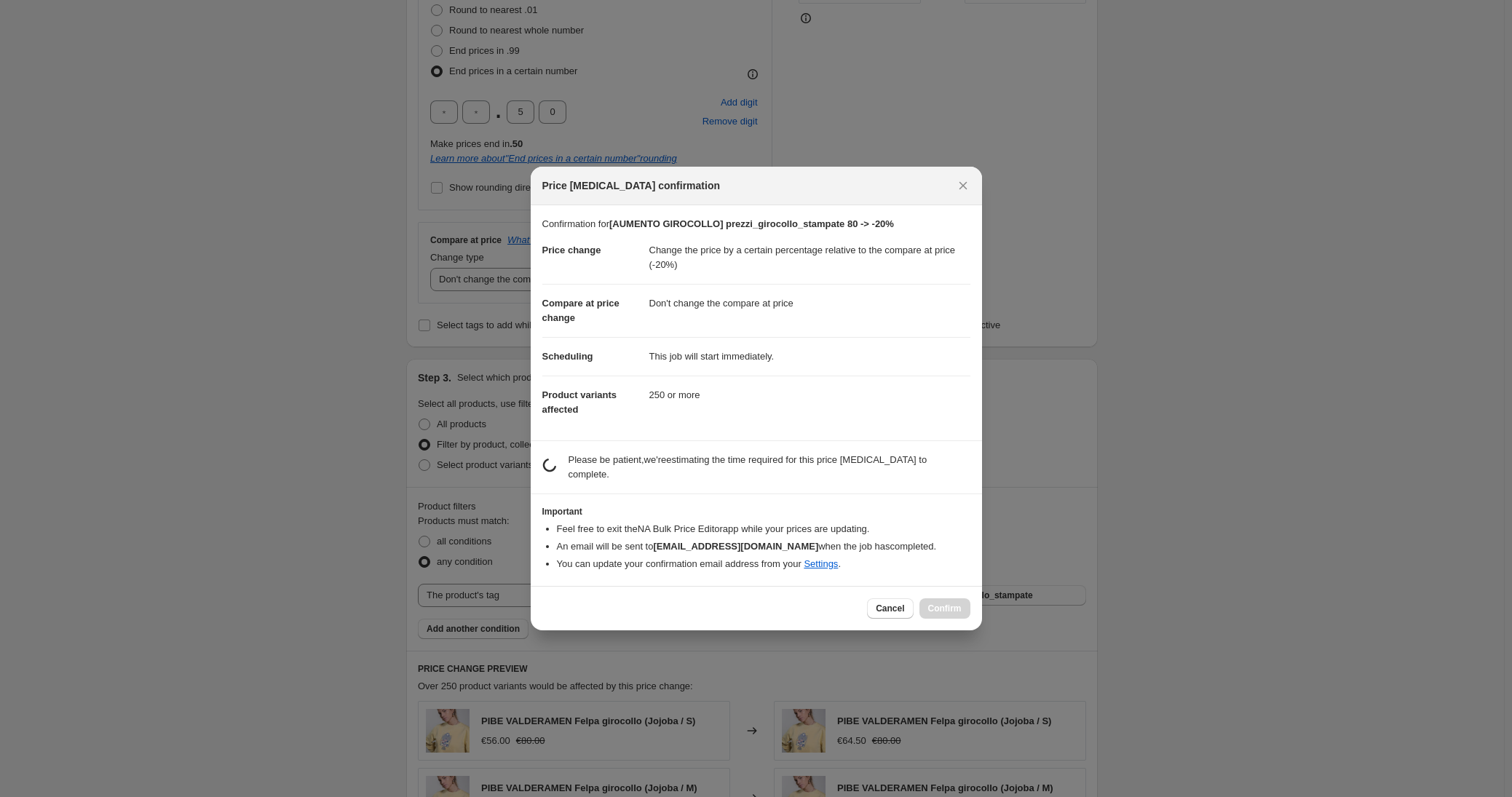
scroll to position [0, 0]
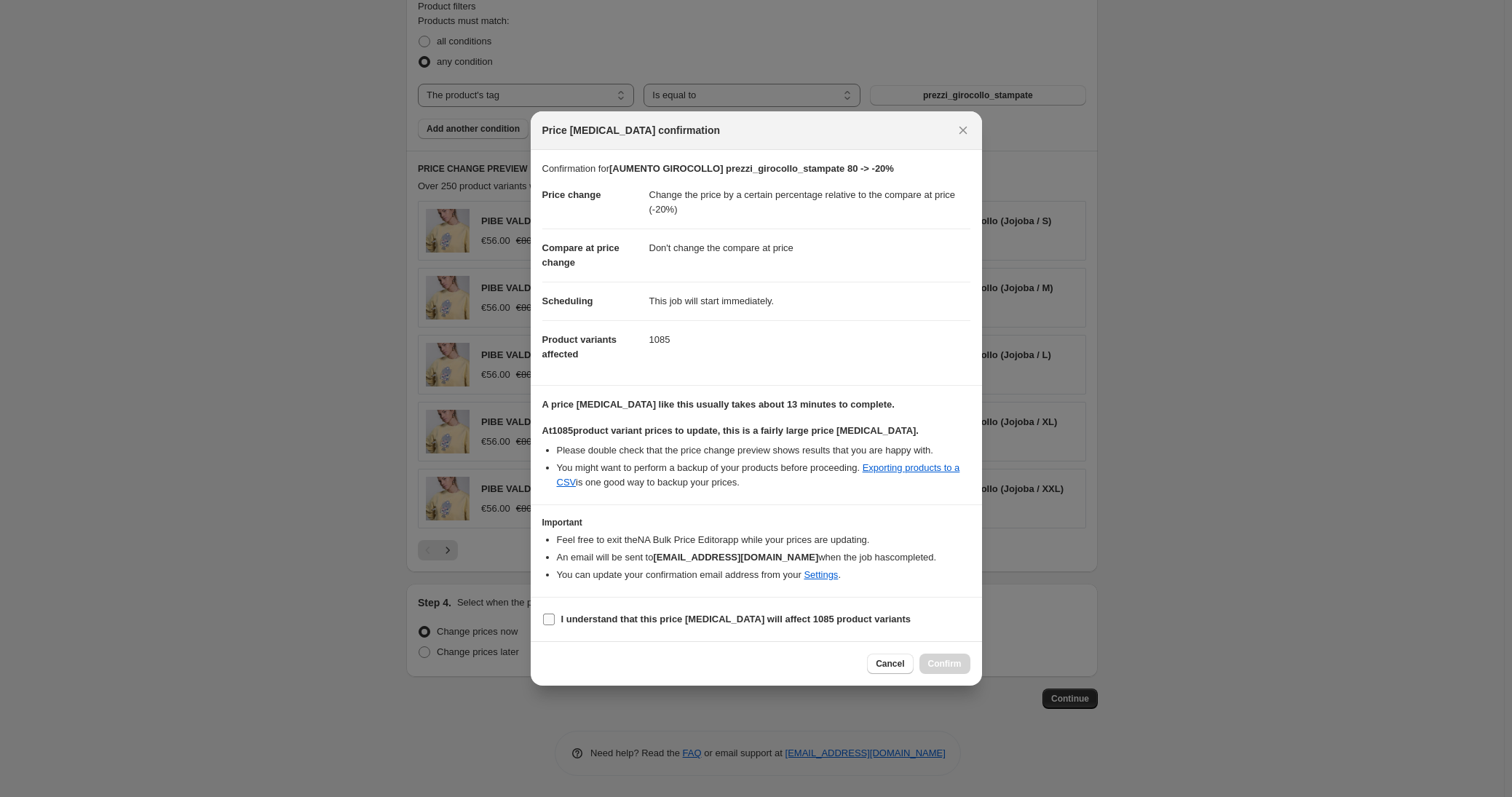
click at [557, 623] on label "I understand that this price [MEDICAL_DATA] will affect 1085 product variants" at bounding box center [727, 620] width 369 height 21
click at [555, 623] on input "I understand that this price [MEDICAL_DATA] will affect 1085 product variants" at bounding box center [549, 620] width 12 height 12
checkbox input "true"
click at [949, 665] on span "Confirm" at bounding box center [945, 664] width 33 height 12
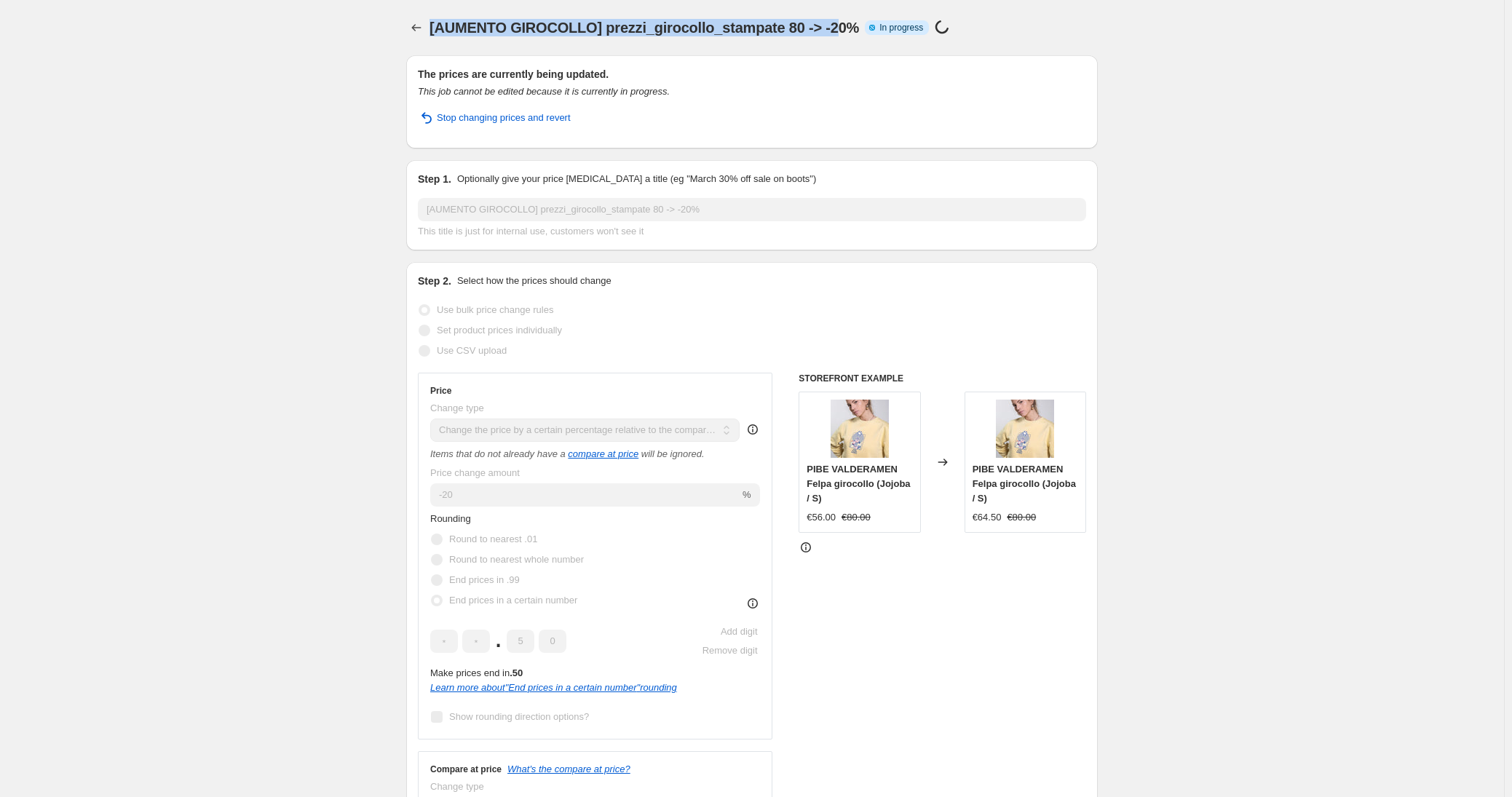
drag, startPoint x: 435, startPoint y: 27, endPoint x: 779, endPoint y: 23, distance: 344.0
click at [841, 25] on span "[AUMENTO GIROCOLLO] prezzi_girocollo_stampate 80 -> -20%" at bounding box center [644, 28] width 429 height 16
click at [411, 34] on button "Price change jobs" at bounding box center [416, 28] width 21 height 21
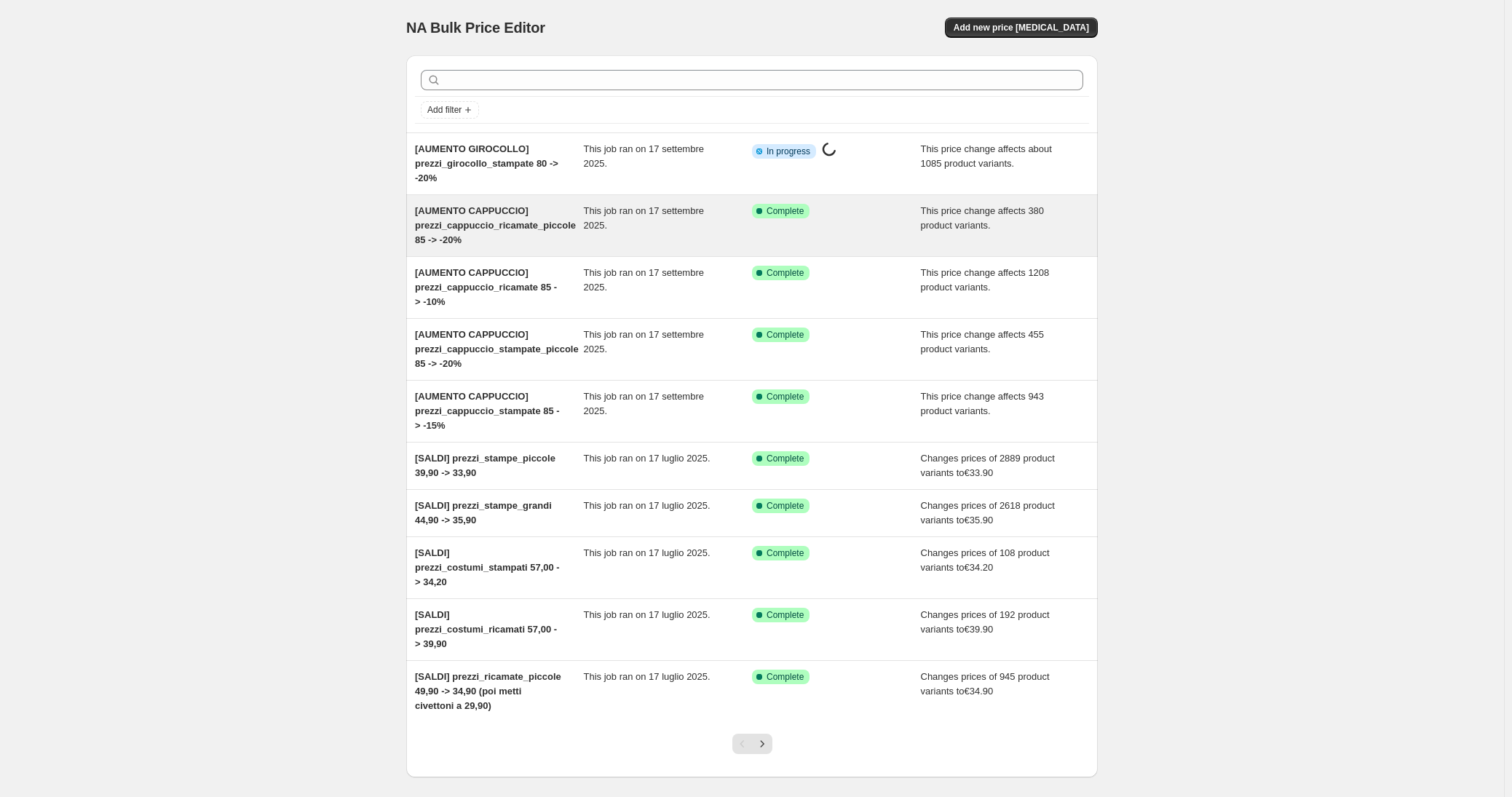
click at [470, 222] on span "[AUMENTO CAPPUCCIO] prezzi_cappuccio_ricamate_piccole 85 -> -20%" at bounding box center [494, 225] width 161 height 40
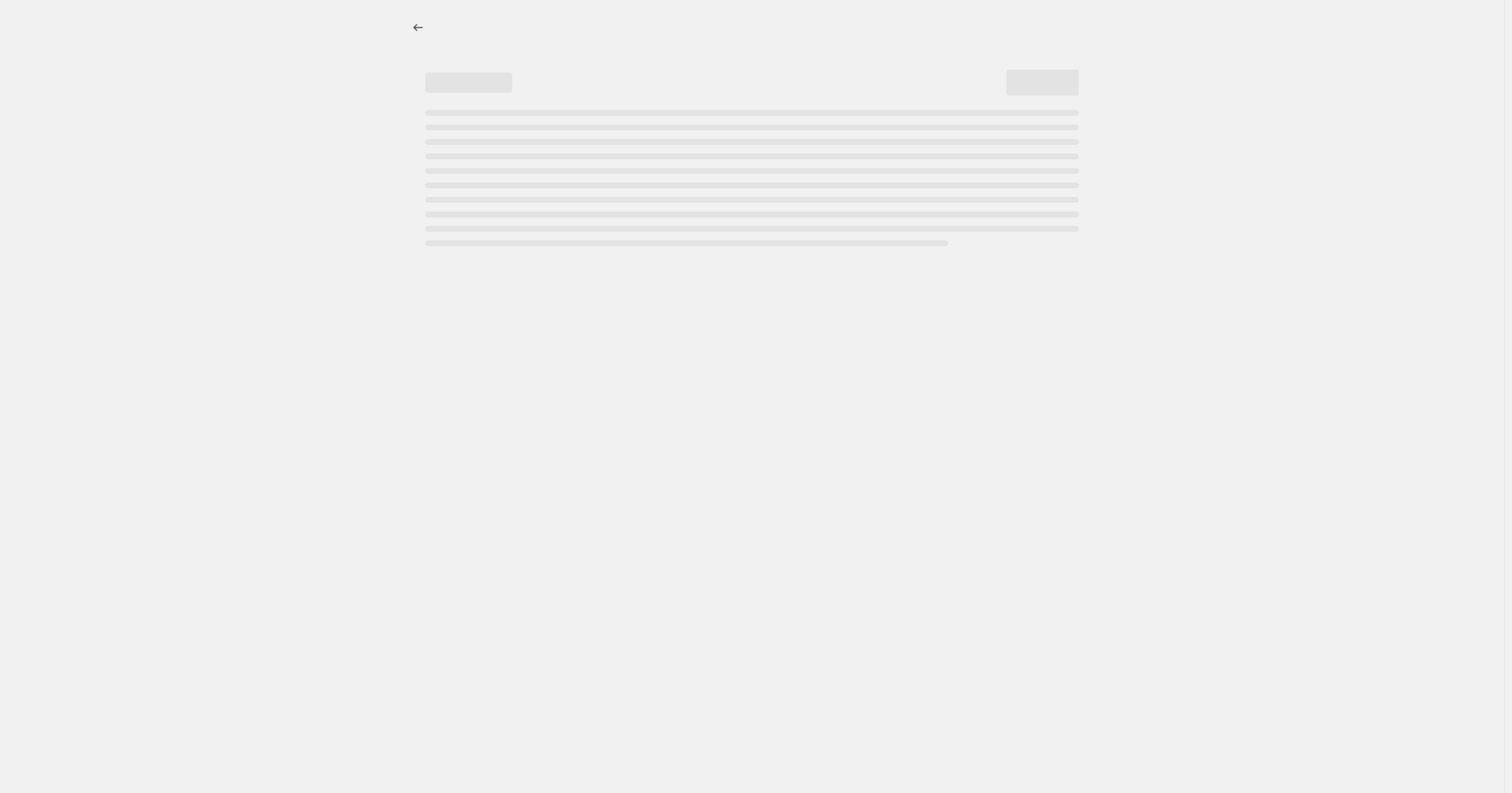
select select "pcap"
select select "no_change"
select select "tag"
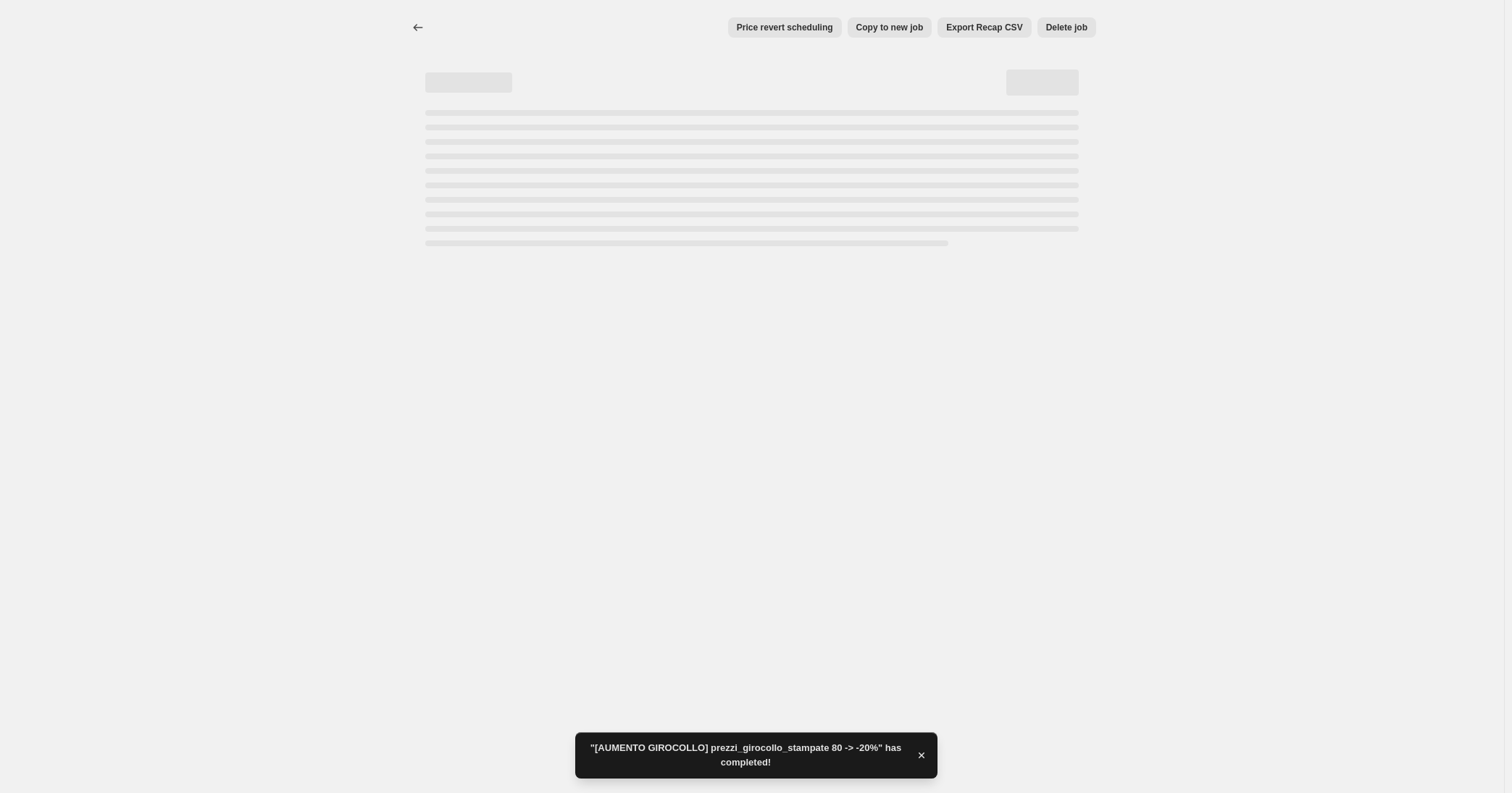
select select "pcap"
select select "no_change"
select select "tag"
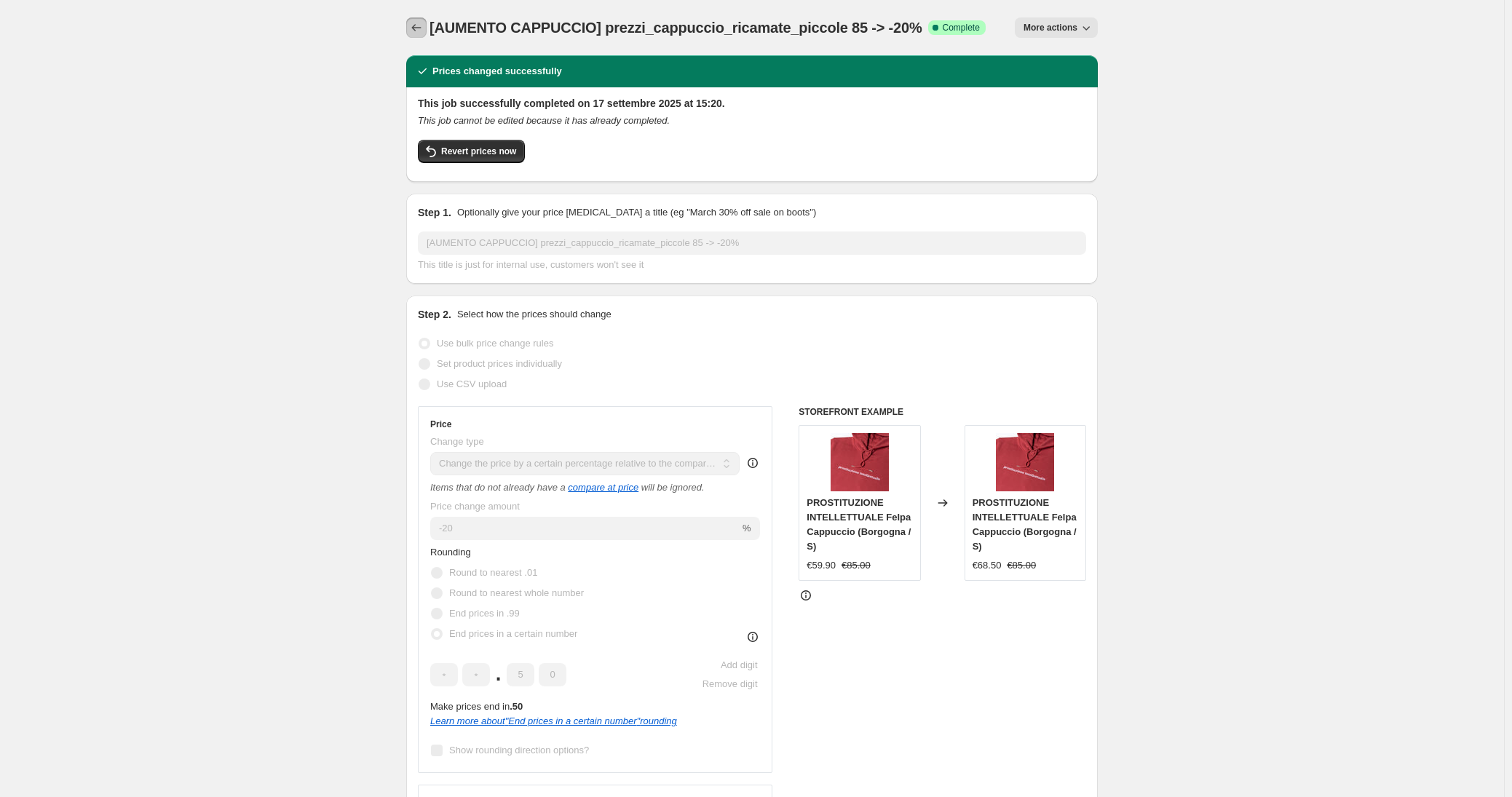
click at [427, 22] on button "Price change jobs" at bounding box center [416, 28] width 21 height 21
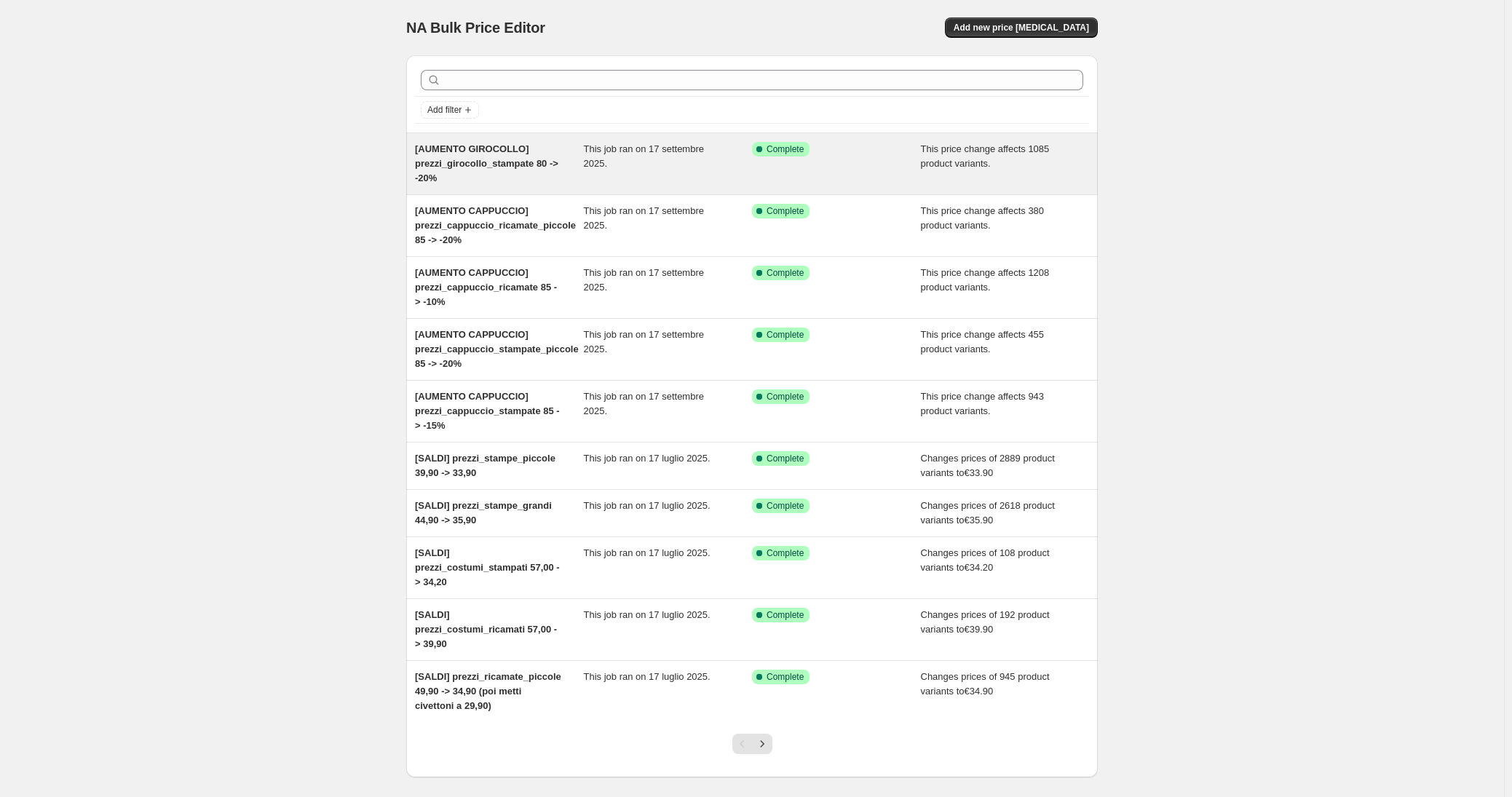
click at [656, 151] on span "This job ran on 17 settembre 2025." at bounding box center [644, 157] width 120 height 26
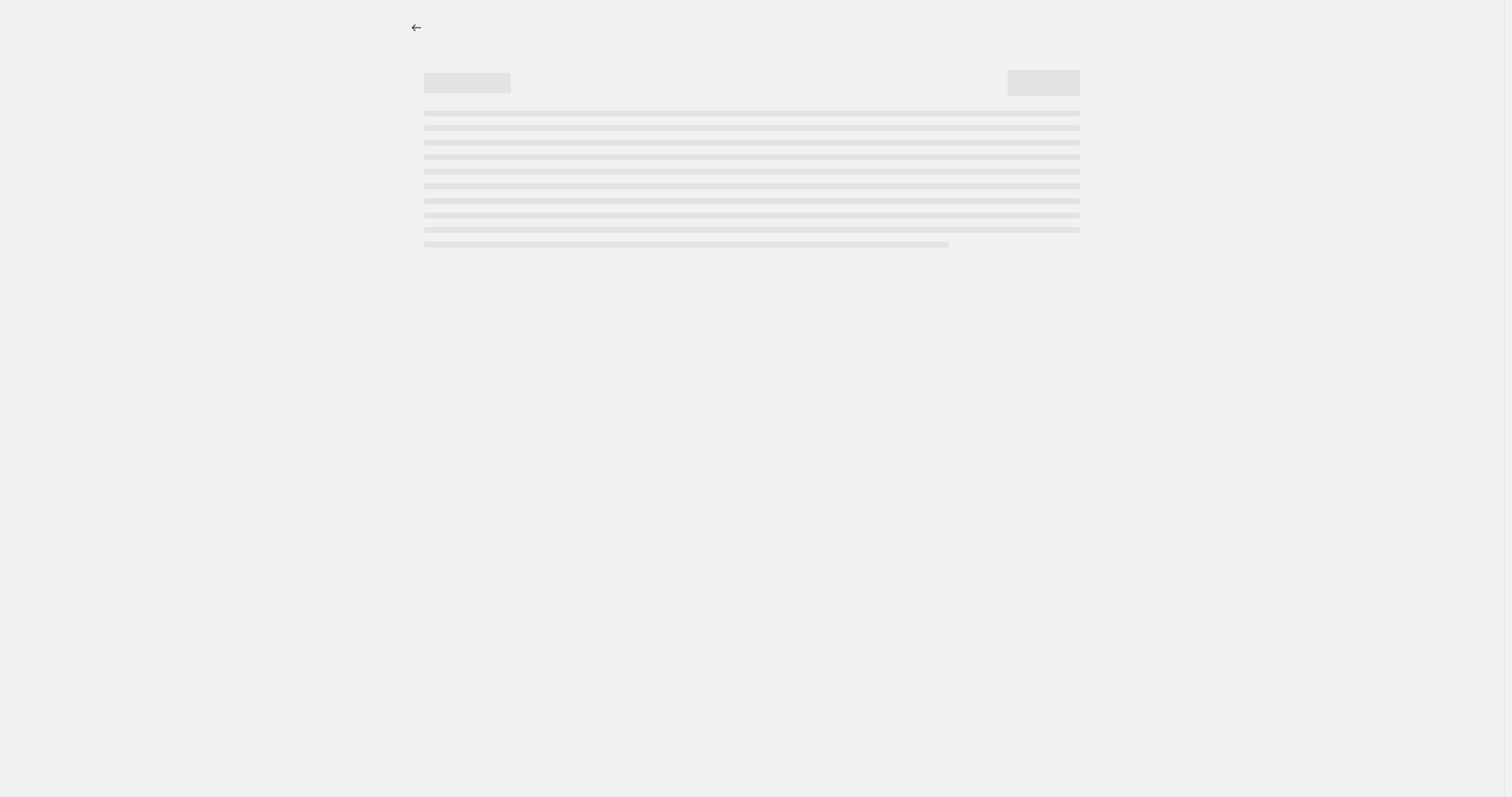
select select "pcap"
select select "no_change"
select select "tag"
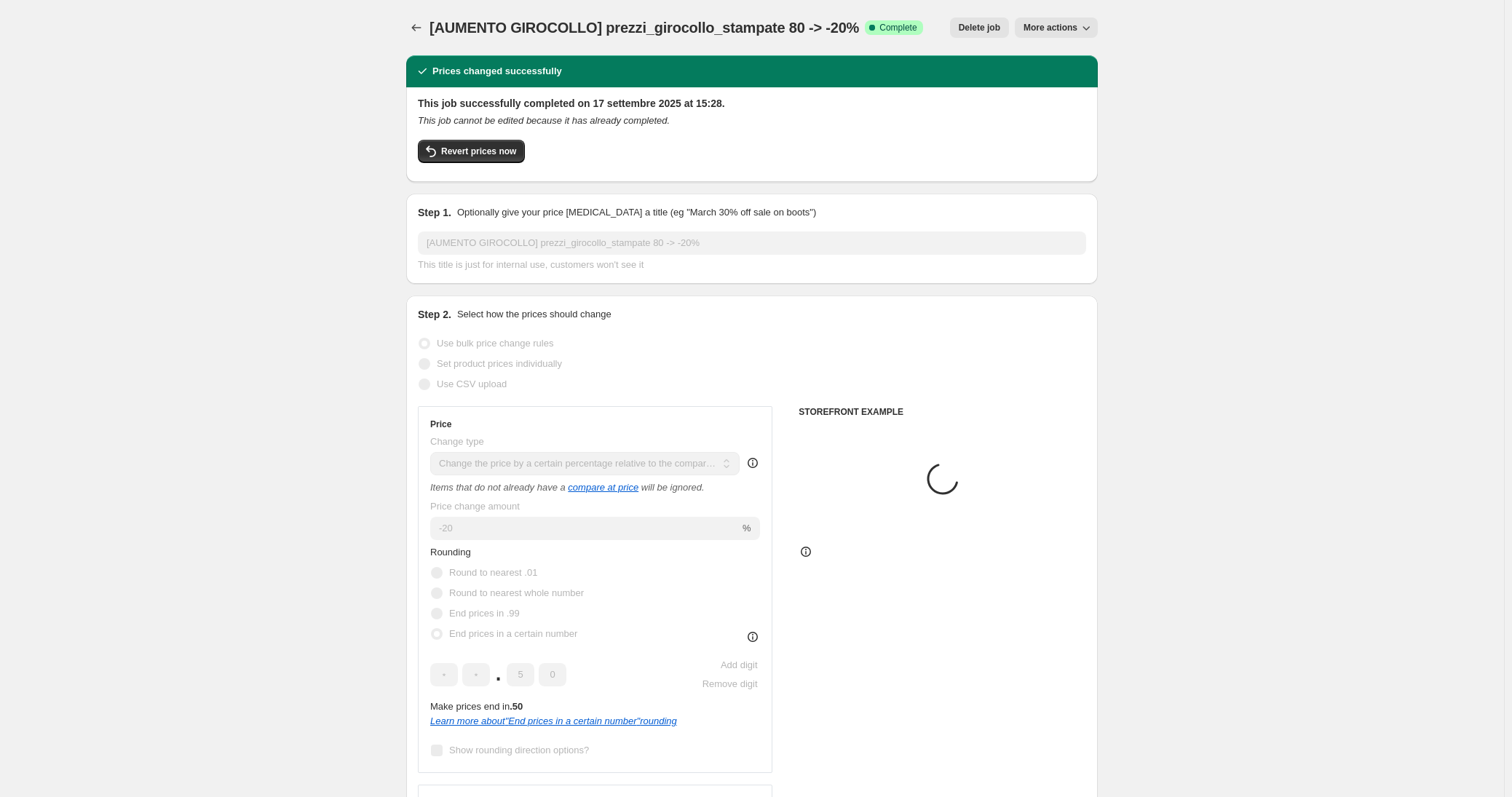
click at [1047, 32] on span "More actions" at bounding box center [1050, 28] width 54 height 12
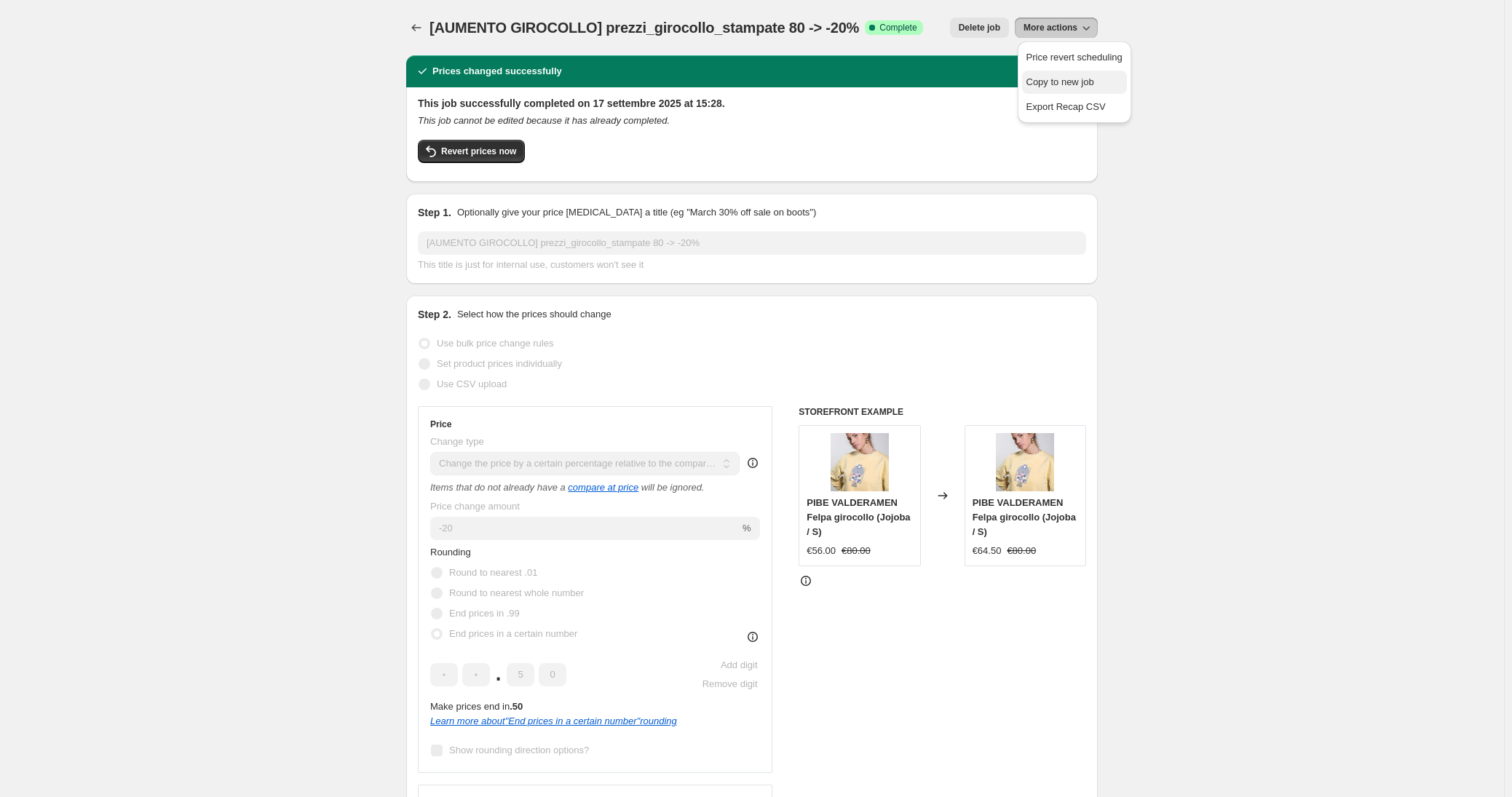
click at [1049, 78] on span "Copy to new job" at bounding box center [1060, 82] width 68 height 11
select select "pcap"
select select "no_change"
select select "tag"
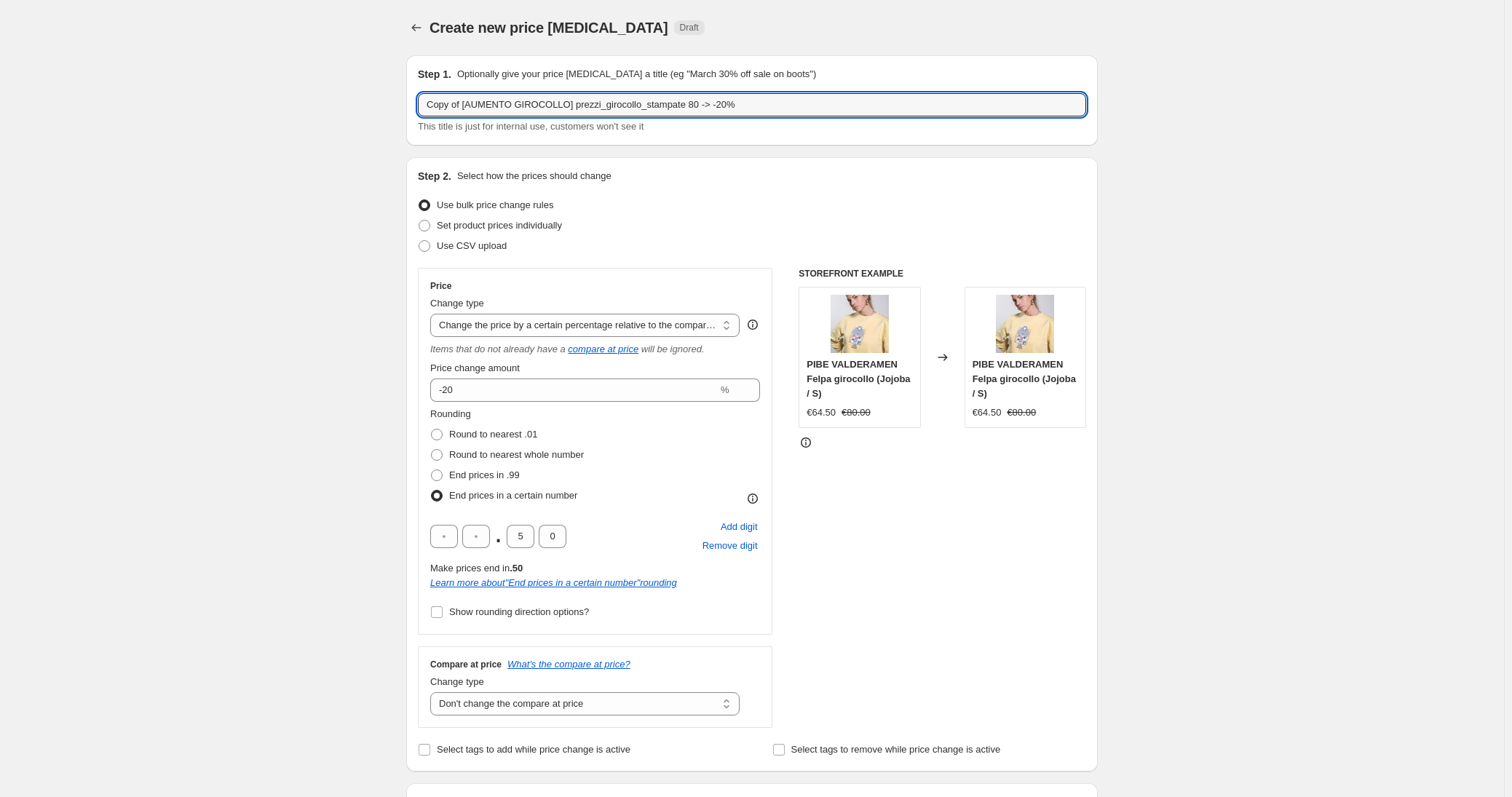
drag, startPoint x: 468, startPoint y: 101, endPoint x: 395, endPoint y: 93, distance: 73.4
click at [657, 102] on input "[AUMENTO GIROCOLLO] prezzi_girocollo_stampate 80 -> -20%" at bounding box center [752, 105] width 668 height 24
drag, startPoint x: 697, startPoint y: 103, endPoint x: 546, endPoint y: 100, distance: 151.0
click at [546, 100] on input "[AUMENTO GIROCOLLO] prezzi_girocollo_ricamate_piccole 80 -> -20%" at bounding box center [752, 105] width 668 height 24
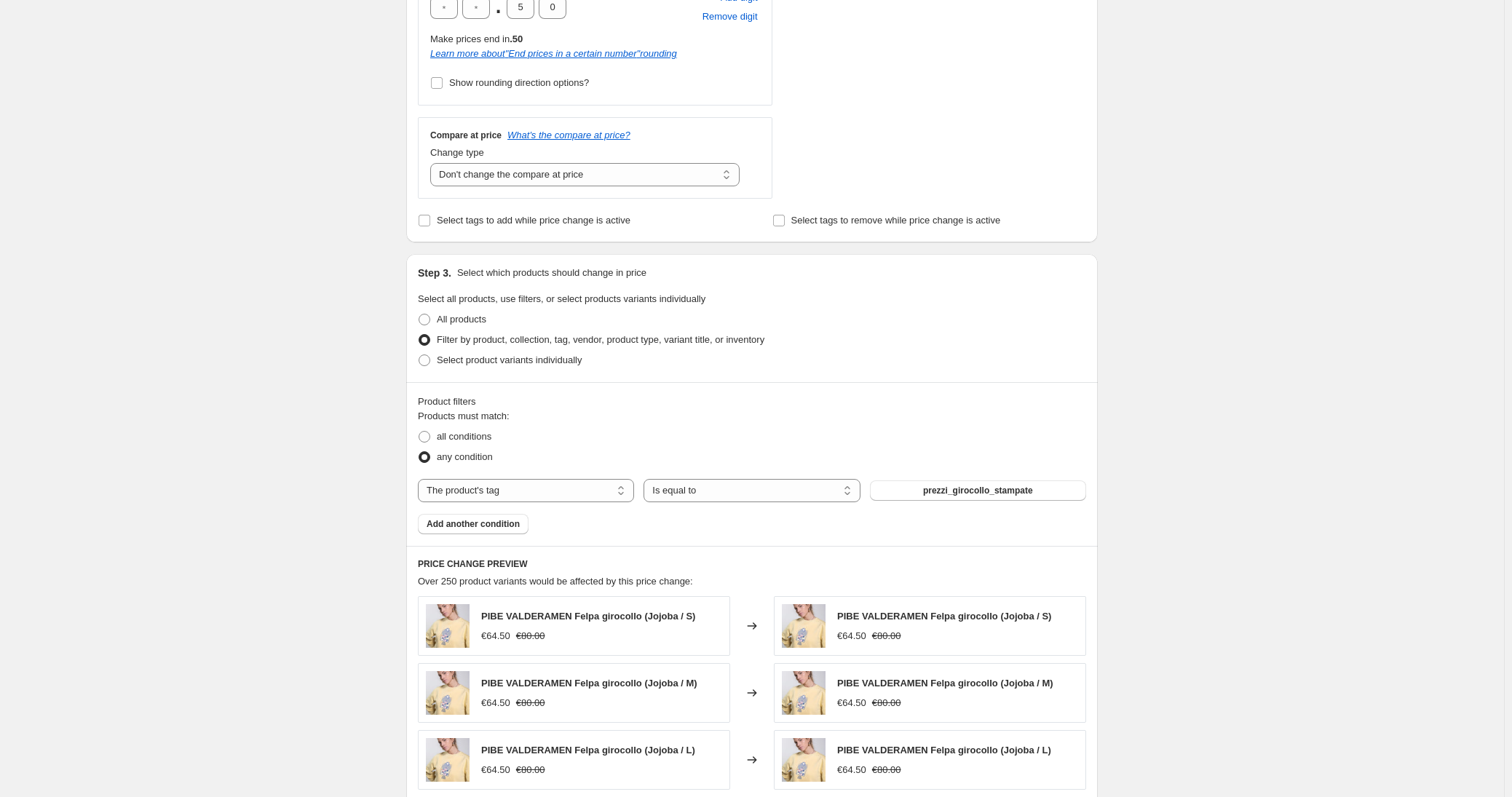
scroll to position [694, 0]
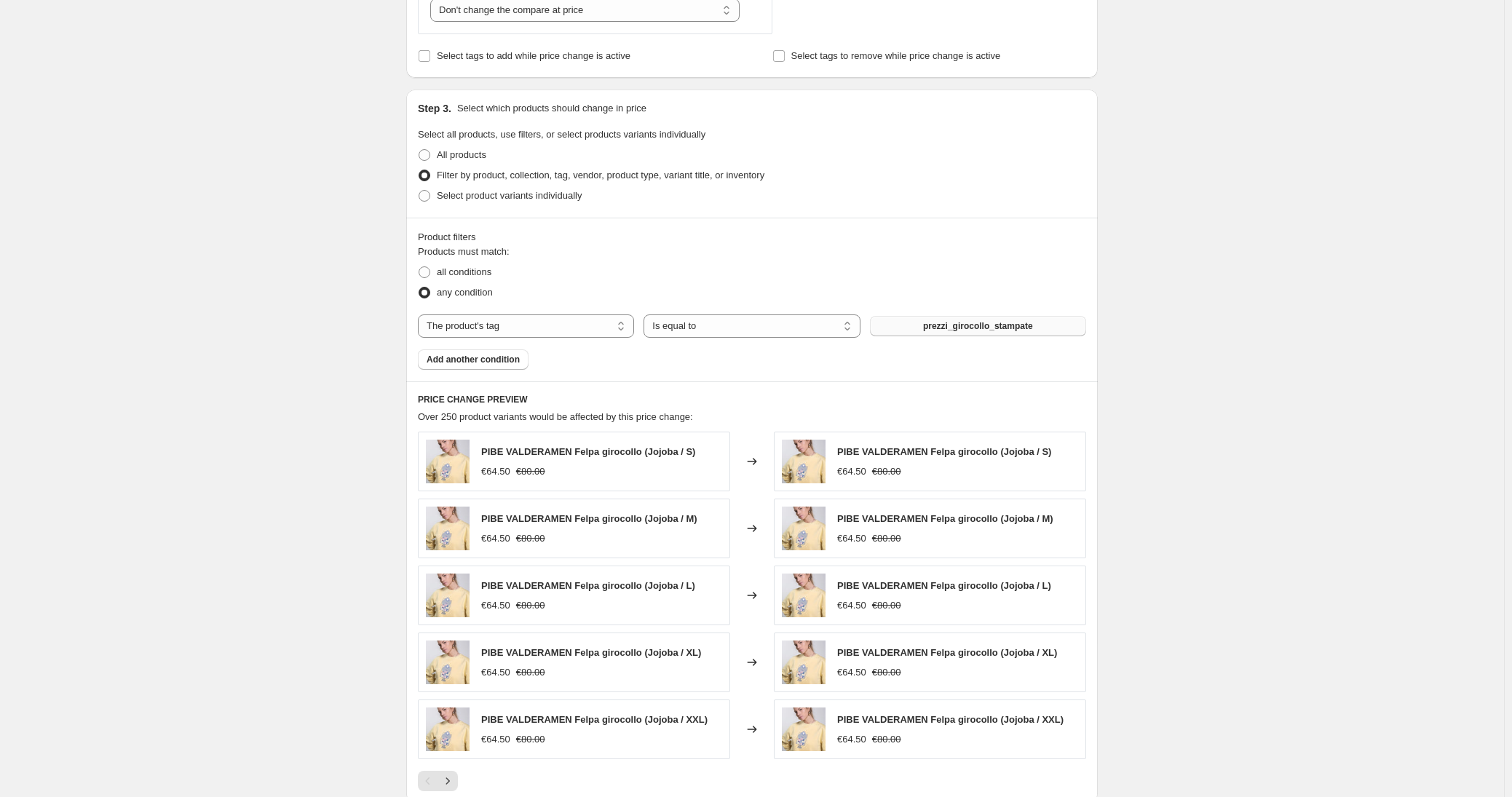
type input "[AUMENTO GIROCOLLO] prezzi_girocollo_ricamate_piccole 80 -> -20%"
click at [920, 325] on button "prezzi_girocollo_stampate" at bounding box center [977, 326] width 216 height 21
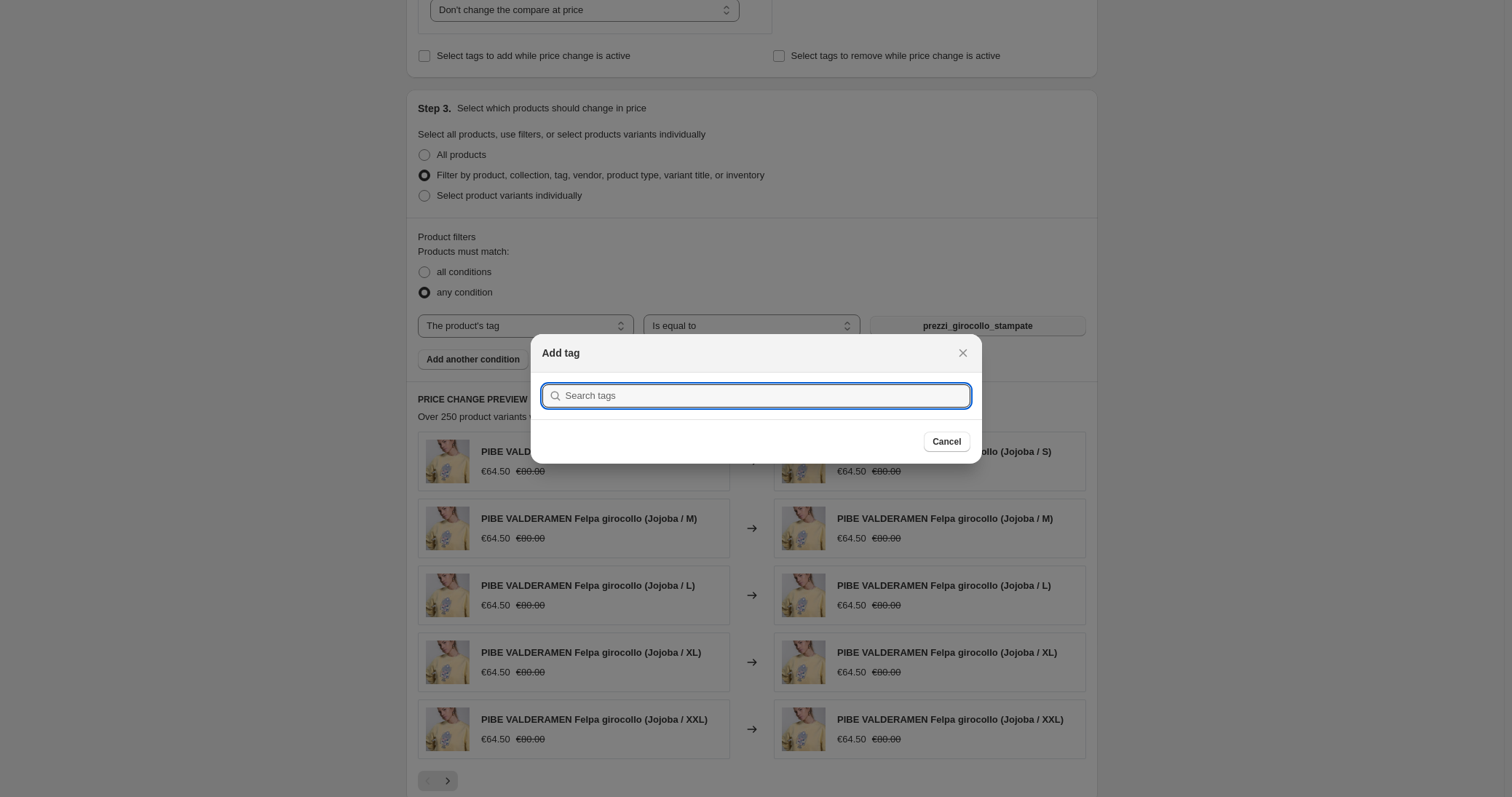
scroll to position [0, 0]
click at [666, 394] on input ":r14n:" at bounding box center [767, 396] width 405 height 24
click at [665, 393] on input ":r14n:" at bounding box center [767, 396] width 405 height 24
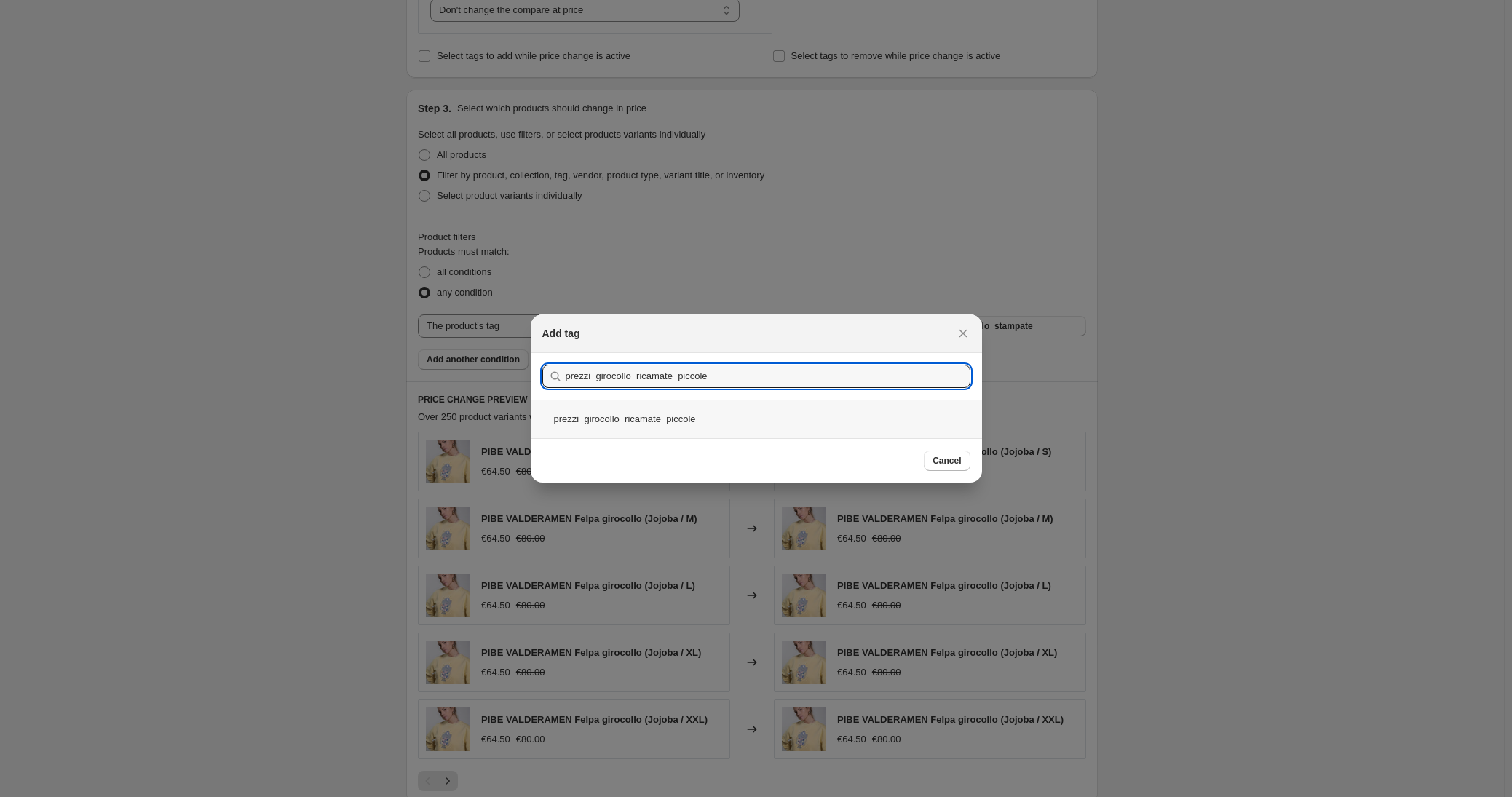
type input "prezzi_girocollo_ricamate_piccole"
click at [623, 413] on div "prezzi_girocollo_ricamate_piccole" at bounding box center [756, 419] width 451 height 38
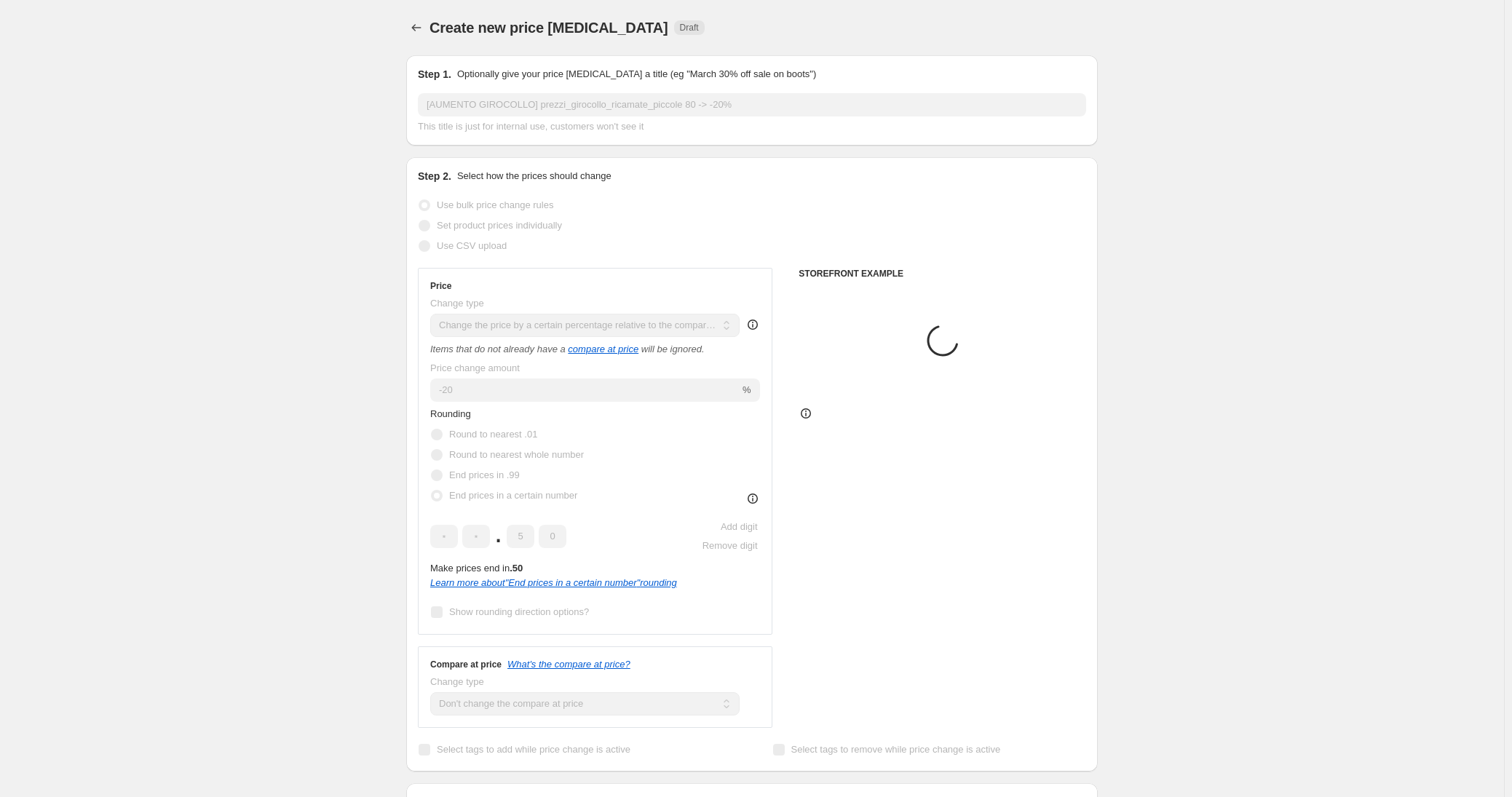
scroll to position [694, 0]
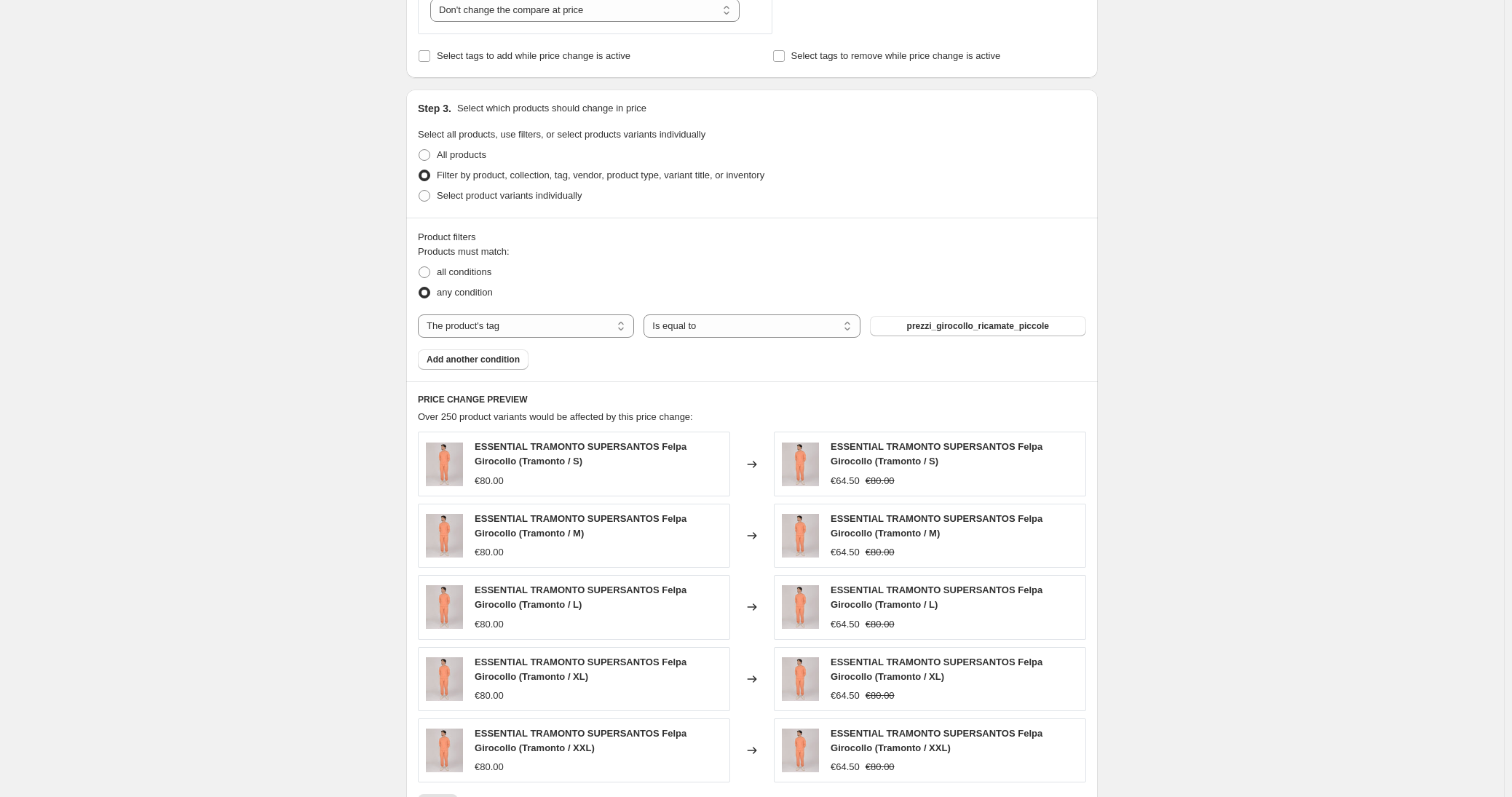
click at [1139, 481] on div "Create new price [MEDICAL_DATA]. This page is ready Create new price [MEDICAL_D…" at bounding box center [752, 179] width 1504 height 1746
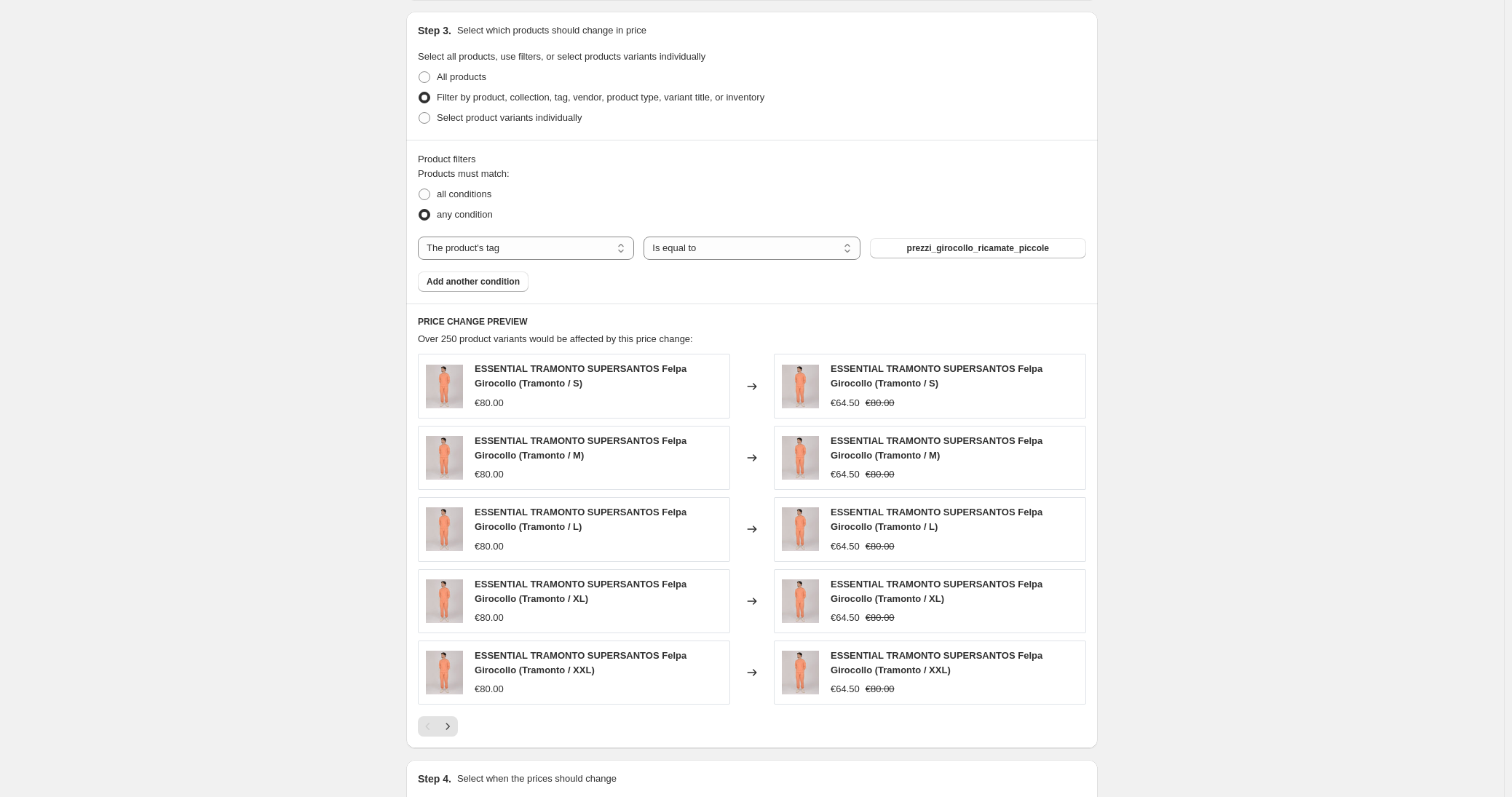
scroll to position [943, 0]
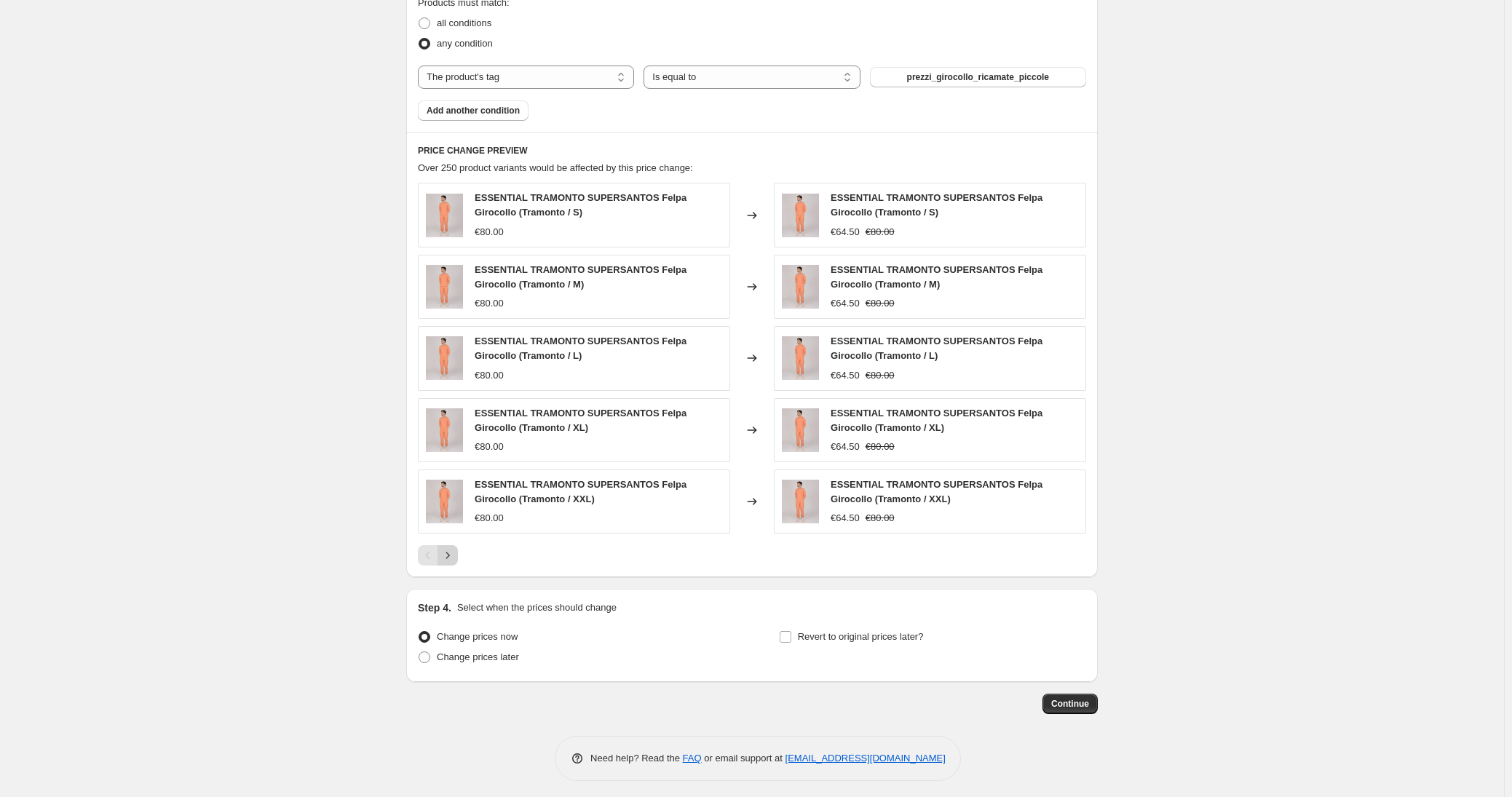
click at [458, 548] on button "Next" at bounding box center [447, 556] width 21 height 21
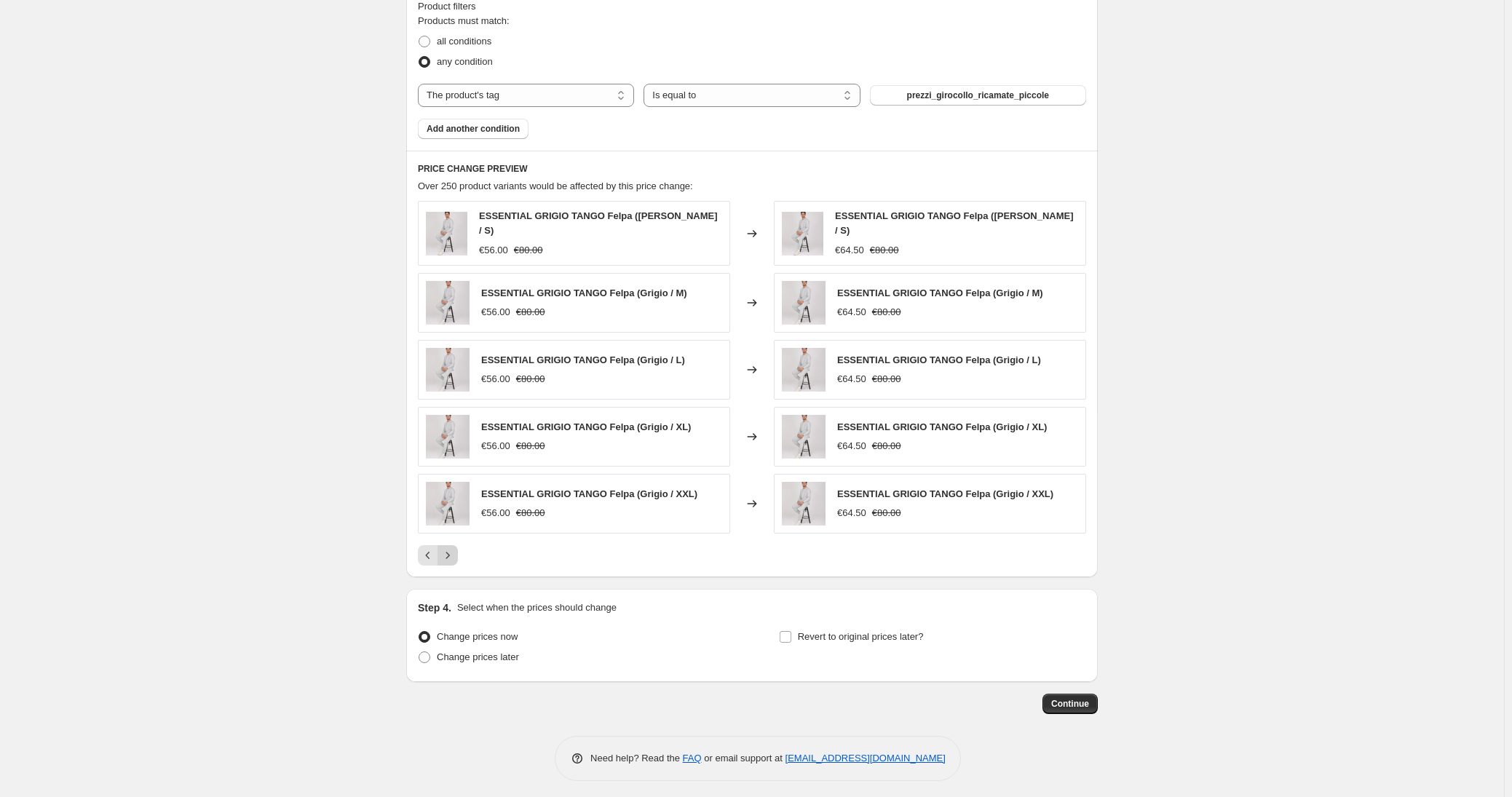
click at [453, 552] on icon "Next" at bounding box center [447, 555] width 15 height 15
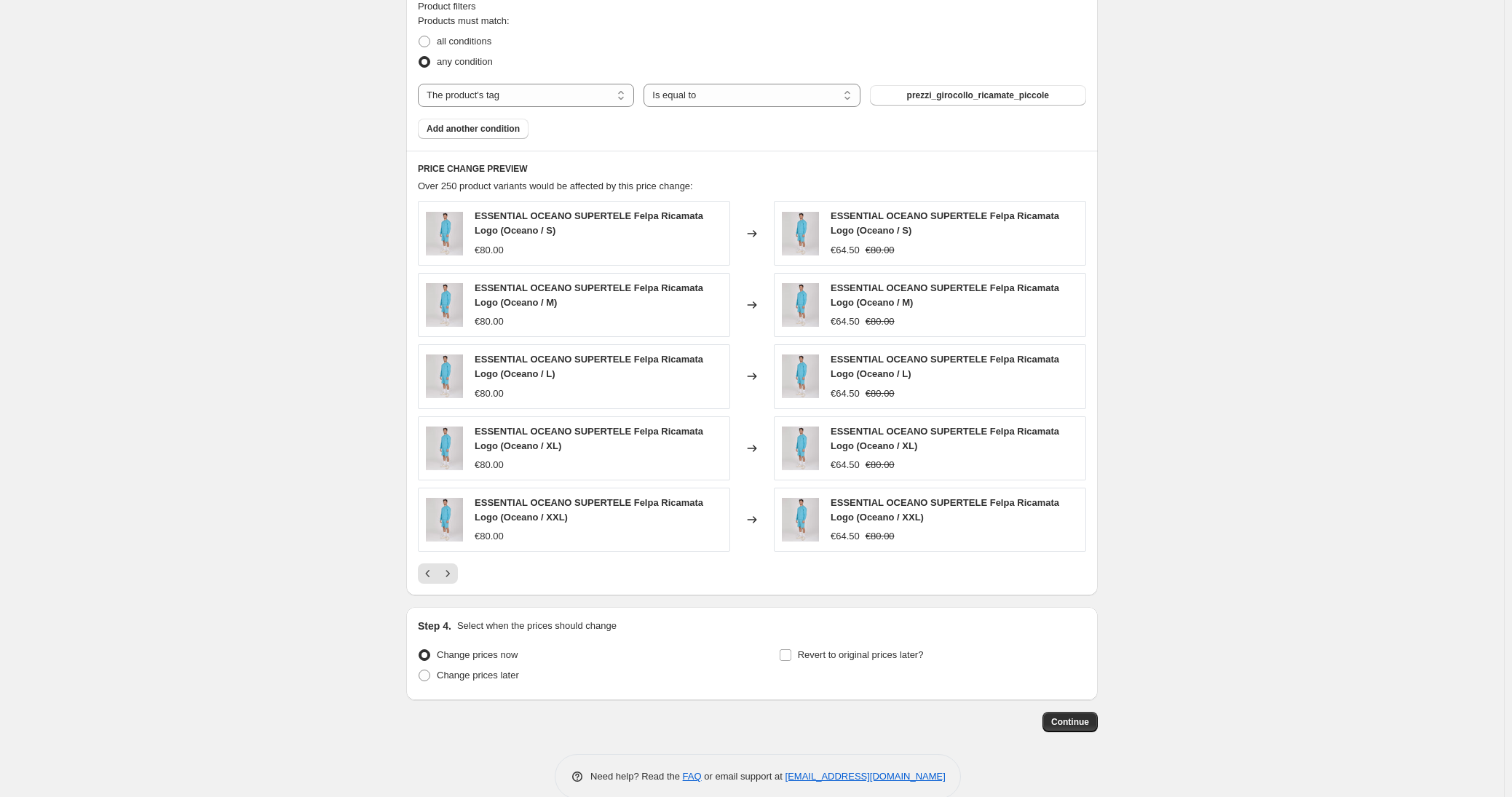
click at [453, 558] on div "ESSENTIAL OCEANO SUPERTELE Felpa Ricamata Logo (Oceano / S) €80.00 Changed to E…" at bounding box center [752, 392] width 668 height 383
click at [453, 566] on icon "Next" at bounding box center [447, 573] width 15 height 15
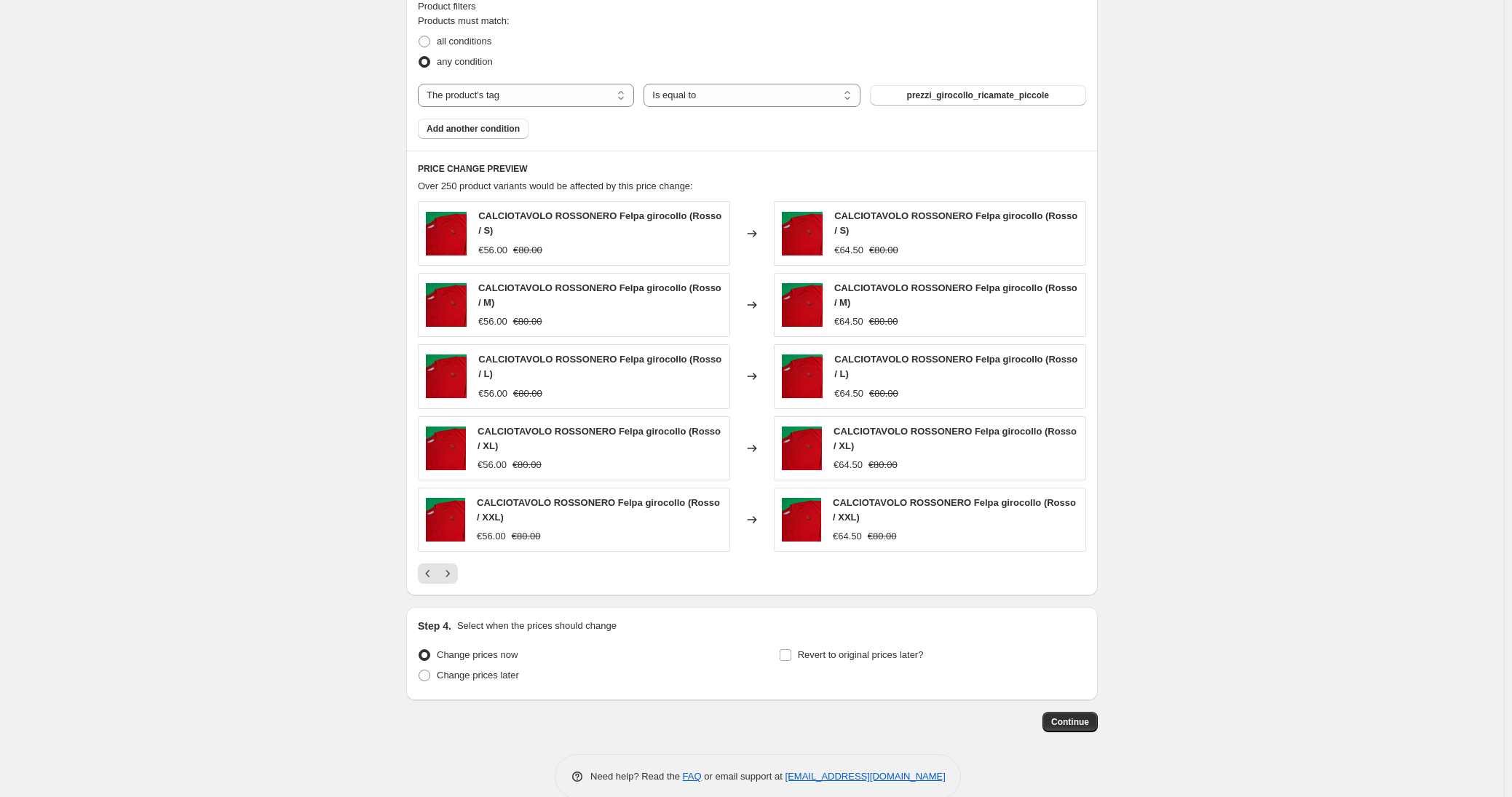
click at [452, 566] on icon "Next" at bounding box center [447, 573] width 15 height 15
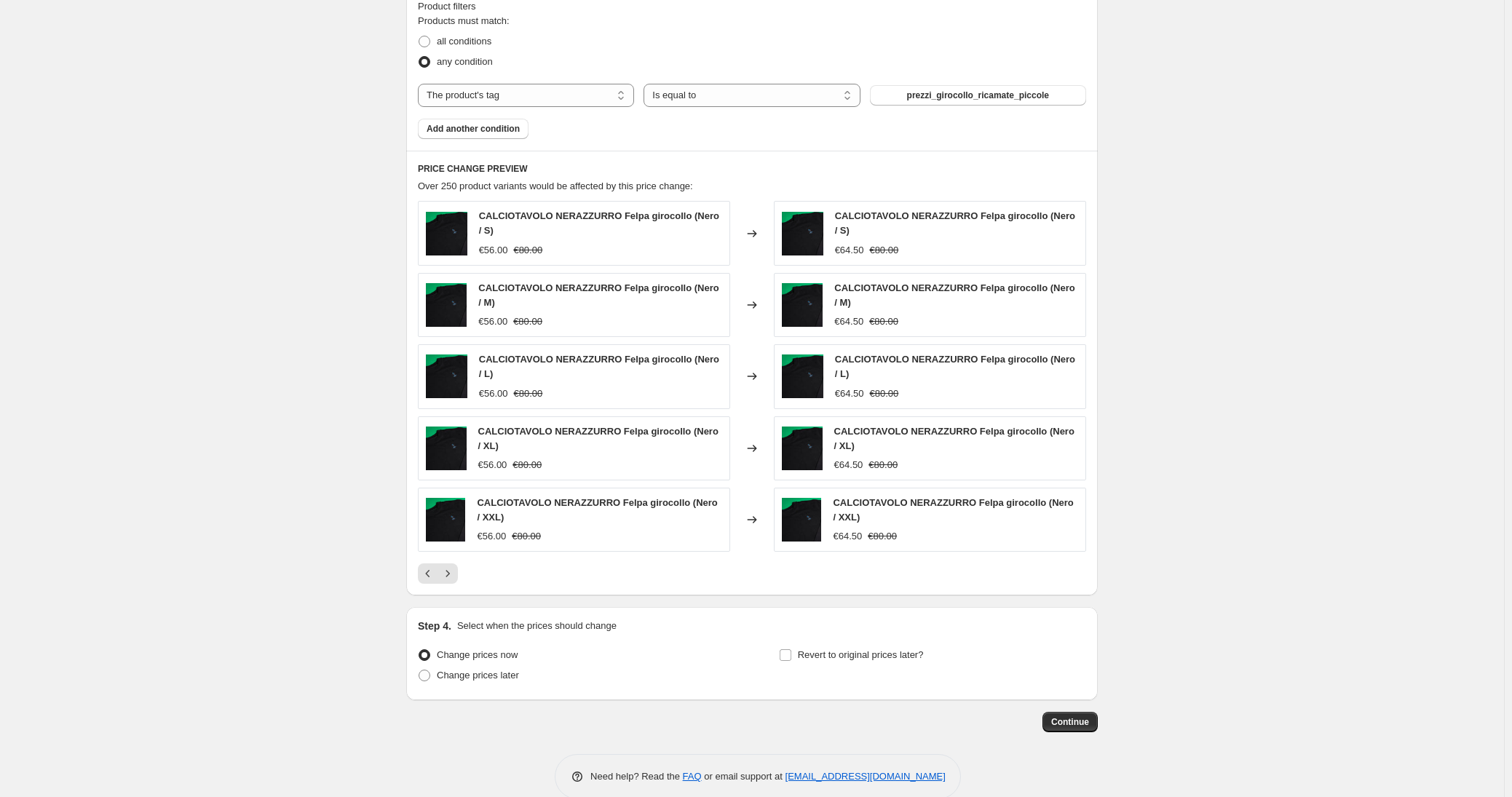
click at [452, 566] on icon "Next" at bounding box center [447, 573] width 15 height 15
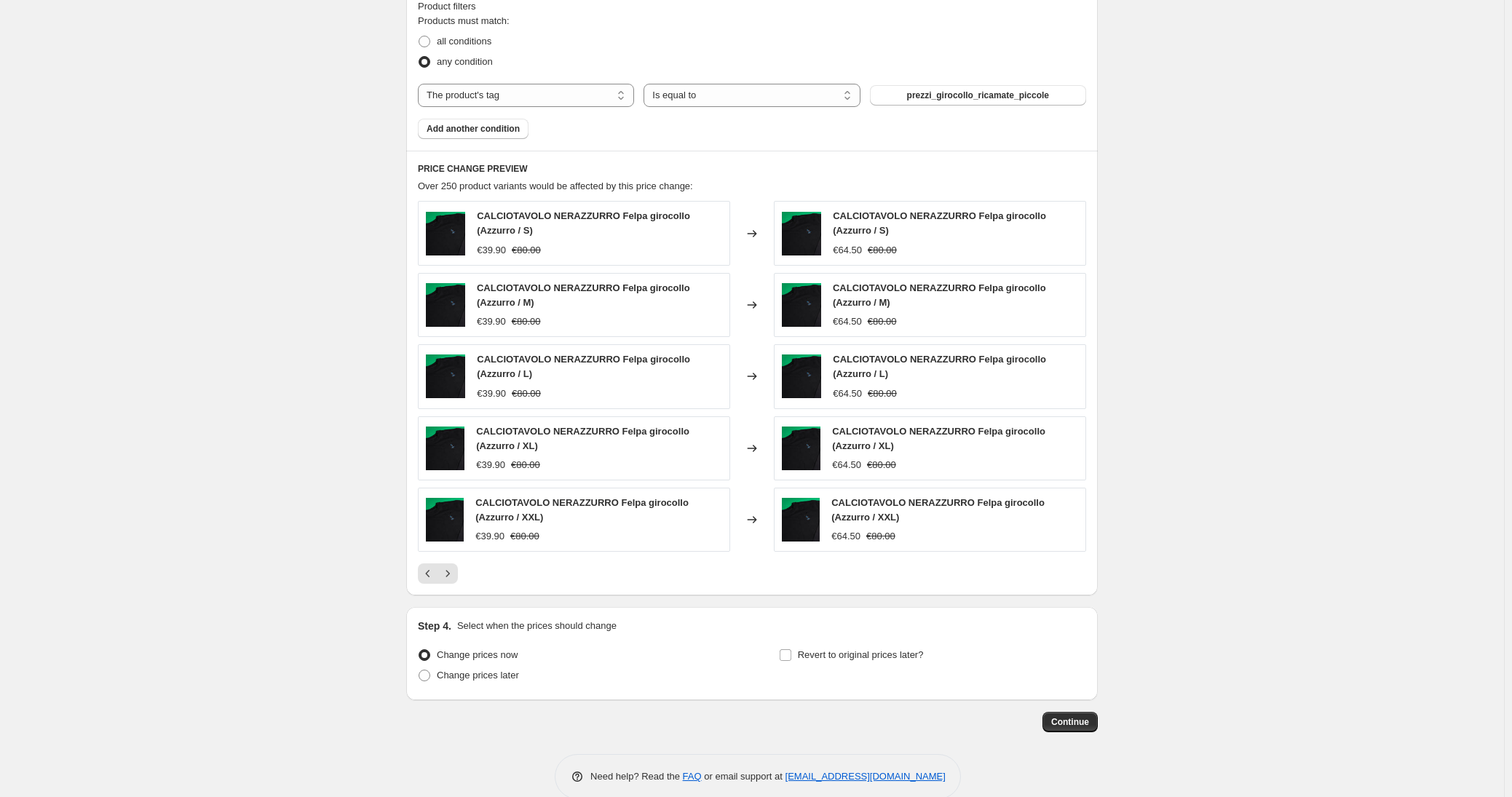
click at [452, 566] on icon "Next" at bounding box center [447, 573] width 15 height 15
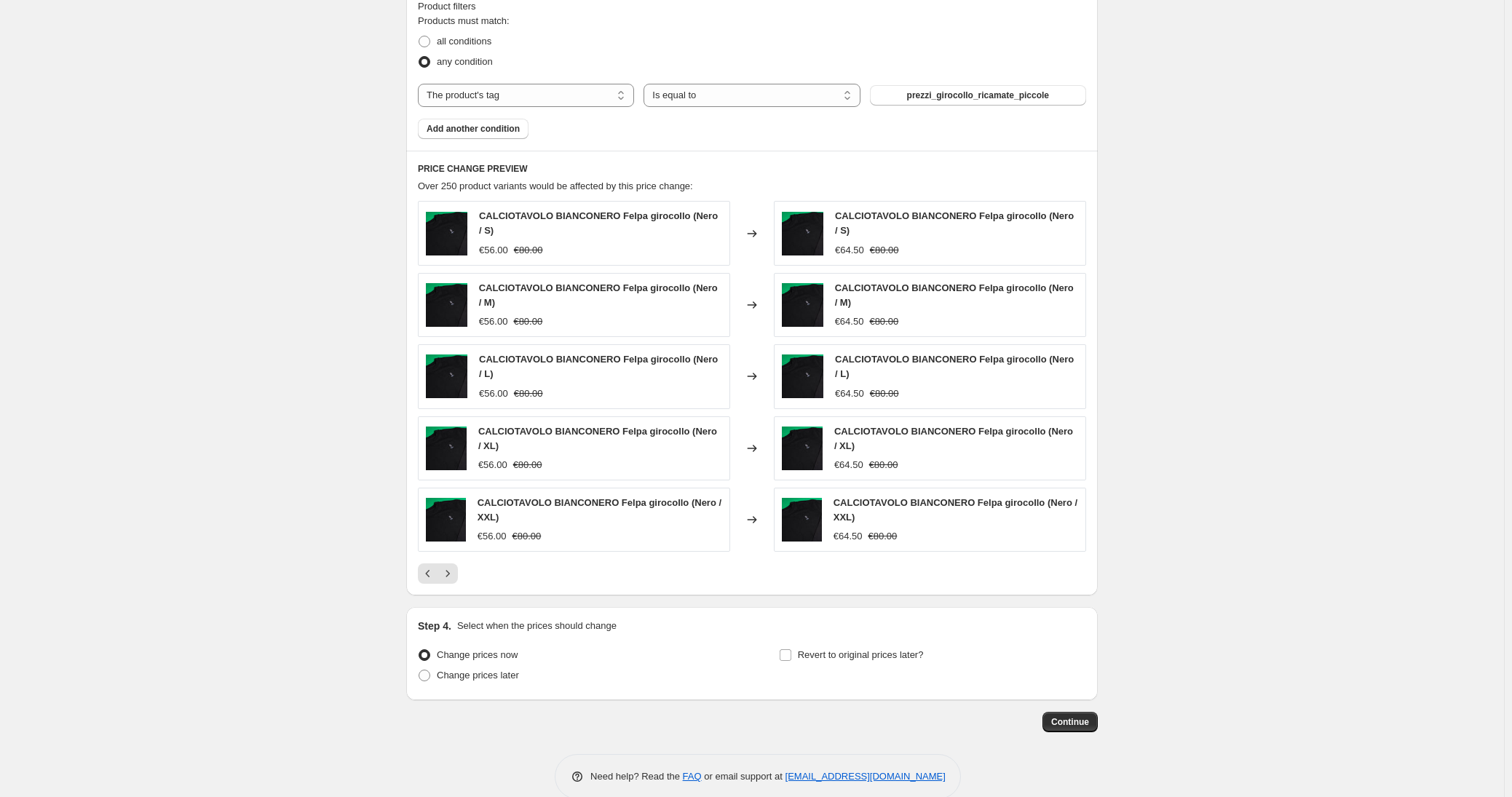
click at [452, 566] on icon "Next" at bounding box center [447, 573] width 15 height 15
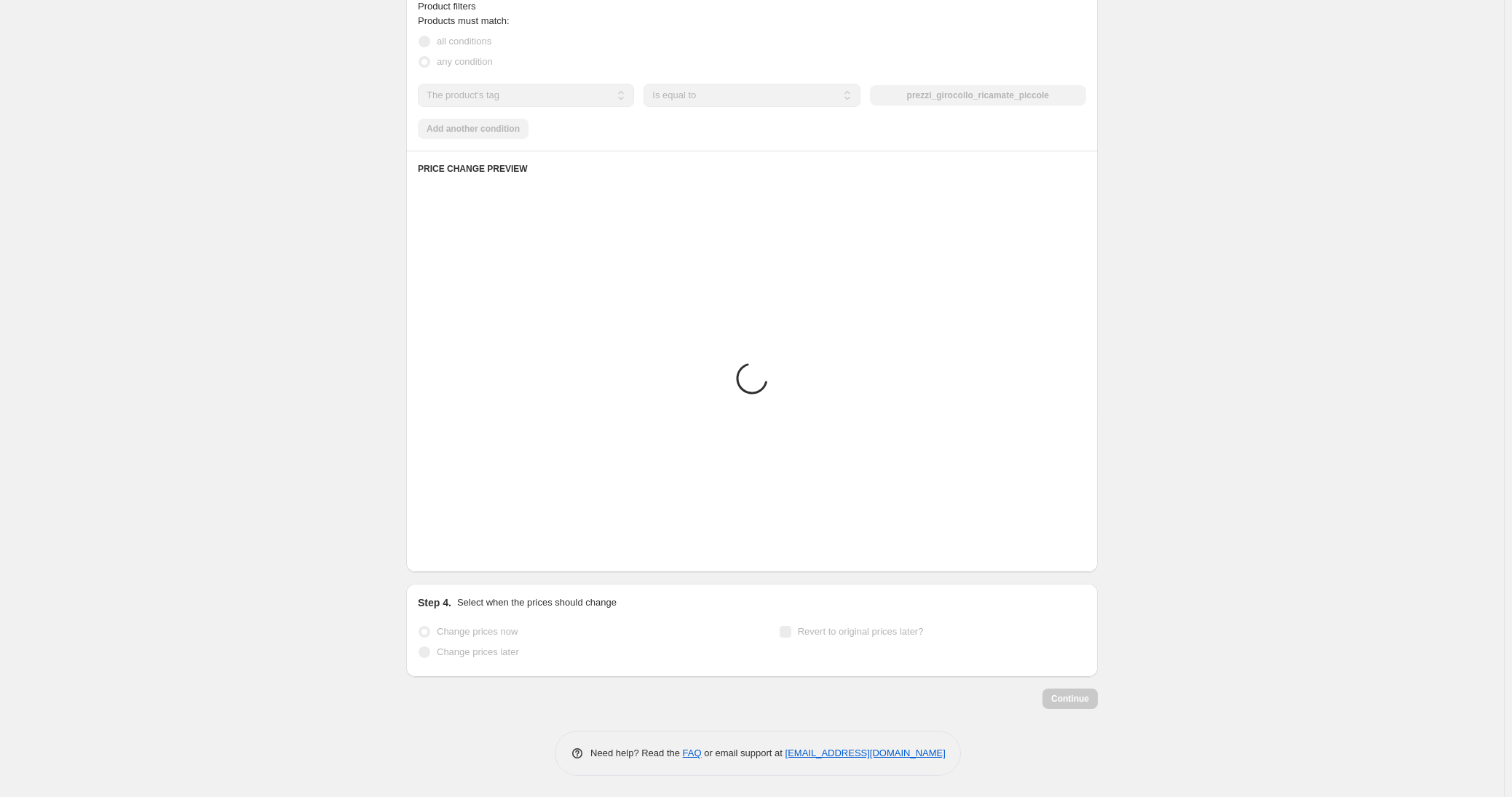
click at [452, 565] on div "PRICE CHANGE PREVIEW Placeholder Loading product variants... Loading... Placeho…" at bounding box center [752, 362] width 691 height 422
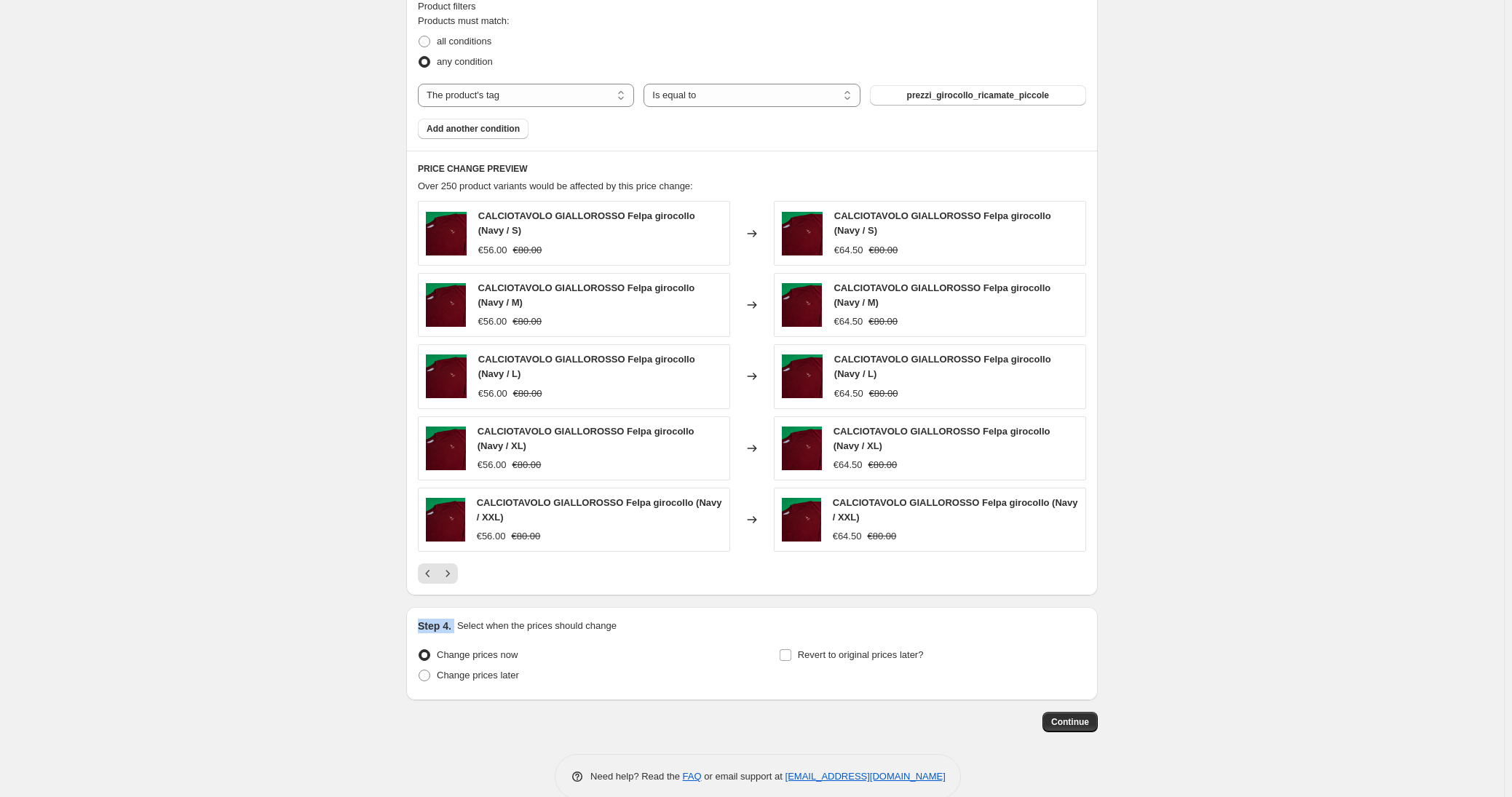
click at [452, 566] on icon "Next" at bounding box center [447, 573] width 15 height 15
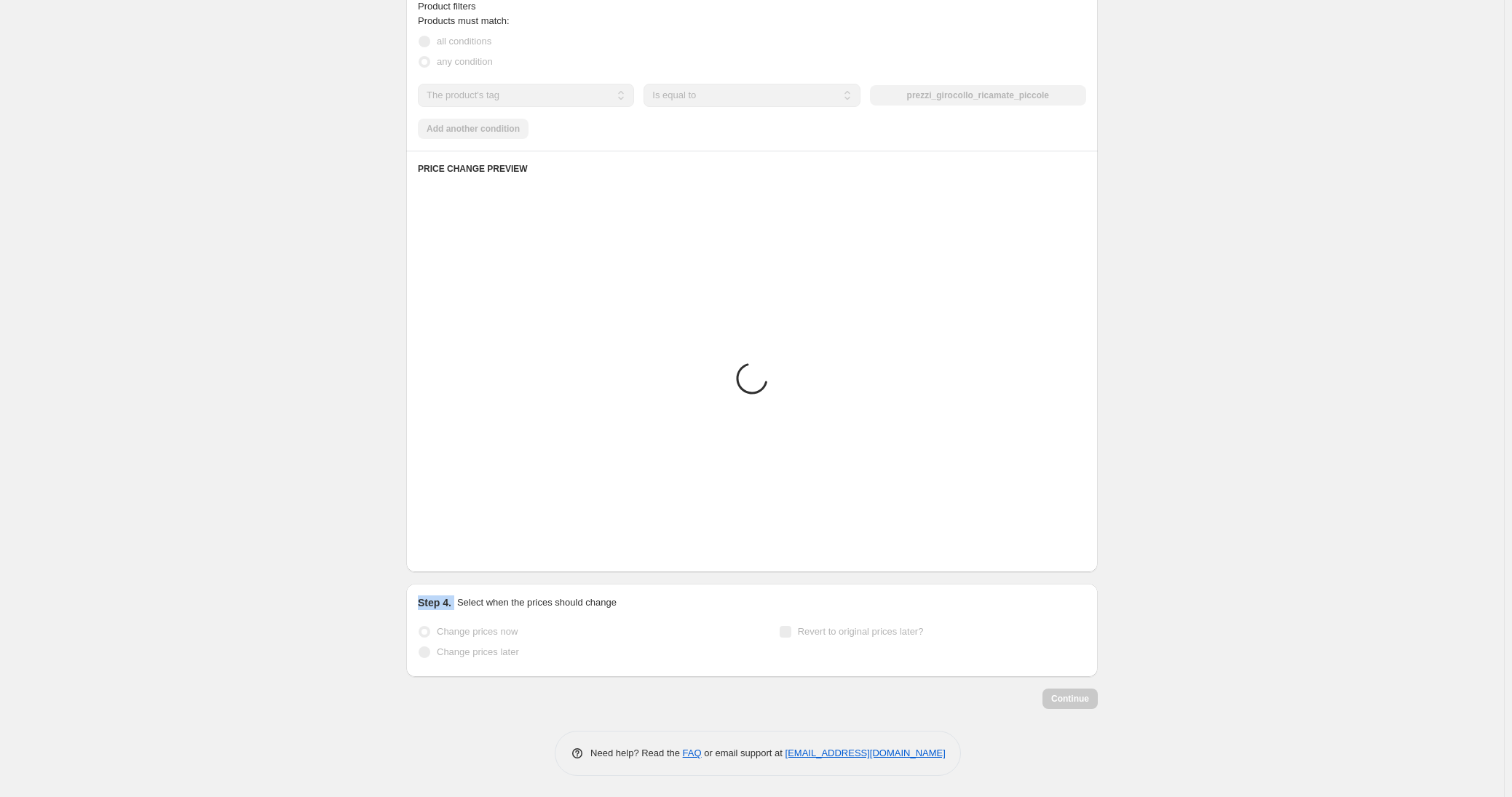
click at [452, 565] on div "PRICE CHANGE PREVIEW Placeholder Loading product variants... Loading... Placeho…" at bounding box center [752, 362] width 691 height 422
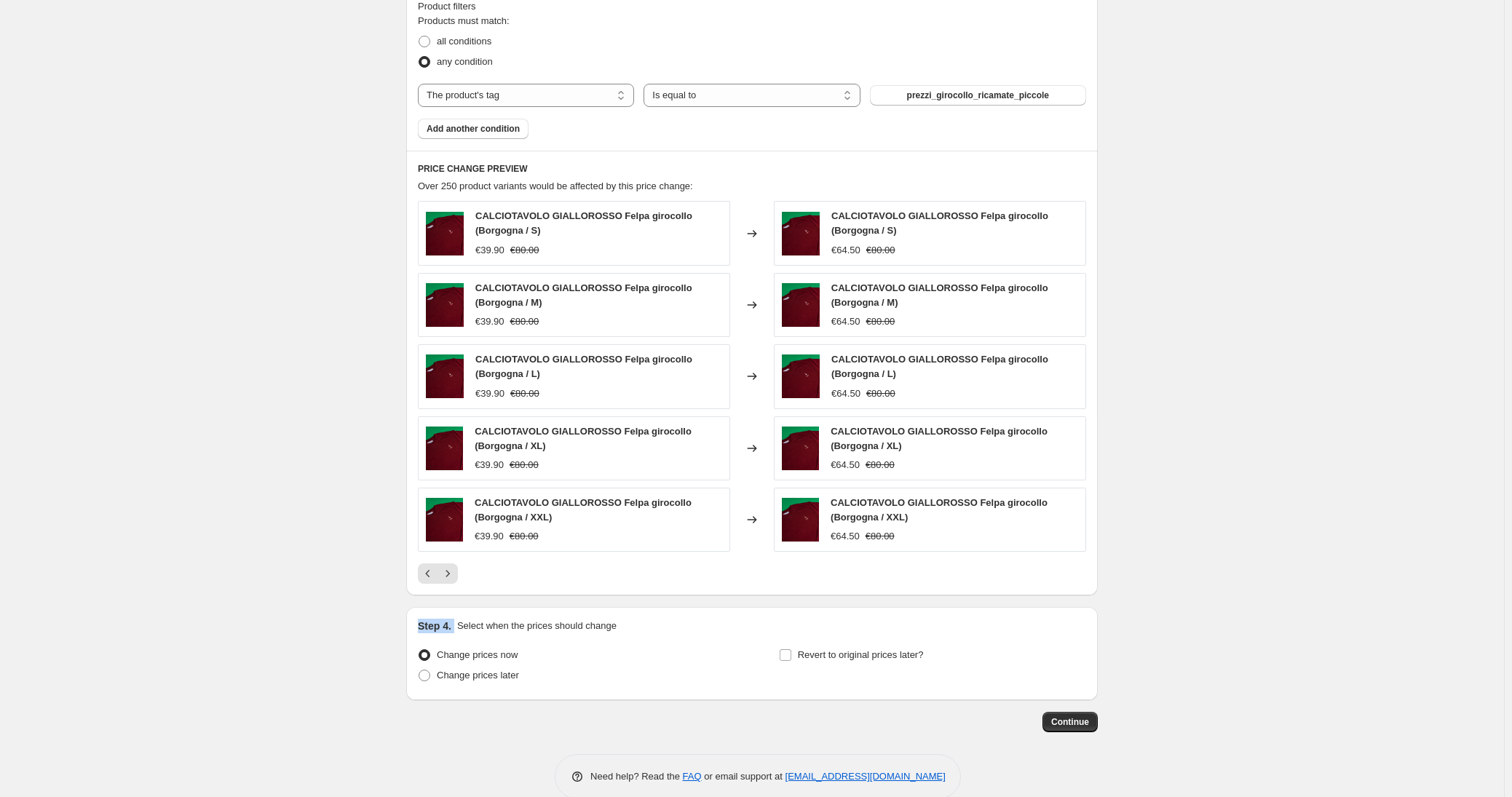
click at [452, 566] on icon "Next" at bounding box center [447, 573] width 15 height 15
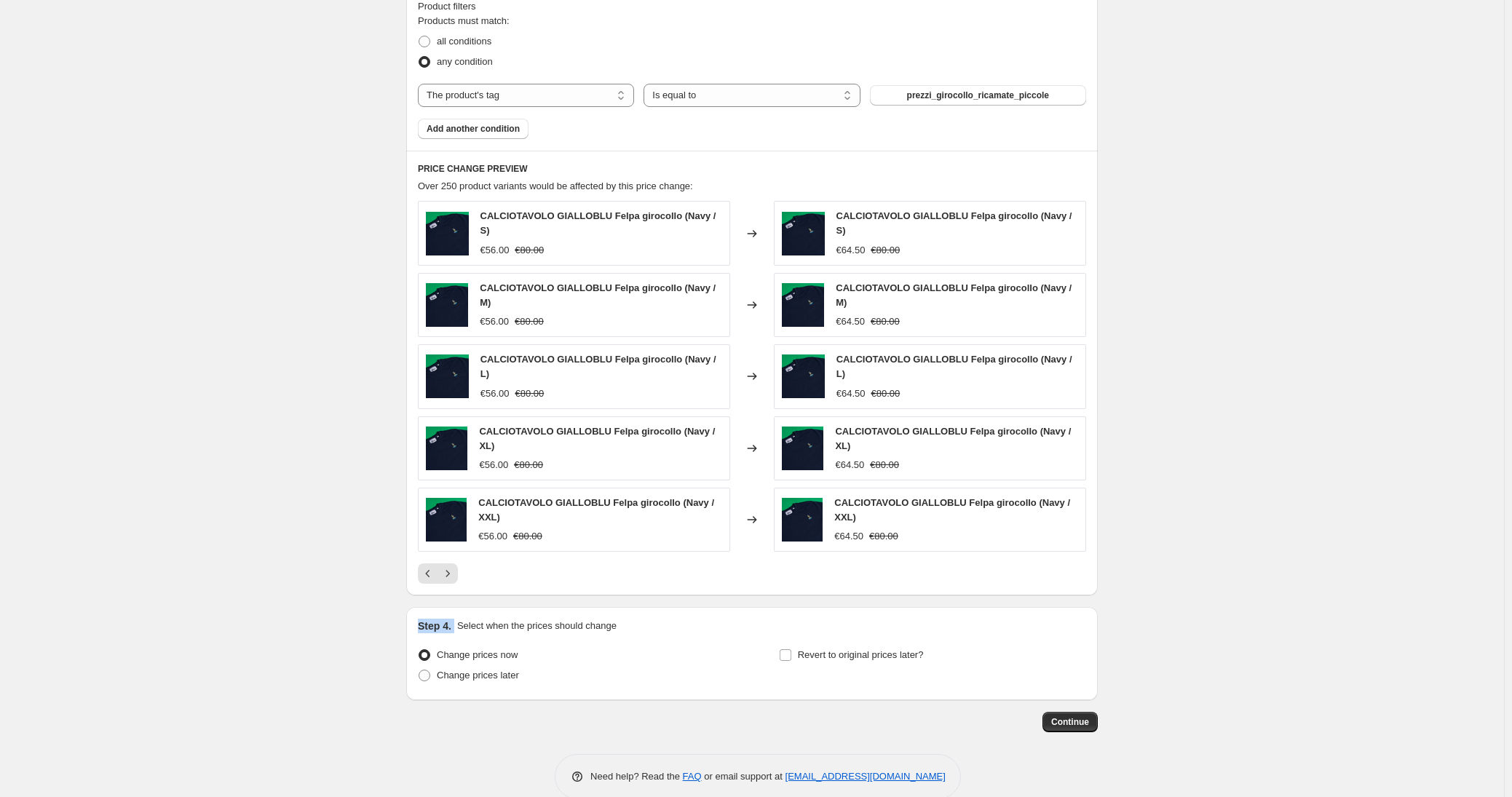
click at [452, 566] on icon "Next" at bounding box center [447, 573] width 15 height 15
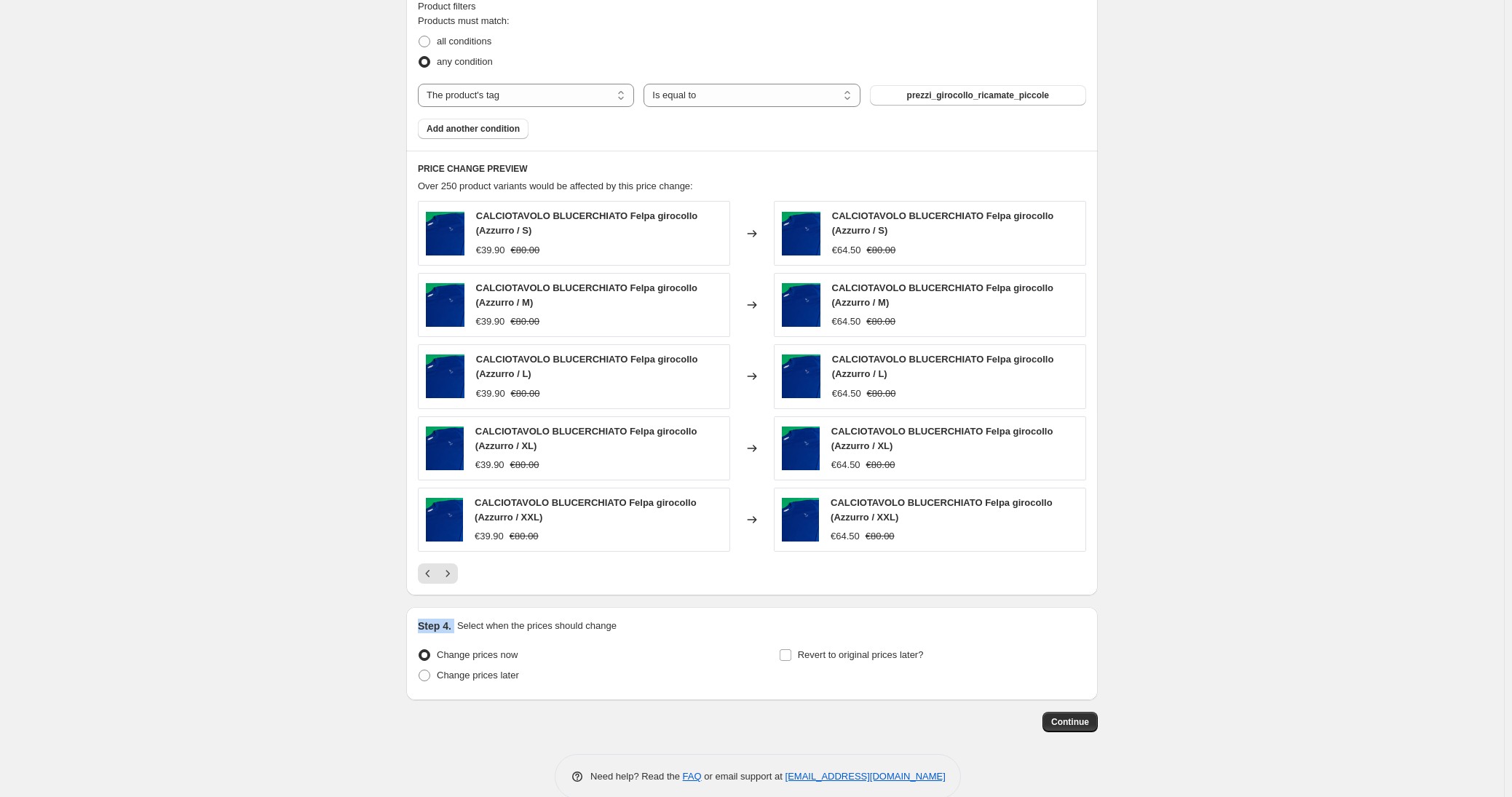
click at [452, 566] on icon "Next" at bounding box center [447, 573] width 15 height 15
click at [452, 565] on div "PRICE CHANGE PREVIEW Over 250 product variants would be affected by this price …" at bounding box center [752, 373] width 691 height 445
click at [452, 566] on icon "Next" at bounding box center [447, 573] width 15 height 15
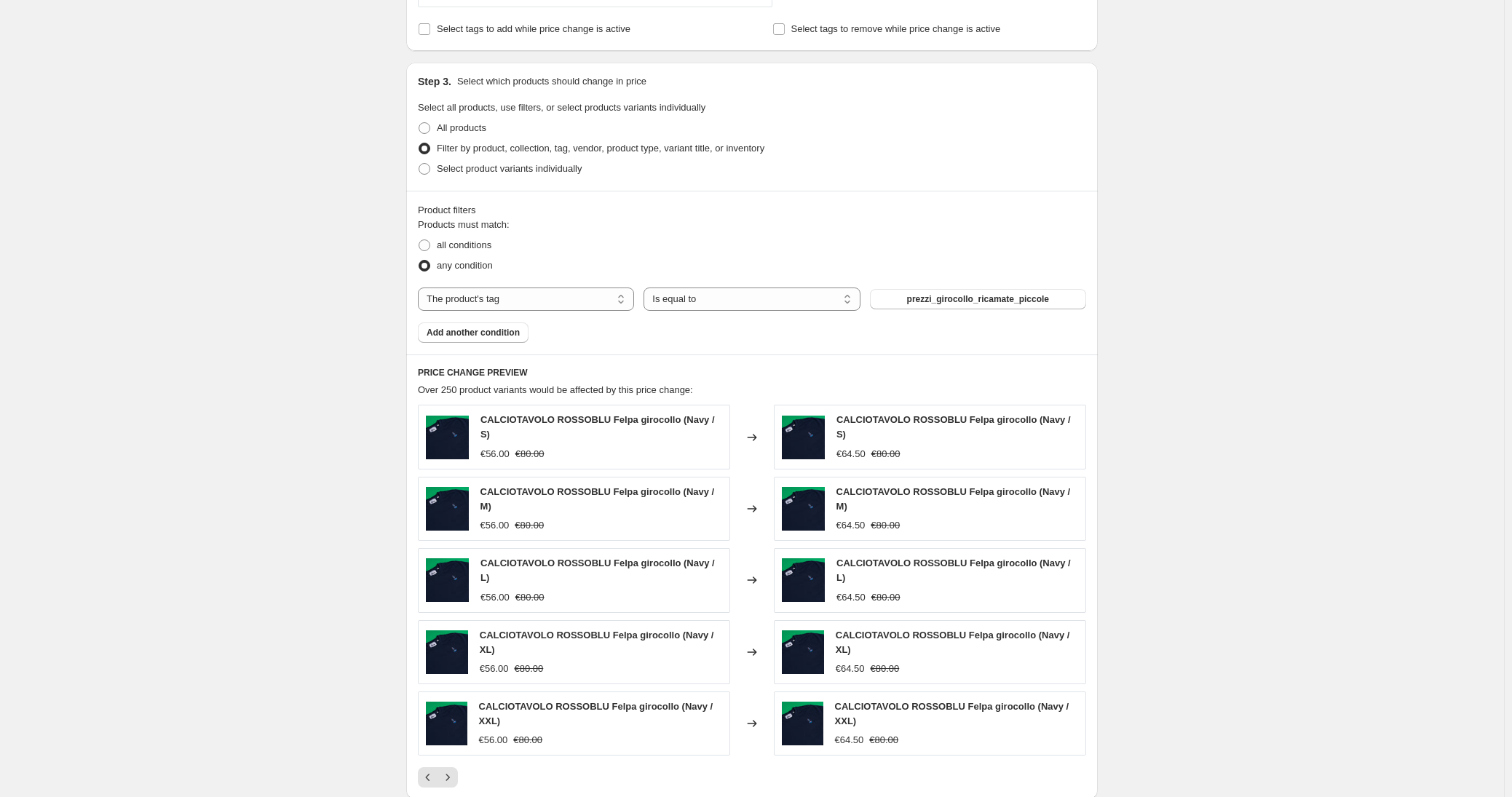
scroll to position [715, 0]
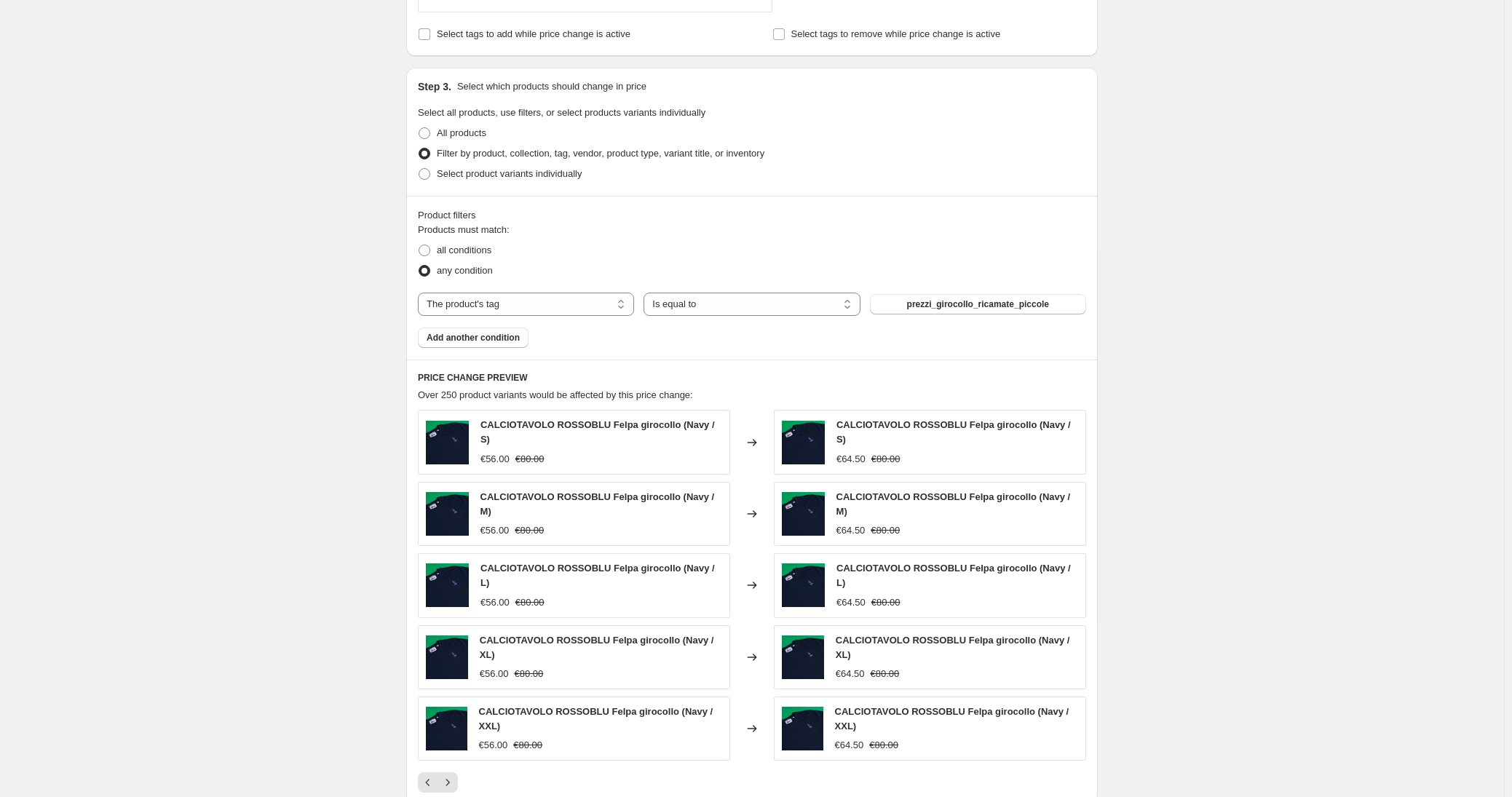
click at [1156, 435] on div "Create new price [MEDICAL_DATA]. This page is ready Create new price [MEDICAL_D…" at bounding box center [752, 158] width 1504 height 1746
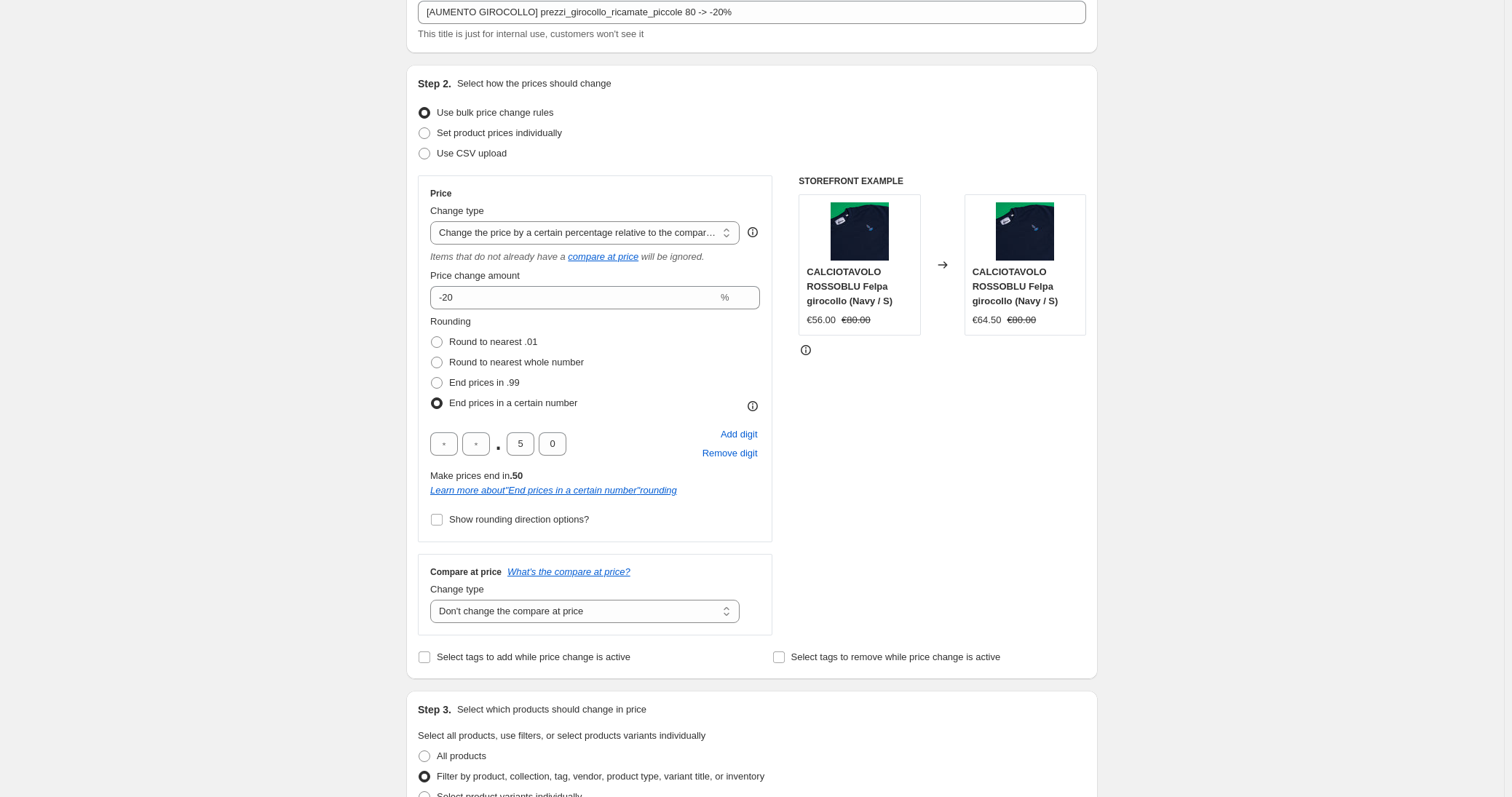
scroll to position [0, 0]
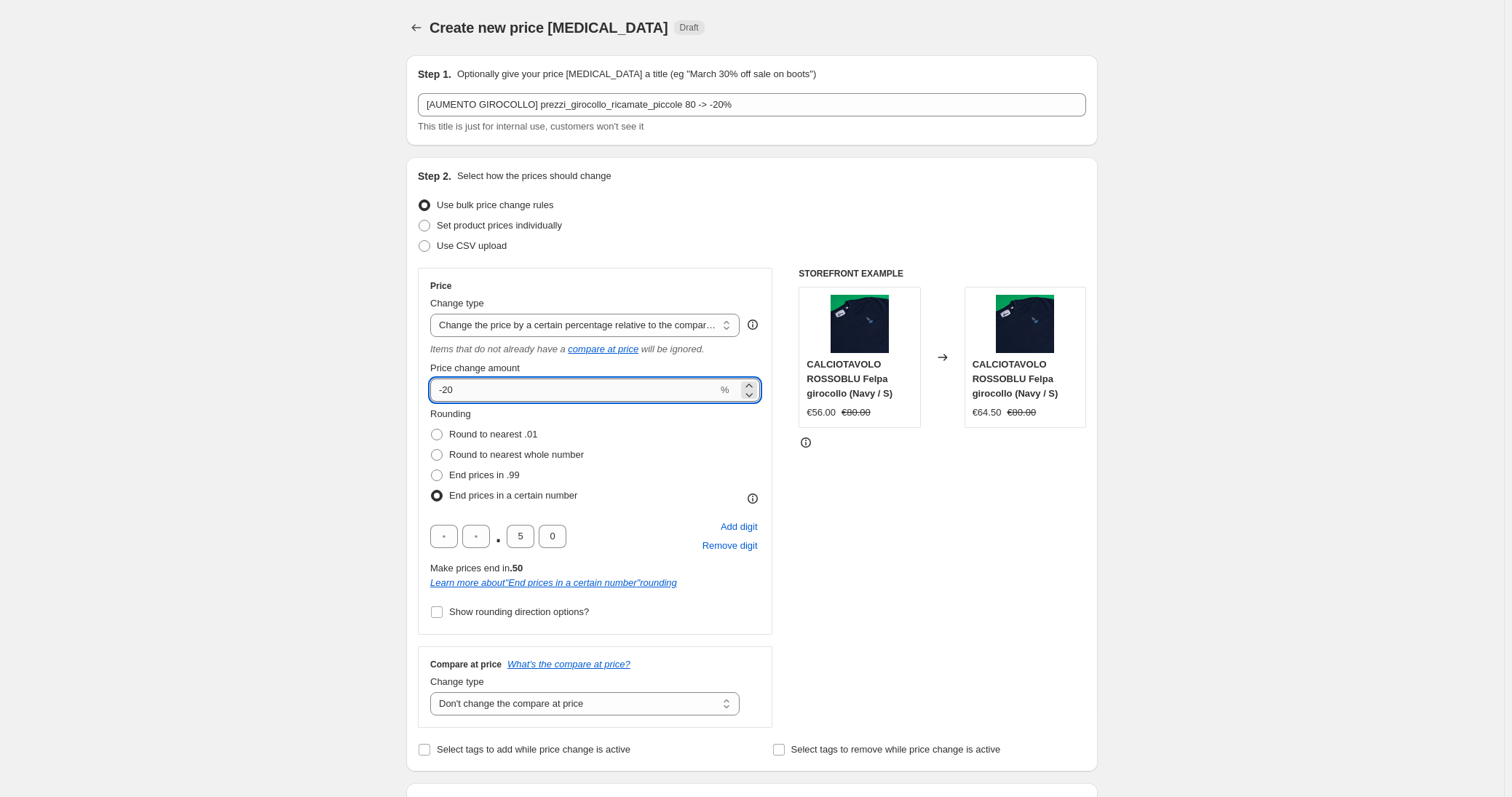
click at [624, 385] on input "-20" at bounding box center [574, 390] width 288 height 24
type input "-20"
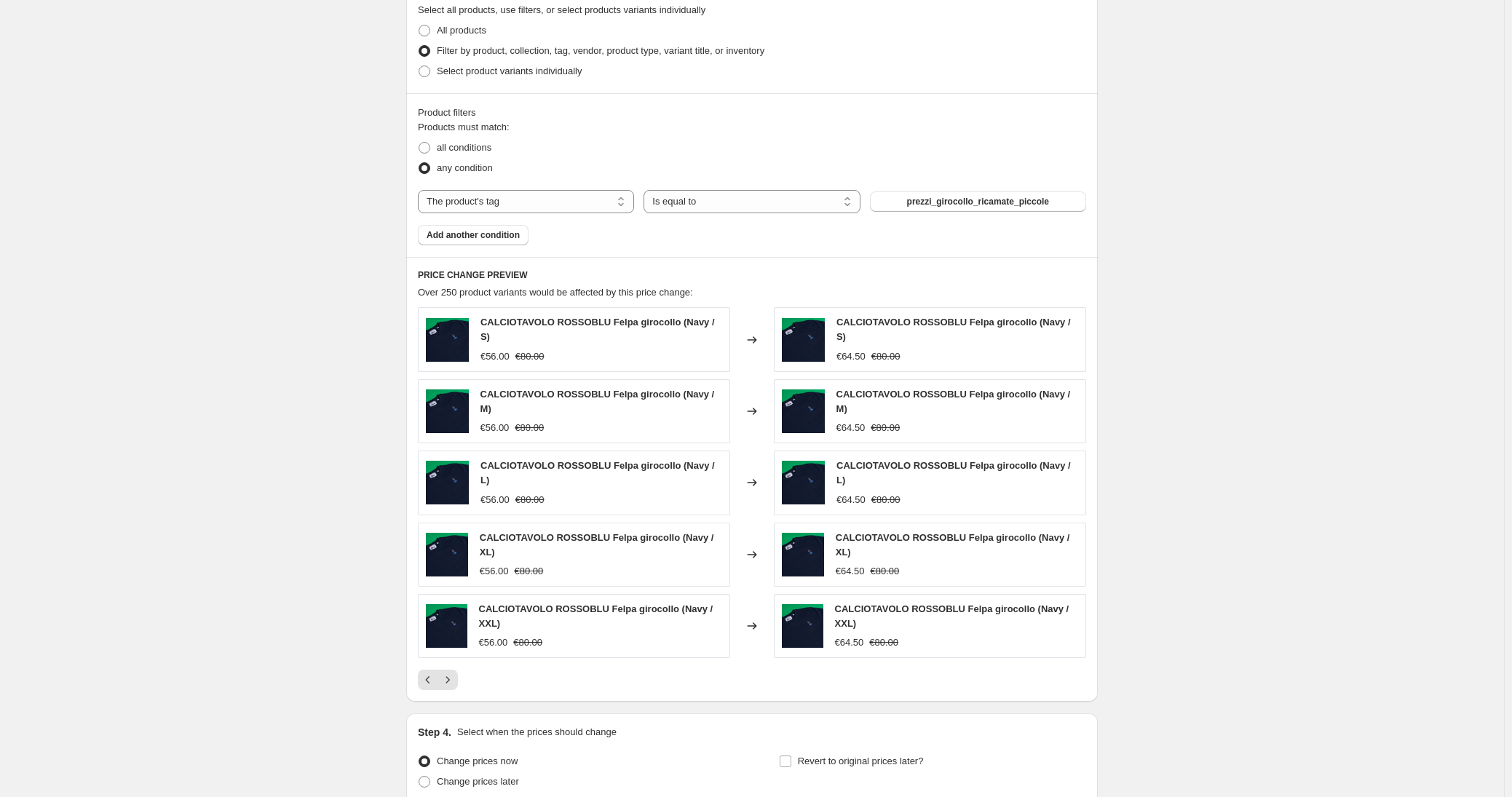
scroll to position [927, 0]
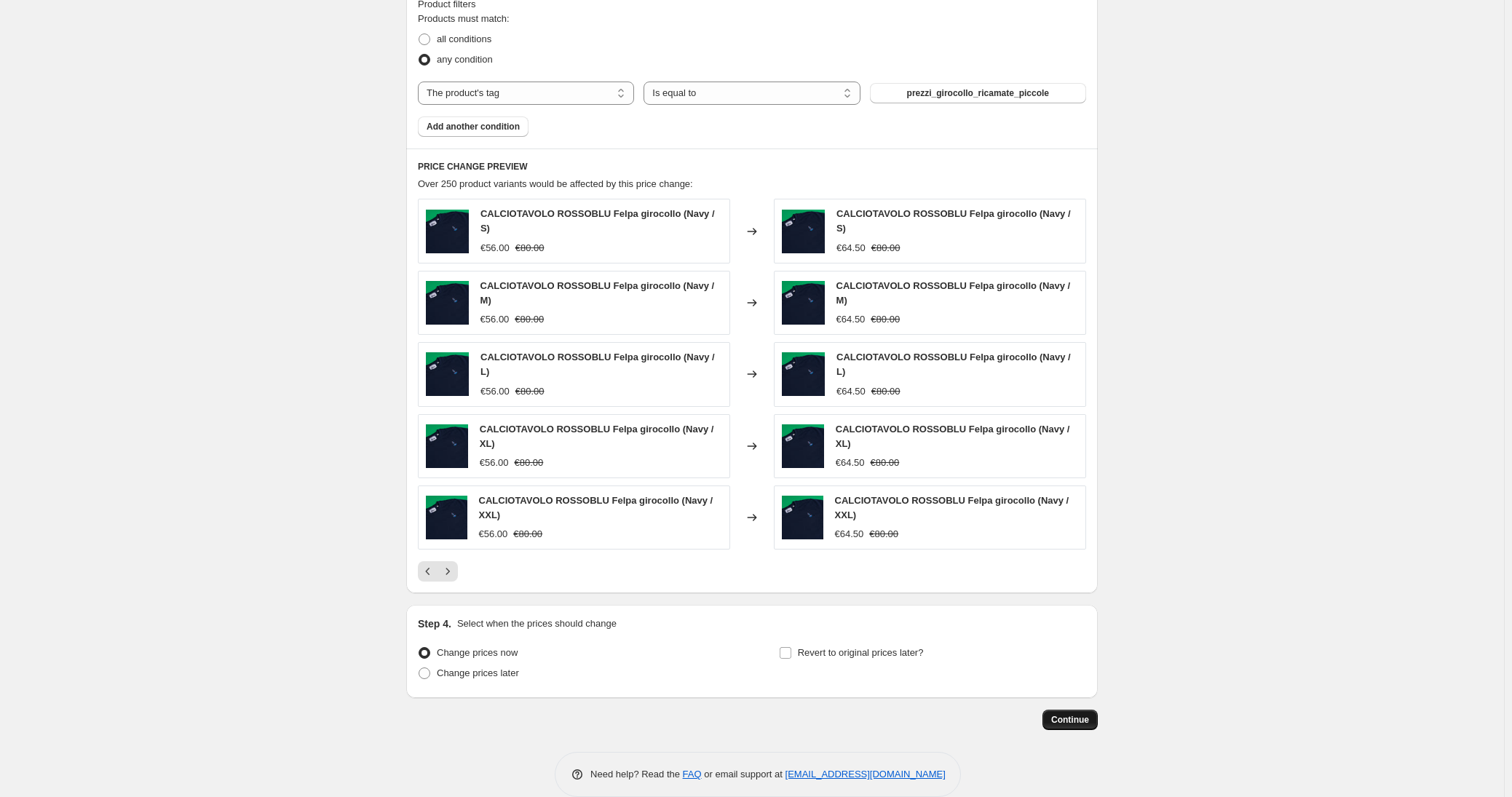
click at [1075, 714] on span "Continue" at bounding box center [1070, 720] width 37 height 12
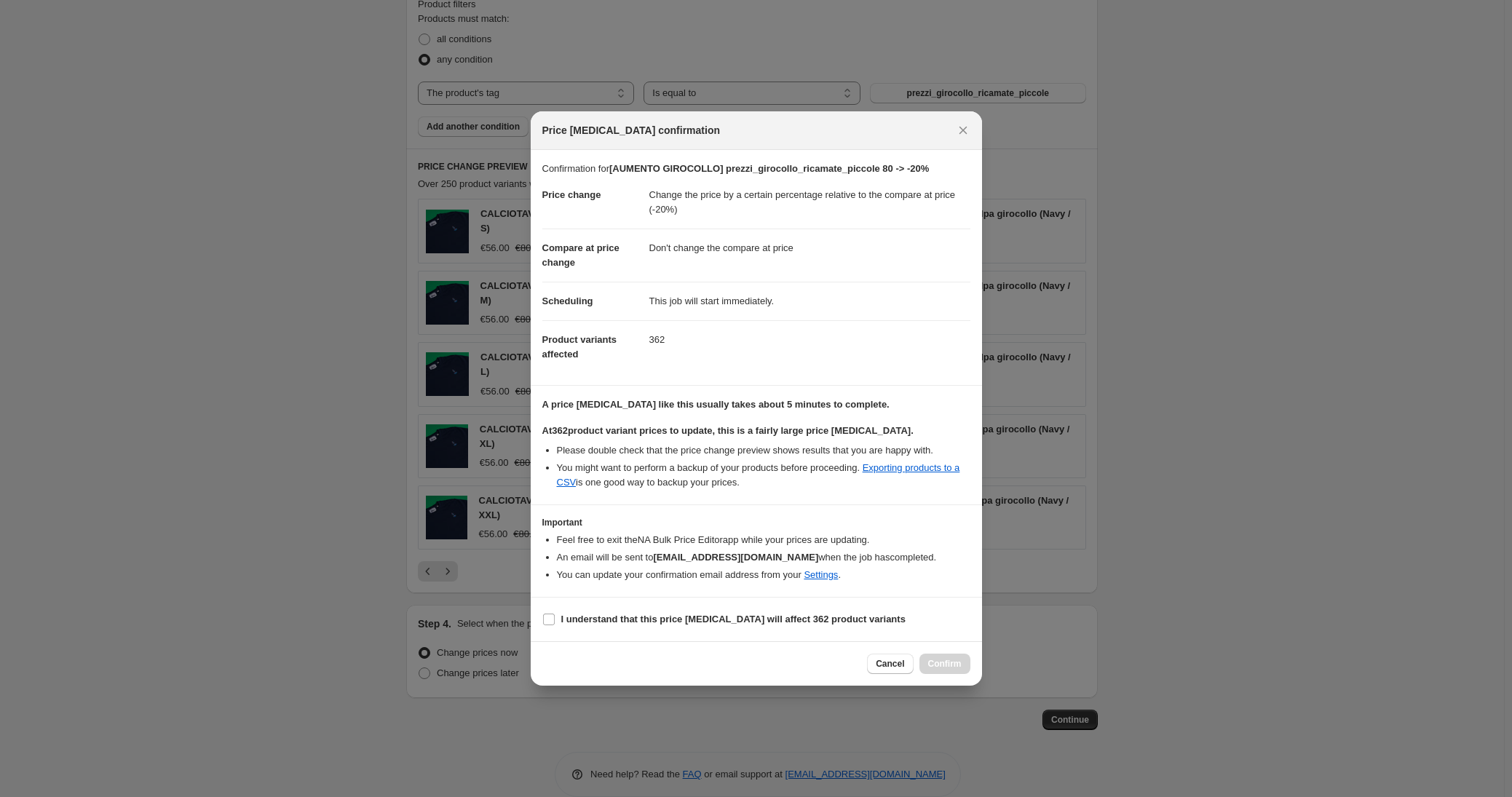
click at [646, 467] on li "You might want to perform a backup of your products before proceeding. Exportin…" at bounding box center [763, 476] width 414 height 30
click at [598, 616] on b "I understand that this price [MEDICAL_DATA] will affect 362 product variants" at bounding box center [734, 619] width 345 height 11
click at [555, 616] on input "I understand that this price [MEDICAL_DATA] will affect 362 product variants" at bounding box center [549, 620] width 12 height 12
checkbox input "true"
click at [939, 661] on span "Confirm" at bounding box center [945, 664] width 33 height 12
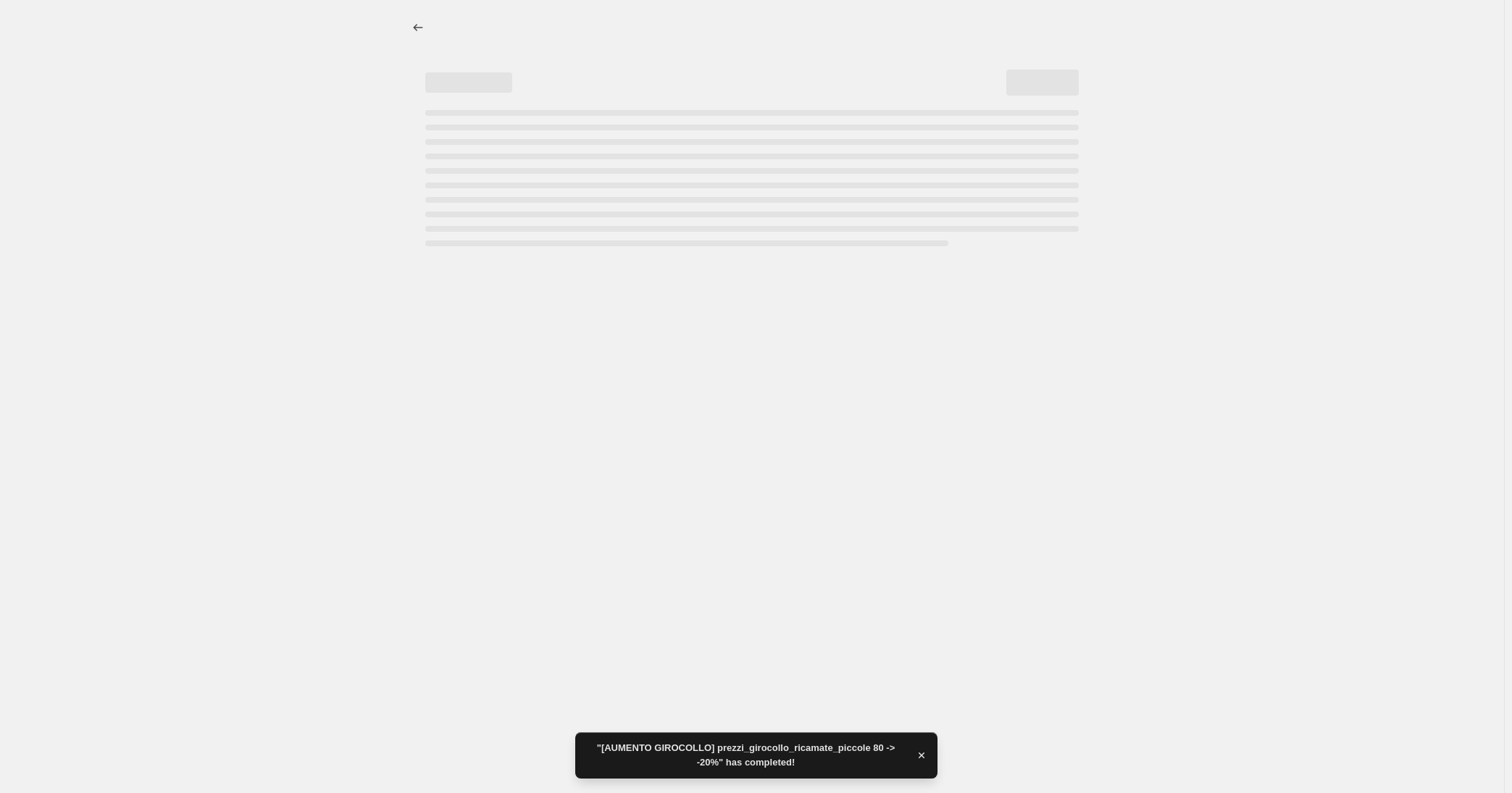
select select "pcap"
select select "no_change"
select select "tag"
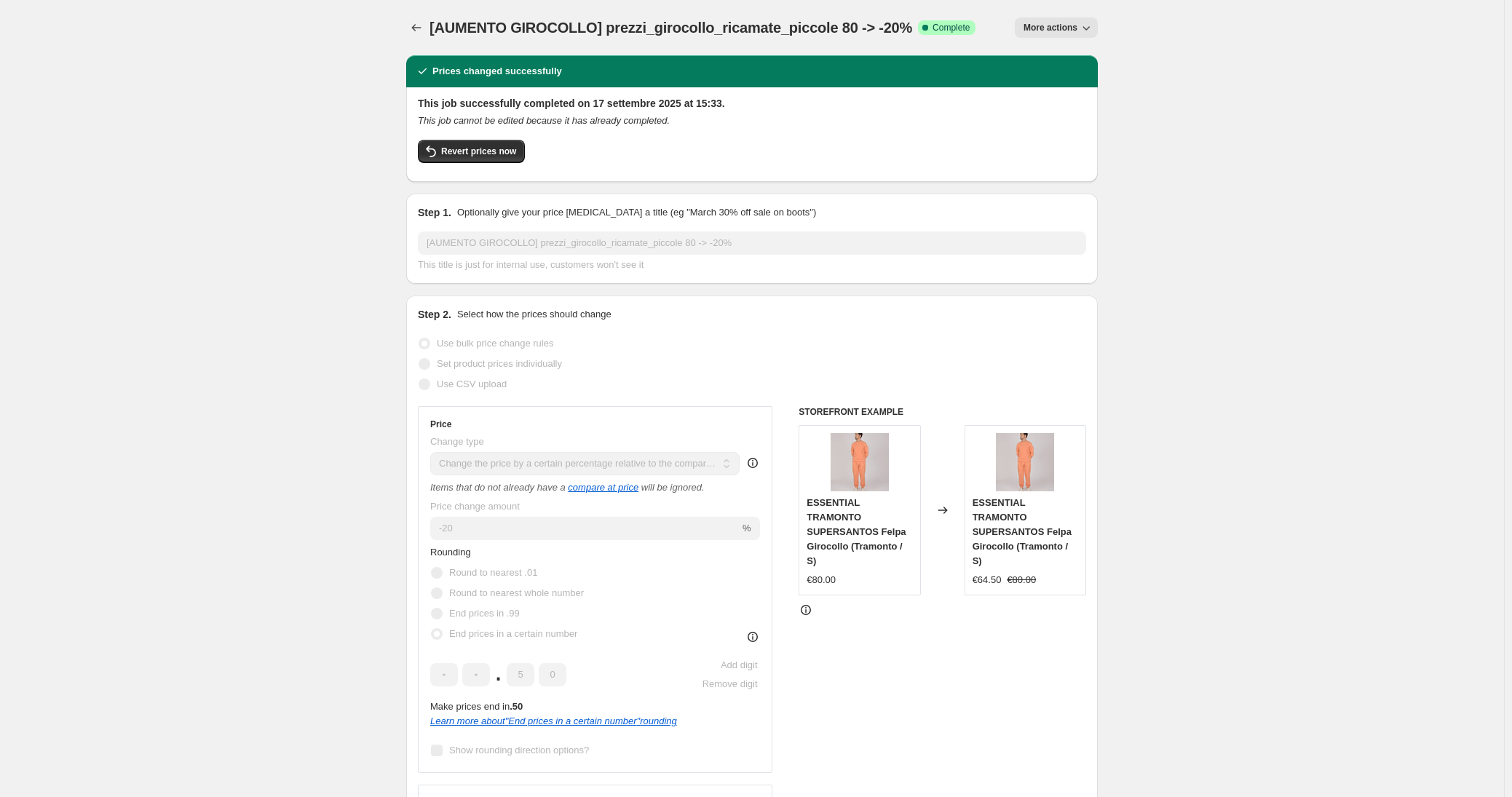
click at [1061, 21] on button "More actions" at bounding box center [1056, 28] width 83 height 21
click at [1055, 83] on span "Copy to new job" at bounding box center [1060, 82] width 68 height 11
select select "pcap"
select select "no_change"
select select "tag"
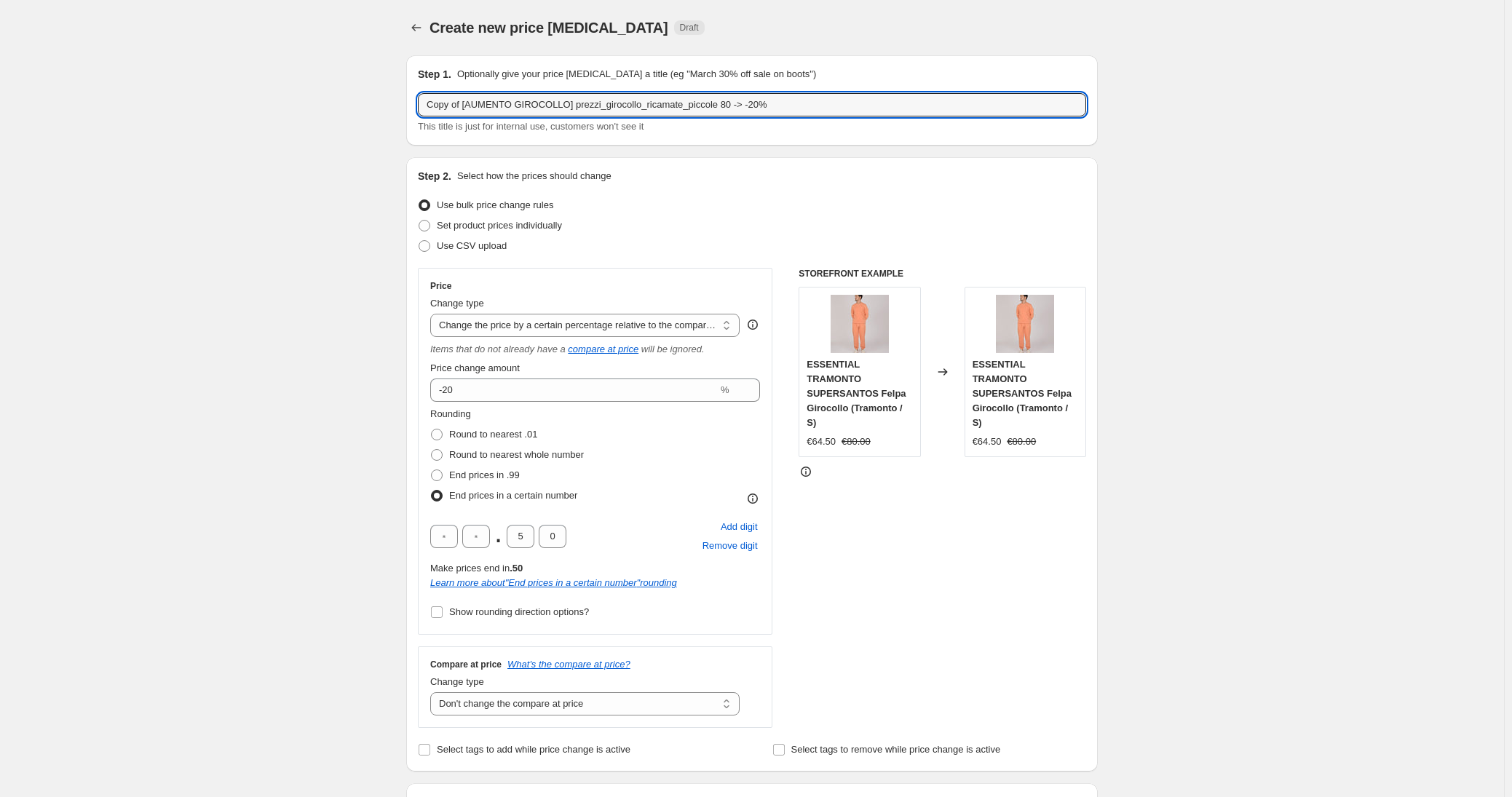
drag, startPoint x: 467, startPoint y: 104, endPoint x: 405, endPoint y: 104, distance: 62.0
drag, startPoint x: 695, startPoint y: 104, endPoint x: 668, endPoint y: 104, distance: 27.0
click at [668, 104] on input "[AUMENTO GIROCOLLO] prezzi_girocollo_ricamate_piccole 80 -> -20%" at bounding box center [752, 105] width 668 height 24
drag, startPoint x: 660, startPoint y: 103, endPoint x: 547, endPoint y: 104, distance: 113.0
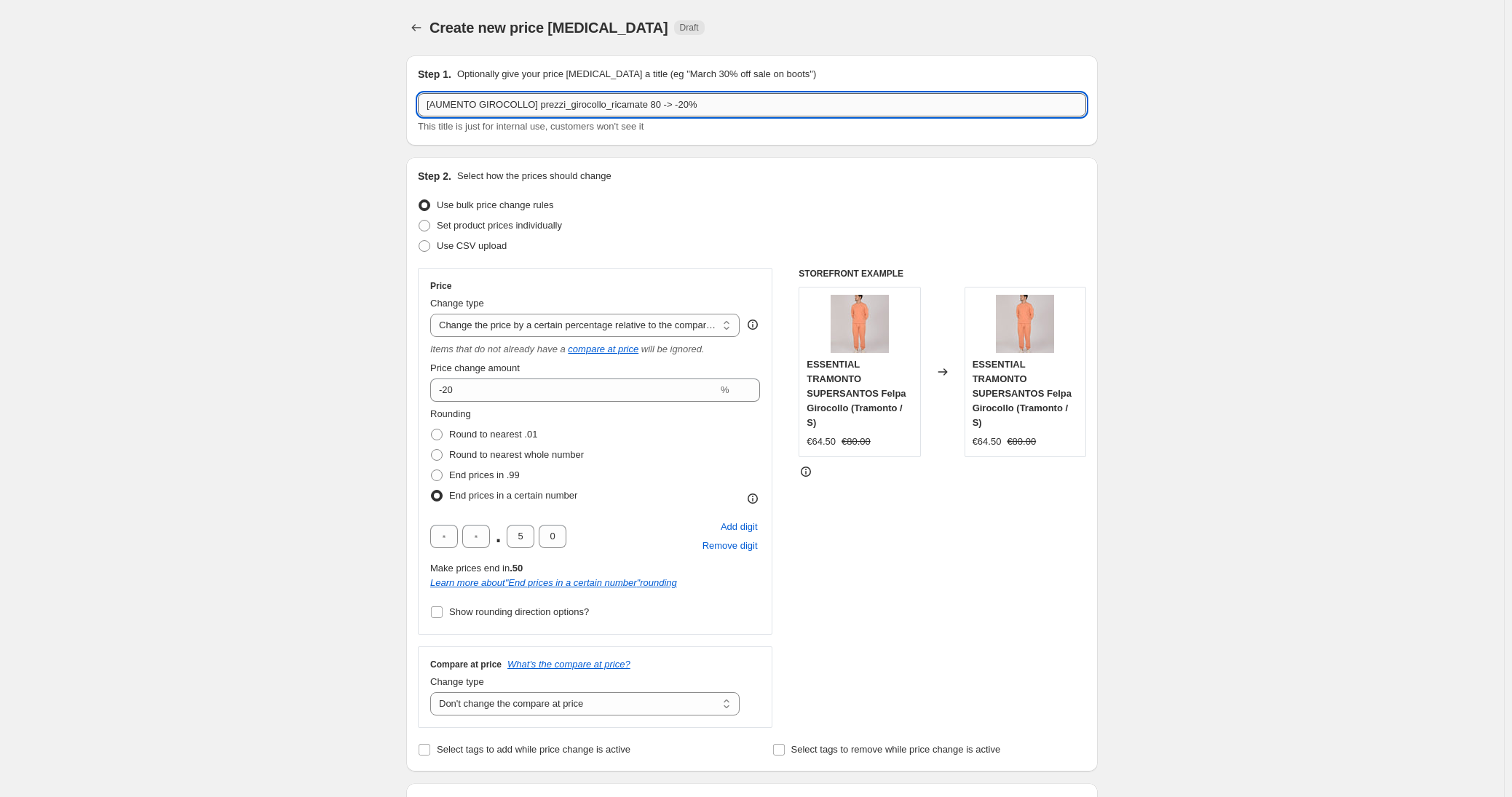
click at [547, 104] on input "[AUMENTO GIROCOLLO] prezzi_girocollo_ricamate 80 -> -20%" at bounding box center [752, 105] width 668 height 24
click at [703, 101] on input "[AUMENTO GIROCOLLO] prezzi_girocollo_ricamate 80 -> -20%" at bounding box center [752, 105] width 668 height 24
type input "[AUMENTO GIROCOLLO] prezzi_girocollo_ricamate 80 -> -10%"
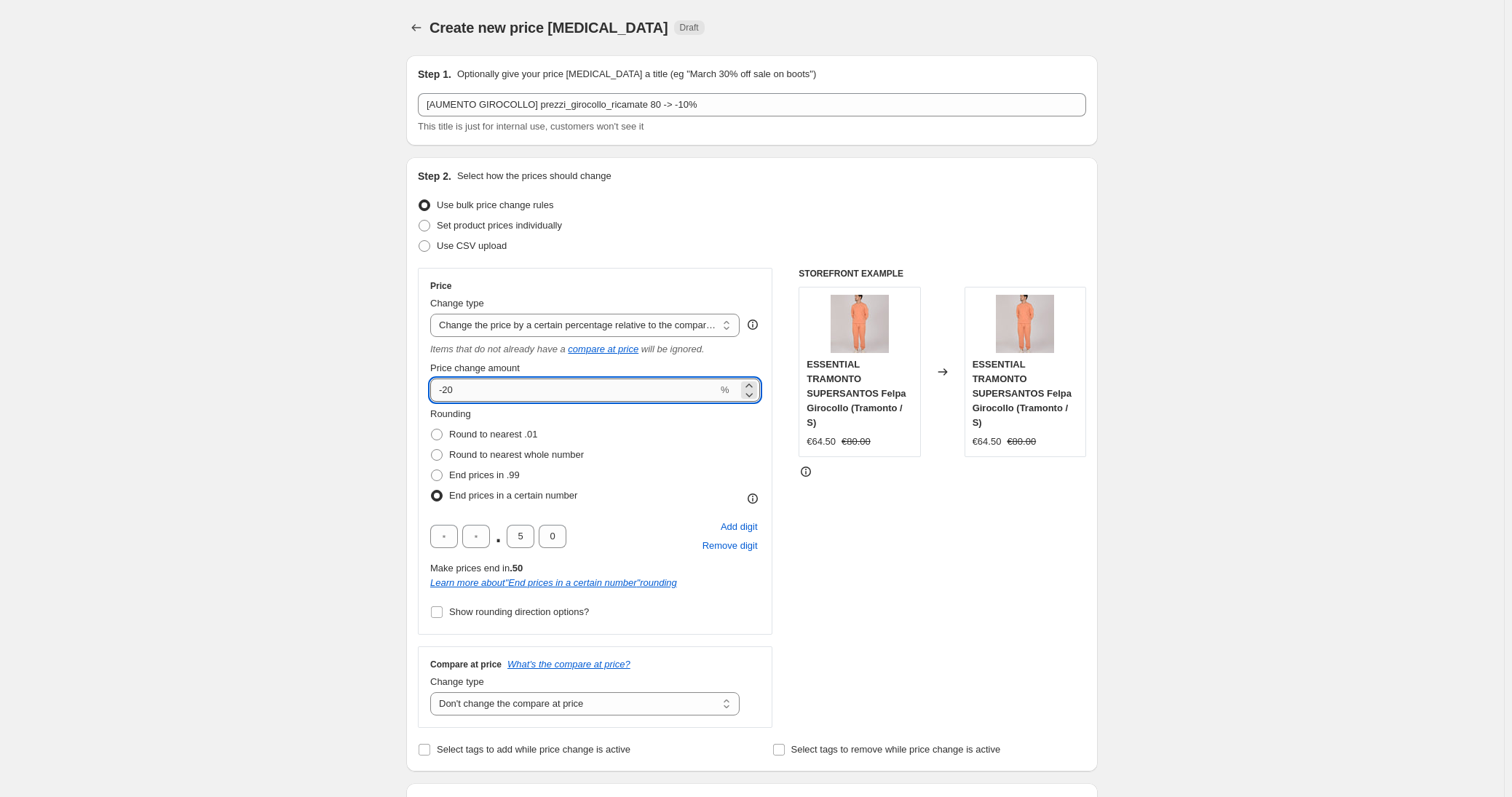
click at [473, 392] on input "-20" at bounding box center [574, 390] width 288 height 24
type input "-10"
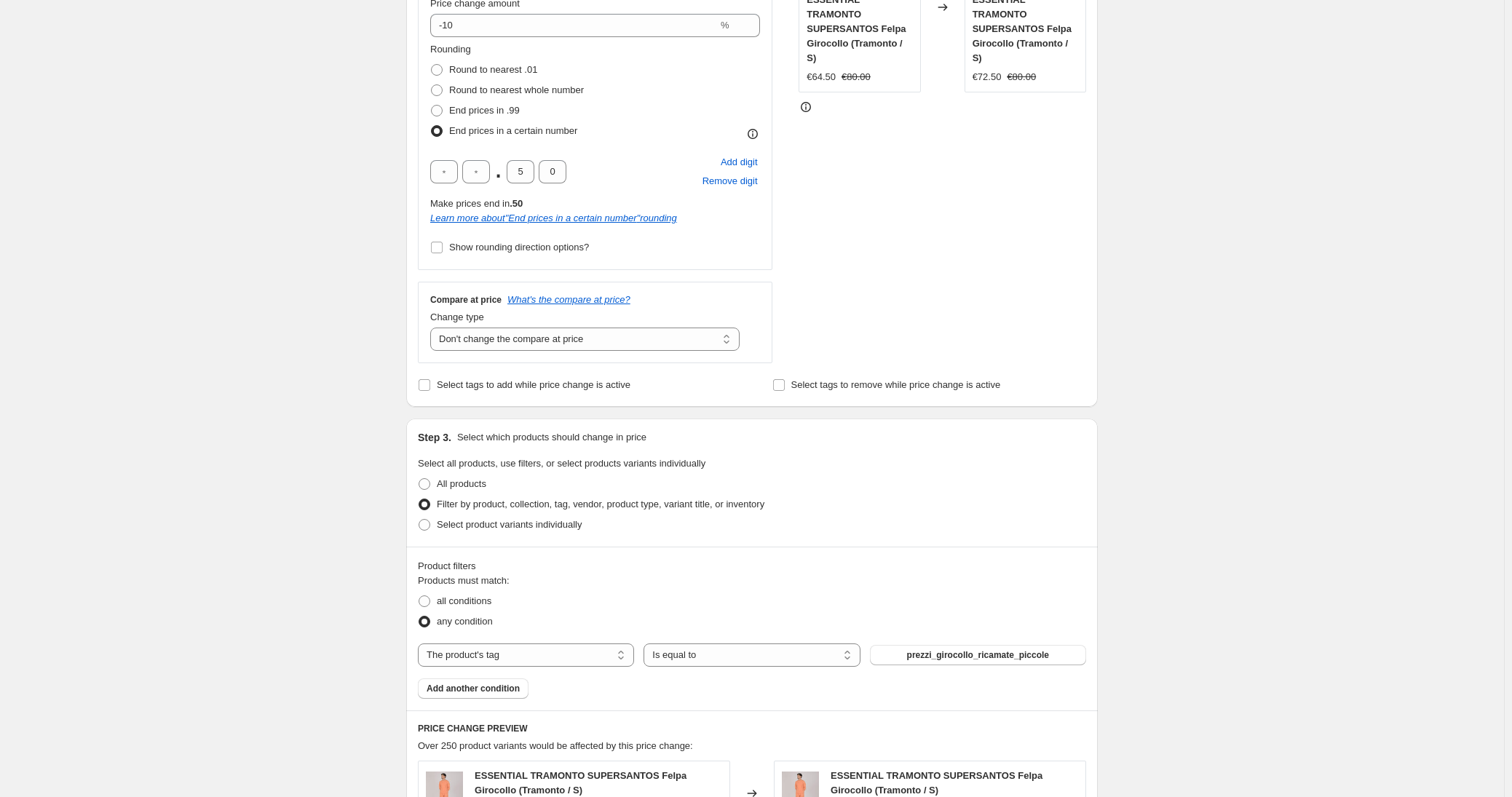
scroll to position [366, 0]
click at [930, 651] on span "prezzi_girocollo_ricamate_piccole" at bounding box center [978, 654] width 142 height 12
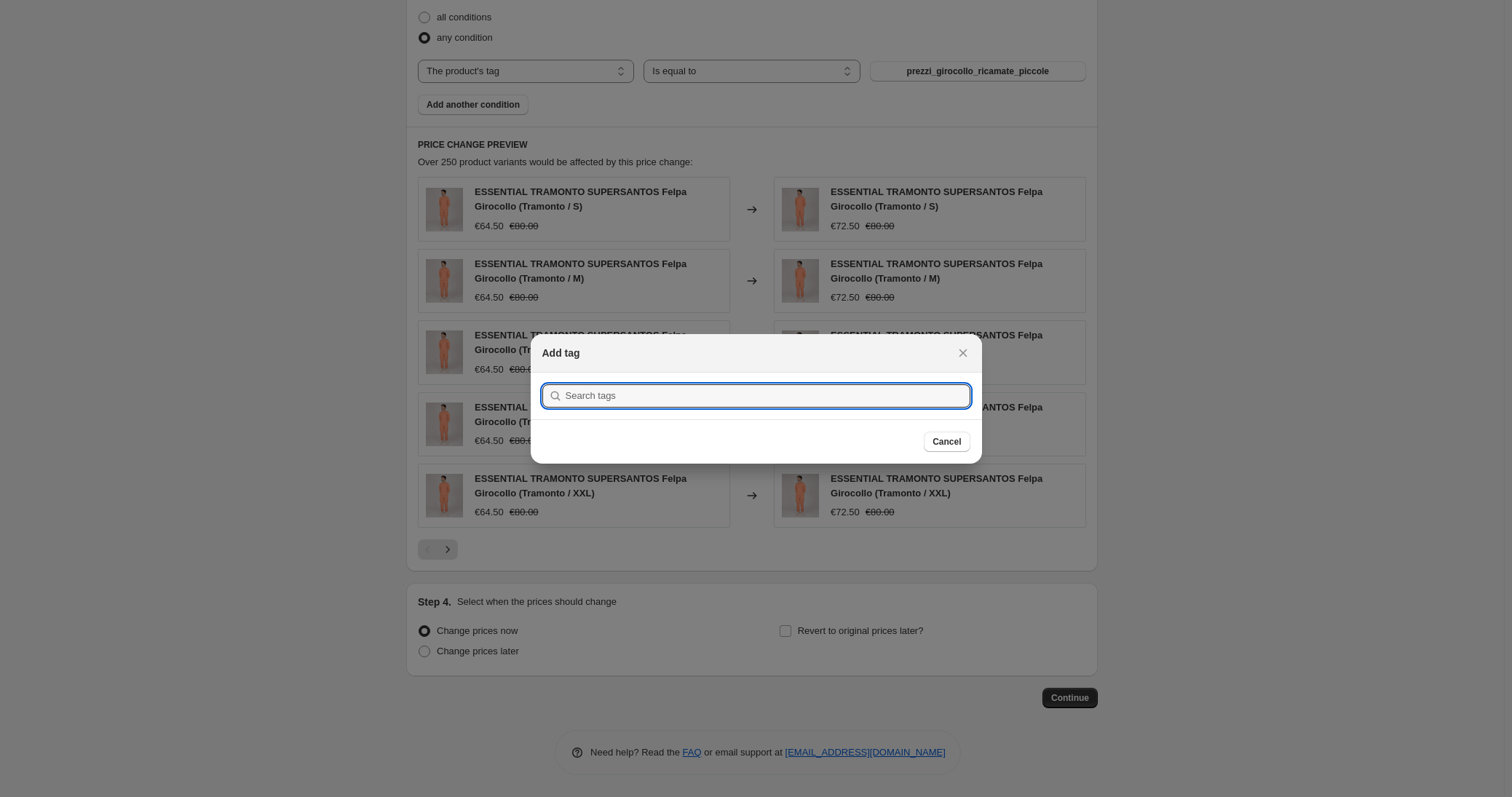
scroll to position [0, 0]
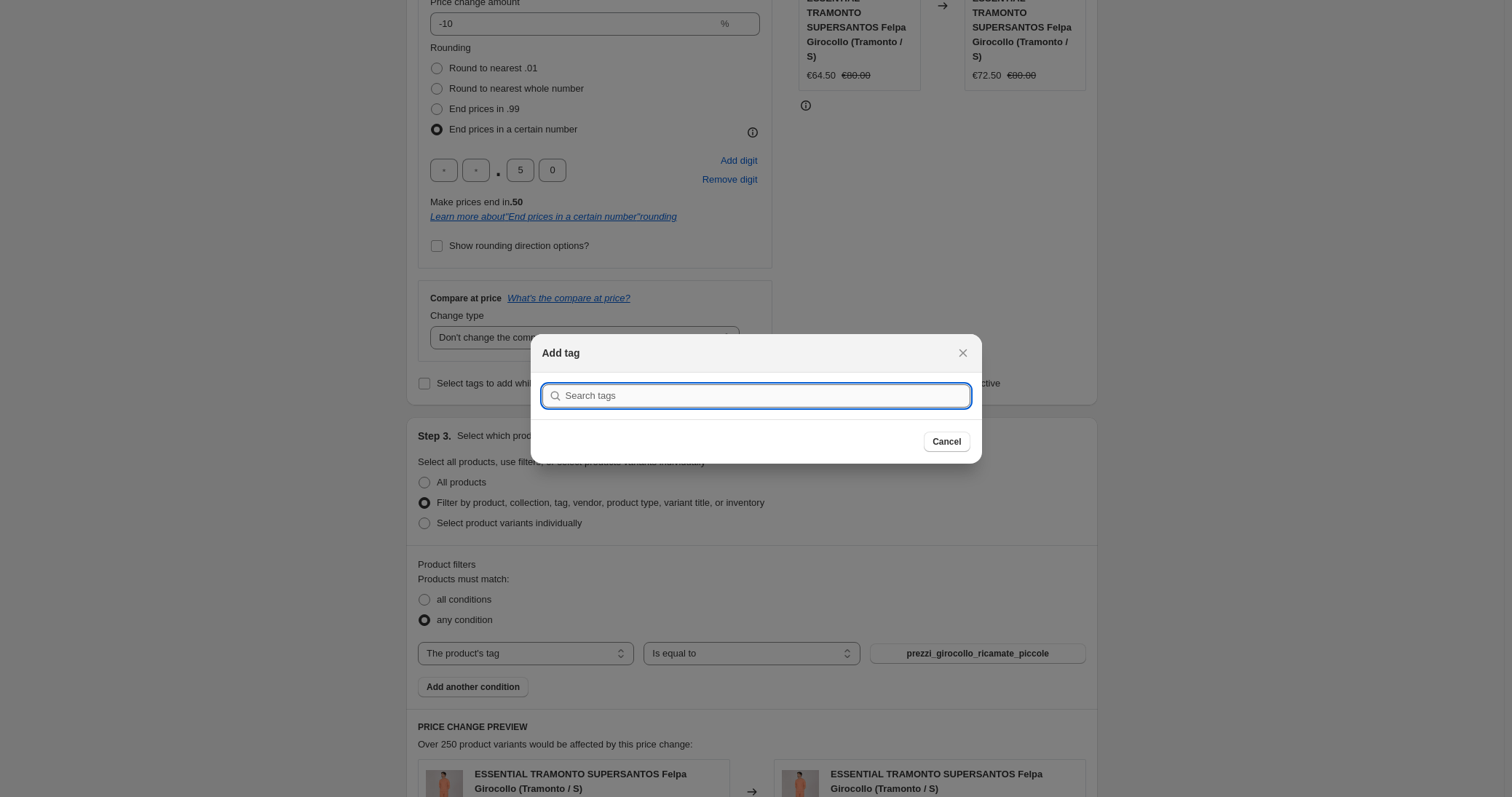
click at [718, 392] on input ":r187:" at bounding box center [767, 396] width 405 height 24
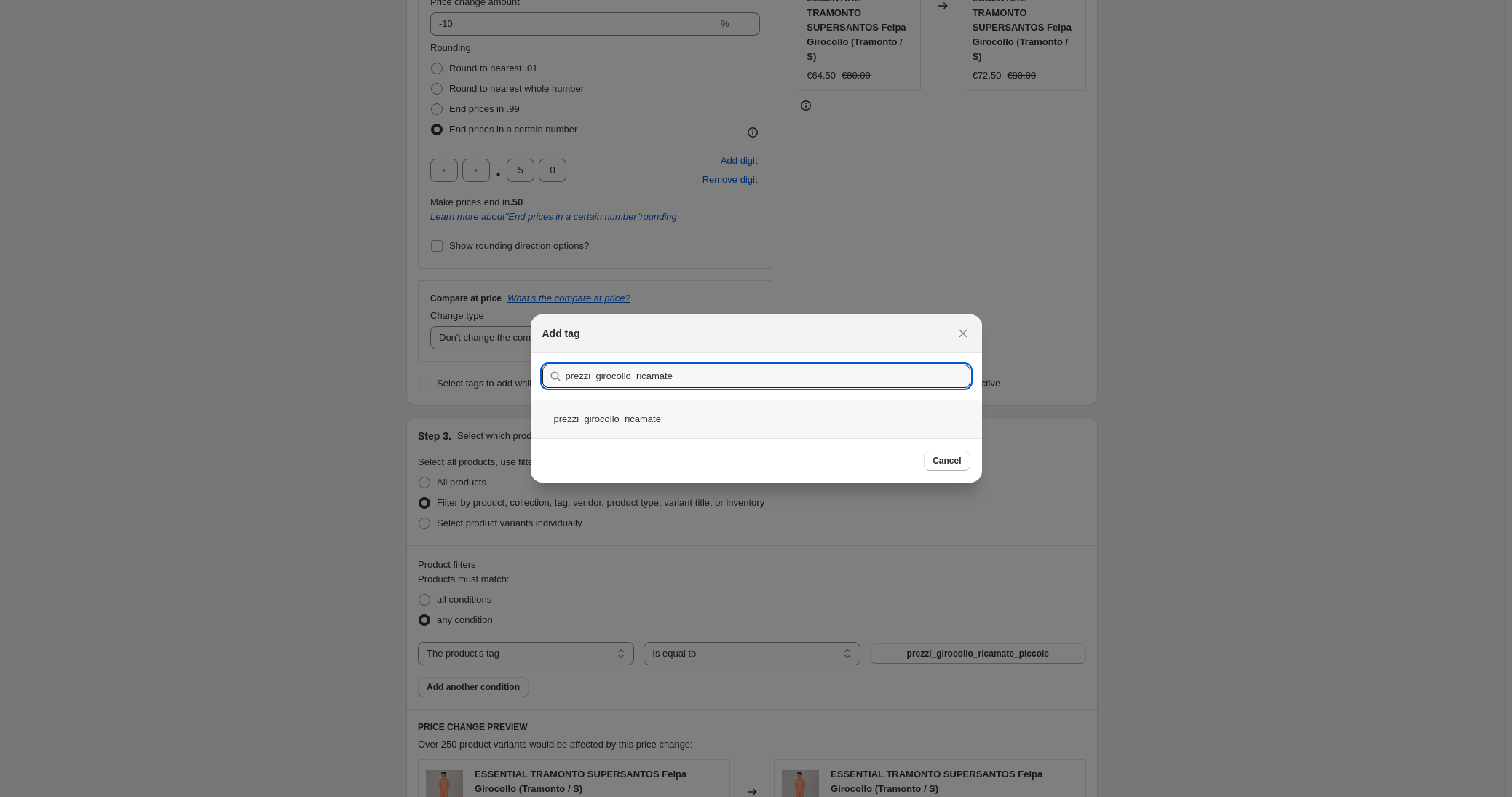
type input "prezzi_girocollo_ricamate"
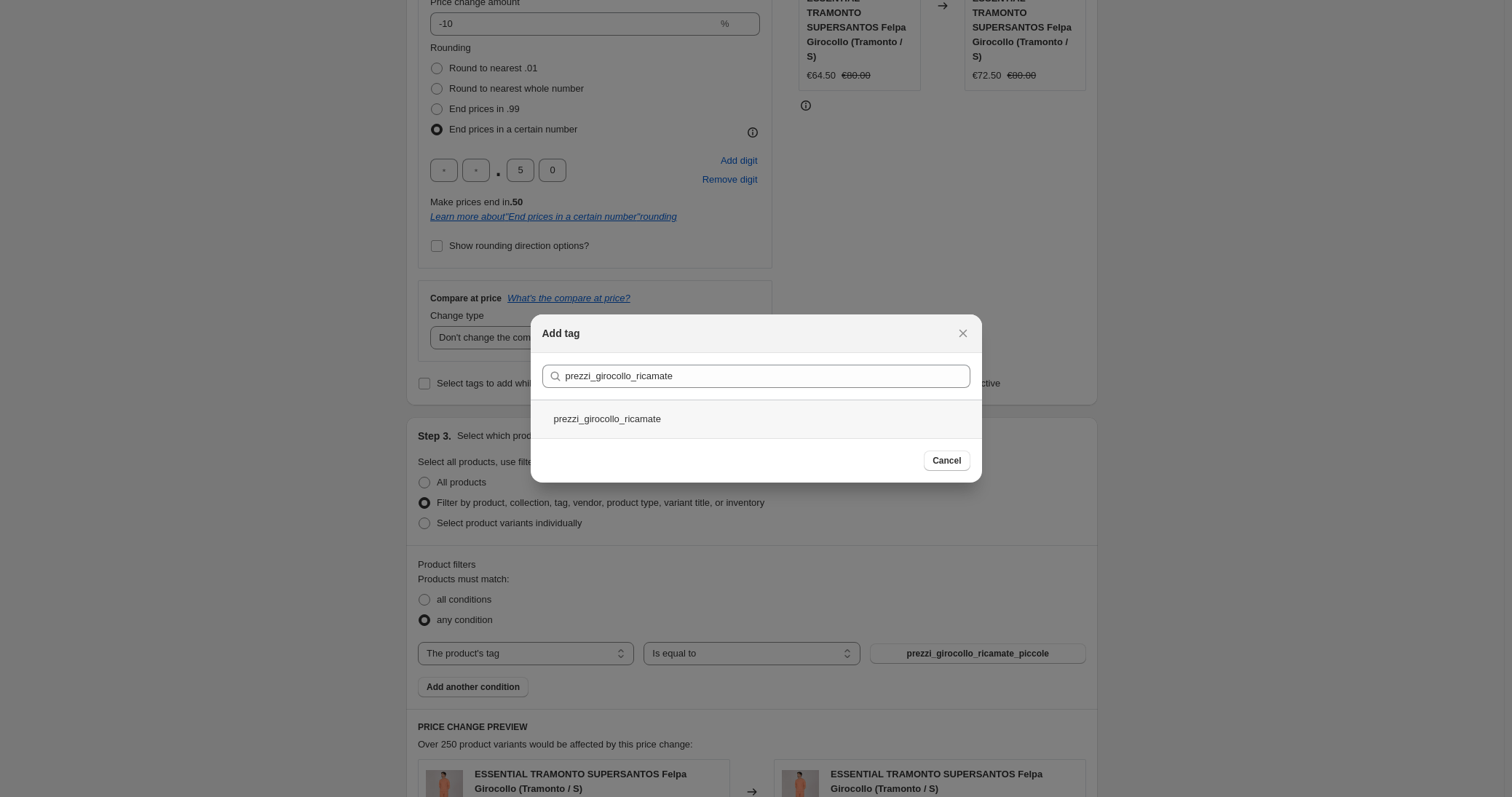
click at [599, 412] on div "prezzi_girocollo_ricamate" at bounding box center [756, 419] width 451 height 38
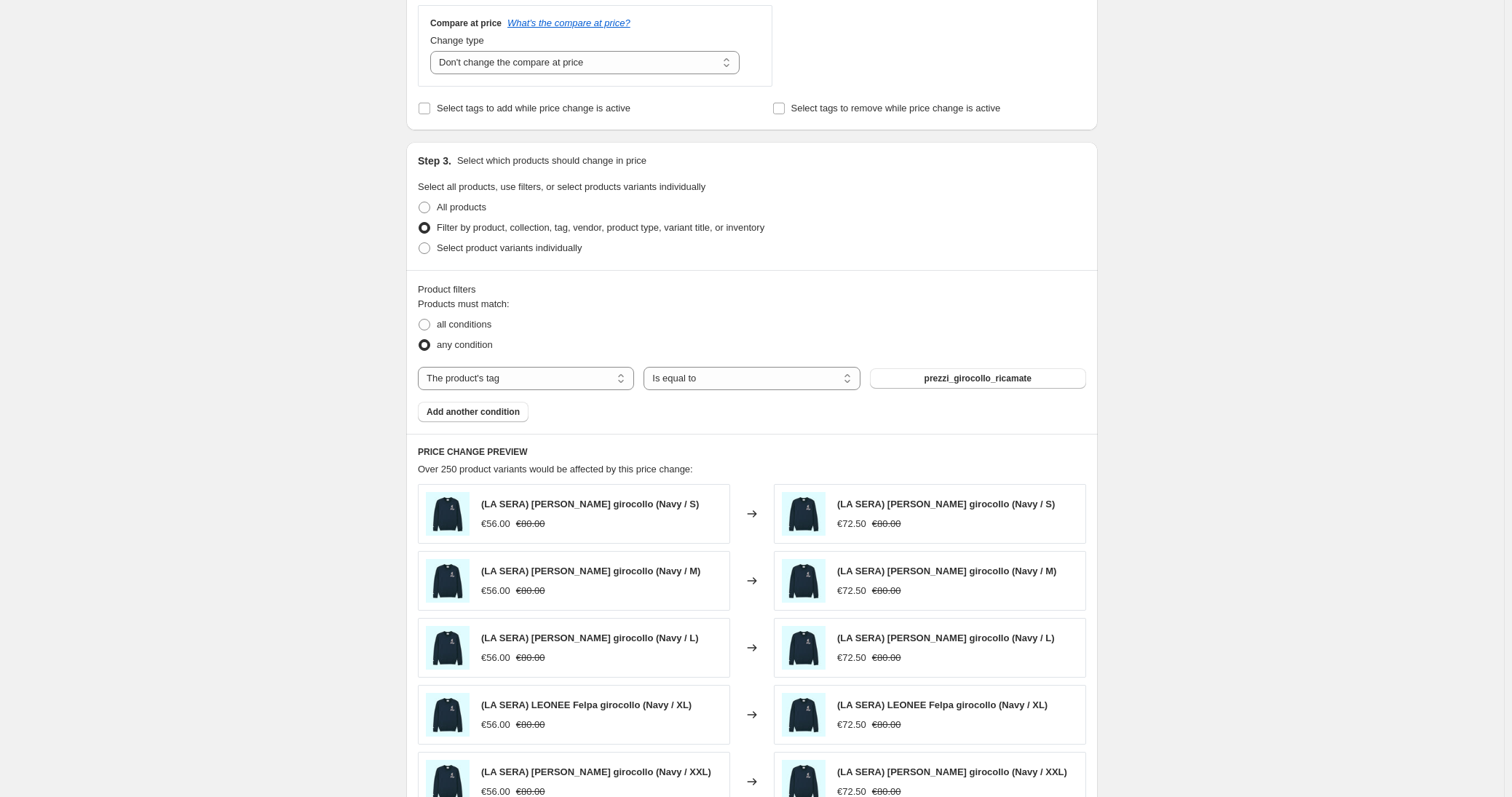
scroll to position [648, 0]
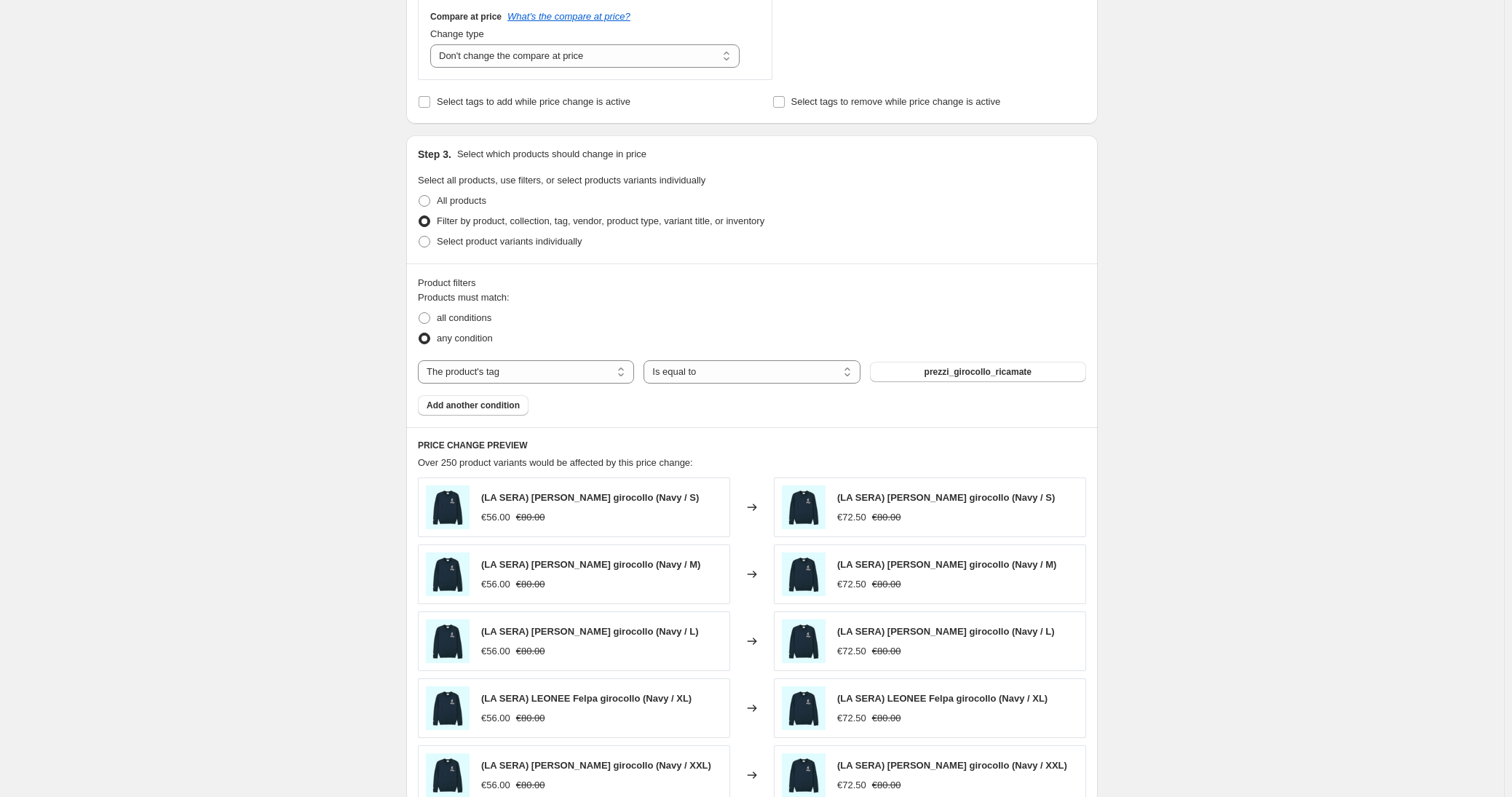
click at [349, 519] on div "Create new price [MEDICAL_DATA]. This page is ready Create new price [MEDICAL_D…" at bounding box center [752, 213] width 1504 height 1722
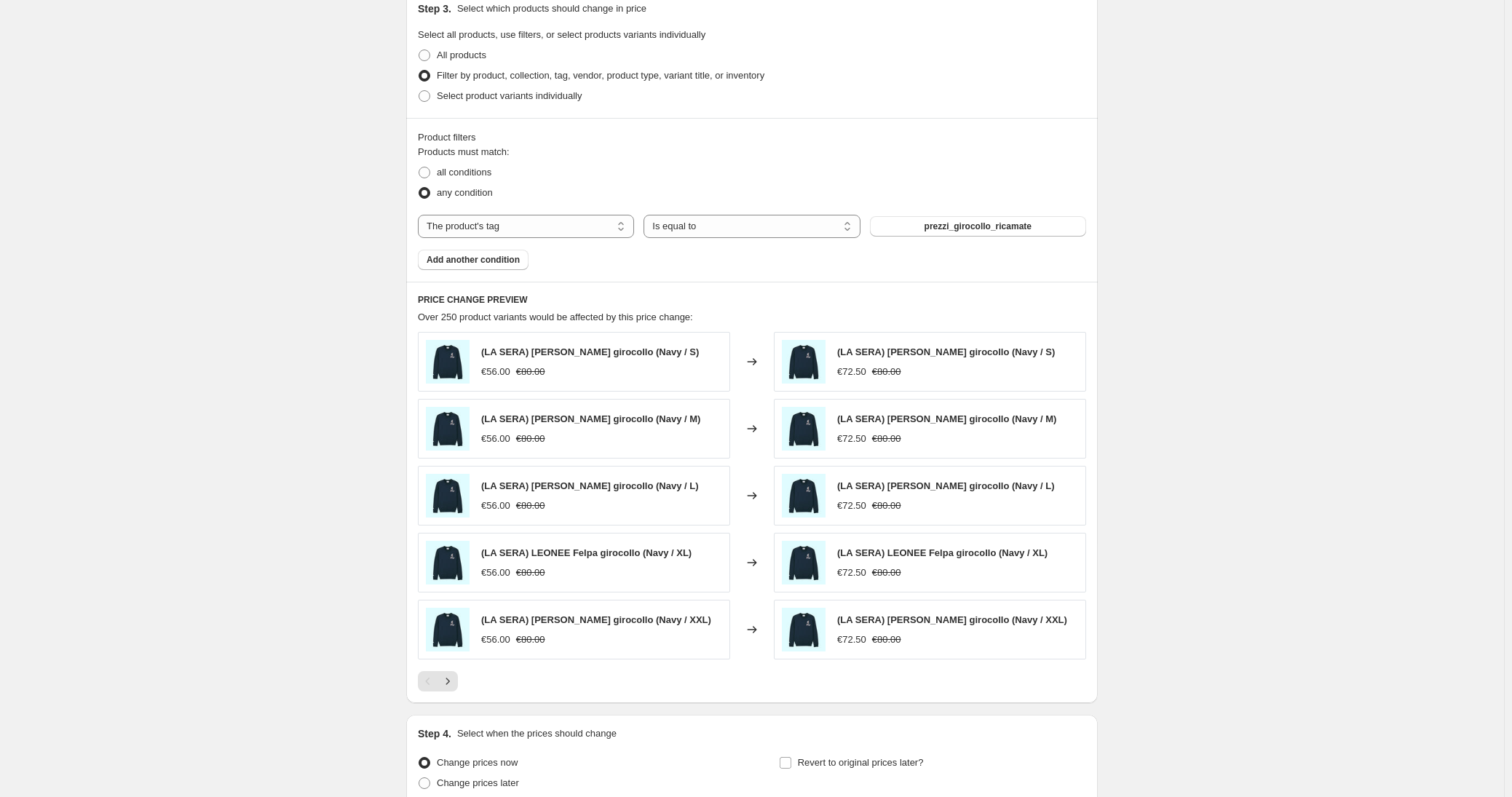
scroll to position [925, 0]
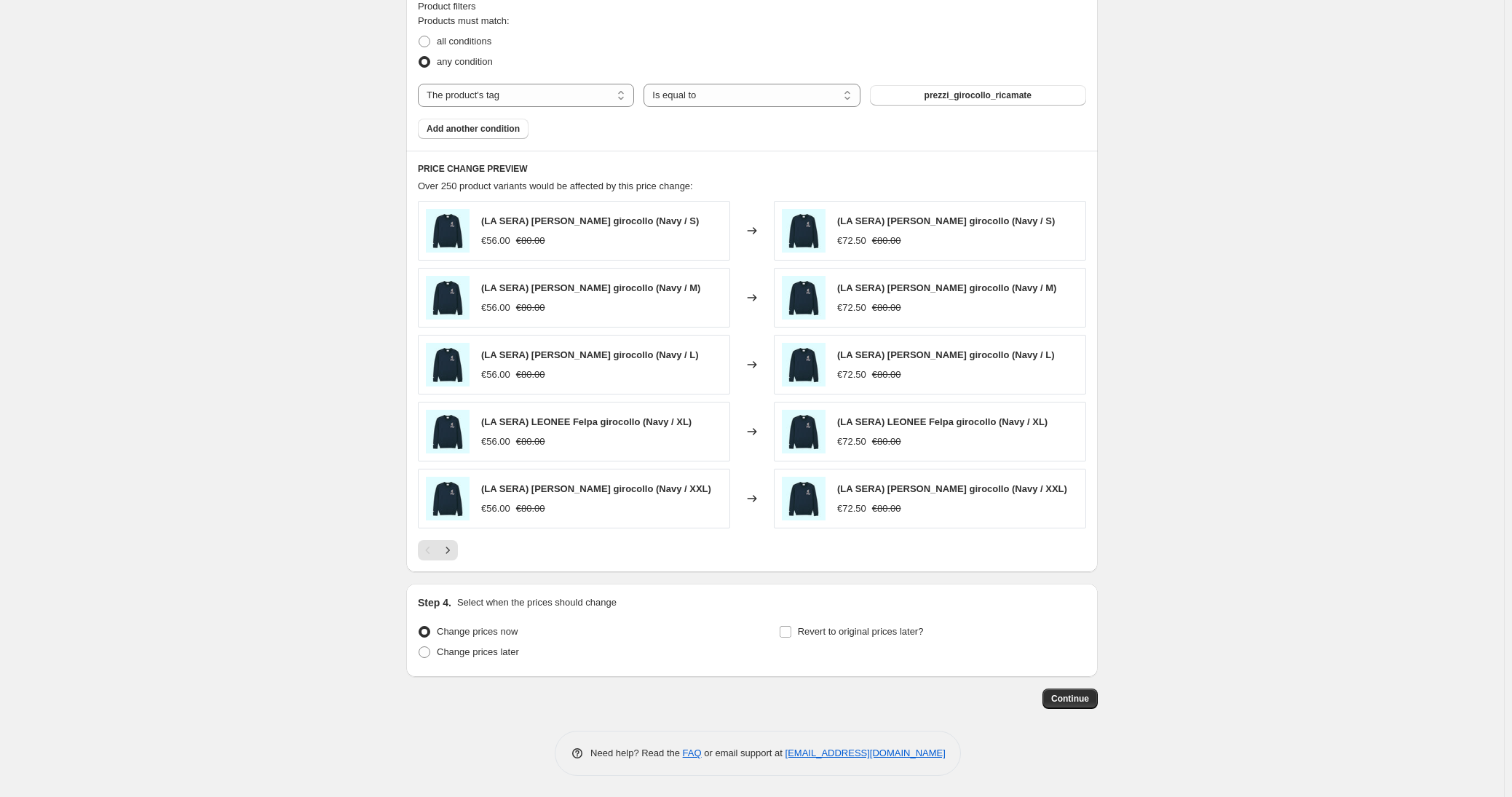
click at [1073, 703] on button "Continue" at bounding box center [1070, 698] width 55 height 21
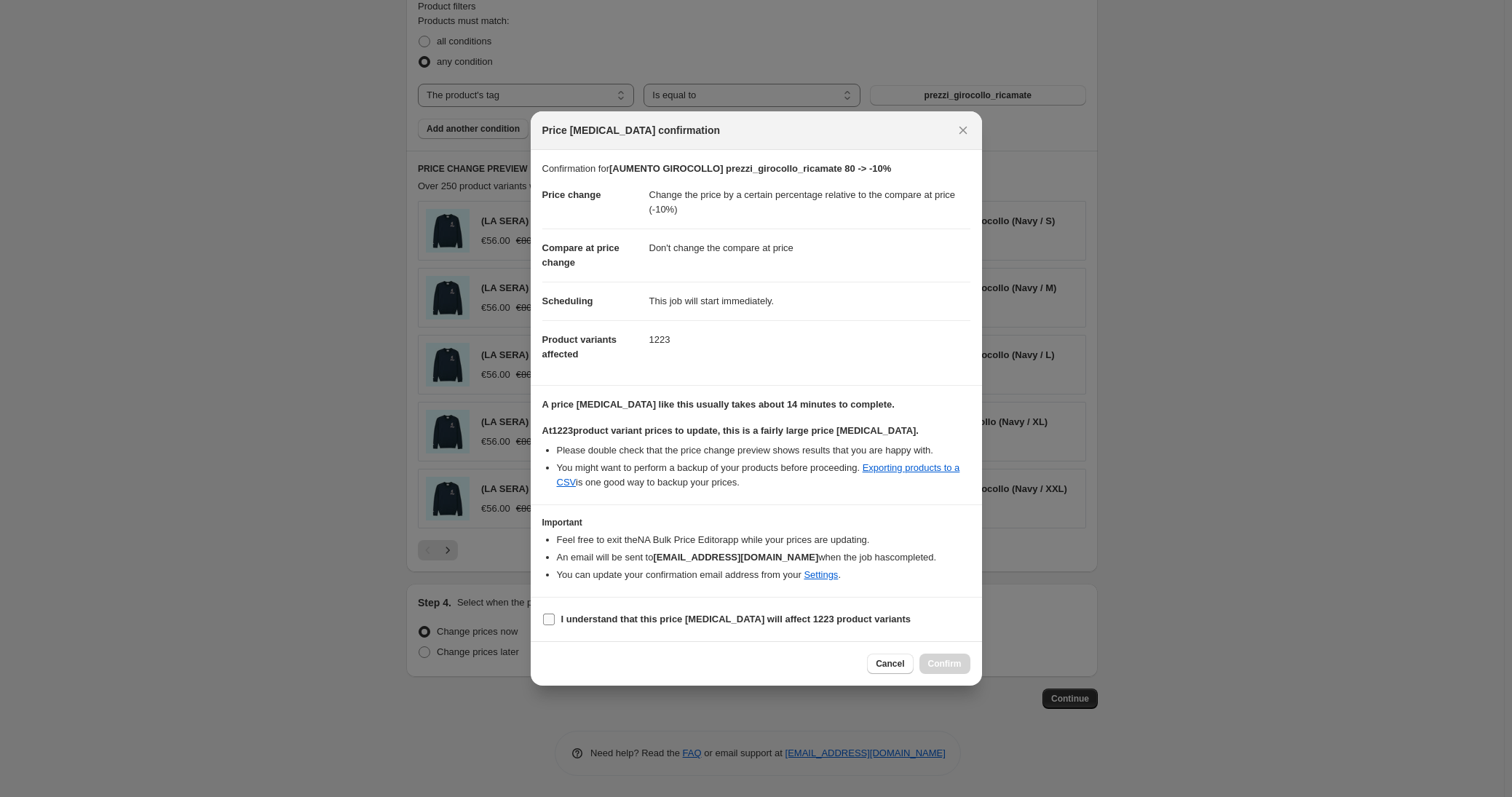
click at [688, 627] on label "I understand that this price [MEDICAL_DATA] will affect 1223 product variants" at bounding box center [727, 620] width 369 height 21
click at [555, 626] on input "I understand that this price [MEDICAL_DATA] will affect 1223 product variants" at bounding box center [549, 620] width 12 height 12
checkbox input "true"
click at [930, 662] on span "Confirm" at bounding box center [945, 664] width 33 height 12
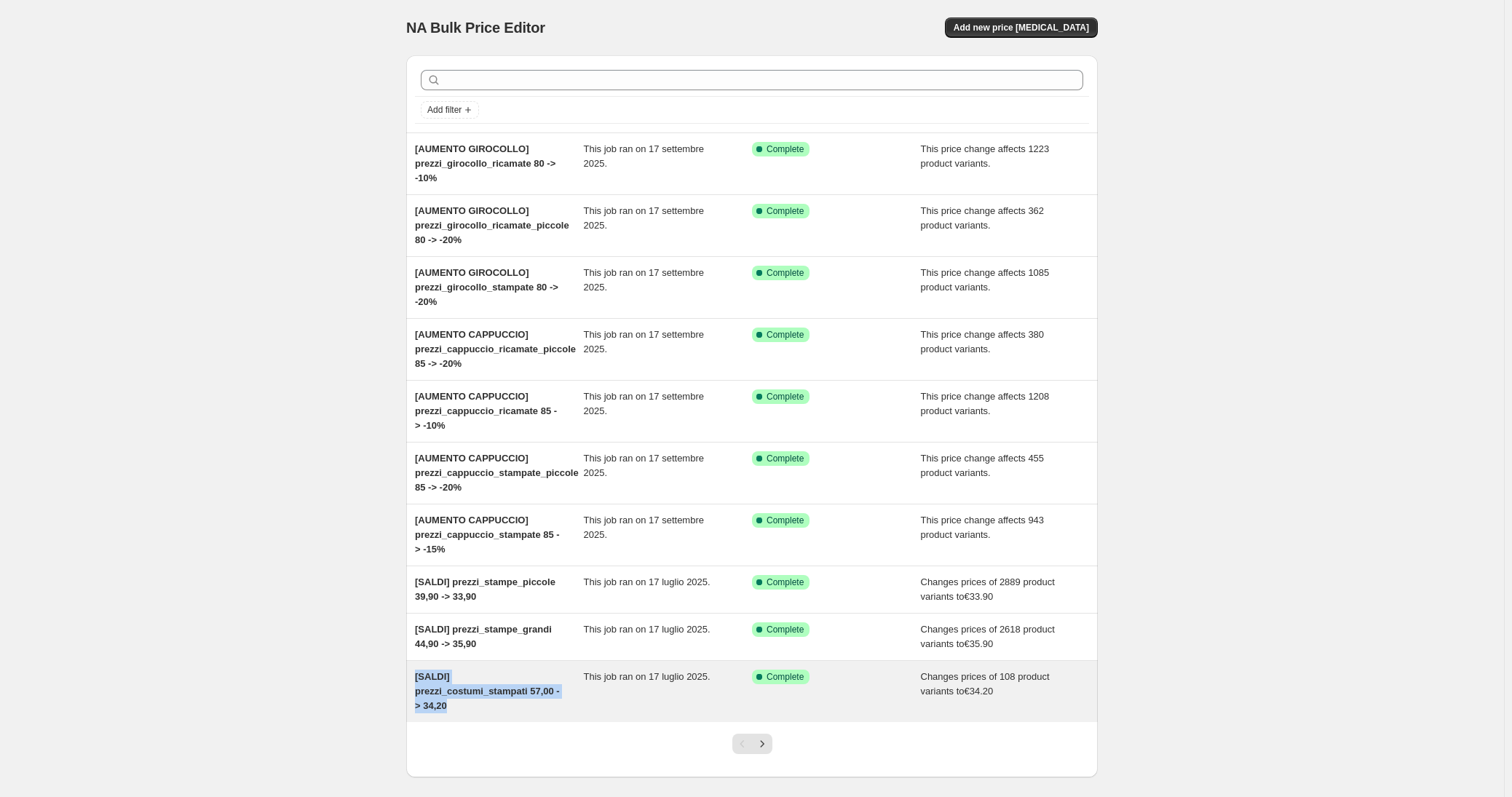
drag, startPoint x: 483, startPoint y: 726, endPoint x: 418, endPoint y: 693, distance: 72.9
click at [418, 693] on div "[SALDI] prezzi_costumi_stampati 57,00 -> 34,20" at bounding box center [498, 692] width 168 height 43
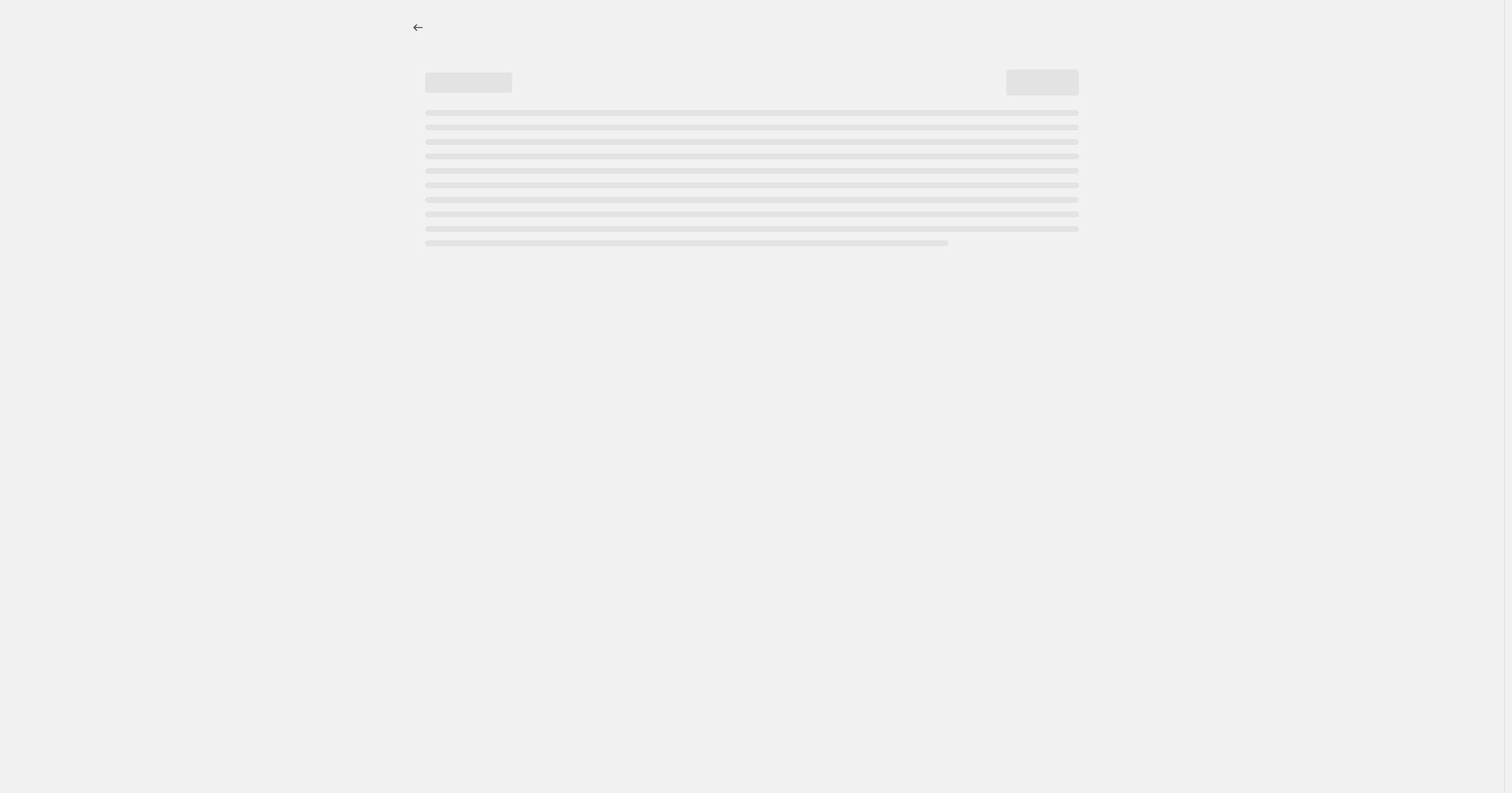
select select "to"
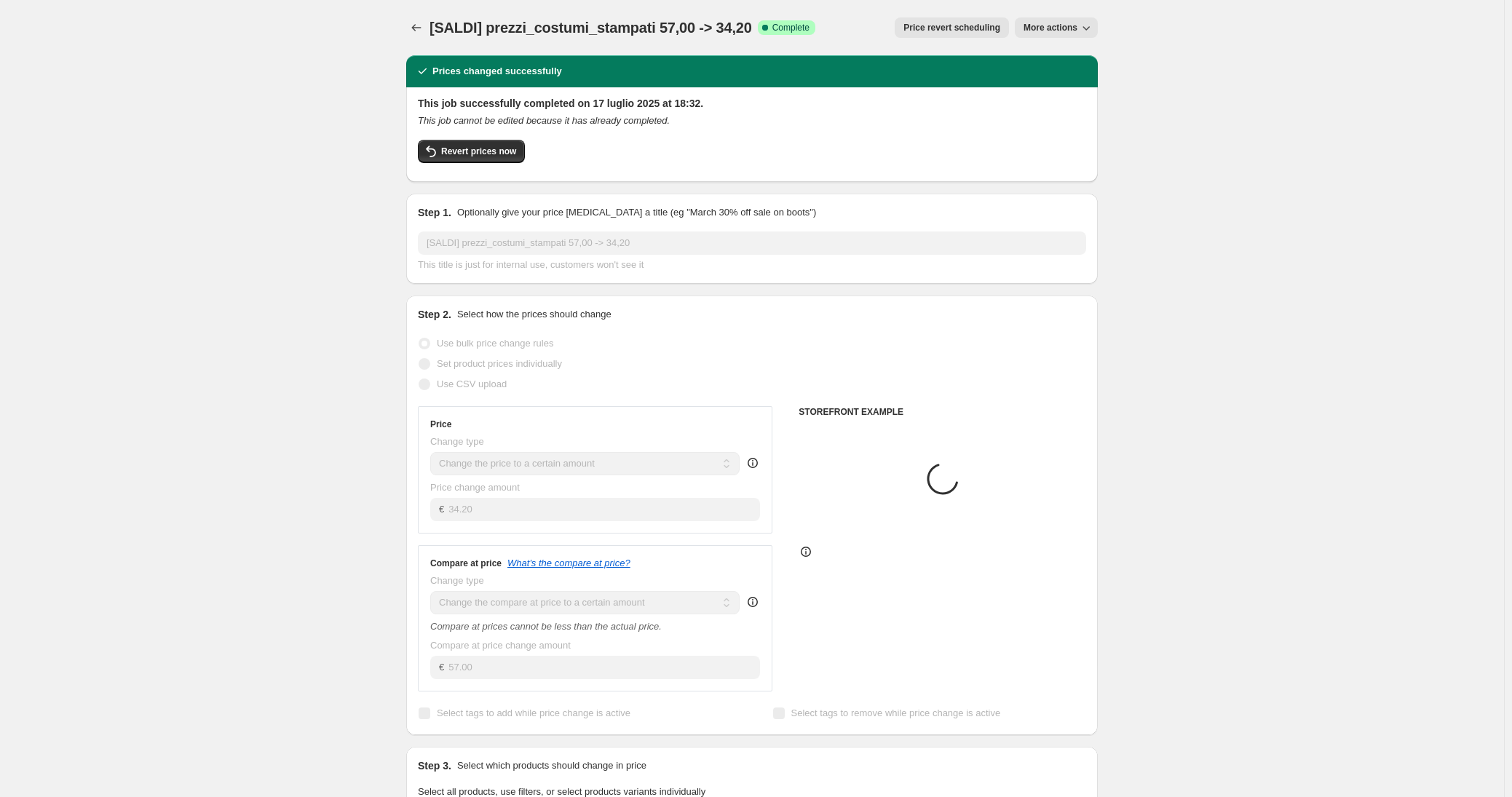
select select "tag"
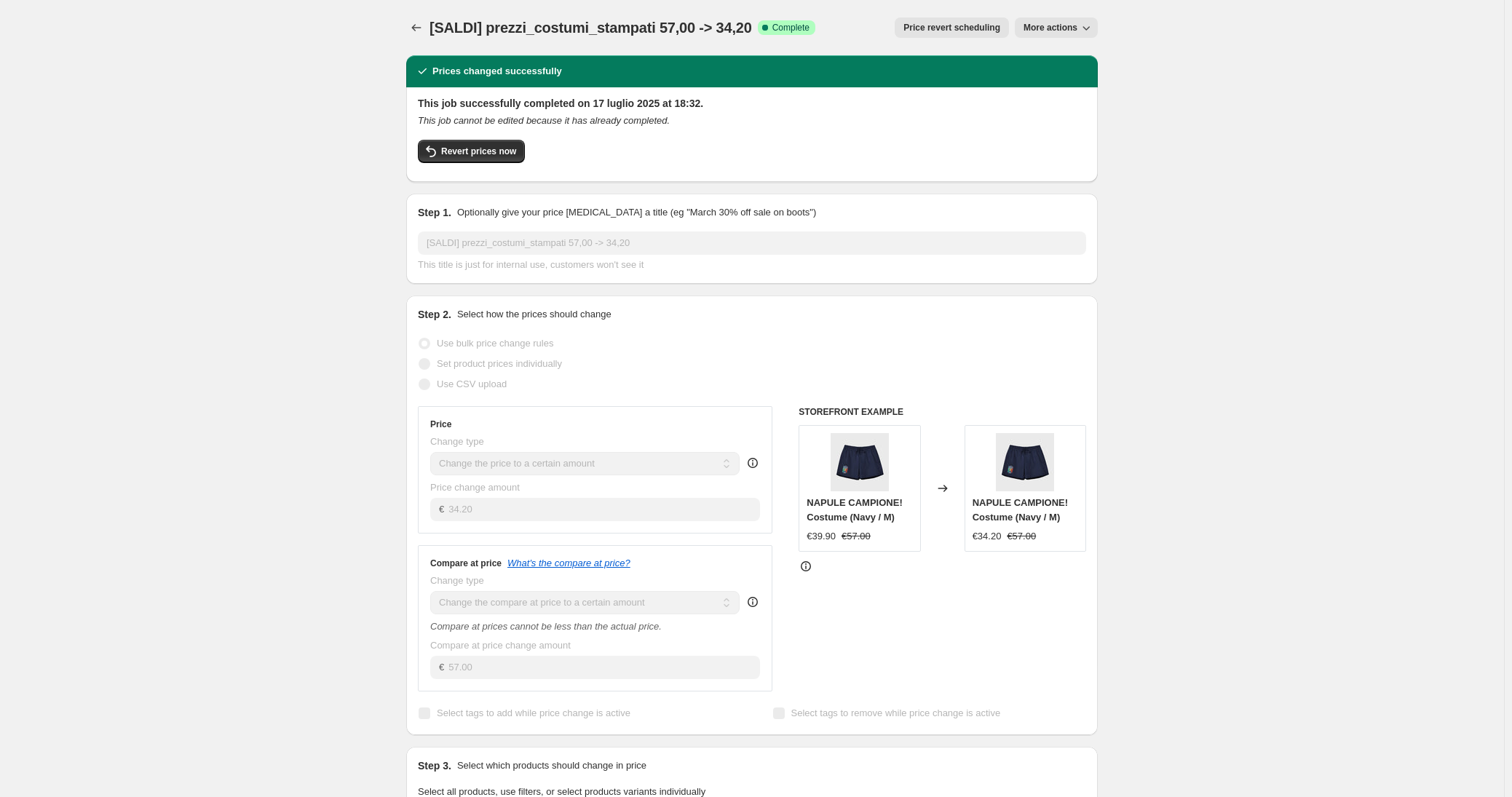
click at [1050, 24] on span "More actions" at bounding box center [1050, 28] width 54 height 12
click at [1055, 58] on span "Copy to new job" at bounding box center [1060, 56] width 68 height 11
select select "to"
select select "tag"
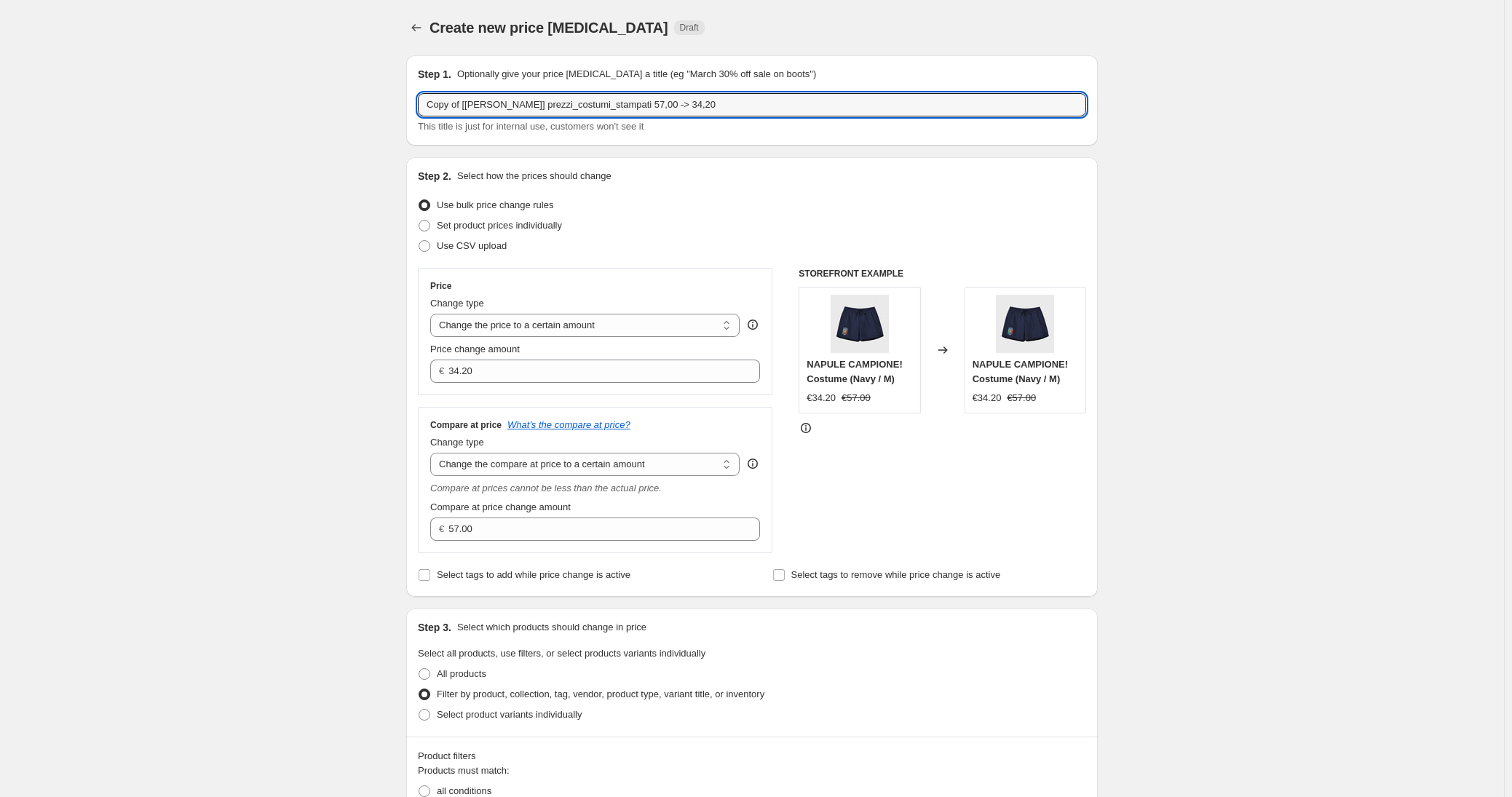
drag, startPoint x: 466, startPoint y: 104, endPoint x: 334, endPoint y: 104, distance: 132.0
click at [334, 104] on div "Create new price change job. This page is ready Create new price change job Dra…" at bounding box center [752, 773] width 1504 height 1548
click at [440, 103] on input "[SALDI] prezzi_costumi_stampati 57,00 -> 34,20" at bounding box center [752, 105] width 668 height 24
click at [579, 106] on input "[SUMMER END] prezzi_costumi_stampati 57,00 -> 34,20" at bounding box center [752, 105] width 668 height 24
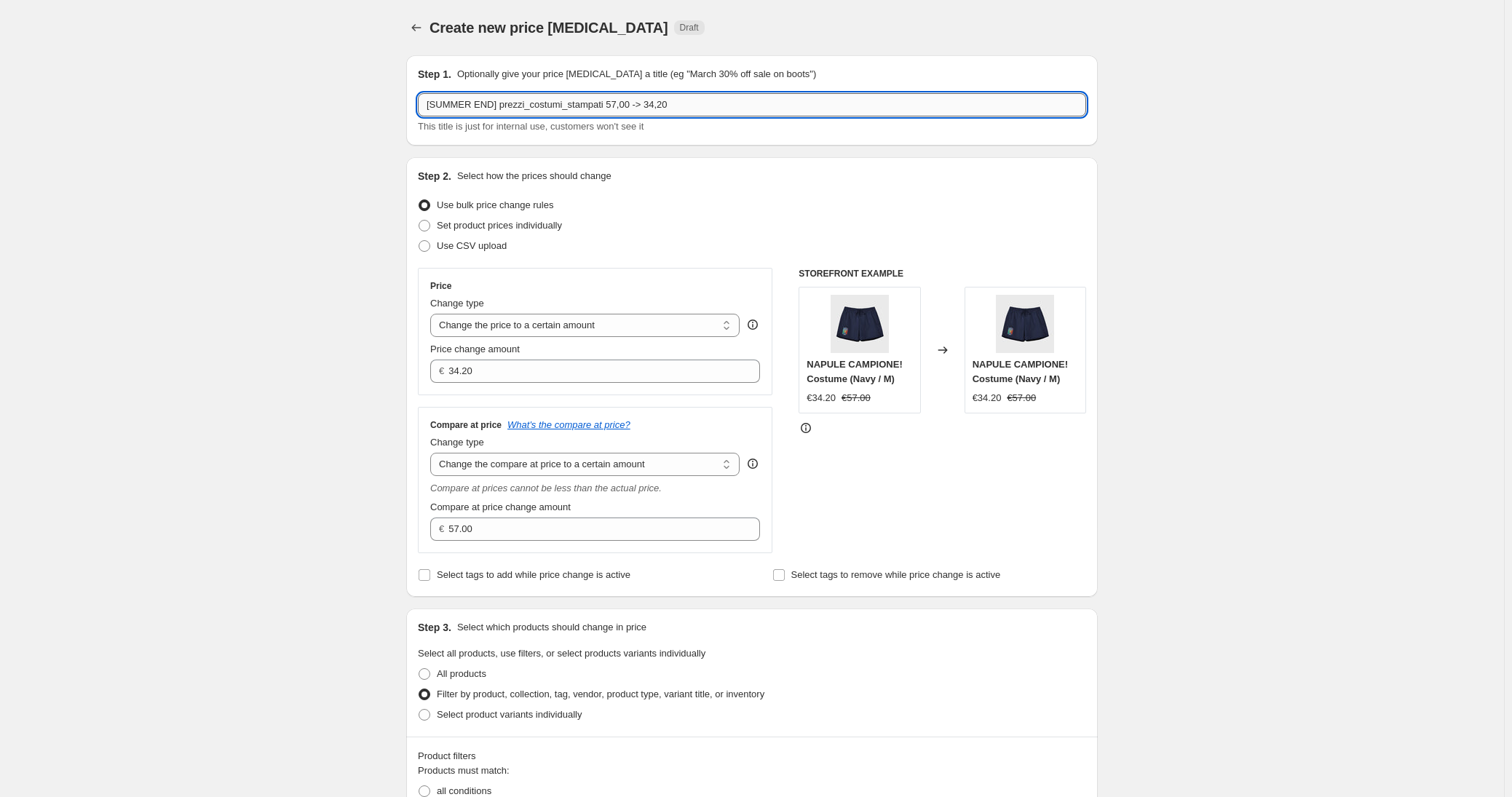
click at [601, 106] on input "[SUMMER END] prezzi_costumi_stampati 57,00 -> 34,20" at bounding box center [752, 105] width 668 height 24
type input "[SUMMER END] prezzi_costumi_stampati 57,00 -> 34,20"
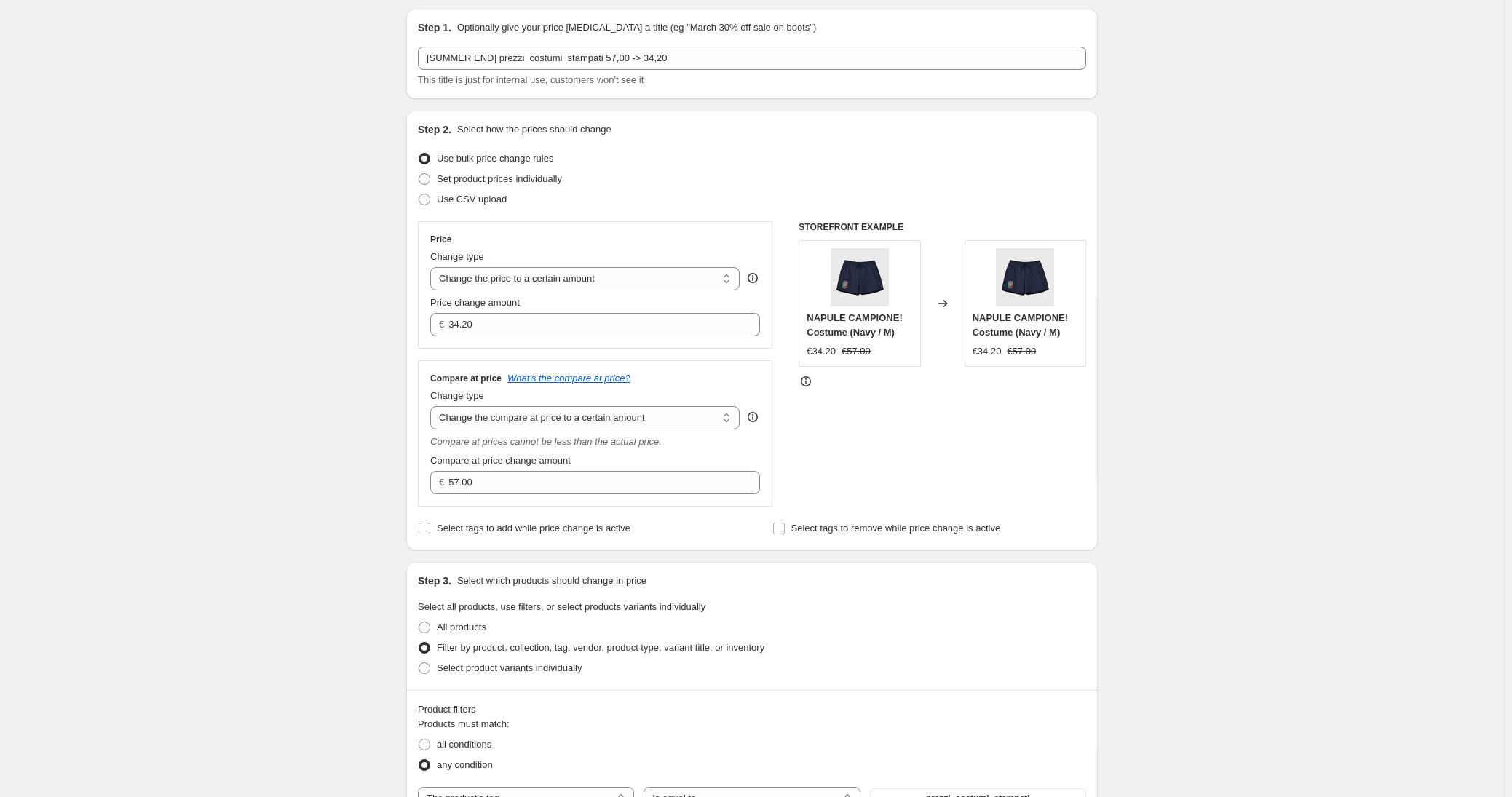
scroll to position [50, 0]
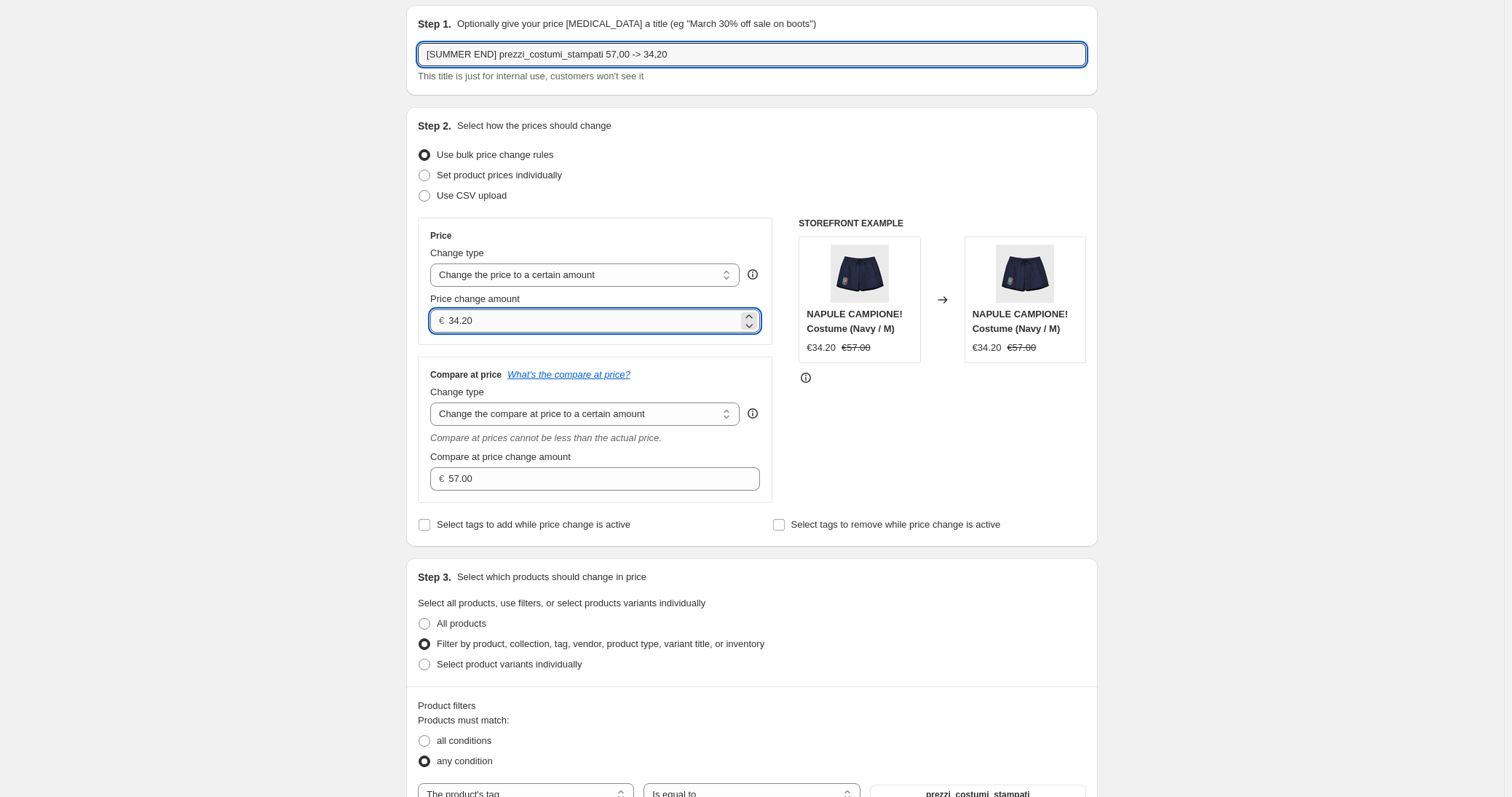
click at [559, 326] on input "34.20" at bounding box center [592, 321] width 289 height 24
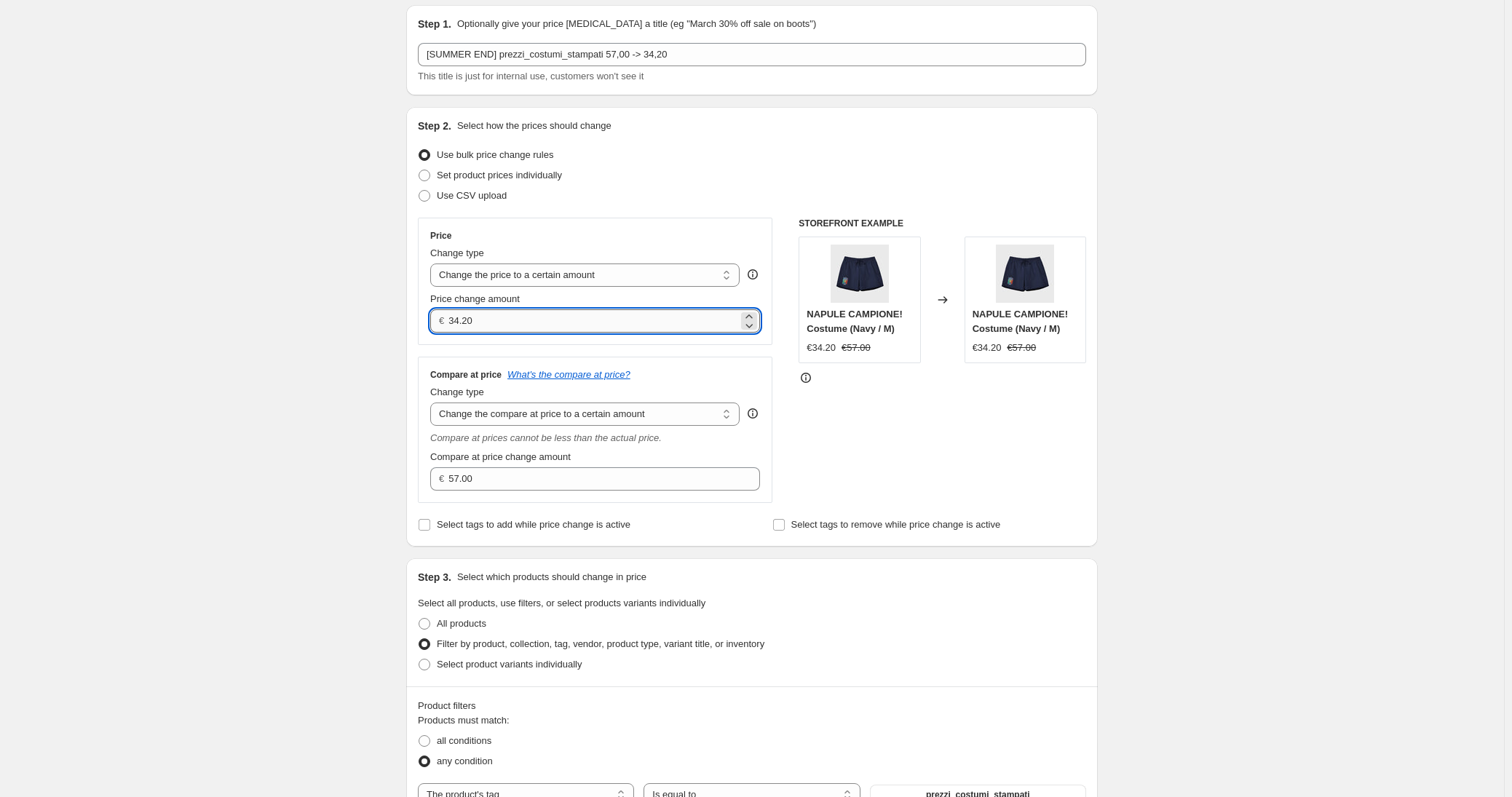
click at [559, 326] on input "34.20" at bounding box center [592, 321] width 289 height 24
type input "28.50"
click at [319, 554] on div "Create new price change job. This page is ready Create new price change job Dra…" at bounding box center [752, 723] width 1504 height 1548
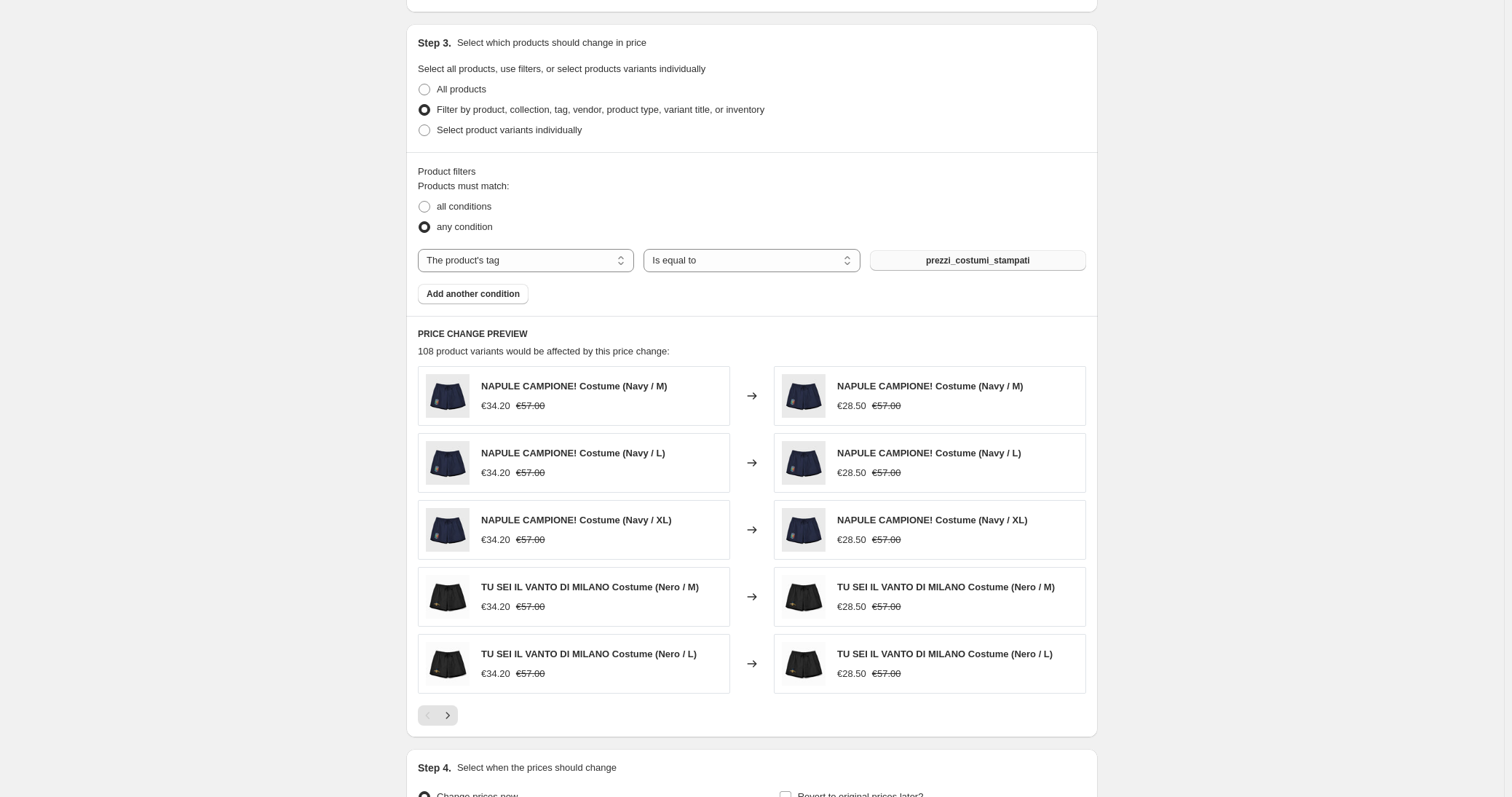
scroll to position [750, 0]
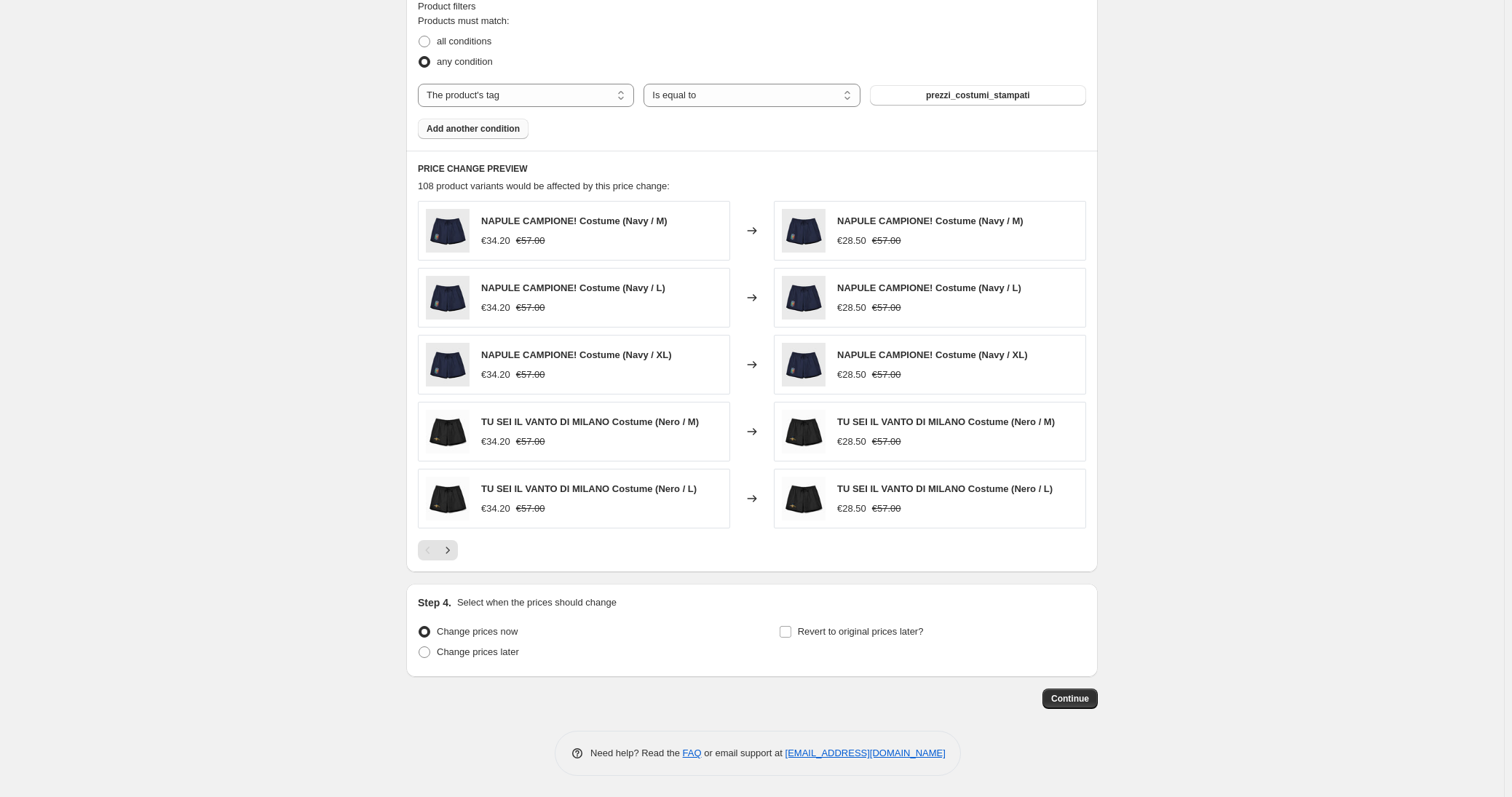
click at [487, 126] on span "Add another condition" at bounding box center [473, 129] width 94 height 12
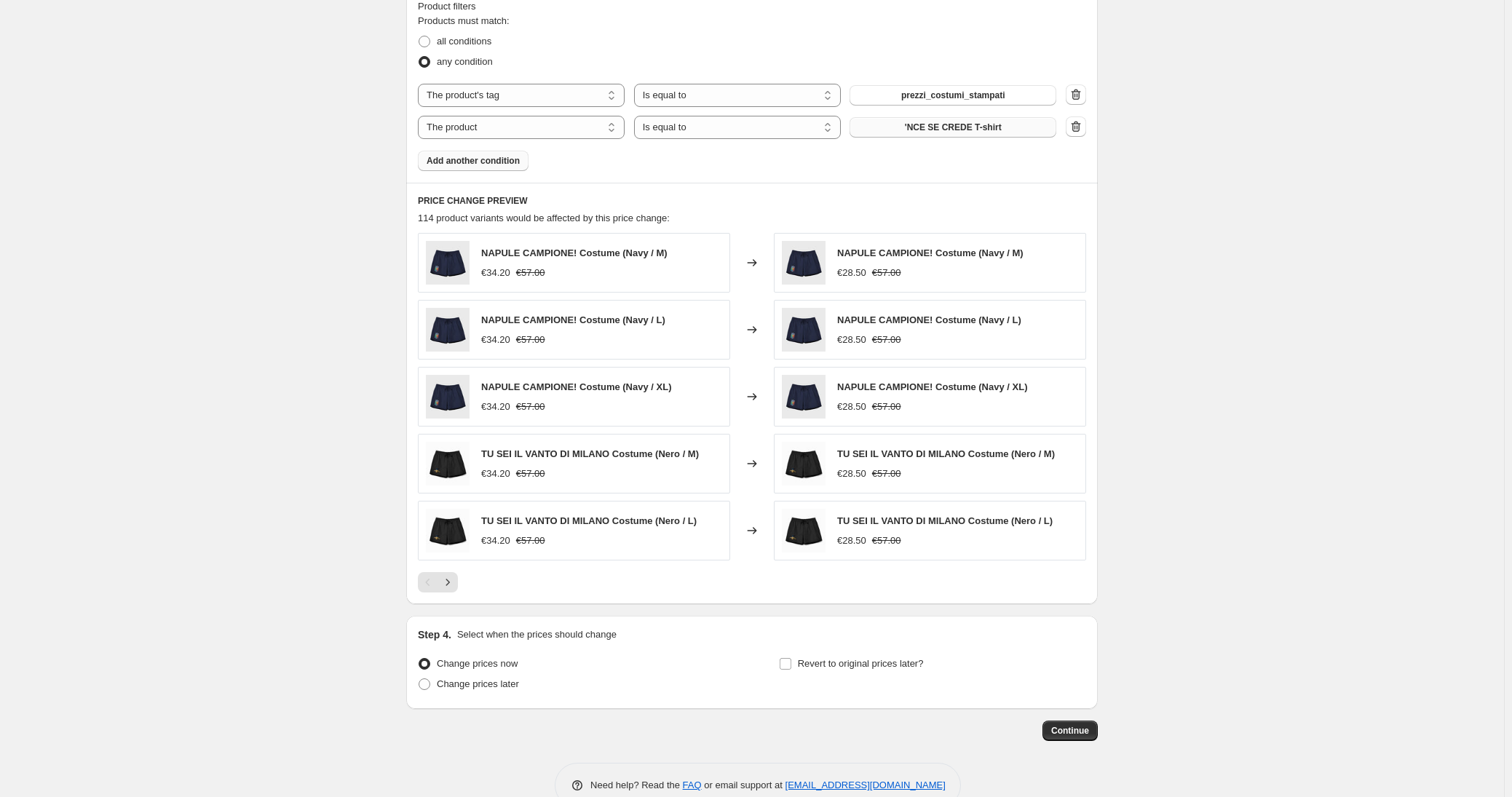
click at [921, 126] on span "'NCE SE CREDE T-shirt" at bounding box center [953, 127] width 97 height 12
click at [579, 136] on select "The product The product's collection The product's tag The product's vendor The…" at bounding box center [521, 128] width 207 height 24
select select "tag"
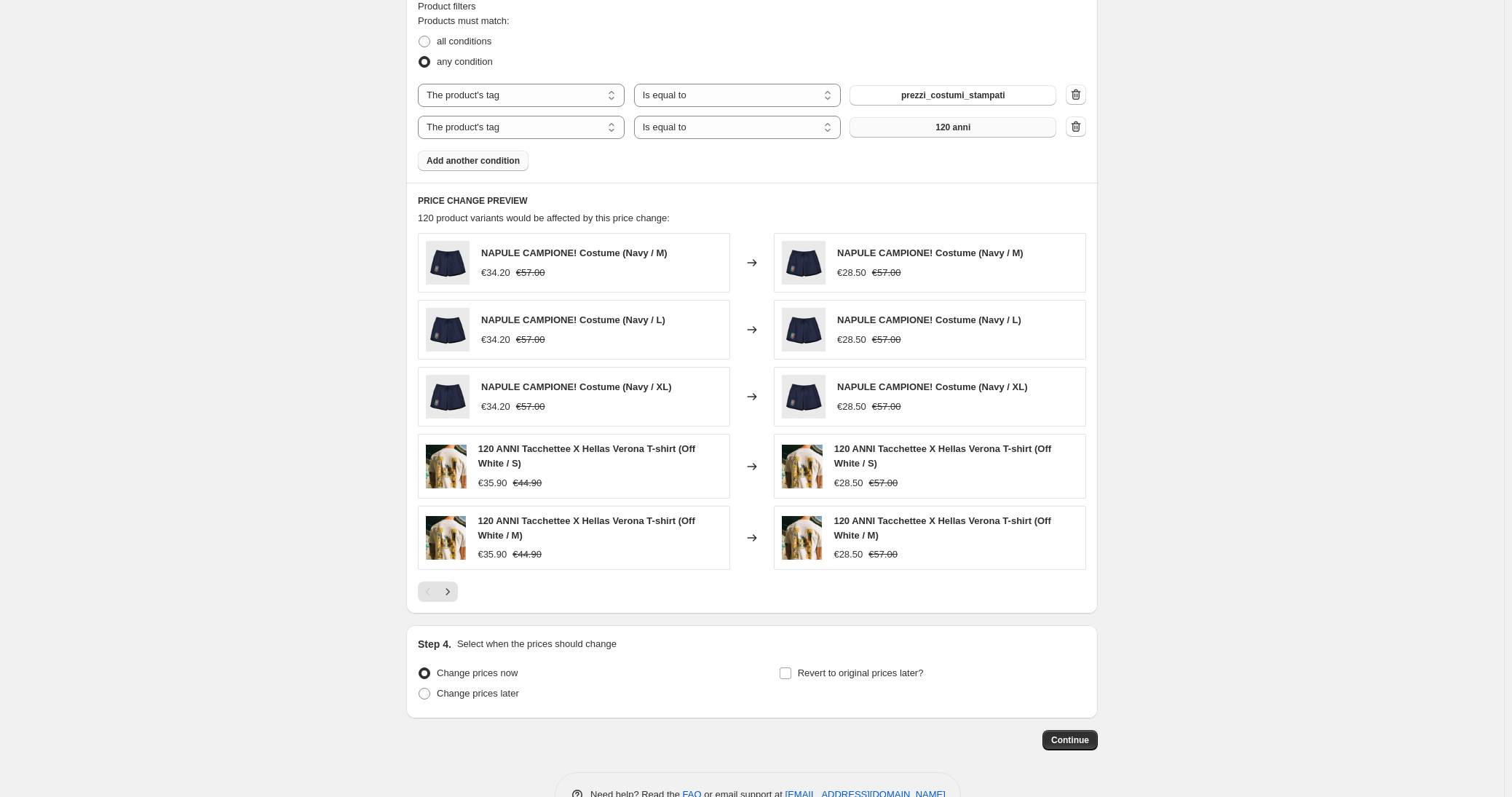
click at [892, 124] on button "120 anni" at bounding box center [953, 127] width 207 height 21
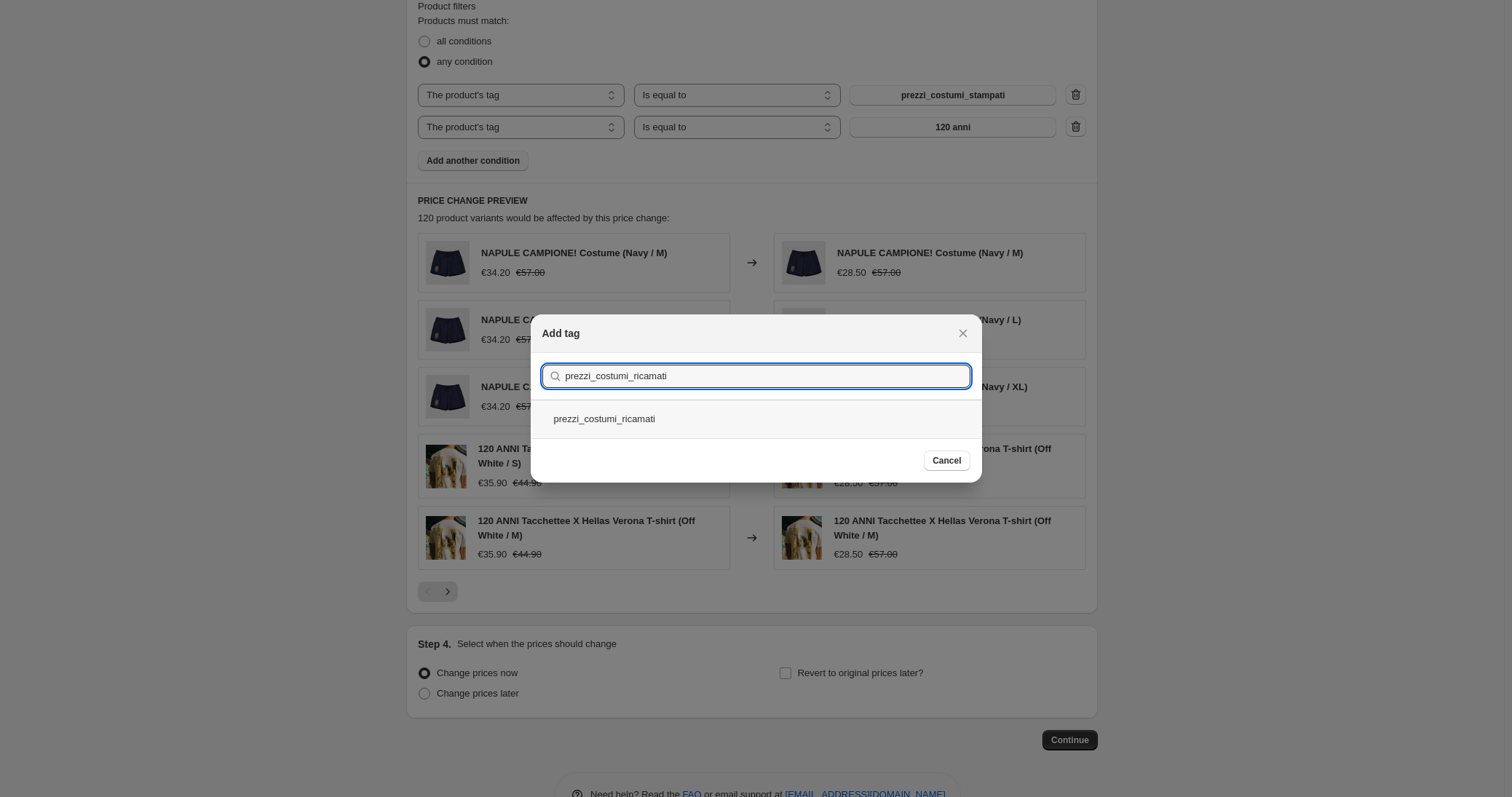
type input "prezzi_costumi_ricamati"
click at [801, 417] on div "prezzi_costumi_ricamati" at bounding box center [756, 419] width 451 height 38
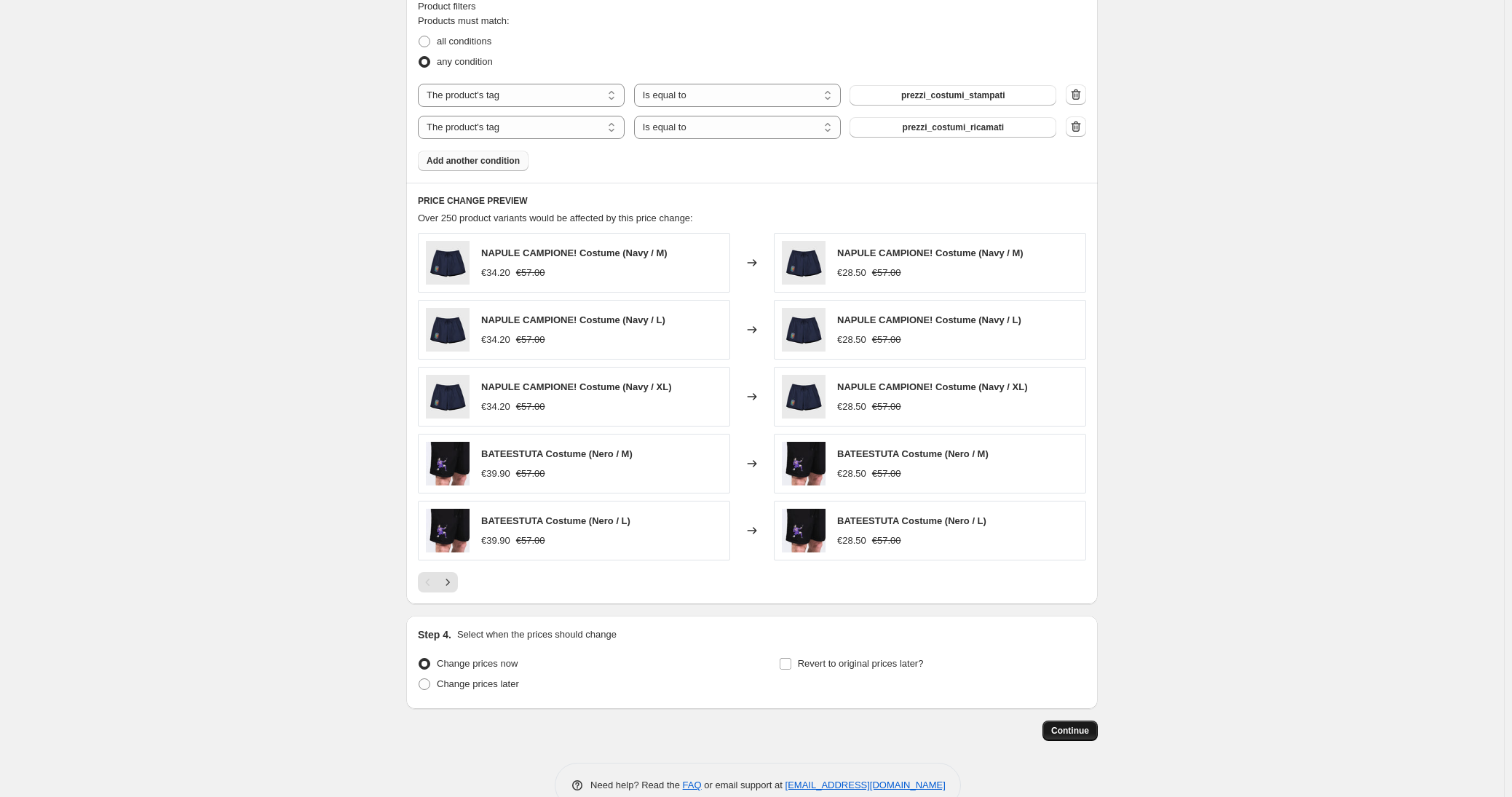
click at [1077, 729] on span "Continue" at bounding box center [1070, 731] width 37 height 12
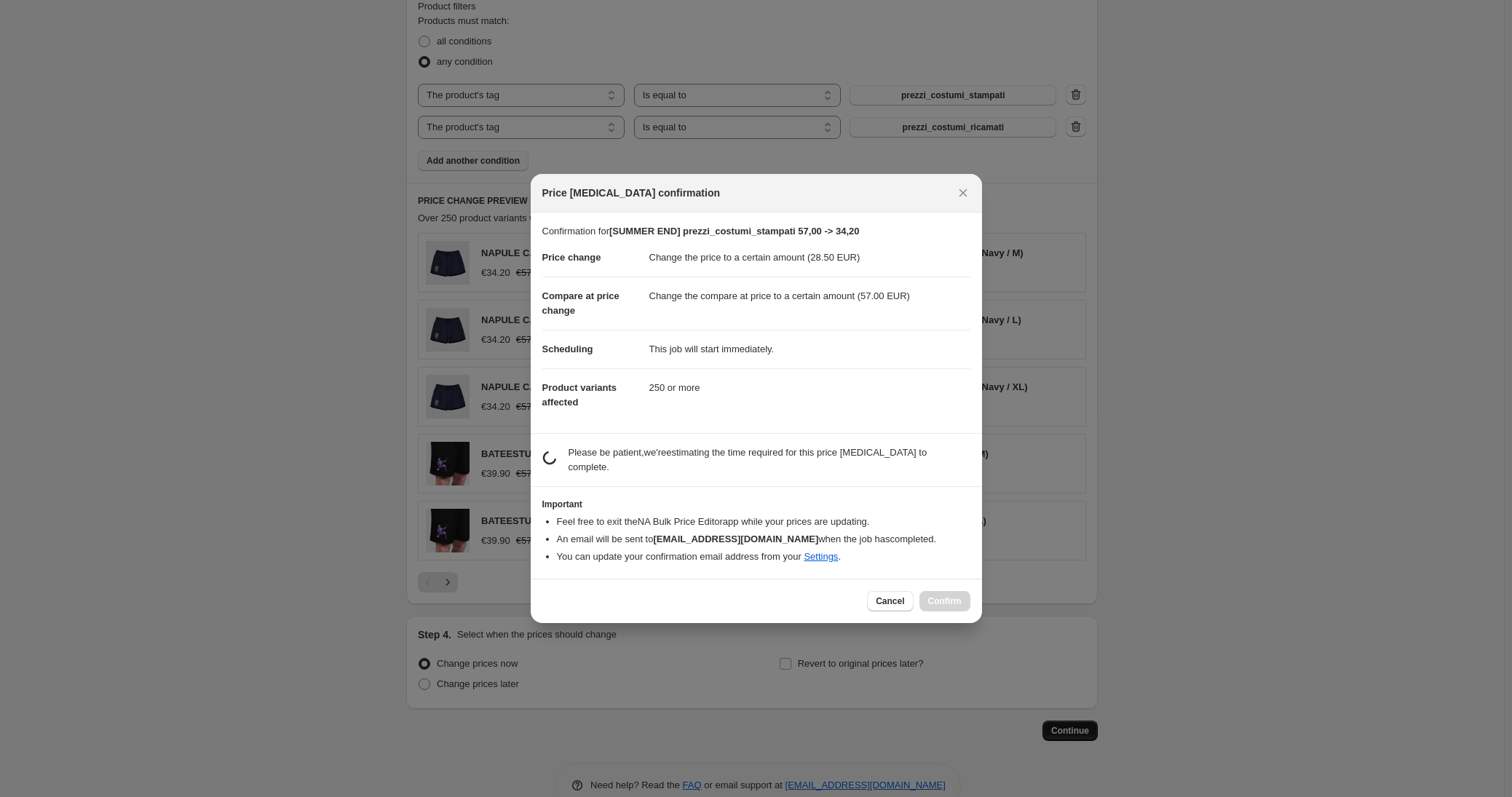
scroll to position [0, 0]
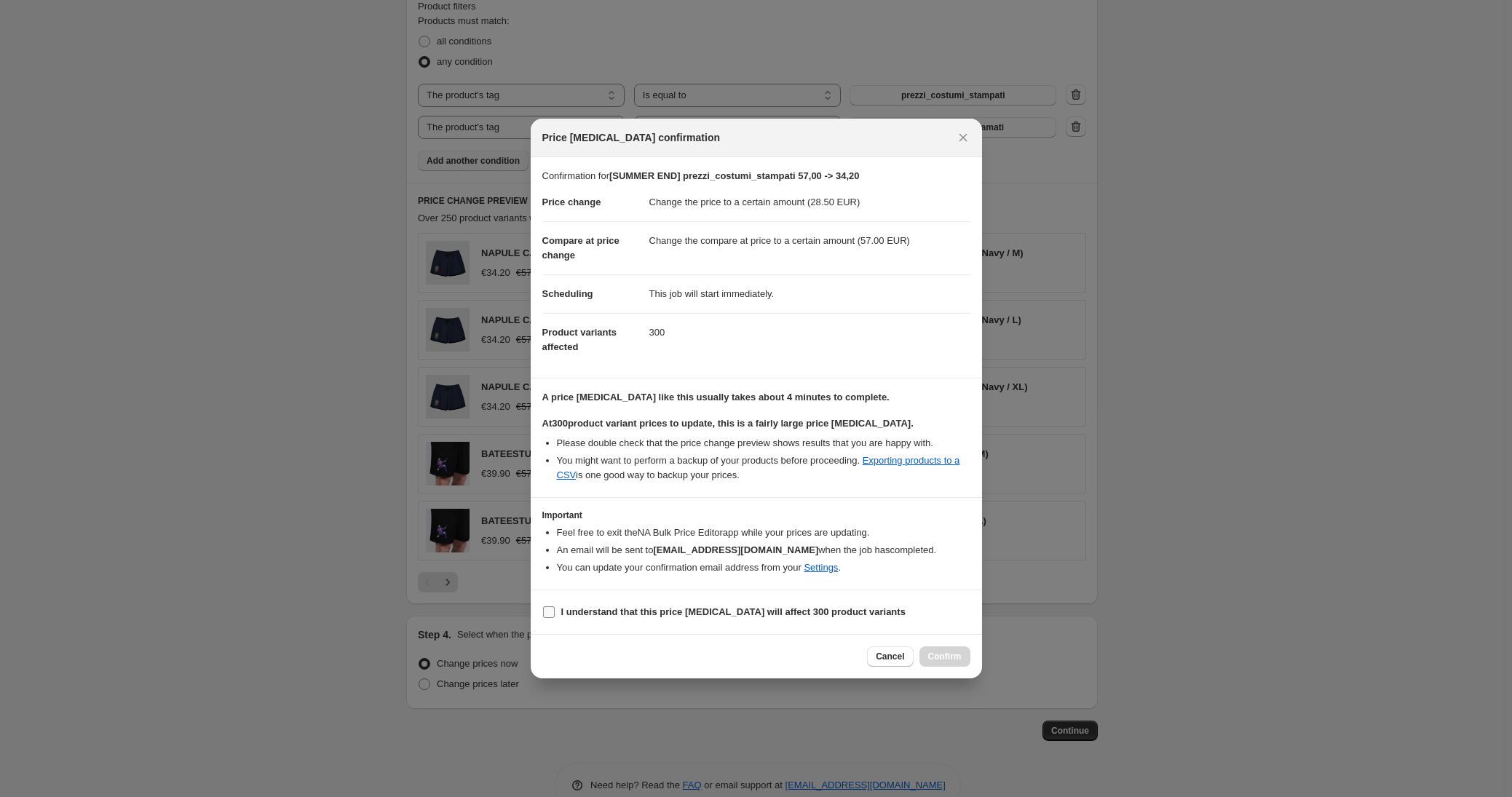
click at [756, 612] on b "I understand that this price change job will affect 300 product variants" at bounding box center [734, 612] width 345 height 11
click at [555, 612] on input "I understand that this price change job will affect 300 product variants" at bounding box center [549, 613] width 12 height 12
checkbox input "true"
click at [940, 660] on span "Confirm" at bounding box center [945, 657] width 33 height 12
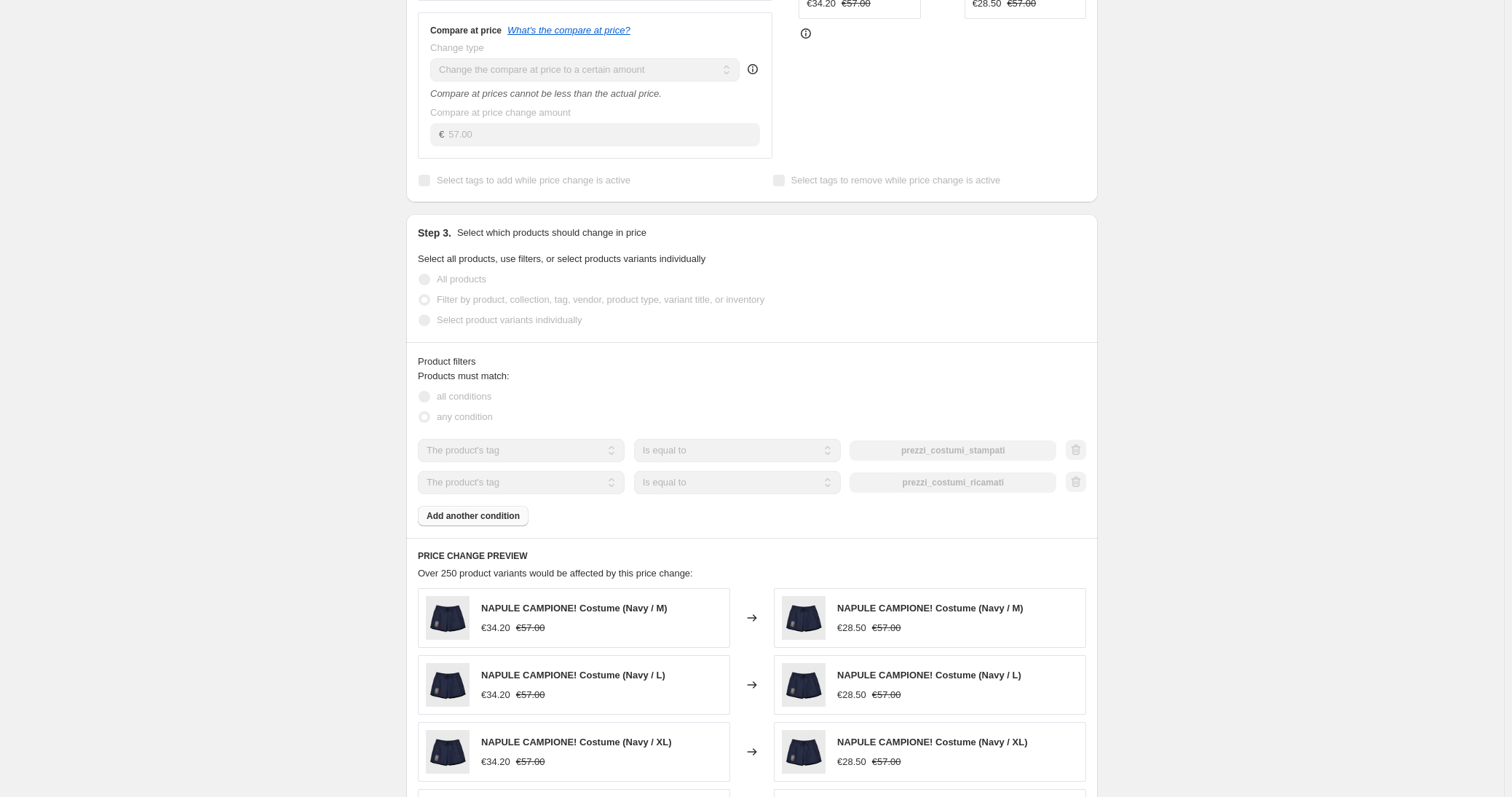
scroll to position [493, 0]
